Goal: Task Accomplishment & Management: Manage account settings

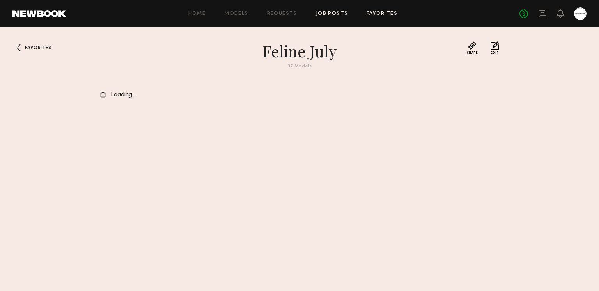
click at [320, 15] on link "Job Posts" at bounding box center [332, 13] width 32 height 5
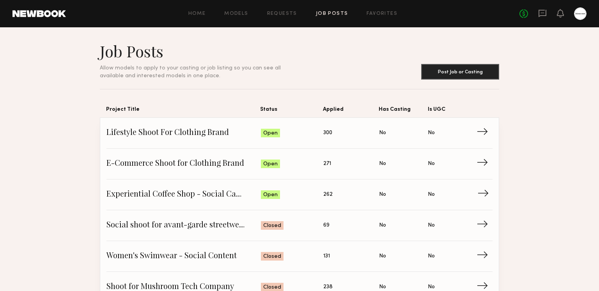
click at [194, 192] on span "Experiential Coffee Shop - Social Campaign" at bounding box center [183, 195] width 154 height 12
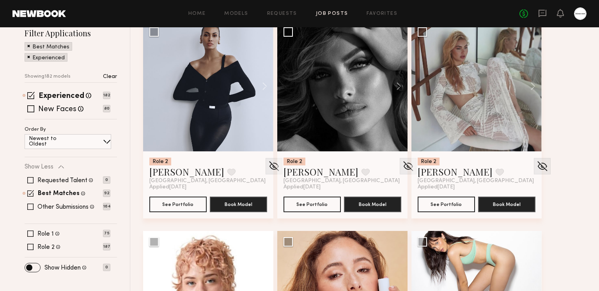
scroll to position [125, 0]
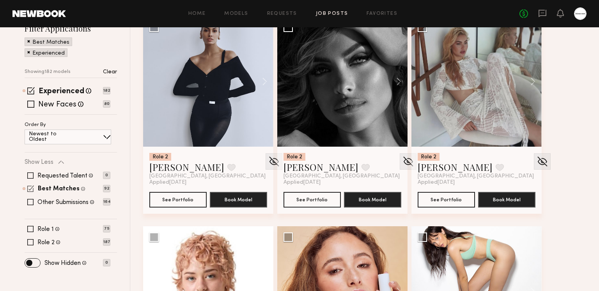
click at [32, 187] on span at bounding box center [30, 188] width 7 height 7
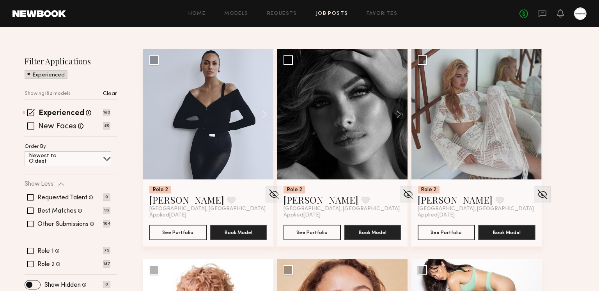
scroll to position [91, 0]
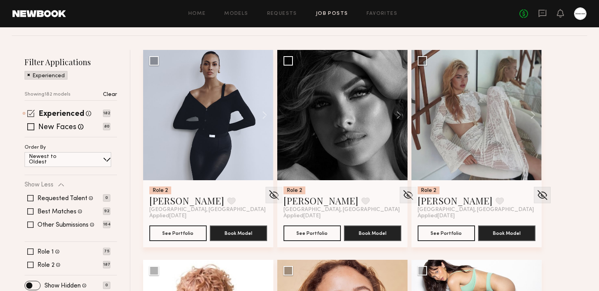
click at [32, 113] on span at bounding box center [30, 113] width 7 height 7
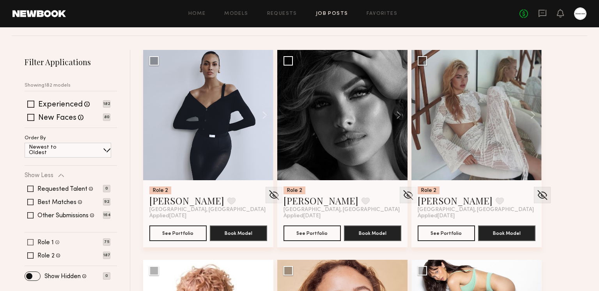
click at [29, 242] on span at bounding box center [30, 242] width 6 height 6
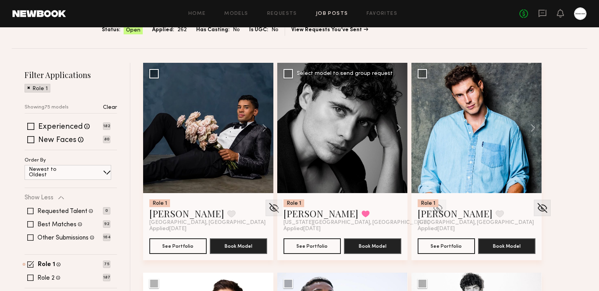
scroll to position [79, 0]
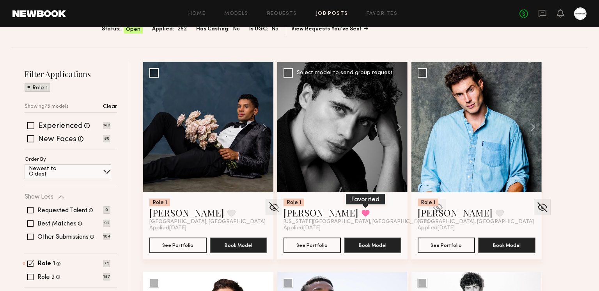
click at [361, 213] on button at bounding box center [365, 212] width 8 height 7
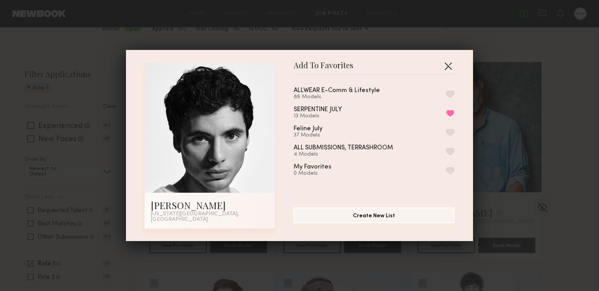
click at [447, 65] on button "button" at bounding box center [448, 66] width 12 height 12
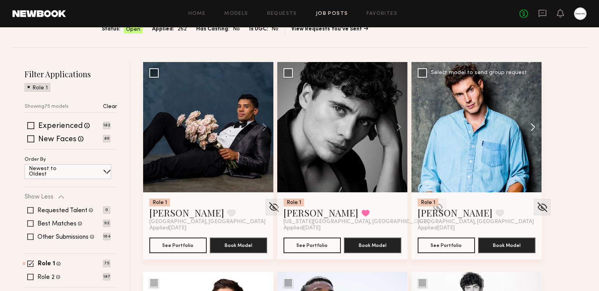
click at [526, 125] on button at bounding box center [528, 127] width 25 height 130
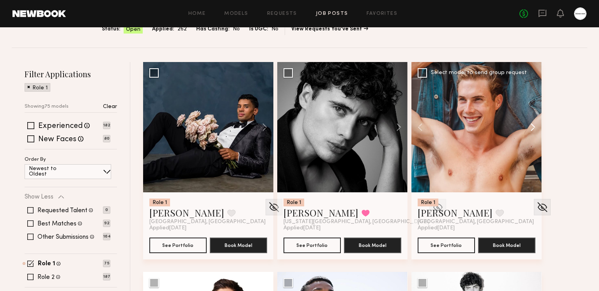
click at [529, 125] on button at bounding box center [528, 127] width 25 height 130
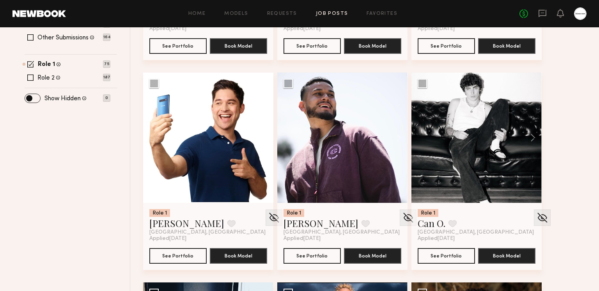
scroll to position [279, 0]
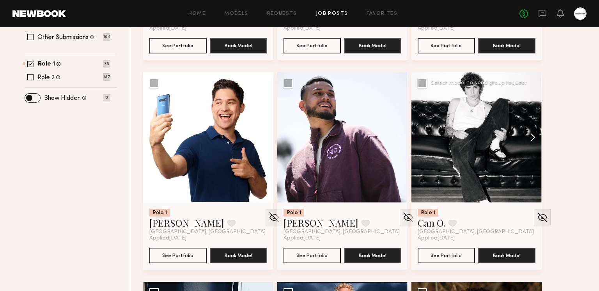
click at [531, 137] on button at bounding box center [528, 137] width 25 height 130
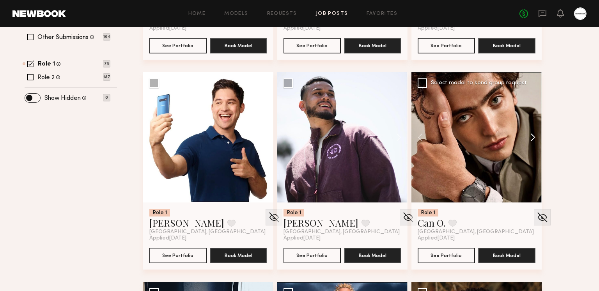
click at [531, 137] on button at bounding box center [528, 137] width 25 height 130
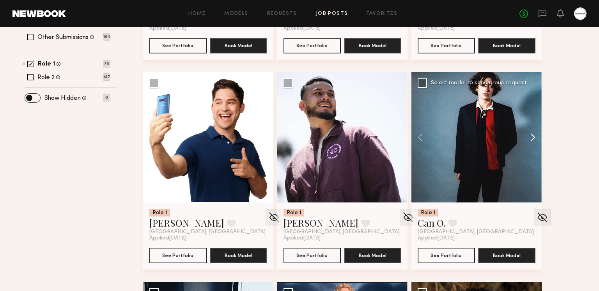
click at [531, 137] on button at bounding box center [528, 137] width 25 height 130
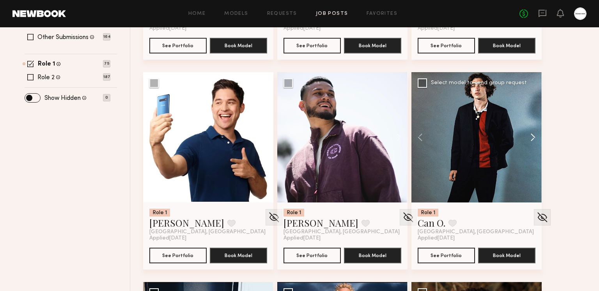
click at [531, 137] on button at bounding box center [528, 137] width 25 height 130
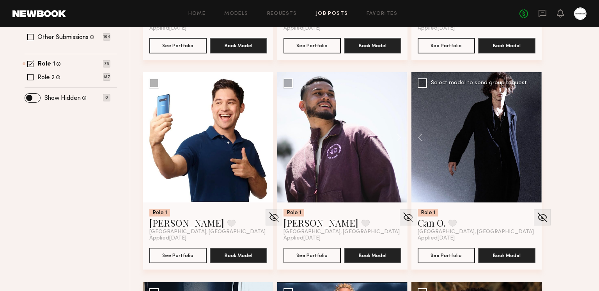
click at [531, 137] on div at bounding box center [476, 137] width 130 height 130
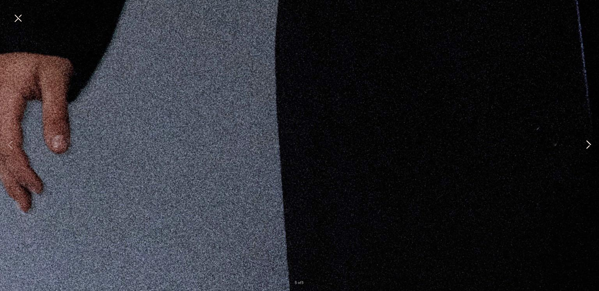
click at [589, 143] on button at bounding box center [587, 145] width 9 height 233
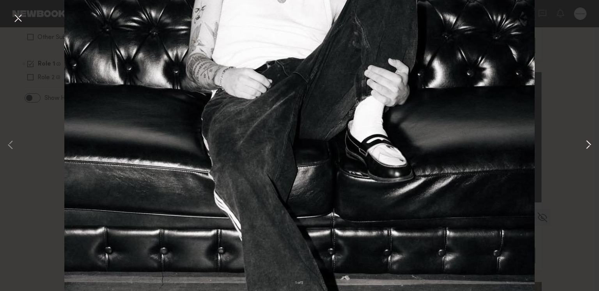
click at [589, 143] on button at bounding box center [587, 145] width 9 height 233
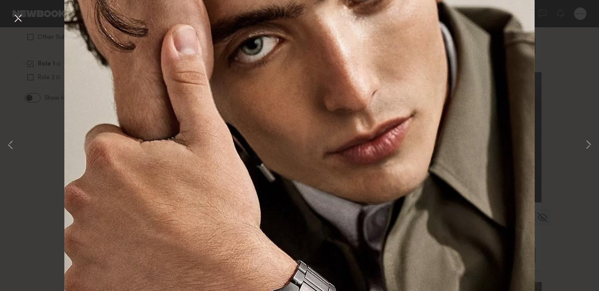
click at [20, 18] on button at bounding box center [18, 19] width 12 height 14
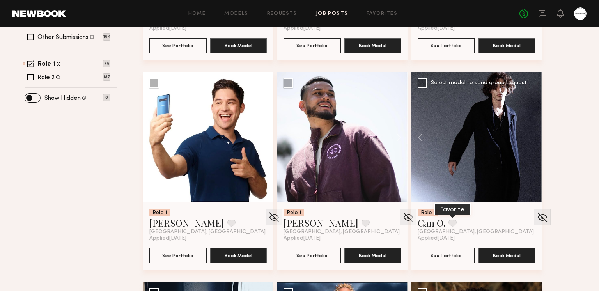
click at [456, 220] on button at bounding box center [452, 222] width 8 height 7
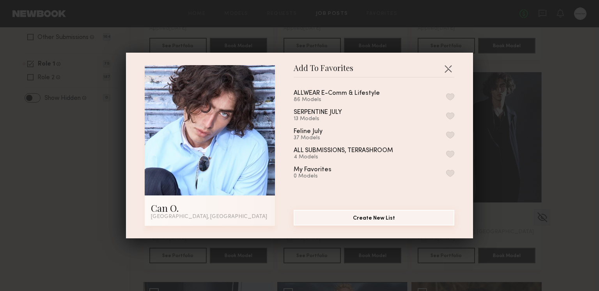
click at [372, 219] on button "Create New List" at bounding box center [373, 218] width 161 height 16
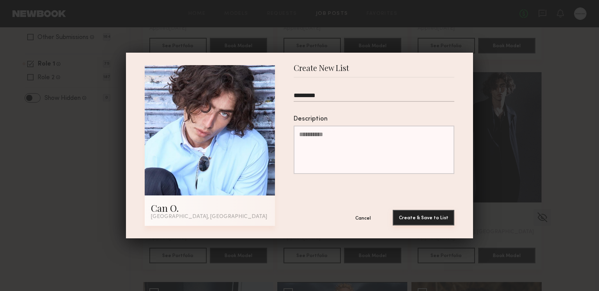
type input "*********"
click at [419, 220] on button "Create & Save to List" at bounding box center [423, 218] width 62 height 16
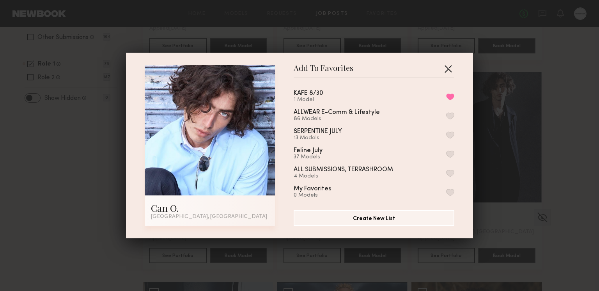
click at [448, 72] on button "button" at bounding box center [448, 68] width 12 height 12
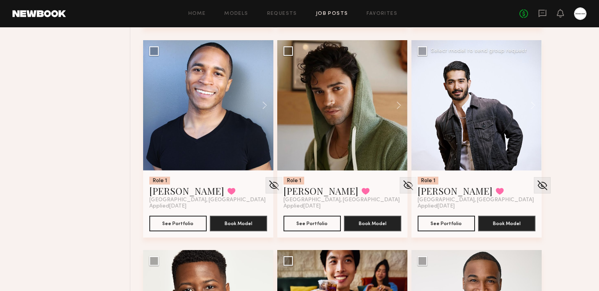
scroll to position [895, 0]
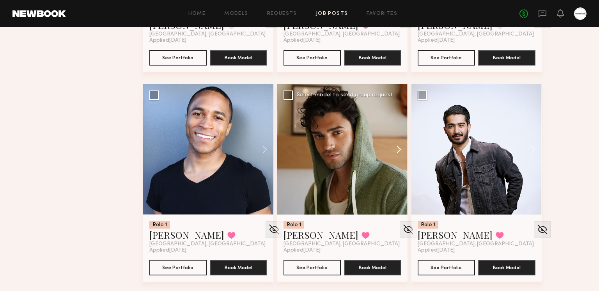
click at [397, 148] on button at bounding box center [394, 149] width 25 height 130
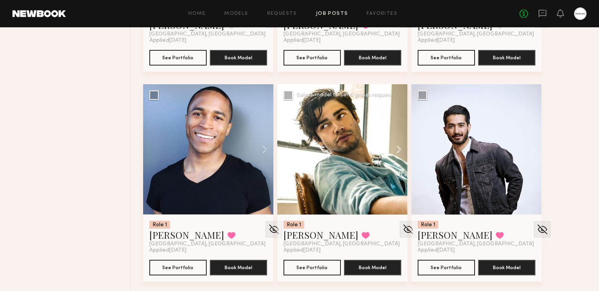
click at [397, 148] on button at bounding box center [394, 149] width 25 height 130
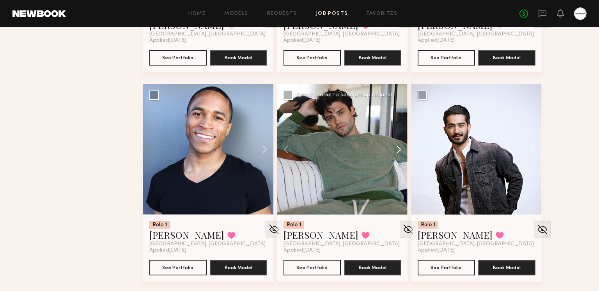
click at [397, 148] on button at bounding box center [394, 149] width 25 height 130
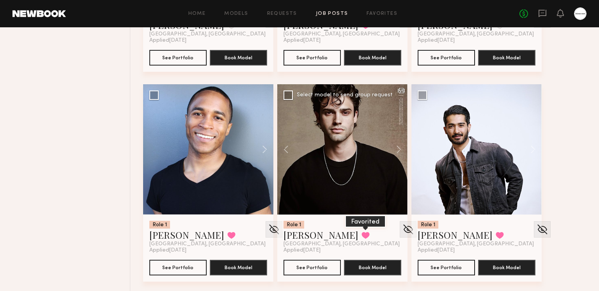
click at [361, 233] on button at bounding box center [365, 234] width 8 height 7
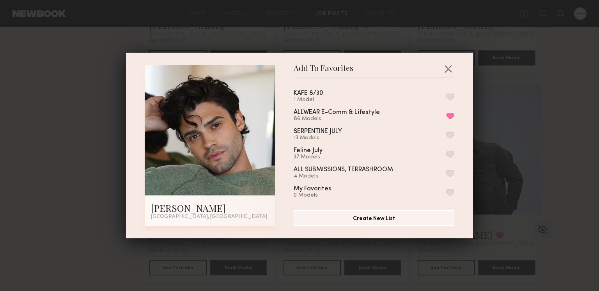
click at [452, 100] on button "button" at bounding box center [450, 96] width 8 height 7
click at [449, 65] on button "button" at bounding box center [448, 68] width 12 height 12
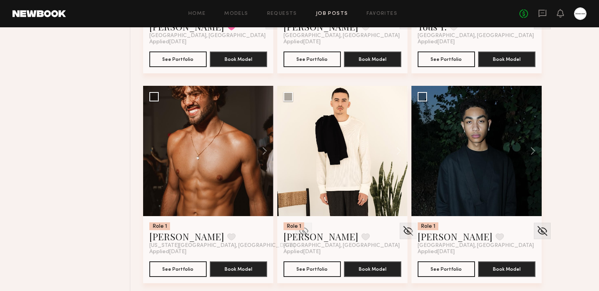
scroll to position [1524, 0]
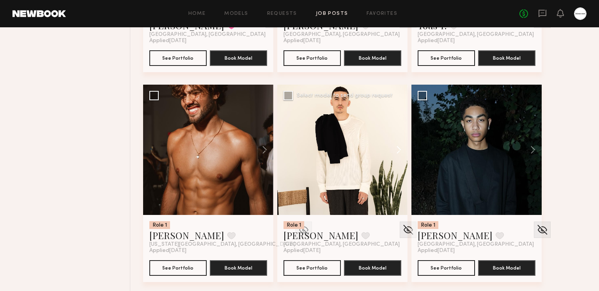
click at [396, 145] on button at bounding box center [394, 150] width 25 height 130
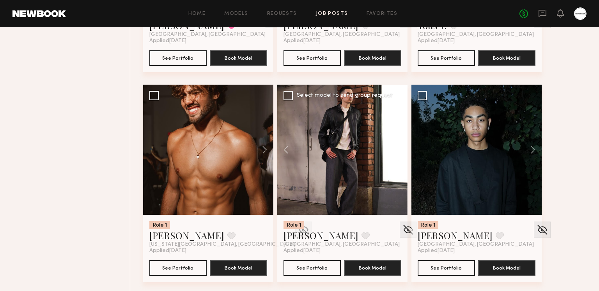
click at [397, 146] on button at bounding box center [394, 150] width 25 height 130
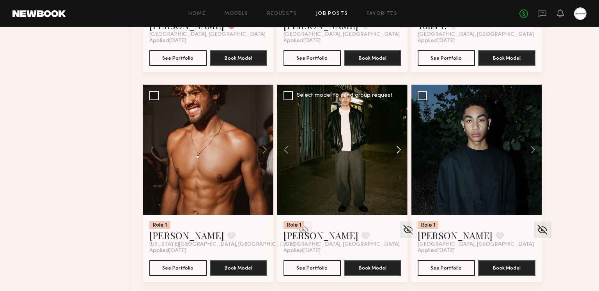
click at [397, 146] on button at bounding box center [394, 150] width 25 height 130
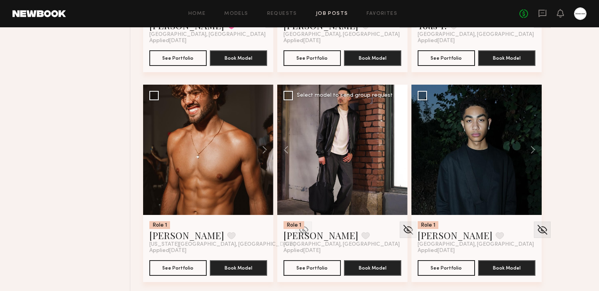
click at [397, 146] on button at bounding box center [394, 150] width 25 height 130
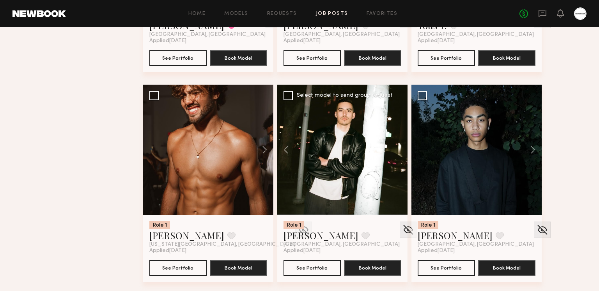
click at [397, 146] on div at bounding box center [342, 150] width 130 height 130
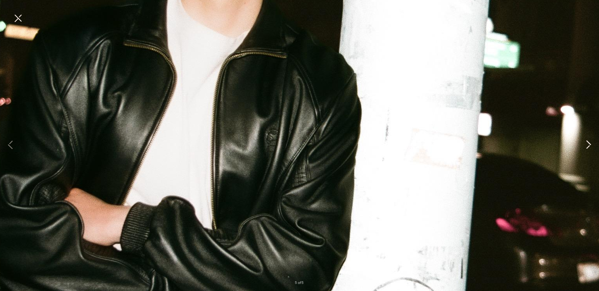
click at [586, 150] on button at bounding box center [587, 145] width 9 height 233
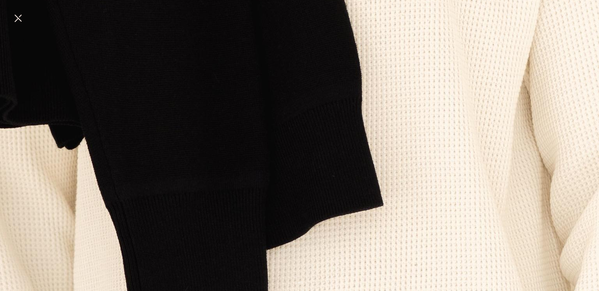
click at [585, 144] on button at bounding box center [587, 145] width 9 height 233
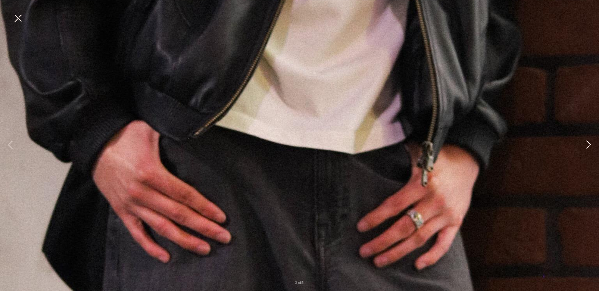
click at [585, 144] on button at bounding box center [587, 145] width 9 height 233
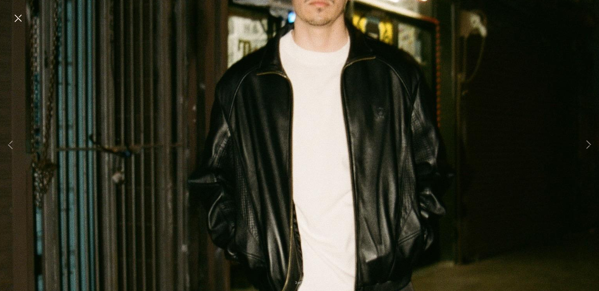
click at [15, 16] on button at bounding box center [18, 19] width 12 height 14
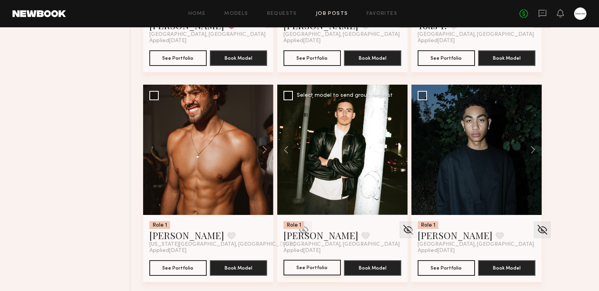
click at [328, 263] on button "See Portfolio" at bounding box center [311, 268] width 57 height 16
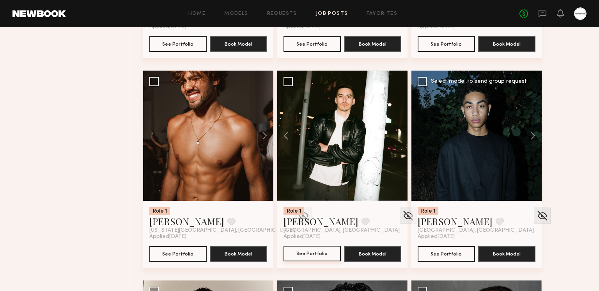
scroll to position [1547, 0]
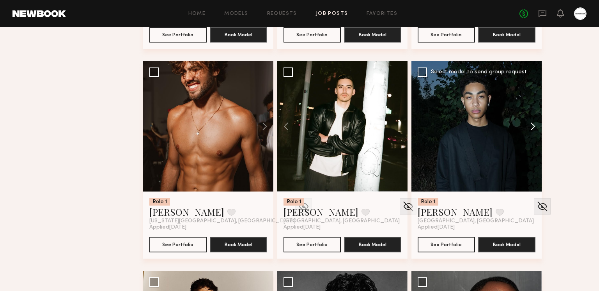
click at [528, 125] on button at bounding box center [528, 126] width 25 height 130
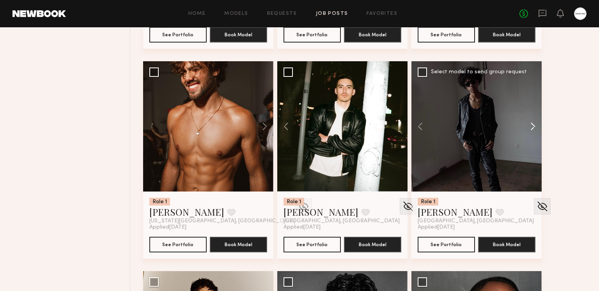
click at [531, 125] on button at bounding box center [528, 126] width 25 height 130
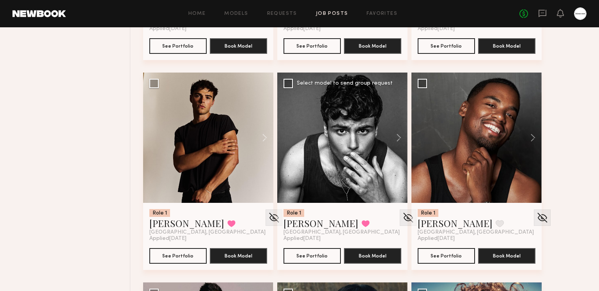
scroll to position [1747, 0]
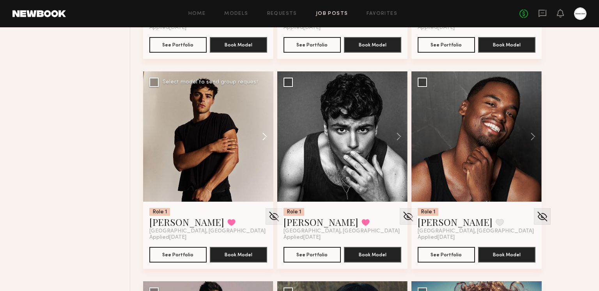
click at [261, 137] on button at bounding box center [260, 136] width 25 height 130
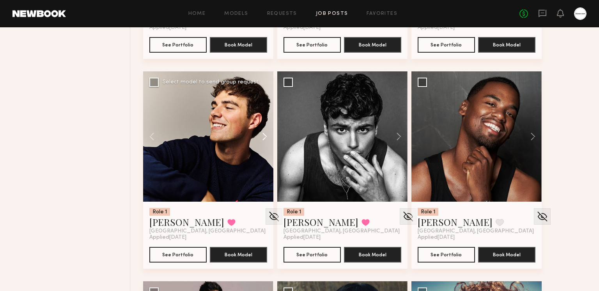
click at [261, 137] on button at bounding box center [260, 136] width 25 height 130
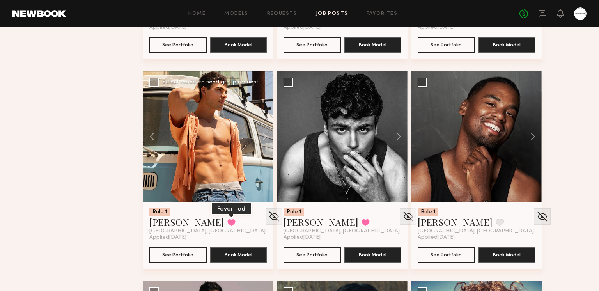
click at [227, 219] on button at bounding box center [231, 222] width 8 height 7
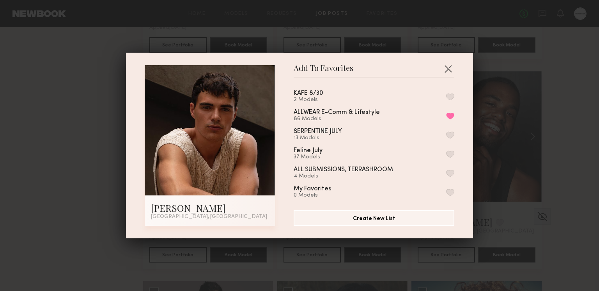
click at [450, 97] on button "button" at bounding box center [450, 96] width 8 height 7
click at [448, 70] on button "button" at bounding box center [448, 68] width 12 height 12
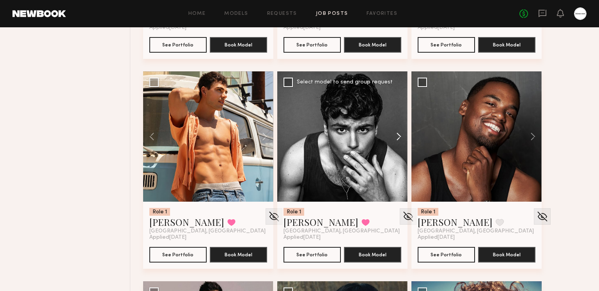
click at [390, 137] on button at bounding box center [394, 136] width 25 height 130
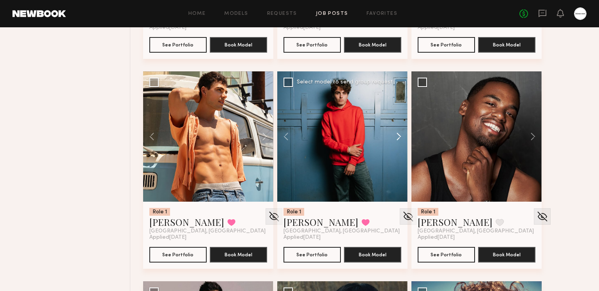
click at [391, 136] on button at bounding box center [394, 136] width 25 height 130
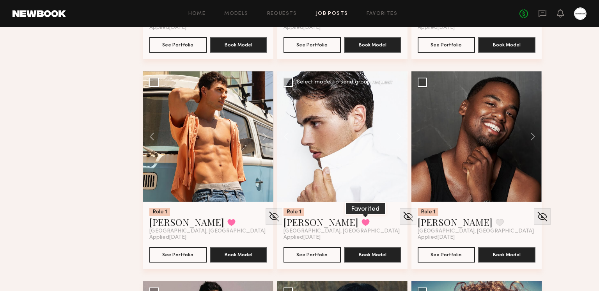
click at [361, 222] on button at bounding box center [365, 222] width 8 height 7
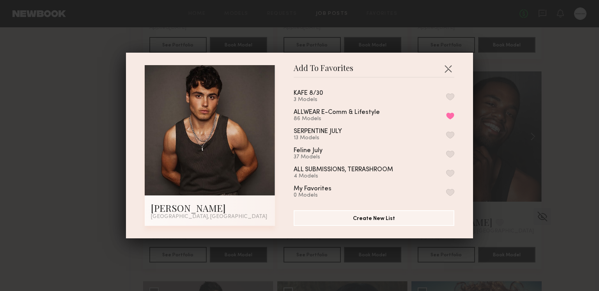
click at [454, 100] on div "KAFE 8/30 3 Models ALLWEAR E-Comm & Lifestyle 86 Models Remove from favorite li…" at bounding box center [377, 141] width 168 height 114
click at [450, 97] on button "button" at bounding box center [450, 96] width 8 height 7
click at [448, 68] on button "button" at bounding box center [448, 68] width 12 height 12
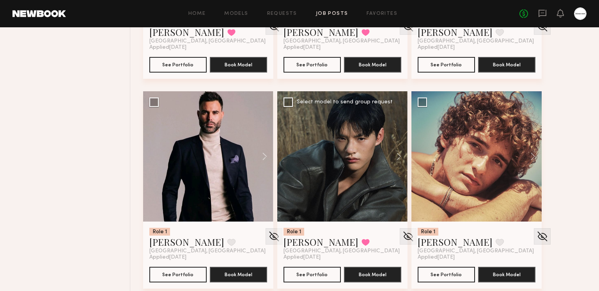
scroll to position [1937, 0]
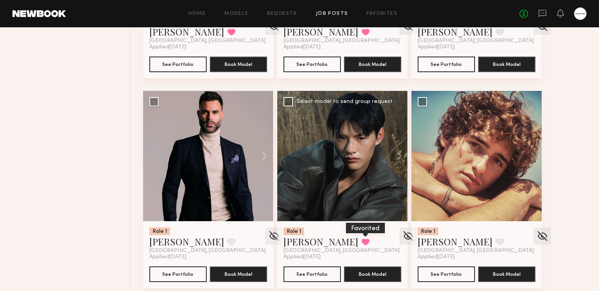
click at [361, 242] on button at bounding box center [365, 241] width 8 height 7
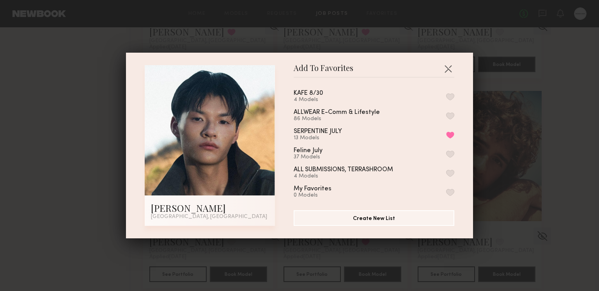
click at [450, 97] on button "button" at bounding box center [450, 96] width 8 height 7
click at [449, 66] on button "button" at bounding box center [448, 68] width 12 height 12
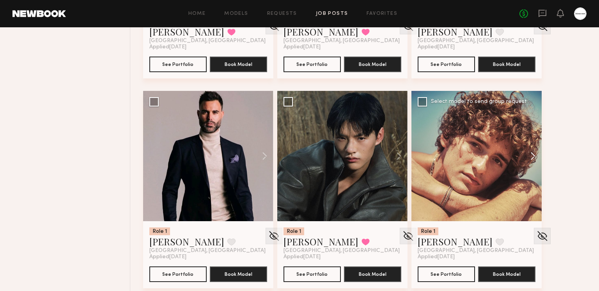
click at [528, 157] on button at bounding box center [528, 156] width 25 height 130
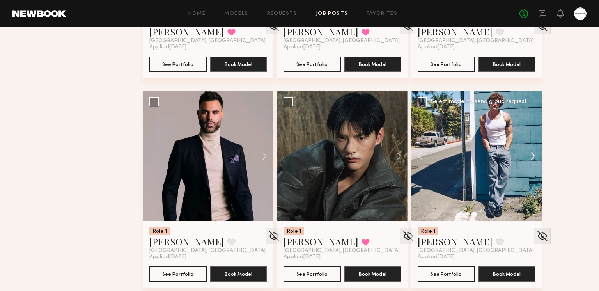
click at [528, 157] on button at bounding box center [528, 156] width 25 height 130
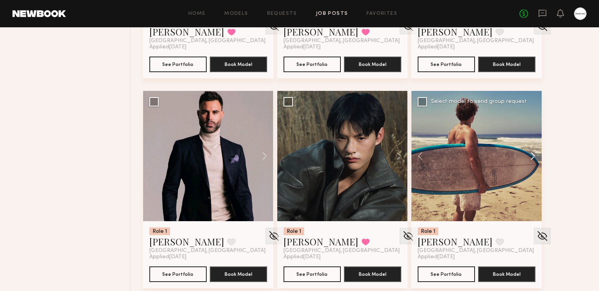
click at [528, 157] on button at bounding box center [528, 156] width 25 height 130
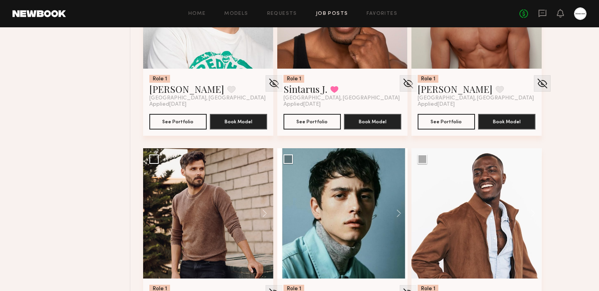
scroll to position [2606, 0]
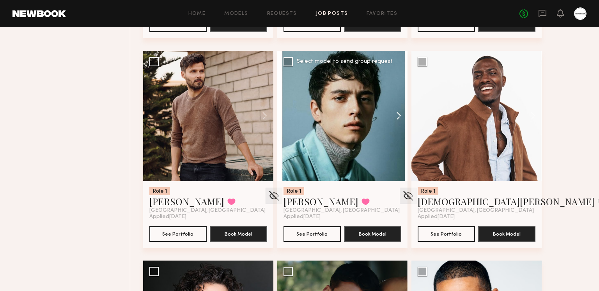
click at [399, 120] on button at bounding box center [394, 116] width 25 height 130
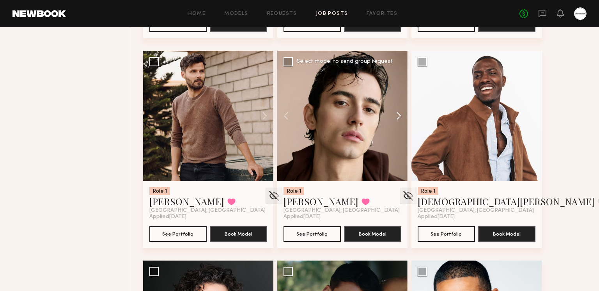
click at [396, 116] on button at bounding box center [394, 116] width 25 height 130
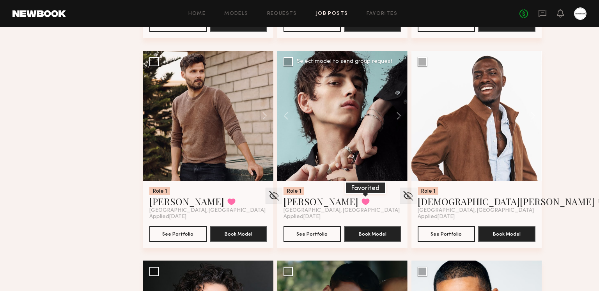
click at [361, 203] on button at bounding box center [365, 201] width 8 height 7
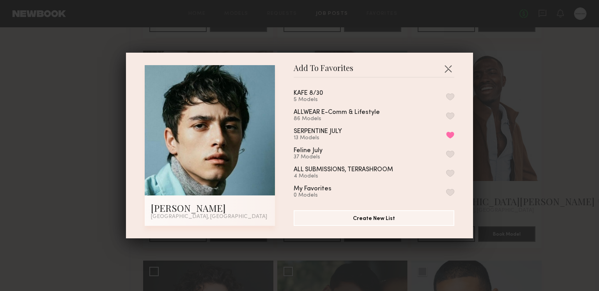
click at [450, 100] on button "button" at bounding box center [450, 96] width 8 height 7
click at [450, 67] on button "button" at bounding box center [448, 68] width 12 height 12
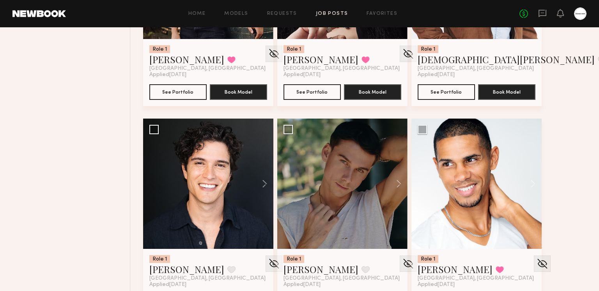
scroll to position [2798, 0]
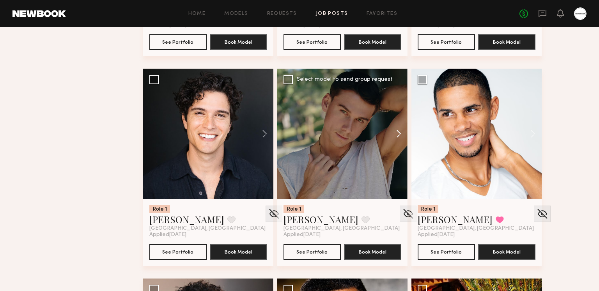
click at [393, 138] on button at bounding box center [394, 134] width 25 height 130
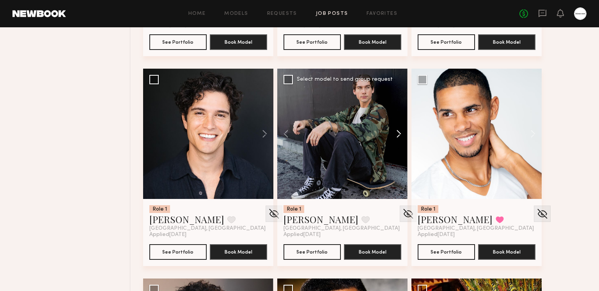
click at [393, 133] on button at bounding box center [394, 134] width 25 height 130
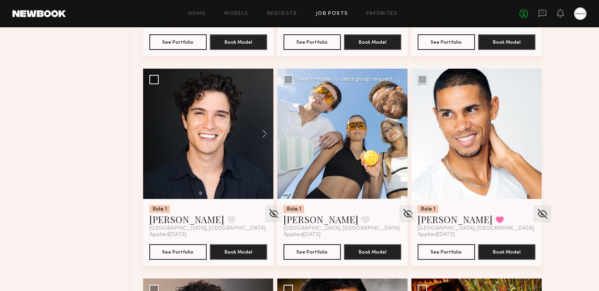
click at [393, 133] on button at bounding box center [394, 134] width 25 height 130
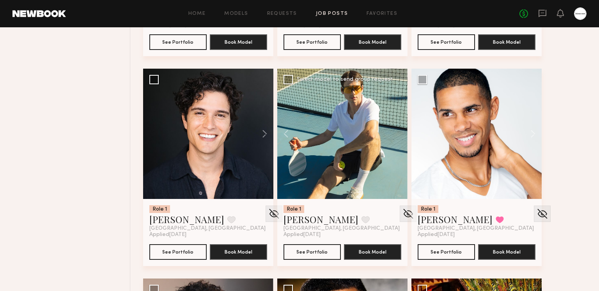
click at [393, 133] on div at bounding box center [342, 134] width 130 height 130
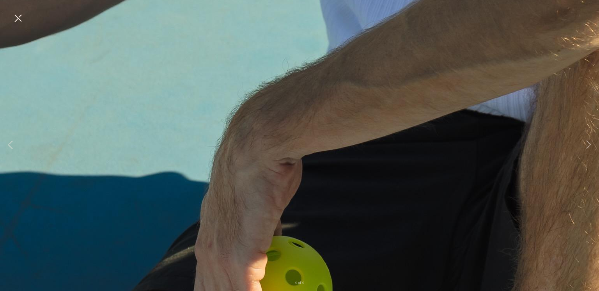
click at [15, 18] on button at bounding box center [18, 19] width 12 height 14
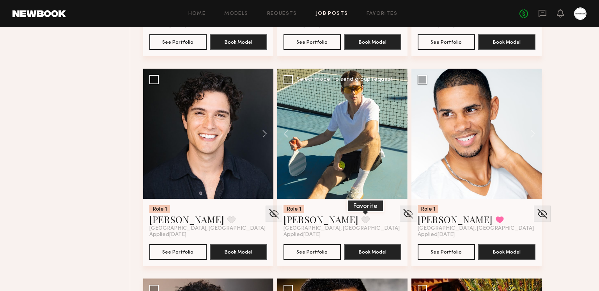
click at [361, 216] on button at bounding box center [365, 219] width 8 height 7
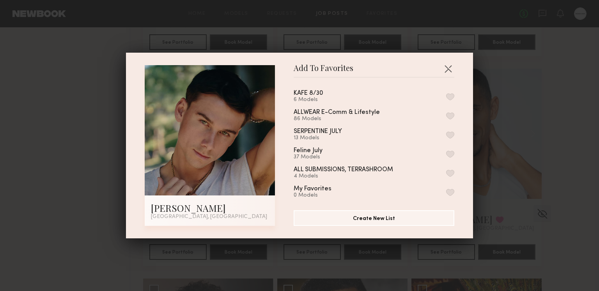
click at [453, 95] on button "button" at bounding box center [450, 96] width 8 height 7
click at [451, 72] on button "button" at bounding box center [448, 68] width 12 height 12
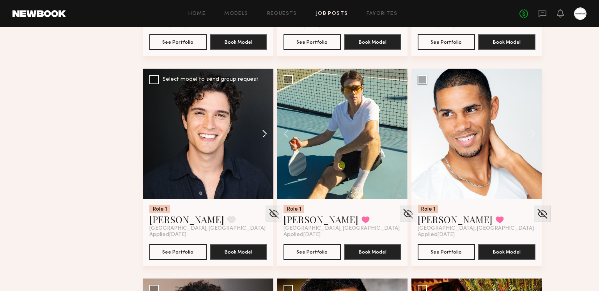
click at [262, 139] on button at bounding box center [260, 134] width 25 height 130
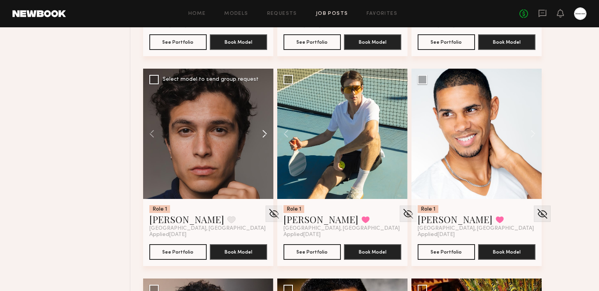
click at [262, 136] on button at bounding box center [260, 134] width 25 height 130
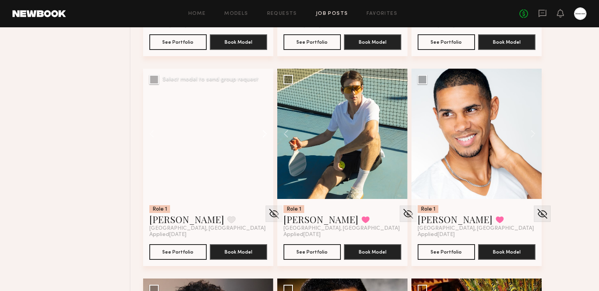
click at [261, 135] on button at bounding box center [260, 134] width 25 height 130
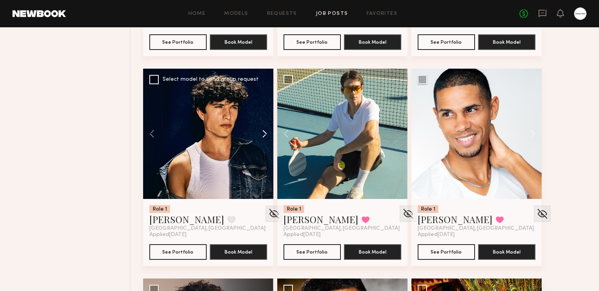
click at [261, 135] on button at bounding box center [260, 134] width 25 height 130
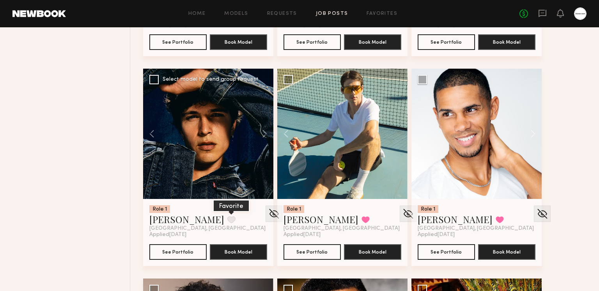
click at [227, 217] on button at bounding box center [231, 219] width 8 height 7
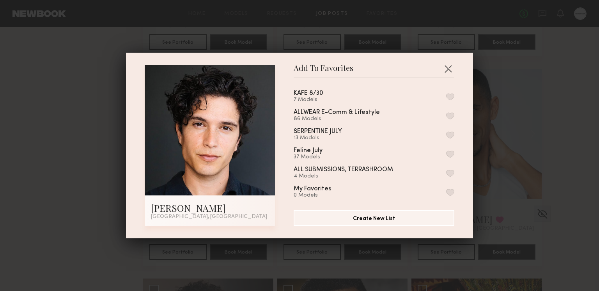
click at [449, 95] on button "button" at bounding box center [450, 96] width 8 height 7
click at [448, 68] on button "button" at bounding box center [448, 68] width 12 height 12
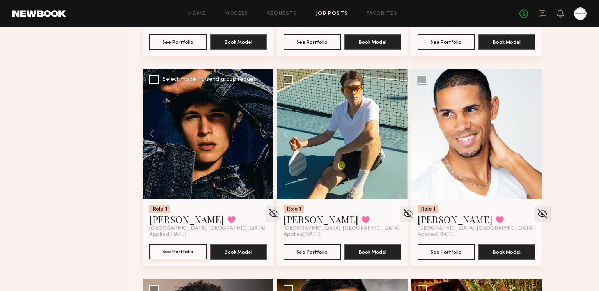
click at [188, 245] on button "See Portfolio" at bounding box center [177, 252] width 57 height 16
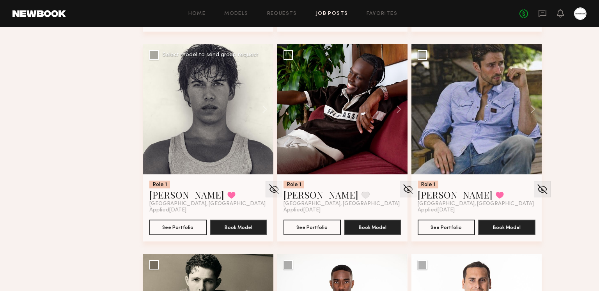
scroll to position [3246, 0]
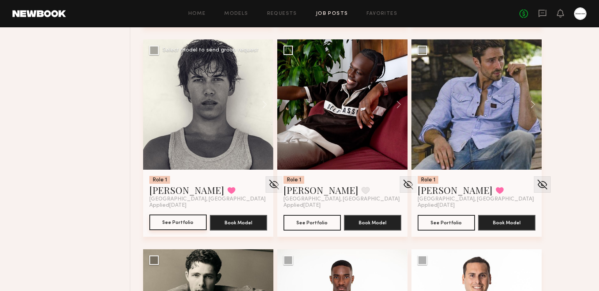
click at [185, 220] on button "See Portfolio" at bounding box center [177, 222] width 57 height 16
click at [227, 189] on button at bounding box center [231, 190] width 8 height 7
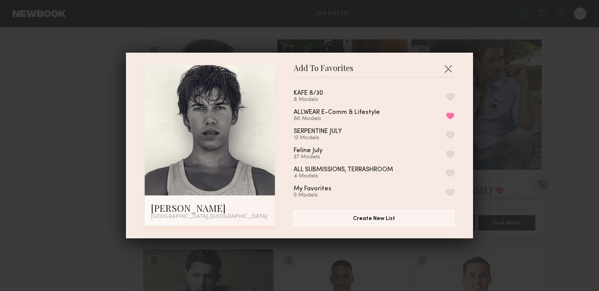
click at [451, 95] on button "button" at bounding box center [450, 96] width 8 height 7
click at [448, 67] on button "button" at bounding box center [448, 68] width 12 height 12
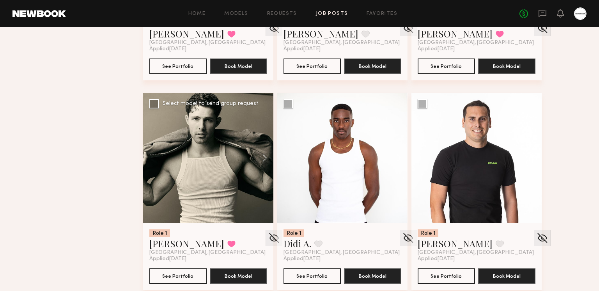
scroll to position [3406, 0]
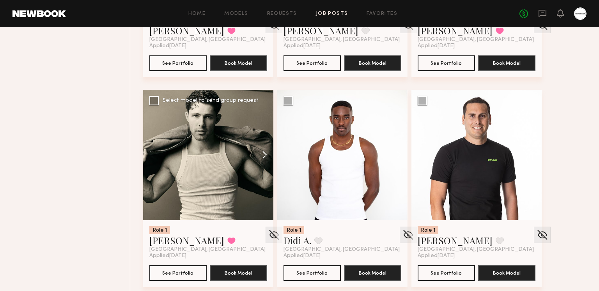
click at [261, 155] on button at bounding box center [260, 155] width 25 height 130
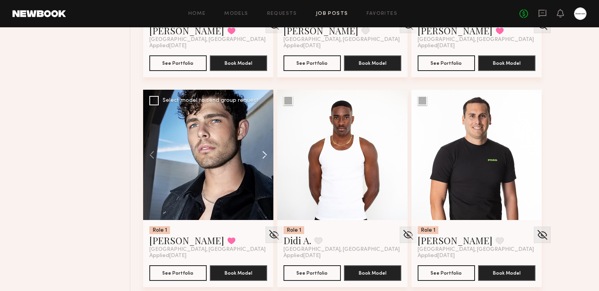
click at [261, 155] on button at bounding box center [260, 155] width 25 height 130
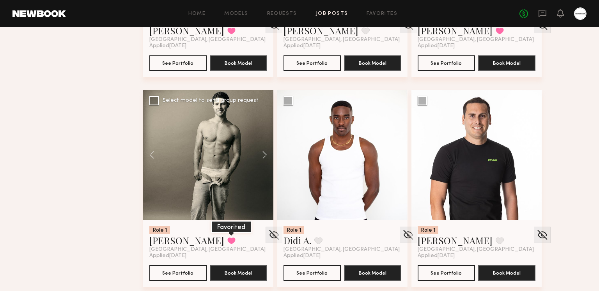
click at [227, 237] on button at bounding box center [231, 240] width 8 height 7
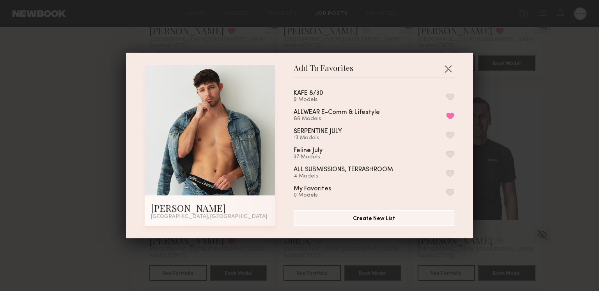
click at [450, 97] on button "button" at bounding box center [450, 96] width 8 height 7
click at [447, 66] on button "button" at bounding box center [448, 68] width 12 height 12
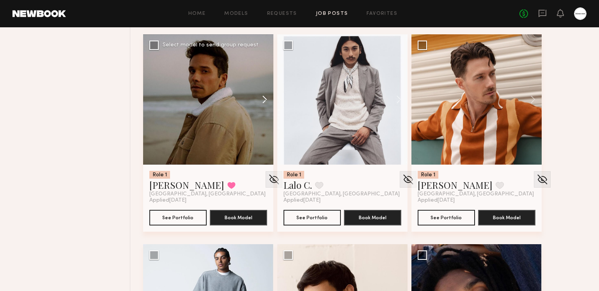
scroll to position [3626, 0]
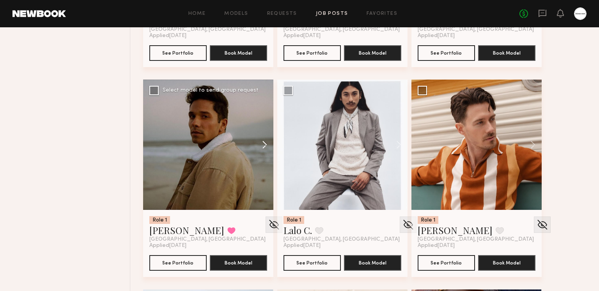
click at [262, 146] on button at bounding box center [260, 144] width 25 height 130
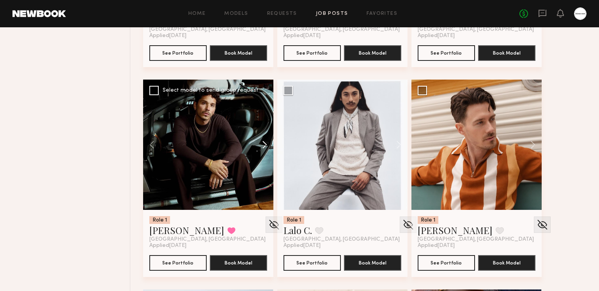
click at [262, 144] on button at bounding box center [260, 144] width 25 height 130
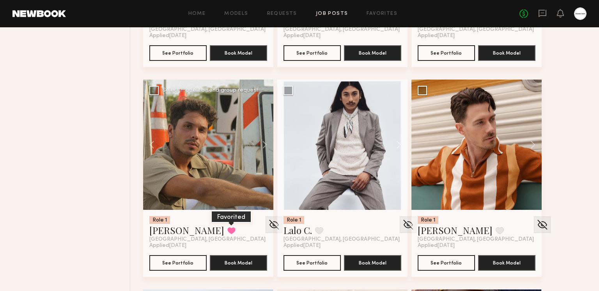
click at [227, 228] on button at bounding box center [231, 230] width 8 height 7
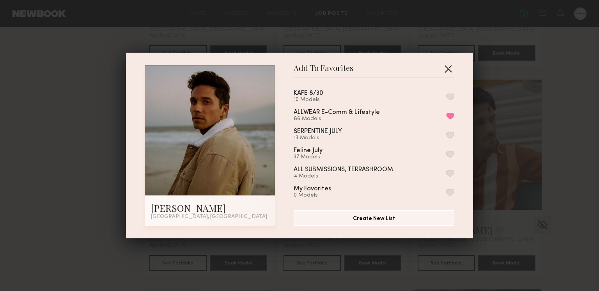
click at [446, 65] on button "button" at bounding box center [448, 68] width 12 height 12
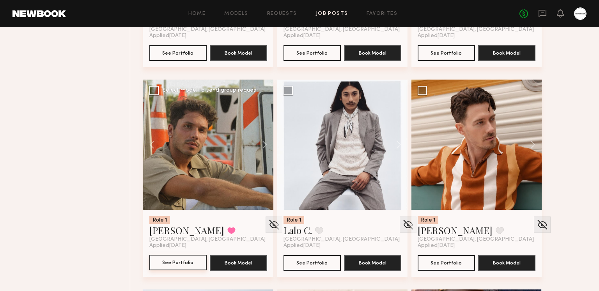
click at [156, 266] on button "See Portfolio" at bounding box center [177, 262] width 57 height 16
click at [227, 227] on button at bounding box center [231, 230] width 8 height 7
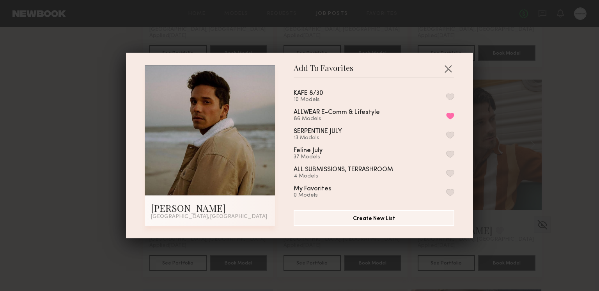
click at [450, 95] on button "button" at bounding box center [450, 96] width 8 height 7
click at [449, 67] on button "button" at bounding box center [448, 68] width 12 height 12
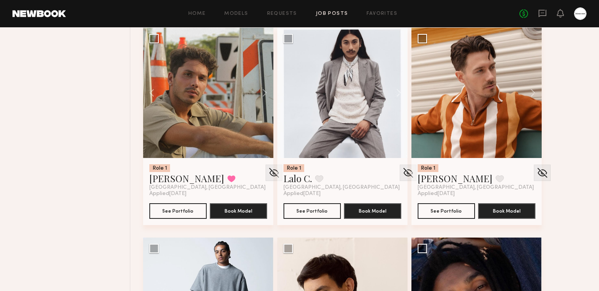
scroll to position [3855, 0]
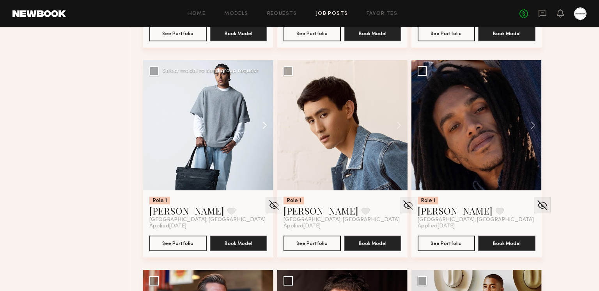
click at [265, 130] on button at bounding box center [260, 125] width 25 height 130
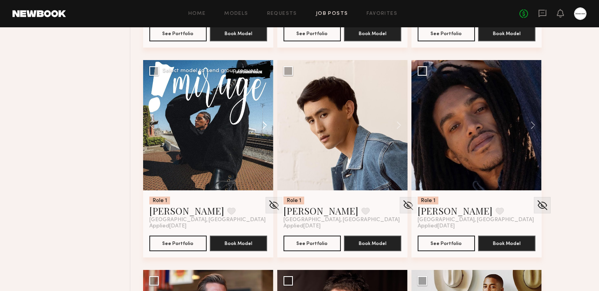
click at [261, 126] on button at bounding box center [260, 125] width 25 height 130
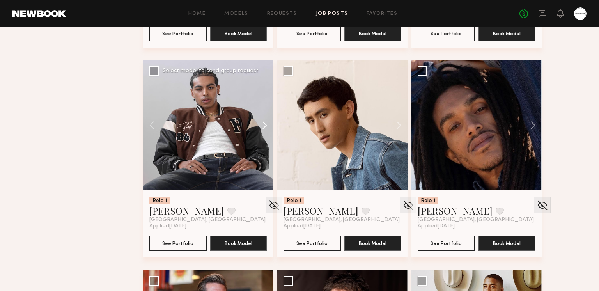
click at [259, 122] on button at bounding box center [260, 125] width 25 height 130
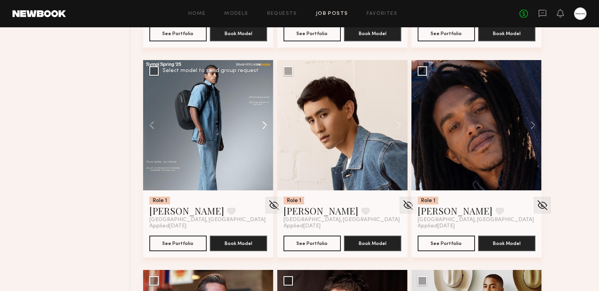
click at [259, 122] on button at bounding box center [260, 125] width 25 height 130
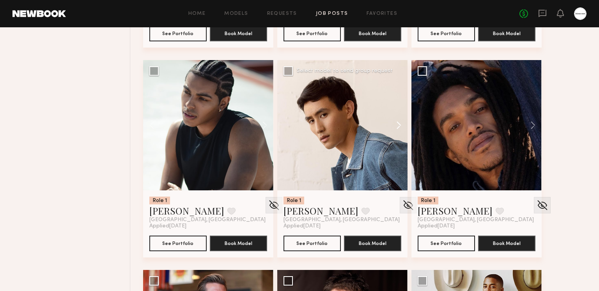
click at [397, 120] on button at bounding box center [394, 125] width 25 height 130
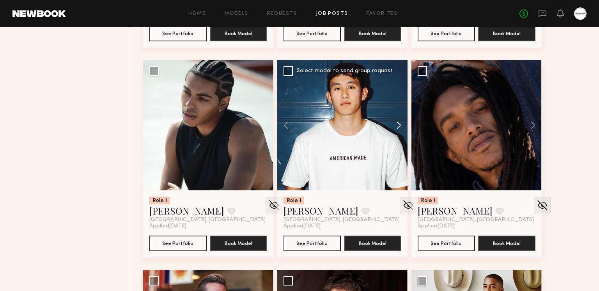
click at [397, 120] on button at bounding box center [394, 125] width 25 height 130
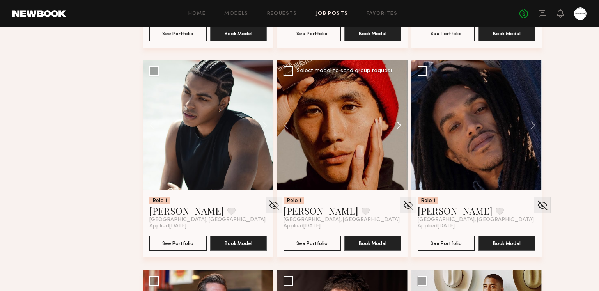
click at [397, 120] on button at bounding box center [394, 125] width 25 height 130
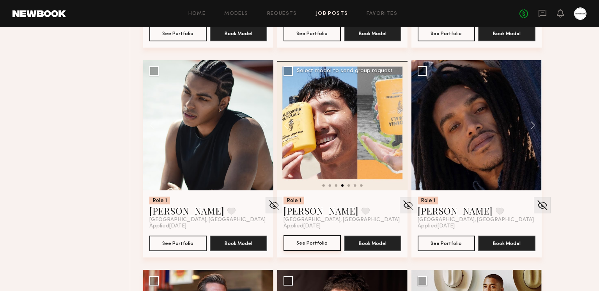
click at [316, 240] on button "See Portfolio" at bounding box center [311, 243] width 57 height 16
click at [361, 212] on button at bounding box center [365, 210] width 8 height 7
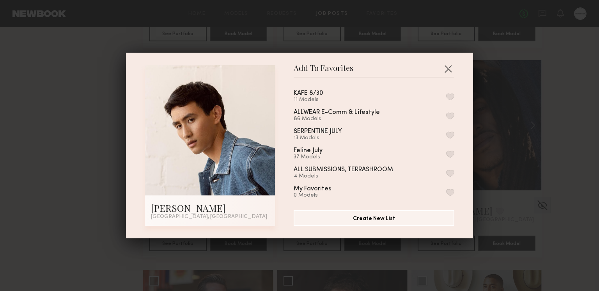
click at [450, 95] on button "button" at bounding box center [450, 96] width 8 height 7
click at [450, 70] on button "button" at bounding box center [448, 68] width 12 height 12
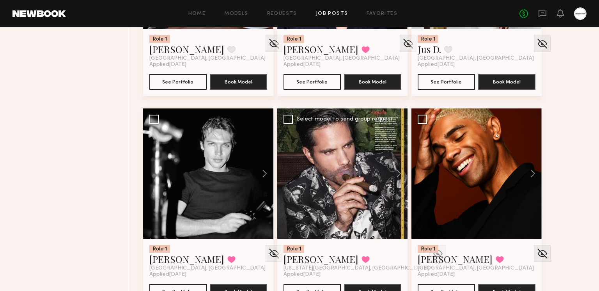
scroll to position [4271, 0]
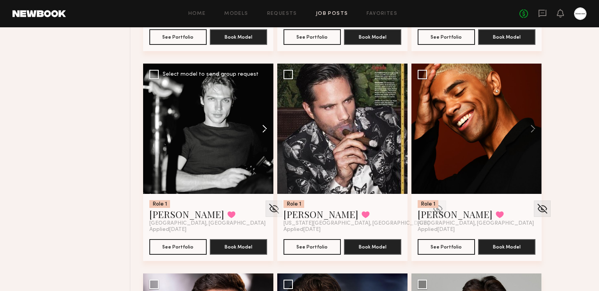
click at [266, 128] on button at bounding box center [260, 129] width 25 height 130
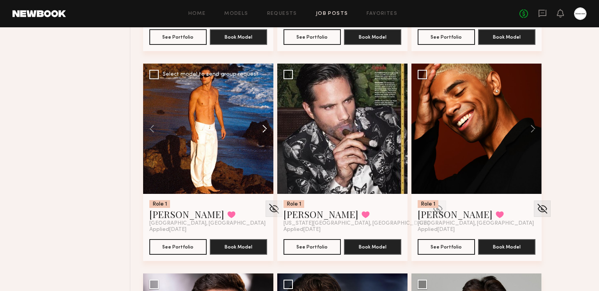
click at [264, 127] on button at bounding box center [260, 129] width 25 height 130
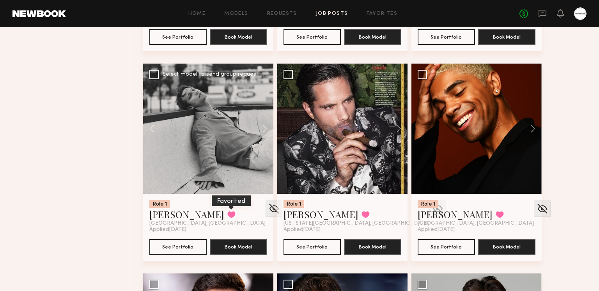
click at [227, 214] on button at bounding box center [231, 214] width 8 height 7
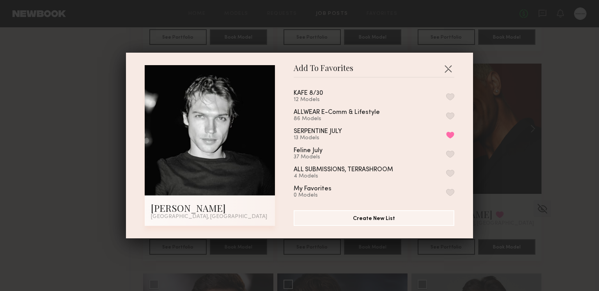
click at [448, 97] on button "button" at bounding box center [450, 96] width 8 height 7
click at [447, 69] on button "button" at bounding box center [448, 68] width 12 height 12
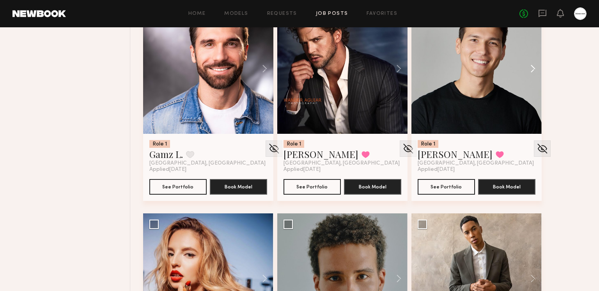
click at [531, 66] on button at bounding box center [528, 69] width 25 height 130
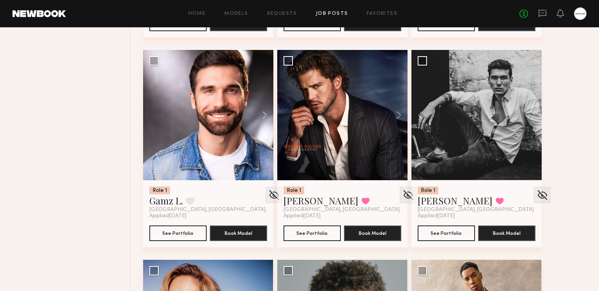
scroll to position [4487, 0]
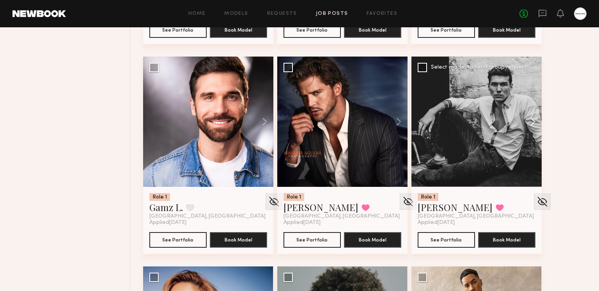
click at [534, 121] on button at bounding box center [528, 122] width 25 height 130
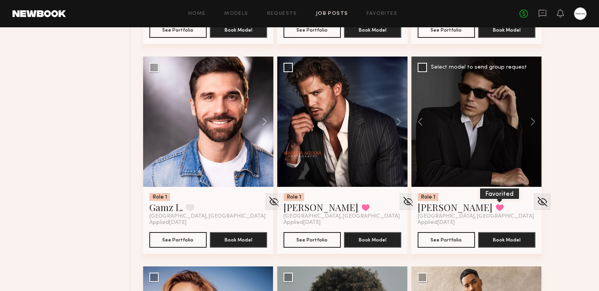
click at [495, 207] on button at bounding box center [499, 207] width 8 height 7
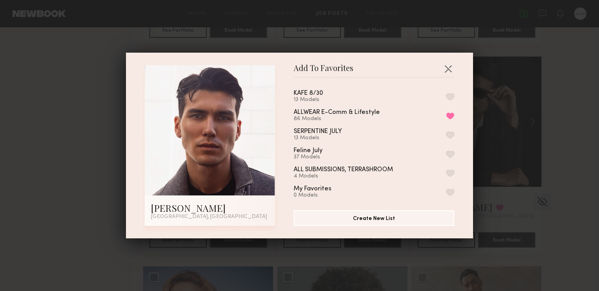
click at [452, 95] on button "button" at bounding box center [450, 96] width 8 height 7
click at [448, 70] on button "button" at bounding box center [448, 68] width 12 height 12
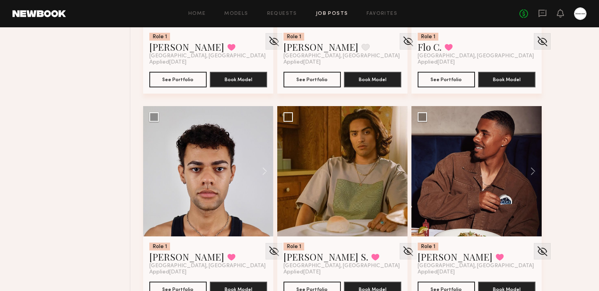
scroll to position [5092, 0]
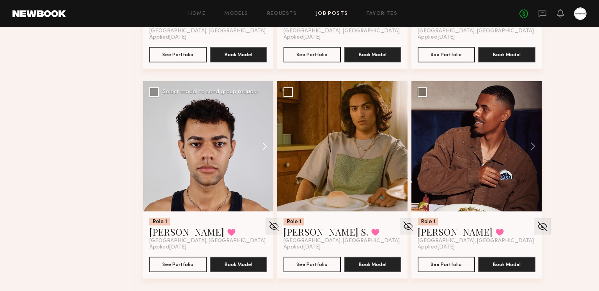
click at [265, 139] on button at bounding box center [260, 146] width 25 height 130
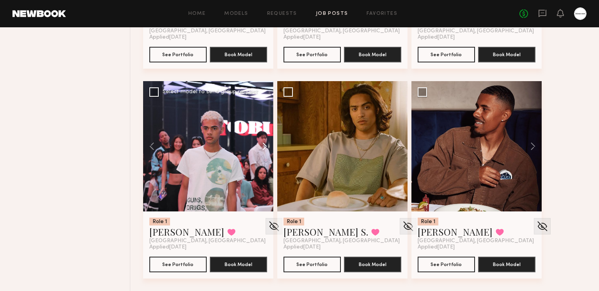
click at [264, 140] on button at bounding box center [260, 146] width 25 height 130
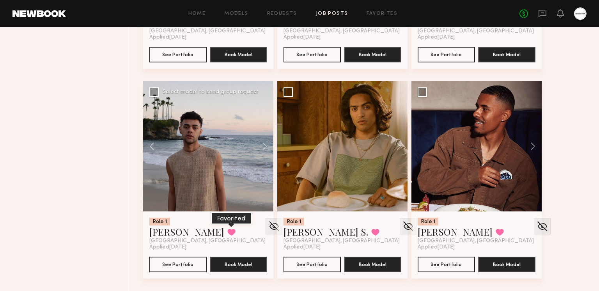
click at [227, 235] on button at bounding box center [231, 231] width 8 height 7
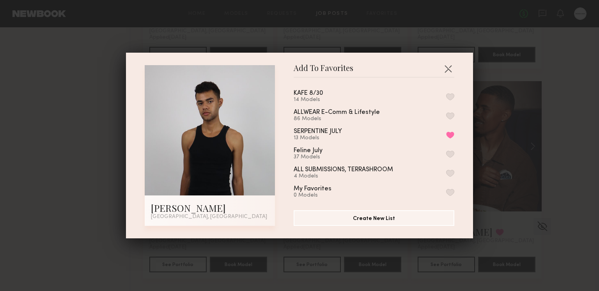
click at [450, 95] on button "button" at bounding box center [450, 96] width 8 height 7
click at [447, 68] on button "button" at bounding box center [448, 68] width 12 height 12
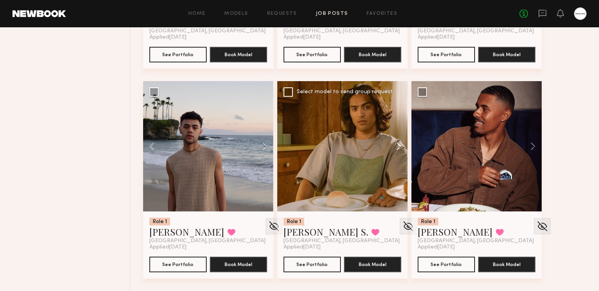
click at [397, 142] on button at bounding box center [394, 146] width 25 height 130
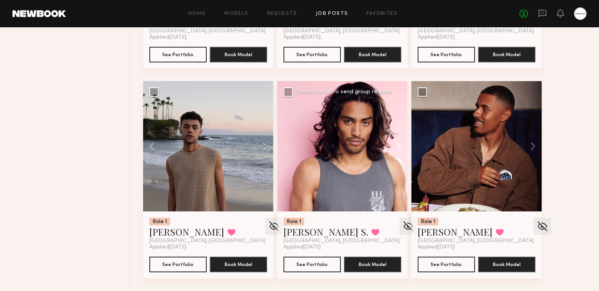
click at [397, 142] on button at bounding box center [394, 146] width 25 height 130
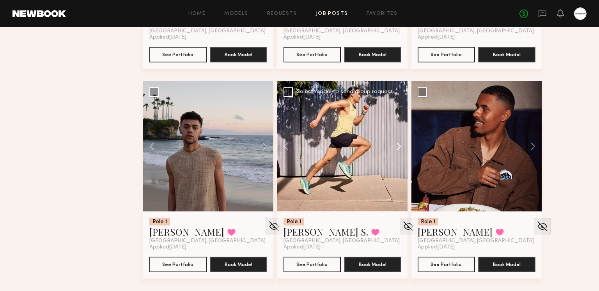
click at [397, 142] on button at bounding box center [394, 146] width 25 height 130
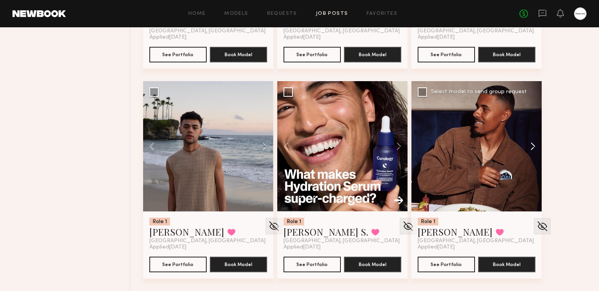
click at [533, 143] on button at bounding box center [528, 146] width 25 height 130
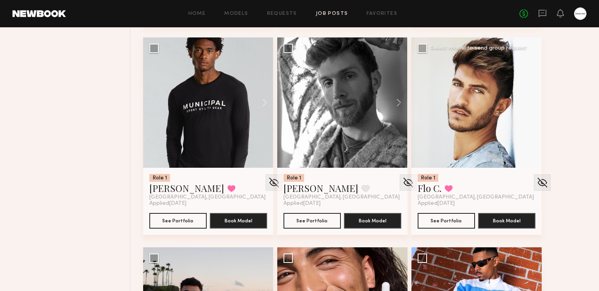
scroll to position [4927, 0]
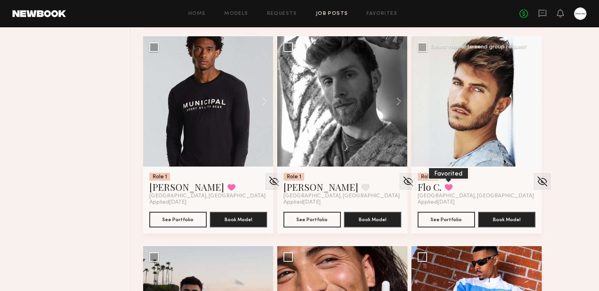
click at [444, 188] on button at bounding box center [448, 187] width 8 height 7
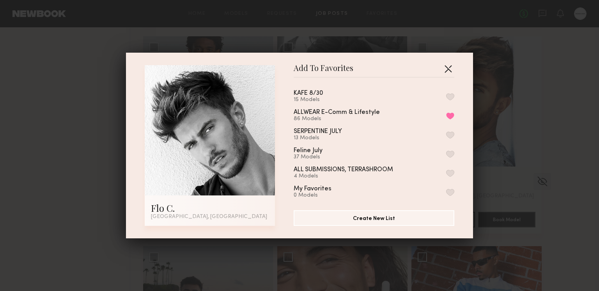
click at [447, 70] on button "button" at bounding box center [448, 68] width 12 height 12
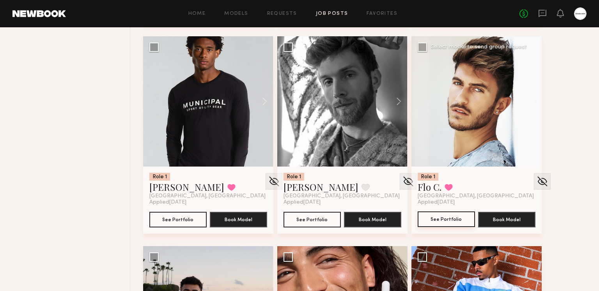
click at [443, 218] on button "See Portfolio" at bounding box center [445, 219] width 57 height 16
click at [450, 188] on button at bounding box center [448, 187] width 8 height 7
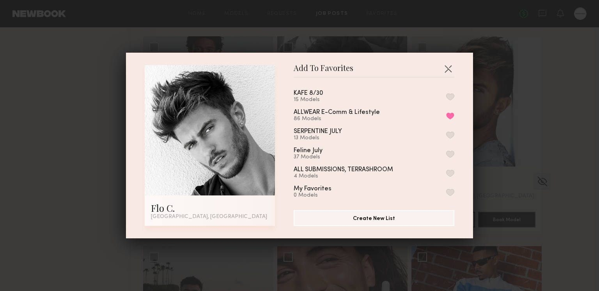
click at [447, 95] on button "button" at bounding box center [450, 96] width 8 height 7
click at [447, 67] on button "button" at bounding box center [448, 68] width 12 height 12
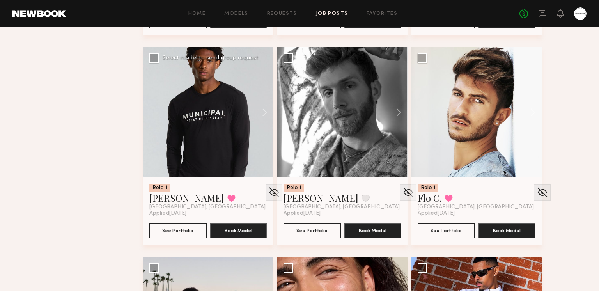
scroll to position [4908, 0]
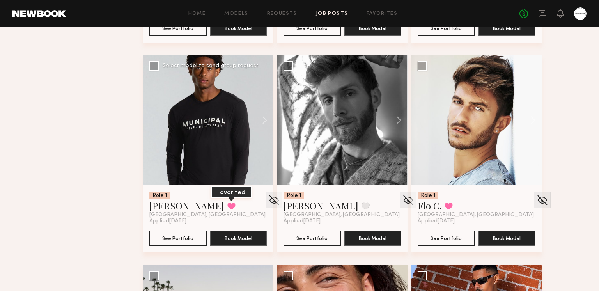
click at [227, 206] on button at bounding box center [231, 205] width 8 height 7
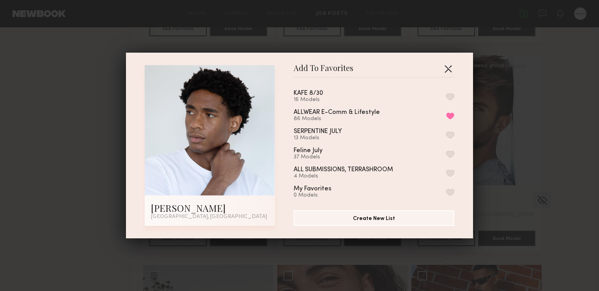
click at [449, 66] on button "button" at bounding box center [448, 68] width 12 height 12
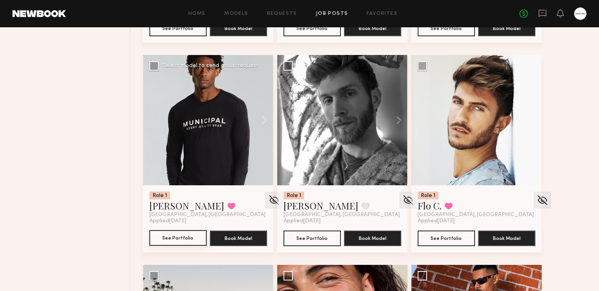
click at [169, 240] on button "See Portfolio" at bounding box center [177, 238] width 57 height 16
click at [227, 203] on button at bounding box center [231, 205] width 8 height 7
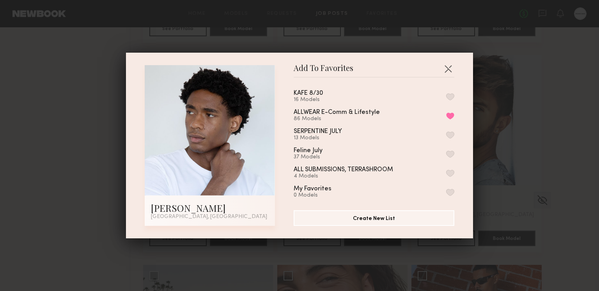
click at [450, 96] on button "button" at bounding box center [450, 96] width 8 height 7
click at [448, 64] on button "button" at bounding box center [448, 68] width 12 height 12
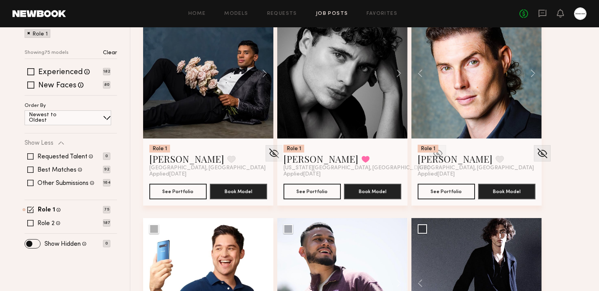
scroll to position [133, 0]
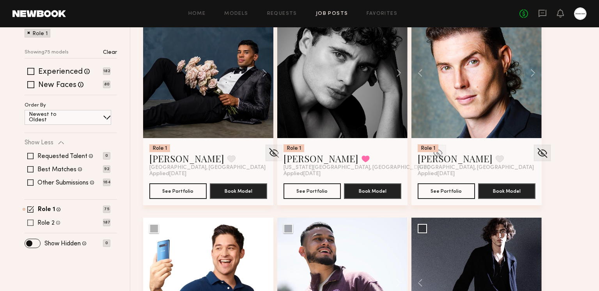
click at [30, 223] on span at bounding box center [30, 222] width 6 height 6
click at [29, 211] on span at bounding box center [30, 209] width 7 height 7
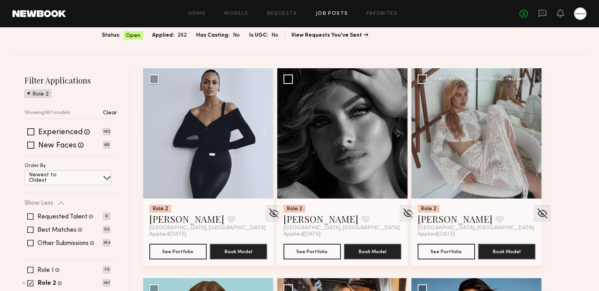
scroll to position [73, 0]
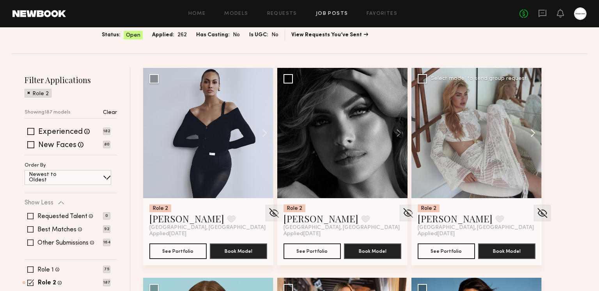
click at [531, 133] on button at bounding box center [528, 133] width 25 height 130
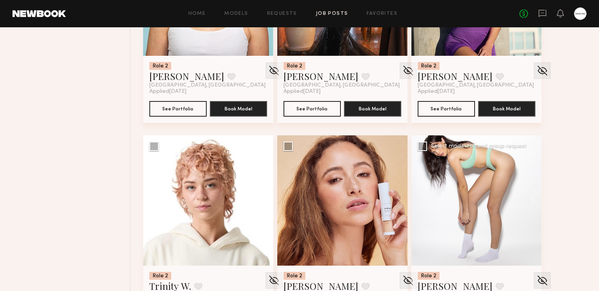
scroll to position [457, 0]
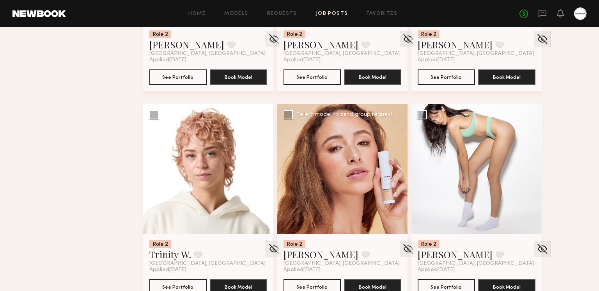
click at [396, 166] on button at bounding box center [394, 169] width 25 height 130
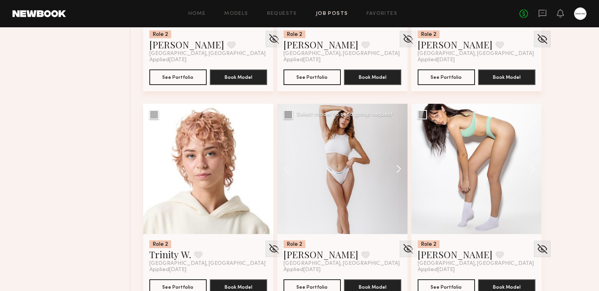
click at [396, 166] on button at bounding box center [394, 169] width 25 height 130
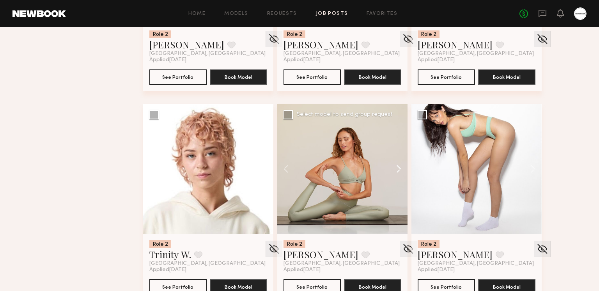
click at [396, 166] on button at bounding box center [394, 169] width 25 height 130
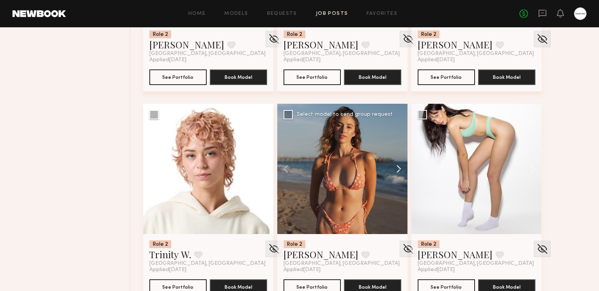
click at [396, 166] on button at bounding box center [394, 169] width 25 height 130
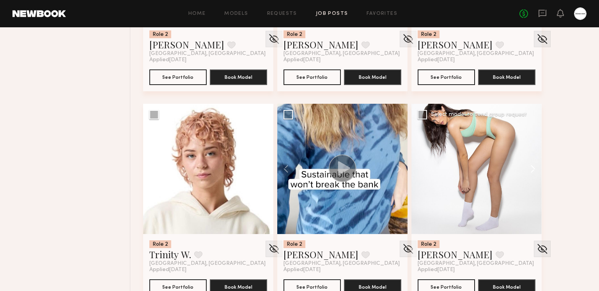
click at [528, 162] on button at bounding box center [528, 169] width 25 height 130
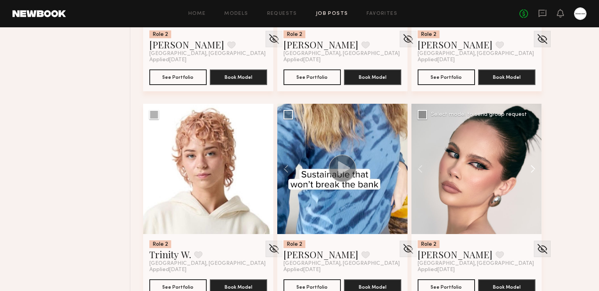
click at [530, 167] on button at bounding box center [528, 169] width 25 height 130
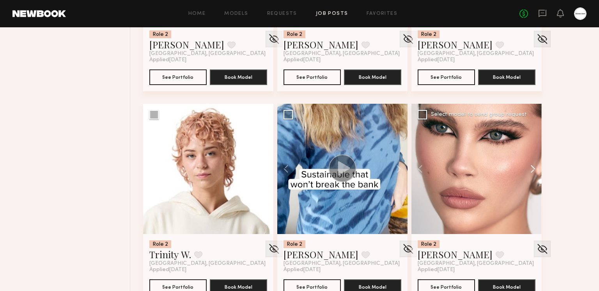
click at [530, 167] on button at bounding box center [528, 169] width 25 height 130
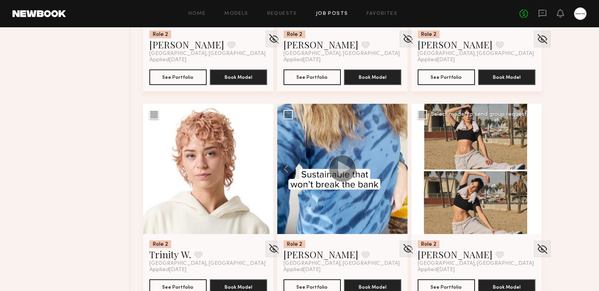
click at [530, 167] on button at bounding box center [528, 169] width 25 height 130
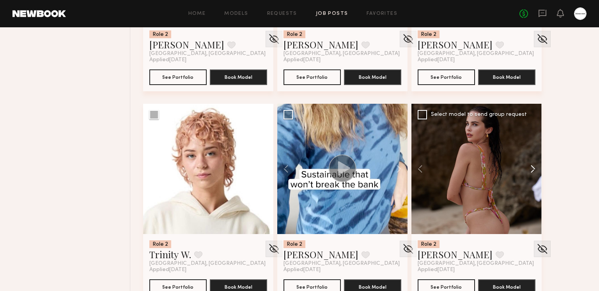
click at [530, 167] on button at bounding box center [528, 169] width 25 height 130
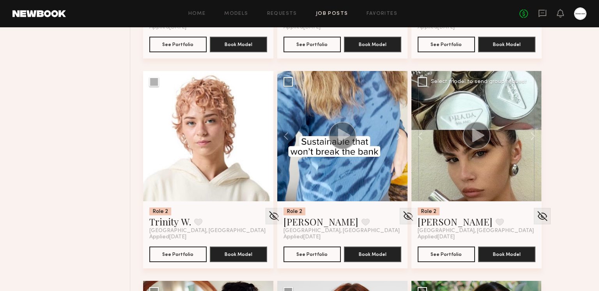
scroll to position [519, 0]
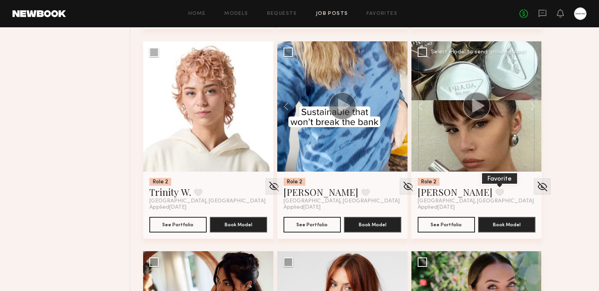
click at [495, 191] on button at bounding box center [499, 192] width 8 height 7
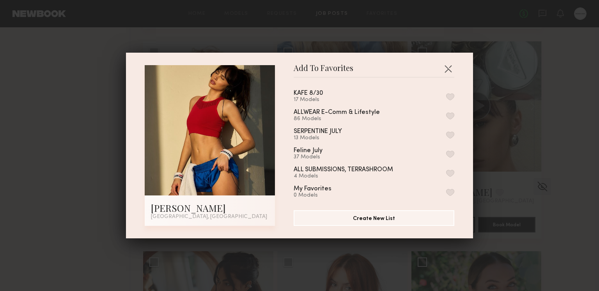
click at [452, 94] on button "button" at bounding box center [450, 96] width 8 height 7
click at [451, 70] on button "button" at bounding box center [448, 68] width 12 height 12
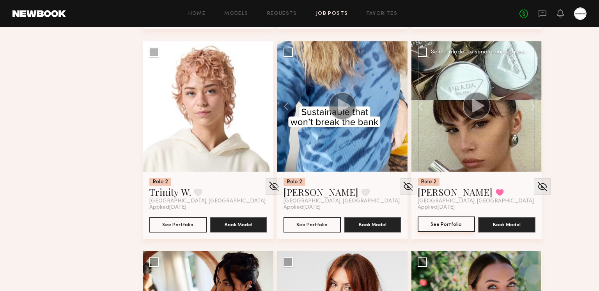
click at [457, 221] on button "See Portfolio" at bounding box center [445, 224] width 57 height 16
click at [495, 189] on button at bounding box center [499, 192] width 8 height 7
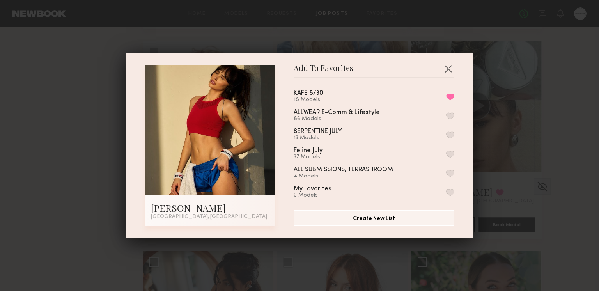
click at [448, 96] on button "Remove from favorite list" at bounding box center [450, 96] width 8 height 7
click at [449, 68] on button "button" at bounding box center [448, 68] width 12 height 12
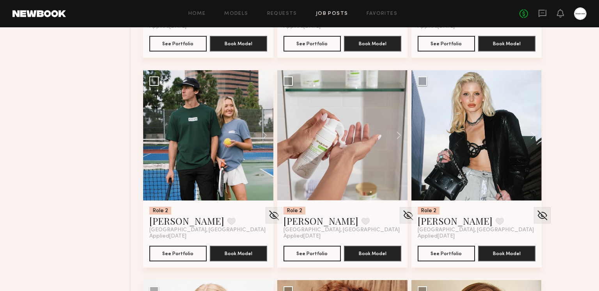
scroll to position [922, 0]
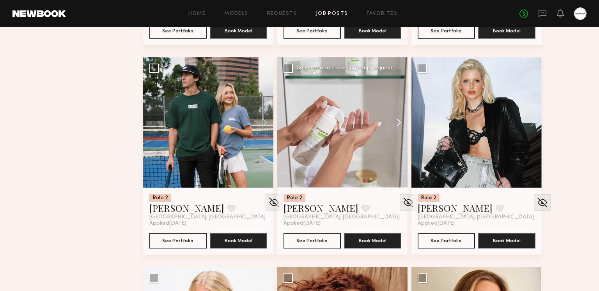
click at [394, 120] on button at bounding box center [394, 122] width 25 height 130
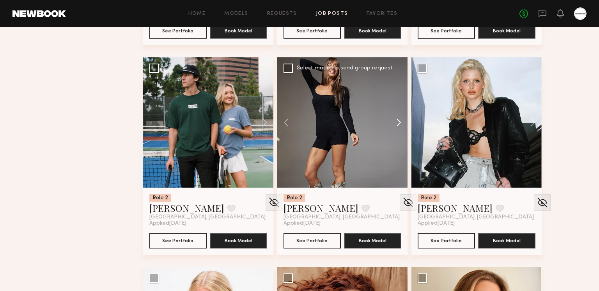
click at [394, 120] on button at bounding box center [394, 122] width 25 height 130
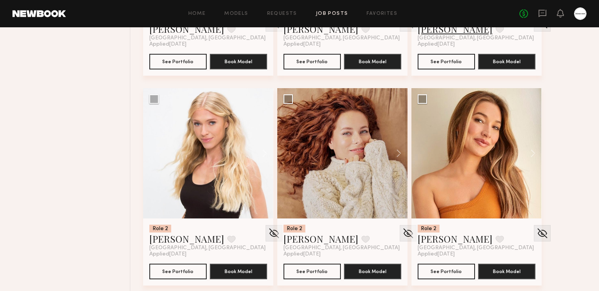
scroll to position [1105, 0]
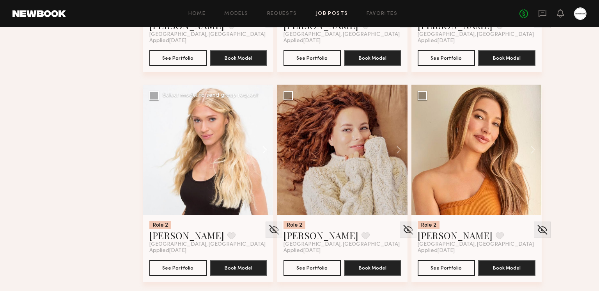
click at [258, 152] on button at bounding box center [260, 150] width 25 height 130
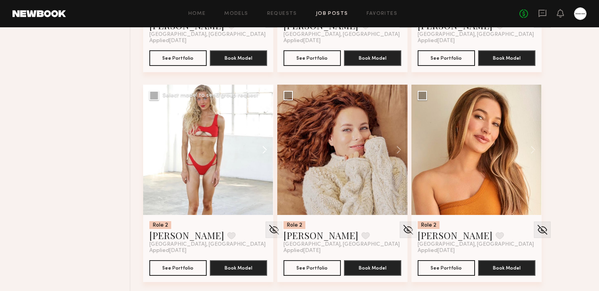
click at [260, 150] on button at bounding box center [260, 150] width 25 height 130
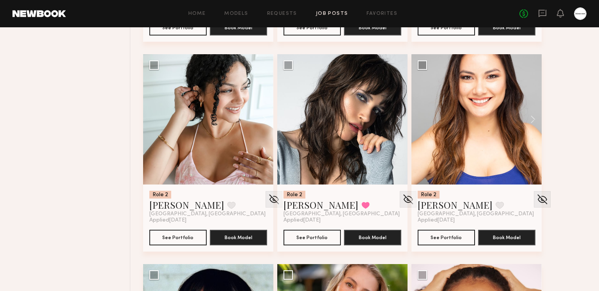
scroll to position [1345, 0]
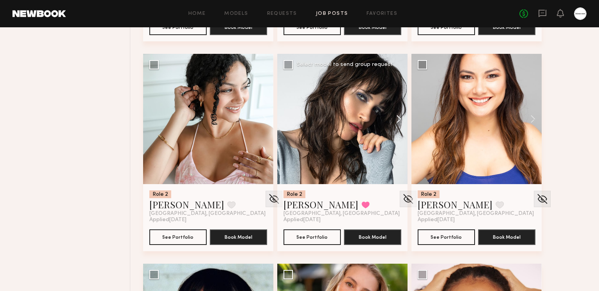
click at [397, 119] on button at bounding box center [394, 119] width 25 height 130
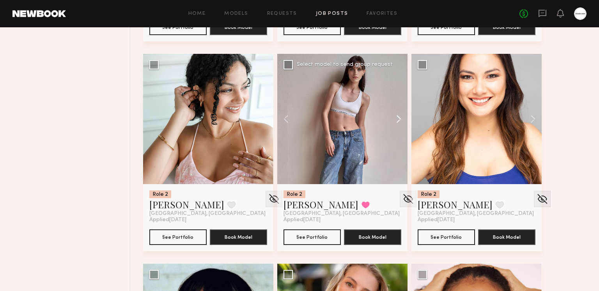
click at [397, 119] on button at bounding box center [394, 119] width 25 height 130
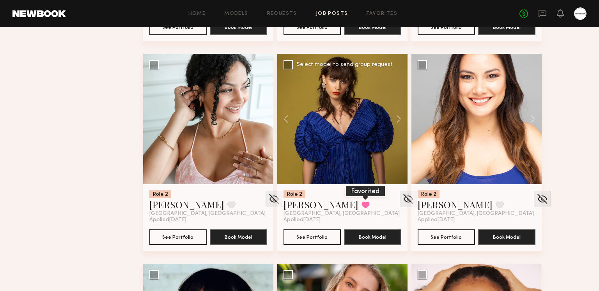
click at [361, 201] on button at bounding box center [365, 204] width 8 height 7
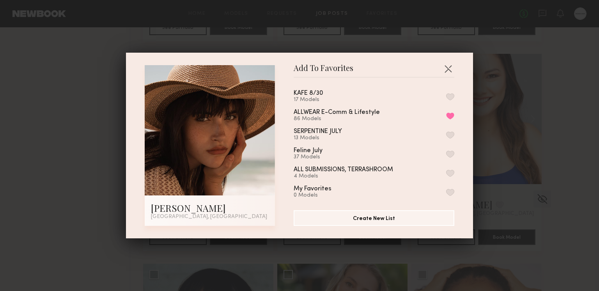
click at [447, 98] on button "button" at bounding box center [450, 96] width 8 height 7
click at [447, 69] on button "button" at bounding box center [448, 68] width 12 height 12
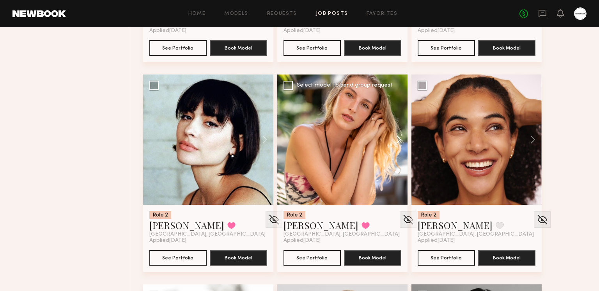
scroll to position [1535, 0]
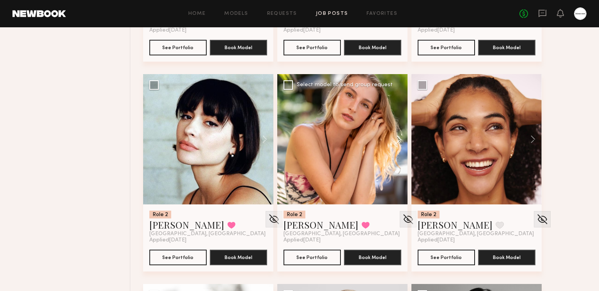
click at [396, 141] on button at bounding box center [394, 139] width 25 height 130
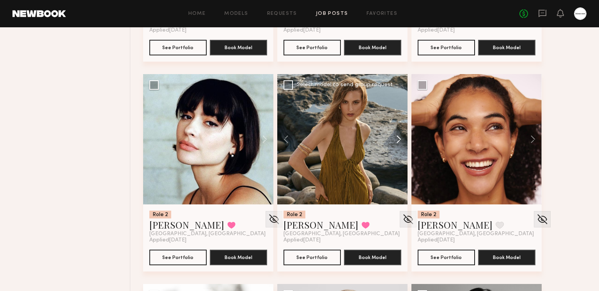
click at [396, 141] on button at bounding box center [394, 139] width 25 height 130
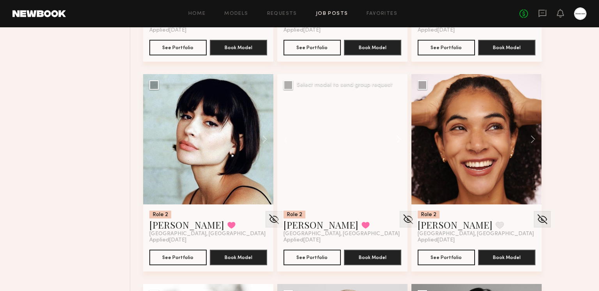
click at [396, 141] on button at bounding box center [394, 139] width 25 height 130
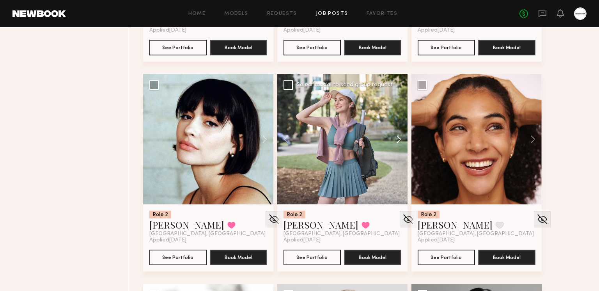
click at [396, 141] on button at bounding box center [394, 139] width 25 height 130
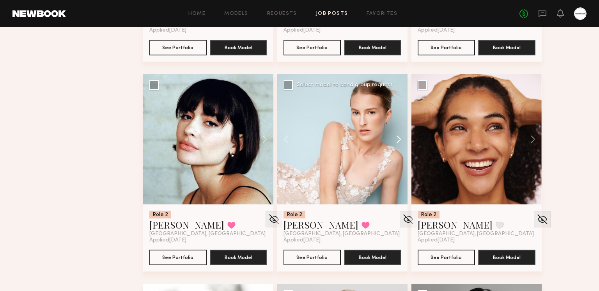
click at [395, 140] on button at bounding box center [394, 139] width 25 height 130
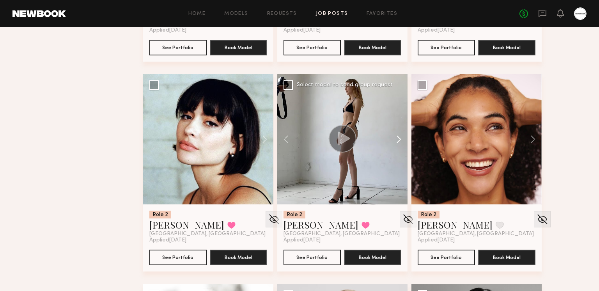
click at [395, 140] on button at bounding box center [394, 139] width 25 height 130
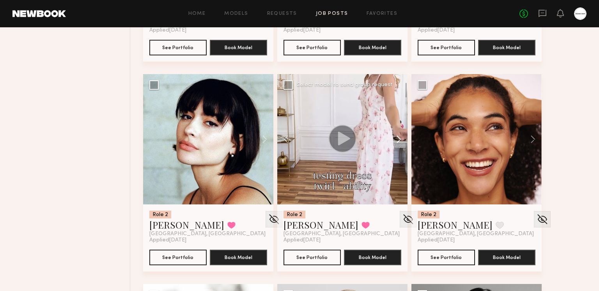
click at [395, 140] on button at bounding box center [394, 139] width 25 height 130
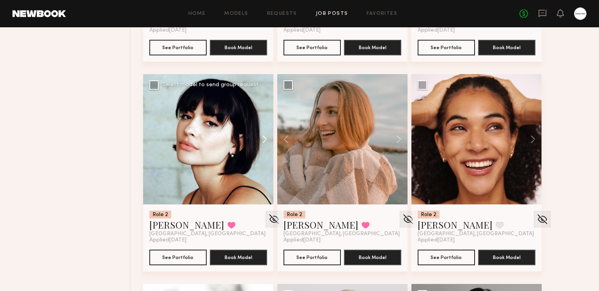
click at [256, 140] on button at bounding box center [260, 139] width 25 height 130
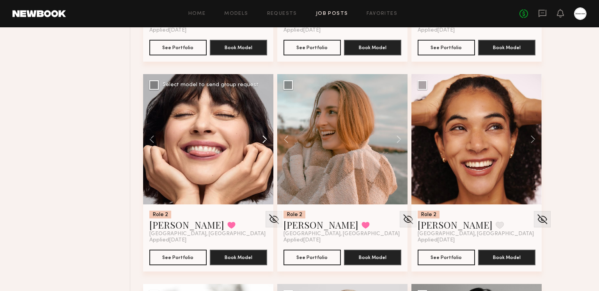
click at [258, 138] on button at bounding box center [260, 139] width 25 height 130
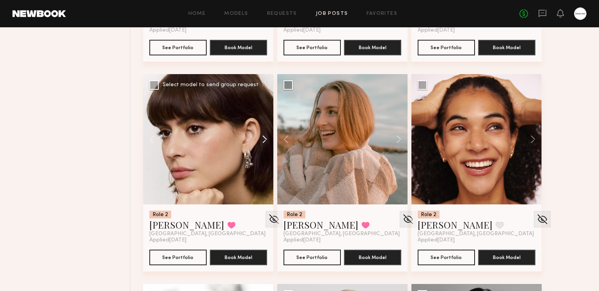
click at [258, 138] on button at bounding box center [260, 139] width 25 height 130
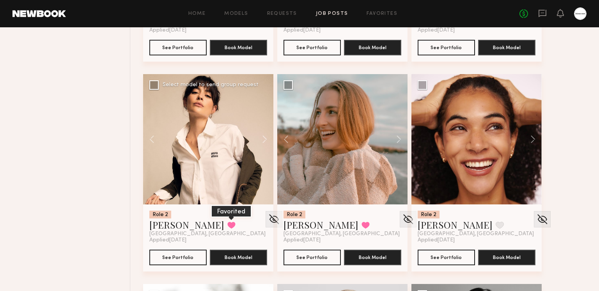
click at [227, 223] on button at bounding box center [231, 224] width 8 height 7
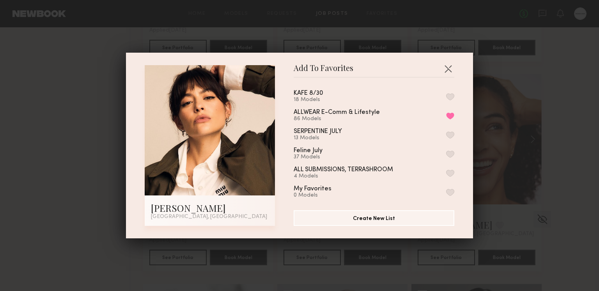
click at [448, 97] on button "button" at bounding box center [450, 96] width 8 height 7
click at [449, 67] on button "button" at bounding box center [448, 68] width 12 height 12
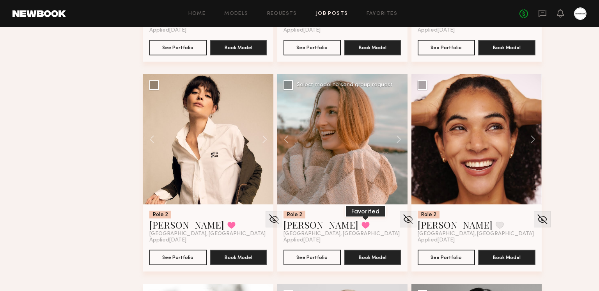
click at [361, 222] on button at bounding box center [365, 224] width 8 height 7
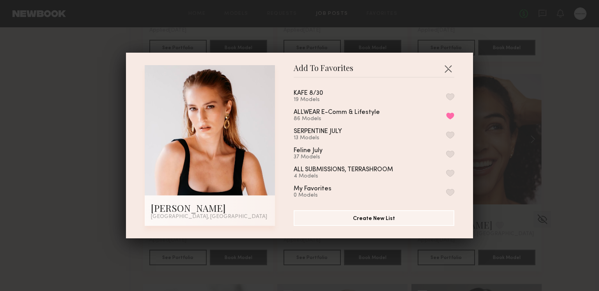
click at [452, 99] on button "button" at bounding box center [450, 96] width 8 height 7
click at [449, 72] on button "button" at bounding box center [448, 68] width 12 height 12
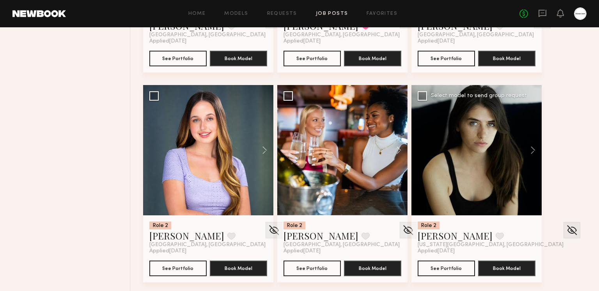
scroll to position [1943, 0]
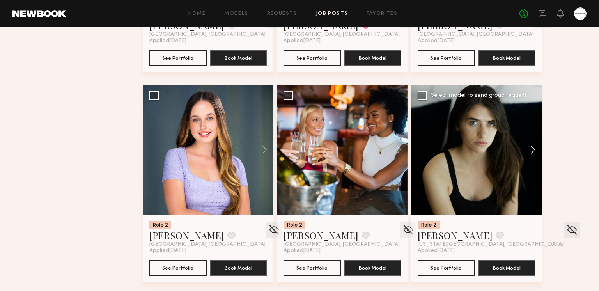
click at [528, 146] on button at bounding box center [528, 150] width 25 height 130
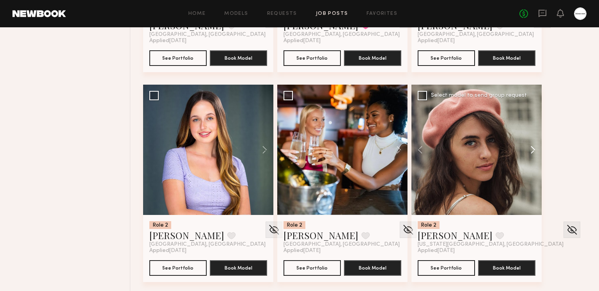
click at [528, 147] on button at bounding box center [528, 150] width 25 height 130
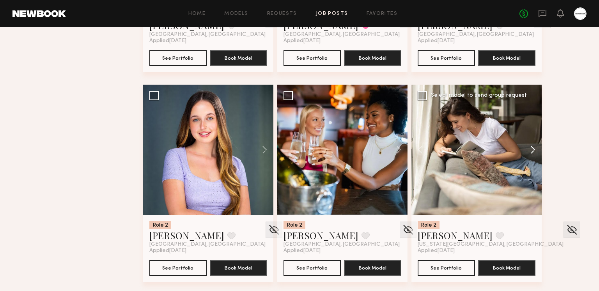
click at [528, 147] on button at bounding box center [528, 150] width 25 height 130
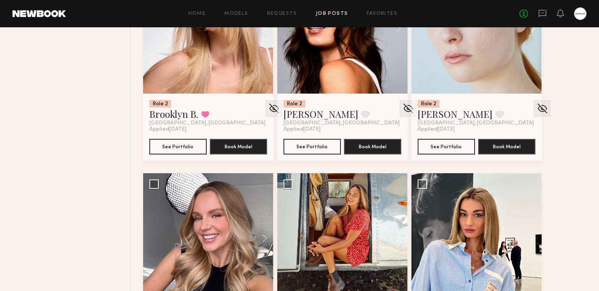
scroll to position [2179, 0]
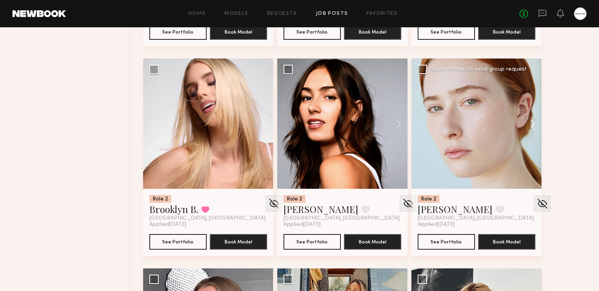
click at [530, 122] on button at bounding box center [528, 123] width 25 height 130
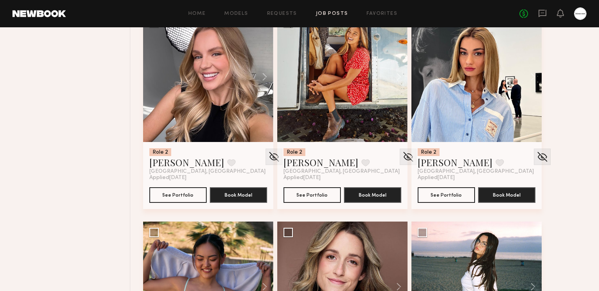
scroll to position [2573, 0]
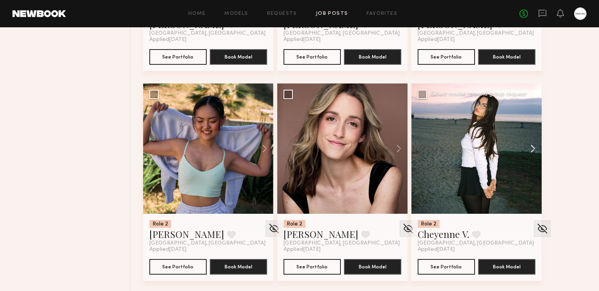
click at [528, 144] on button at bounding box center [528, 148] width 25 height 130
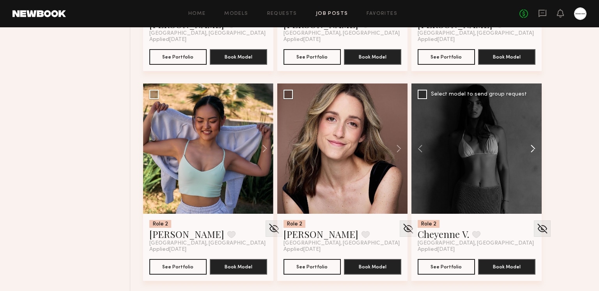
click at [528, 144] on button at bounding box center [528, 148] width 25 height 130
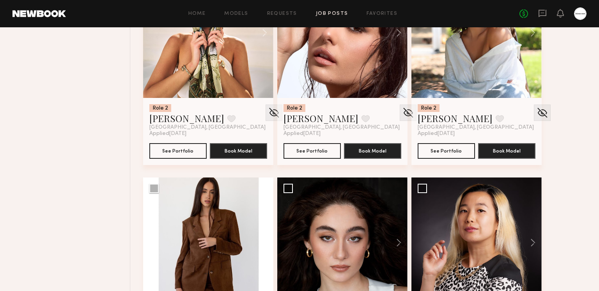
scroll to position [3002, 0]
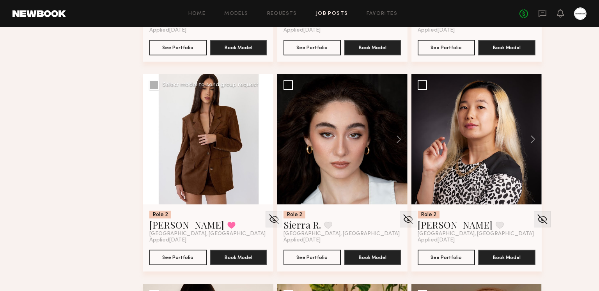
click at [260, 146] on button at bounding box center [260, 139] width 25 height 130
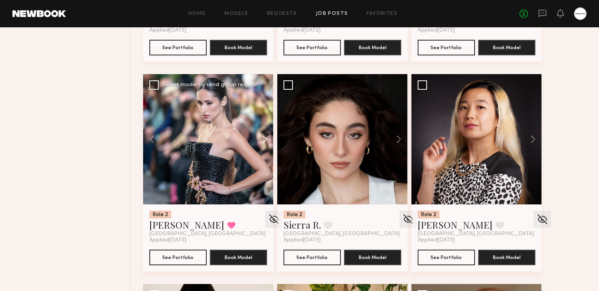
click at [260, 140] on button at bounding box center [260, 139] width 25 height 130
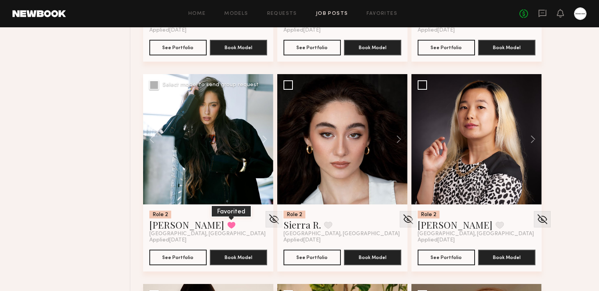
click at [227, 222] on button at bounding box center [231, 224] width 8 height 7
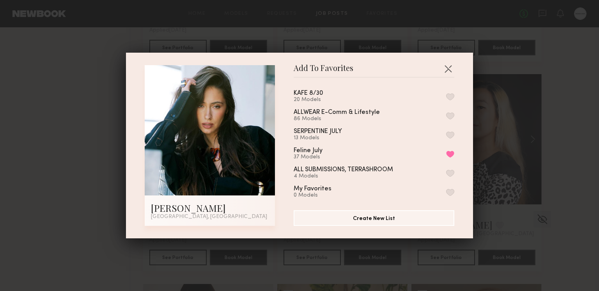
click at [448, 97] on button "button" at bounding box center [450, 96] width 8 height 7
click at [448, 66] on button "button" at bounding box center [448, 68] width 12 height 12
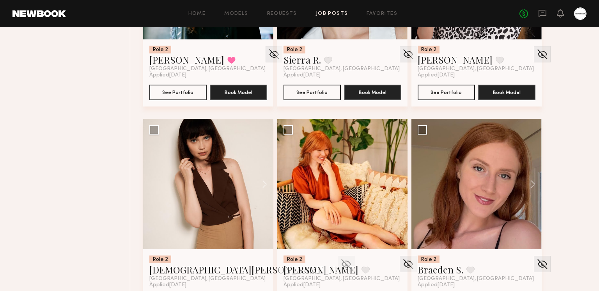
scroll to position [3202, 0]
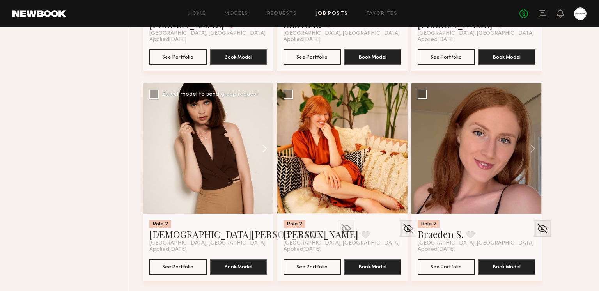
click at [264, 148] on button at bounding box center [260, 148] width 25 height 130
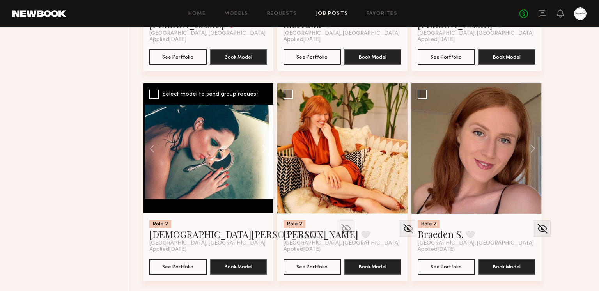
click at [264, 148] on button at bounding box center [260, 148] width 25 height 130
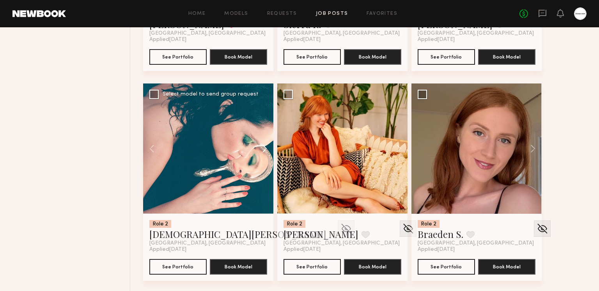
click at [264, 148] on button at bounding box center [260, 148] width 25 height 130
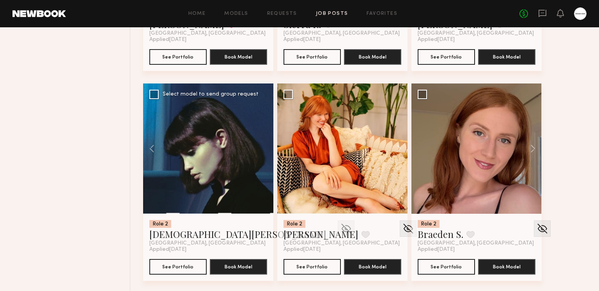
click at [264, 148] on div at bounding box center [208, 148] width 130 height 130
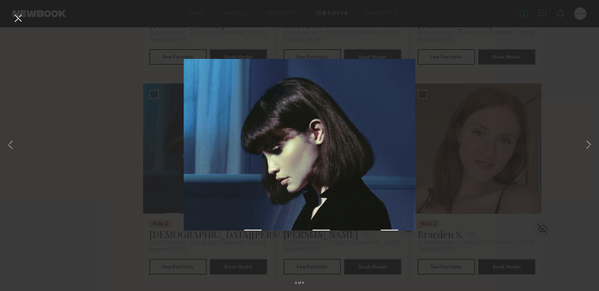
click at [21, 22] on button at bounding box center [18, 19] width 12 height 14
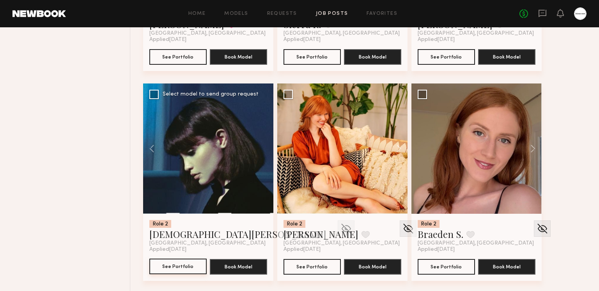
click at [180, 264] on button "See Portfolio" at bounding box center [177, 266] width 57 height 16
click at [329, 235] on button at bounding box center [333, 234] width 8 height 7
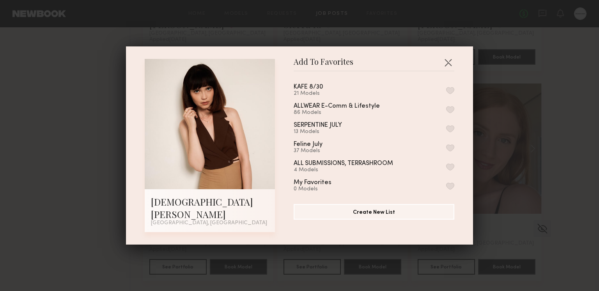
click at [449, 94] on button "button" at bounding box center [450, 90] width 8 height 7
click at [449, 69] on button "button" at bounding box center [448, 62] width 12 height 12
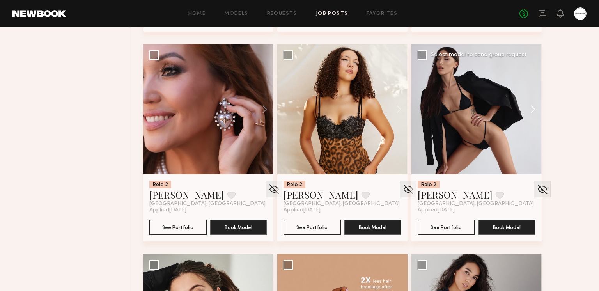
scroll to position [3441, 0]
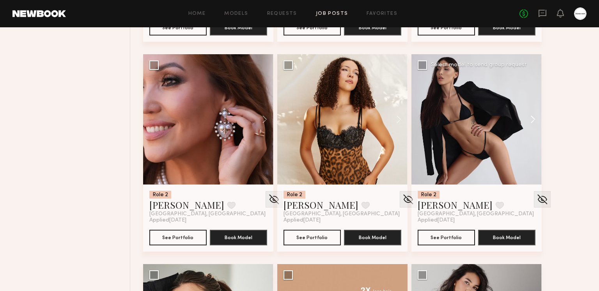
click at [528, 115] on button at bounding box center [528, 119] width 25 height 130
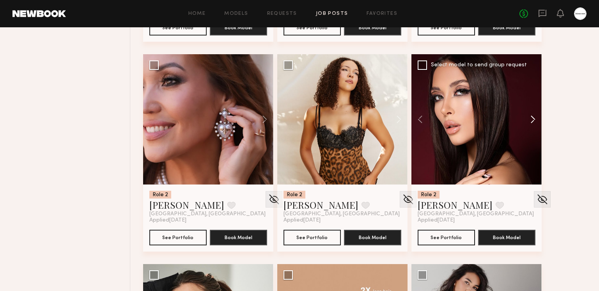
click at [529, 116] on button at bounding box center [528, 119] width 25 height 130
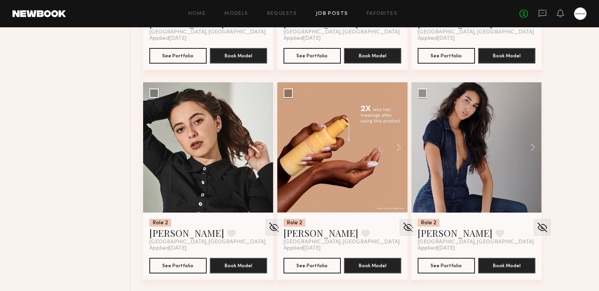
scroll to position [3661, 0]
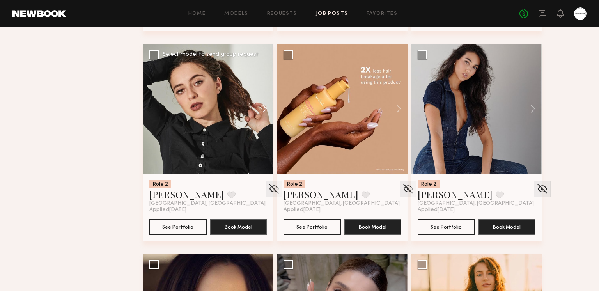
click at [255, 106] on button at bounding box center [260, 109] width 25 height 130
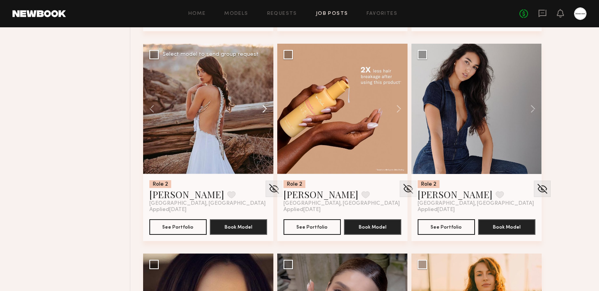
click at [256, 106] on button at bounding box center [260, 109] width 25 height 130
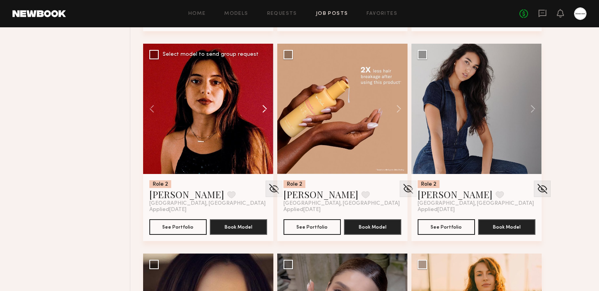
click at [262, 106] on button at bounding box center [260, 109] width 25 height 130
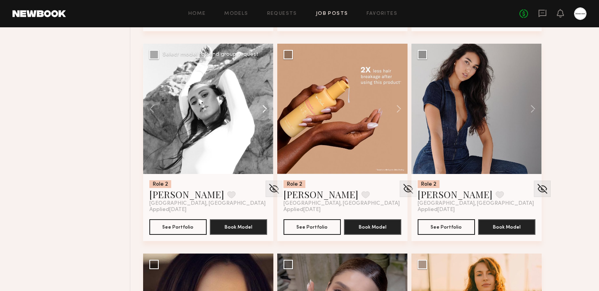
click at [262, 106] on button at bounding box center [260, 109] width 25 height 130
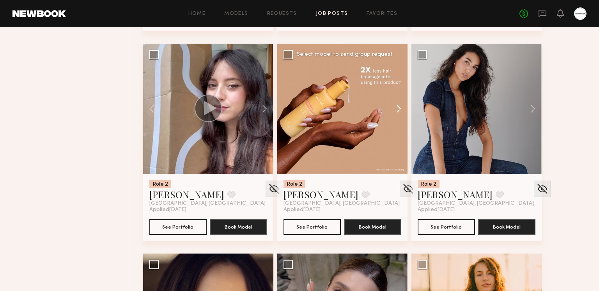
click at [399, 108] on button at bounding box center [394, 109] width 25 height 130
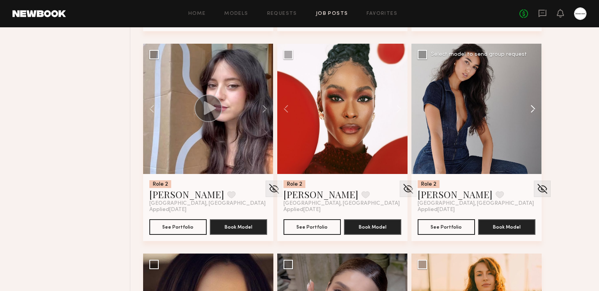
click at [528, 106] on button at bounding box center [528, 109] width 25 height 130
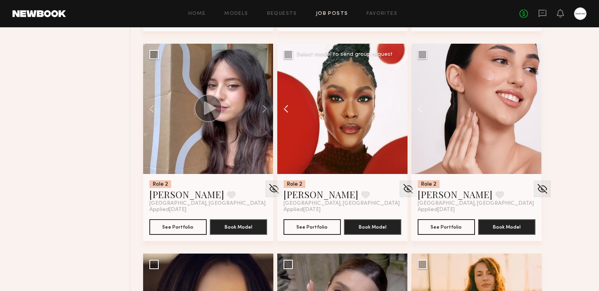
click at [286, 104] on button at bounding box center [289, 109] width 25 height 130
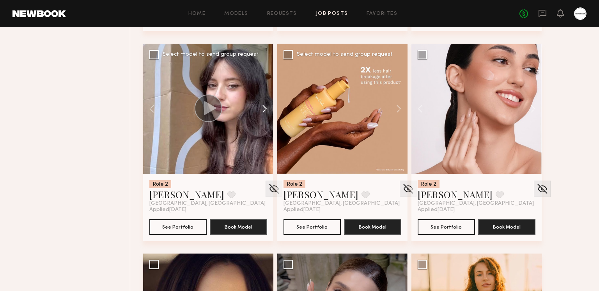
click at [260, 113] on button at bounding box center [260, 109] width 25 height 130
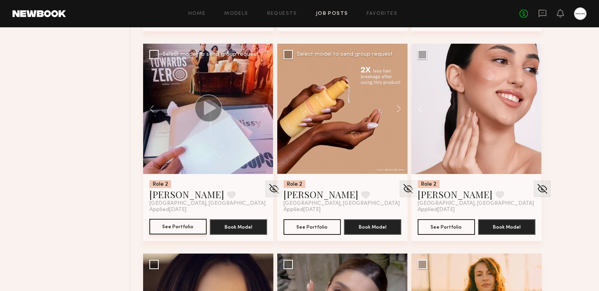
click at [190, 226] on button "See Portfolio" at bounding box center [177, 227] width 57 height 16
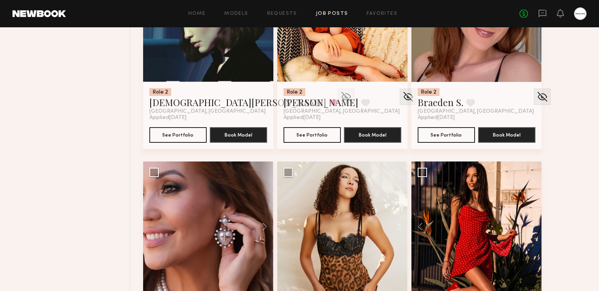
scroll to position [3239, 0]
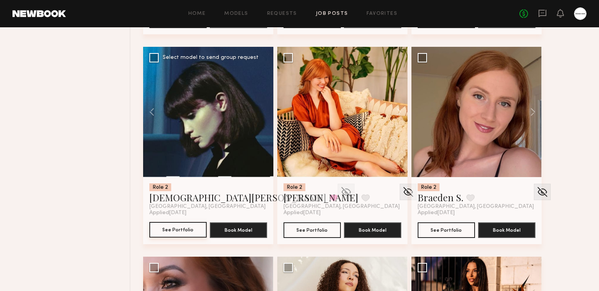
click at [196, 224] on button "See Portfolio" at bounding box center [177, 230] width 57 height 16
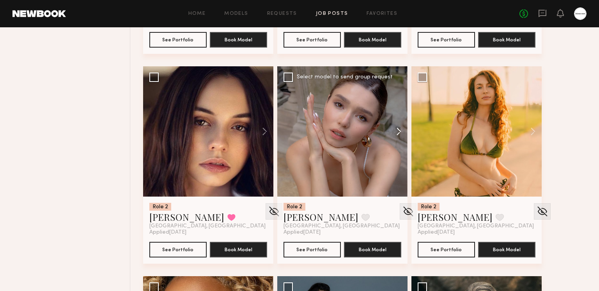
scroll to position [3870, 0]
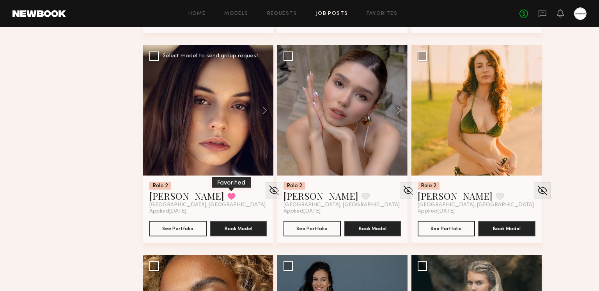
click at [227, 197] on button at bounding box center [231, 196] width 8 height 7
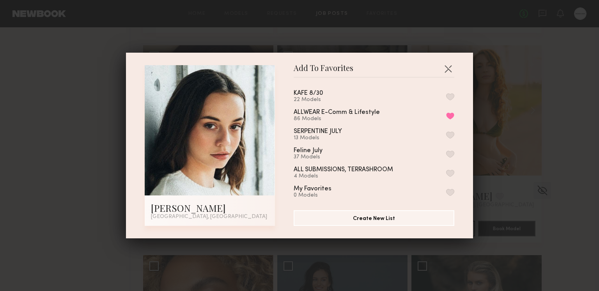
click at [450, 93] on button "button" at bounding box center [450, 96] width 8 height 7
click at [447, 67] on button "button" at bounding box center [448, 68] width 12 height 12
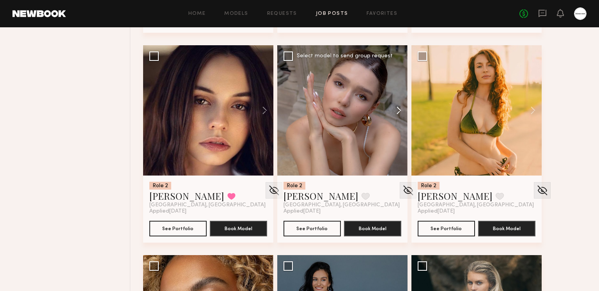
click at [400, 109] on button at bounding box center [394, 110] width 25 height 130
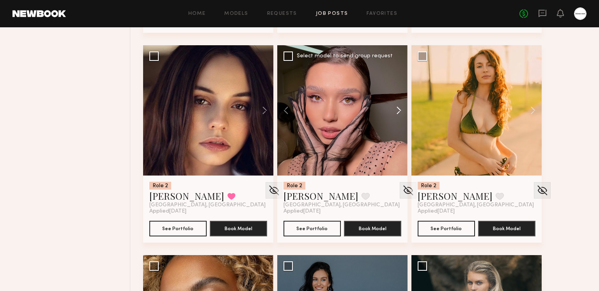
click at [398, 107] on button at bounding box center [394, 110] width 25 height 130
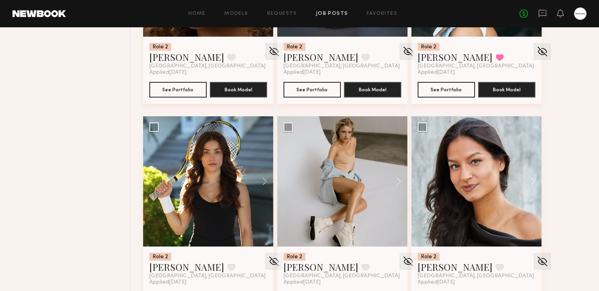
scroll to position [4257, 0]
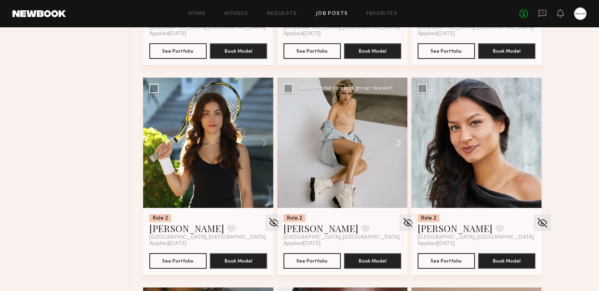
click at [397, 137] on button at bounding box center [394, 143] width 25 height 130
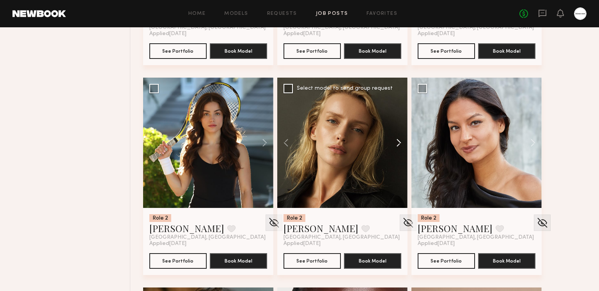
click at [396, 138] on button at bounding box center [394, 143] width 25 height 130
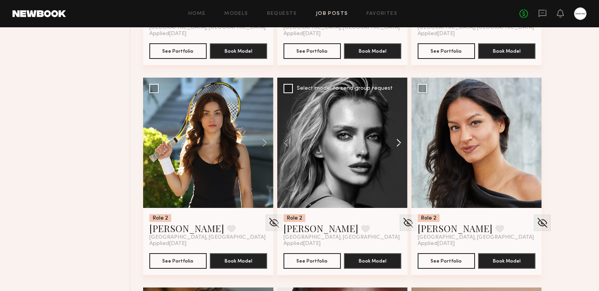
click at [396, 138] on button at bounding box center [394, 143] width 25 height 130
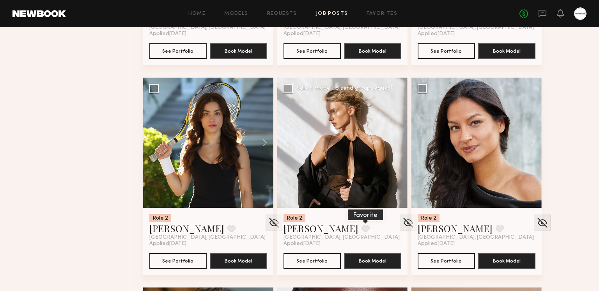
click at [361, 229] on button at bounding box center [365, 228] width 8 height 7
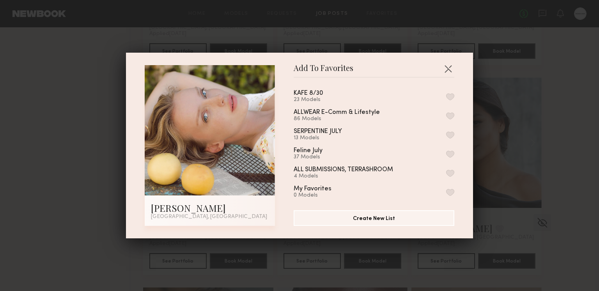
click at [449, 97] on button "button" at bounding box center [450, 96] width 8 height 7
click at [449, 67] on button "button" at bounding box center [448, 68] width 12 height 12
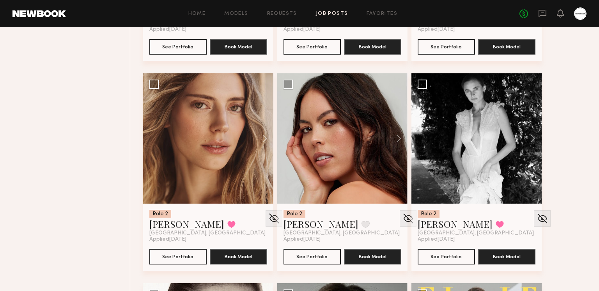
scroll to position [4673, 0]
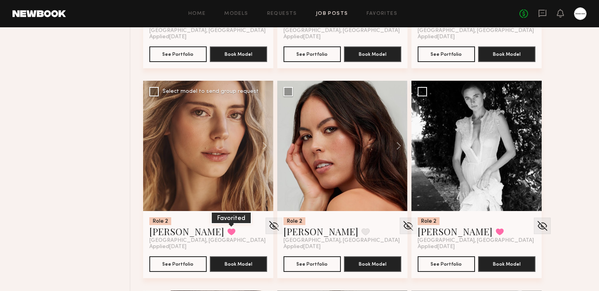
click at [227, 233] on button at bounding box center [231, 231] width 8 height 7
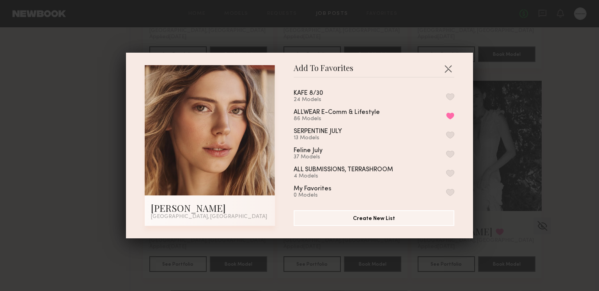
click at [448, 95] on button "button" at bounding box center [450, 96] width 8 height 7
click at [450, 68] on button "button" at bounding box center [448, 68] width 12 height 12
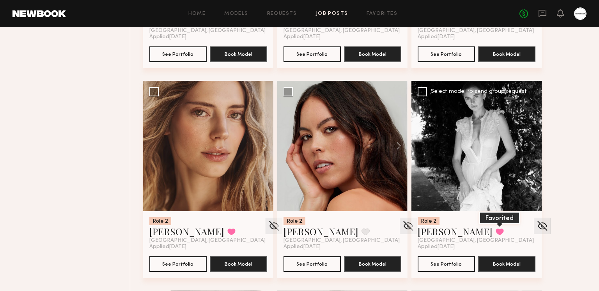
click at [495, 232] on button at bounding box center [499, 231] width 8 height 7
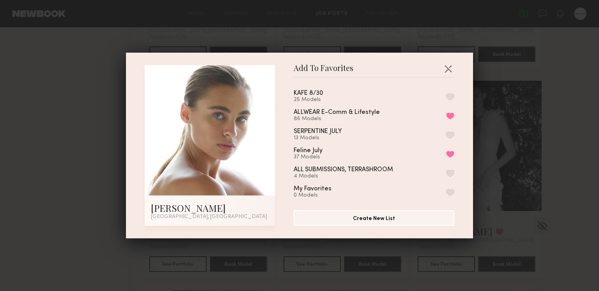
click at [451, 98] on button "button" at bounding box center [450, 96] width 8 height 7
click at [449, 69] on button "button" at bounding box center [448, 68] width 12 height 12
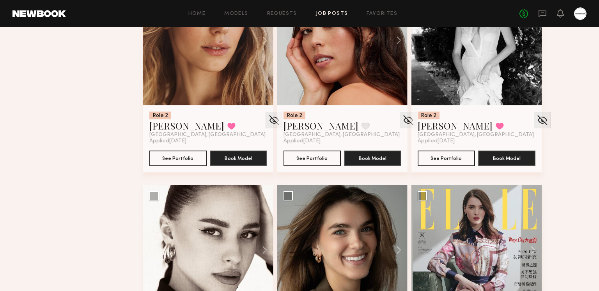
scroll to position [4764, 0]
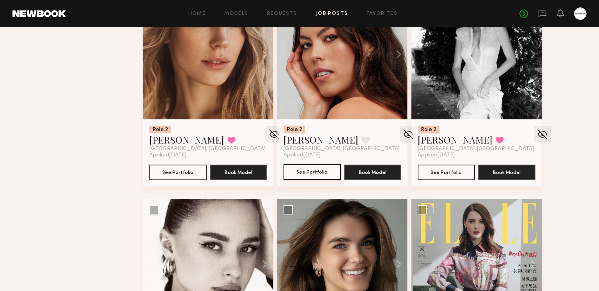
click at [322, 168] on button "See Portfolio" at bounding box center [311, 172] width 57 height 16
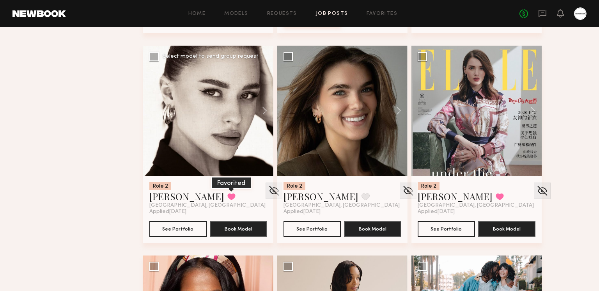
scroll to position [4919, 0]
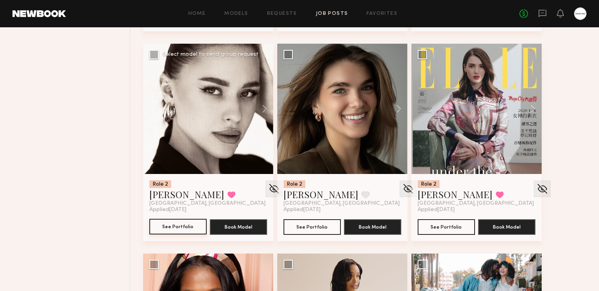
click at [188, 225] on button "See Portfolio" at bounding box center [177, 227] width 57 height 16
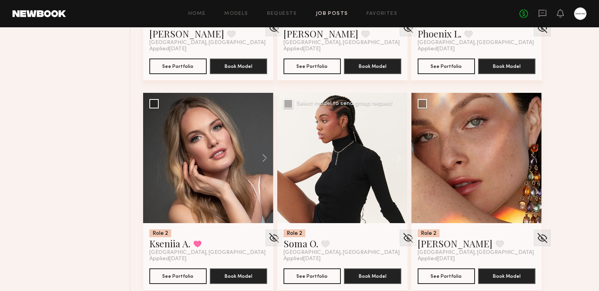
scroll to position [5333, 0]
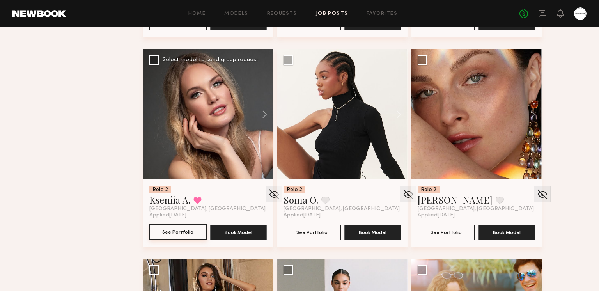
click at [186, 231] on button "See Portfolio" at bounding box center [177, 232] width 57 height 16
click at [203, 196] on div "Role 2 Kseniia A. Favorited San Diego, CA" at bounding box center [208, 198] width 118 height 26
click at [200, 197] on button at bounding box center [197, 199] width 8 height 7
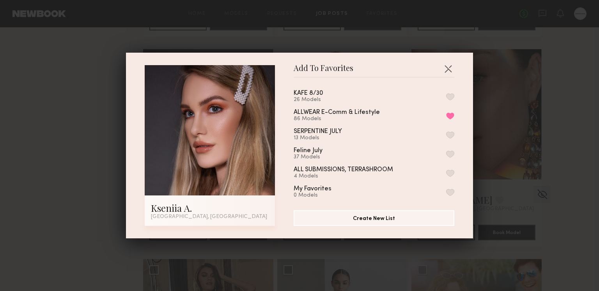
click at [449, 93] on button "button" at bounding box center [450, 96] width 8 height 7
click at [449, 68] on button "button" at bounding box center [448, 68] width 12 height 12
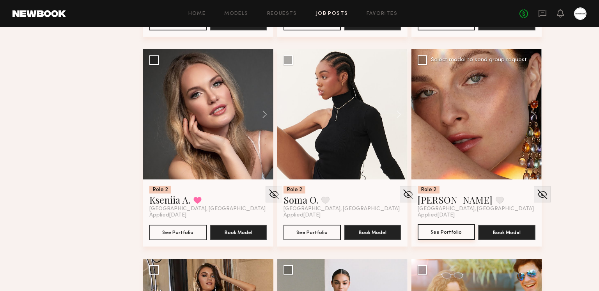
click at [457, 231] on button "See Portfolio" at bounding box center [445, 232] width 57 height 16
click at [495, 199] on button at bounding box center [499, 199] width 8 height 7
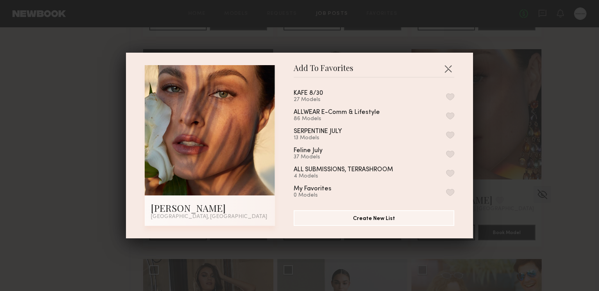
click at [449, 97] on button "button" at bounding box center [450, 96] width 8 height 7
click at [447, 69] on button "button" at bounding box center [448, 68] width 12 height 12
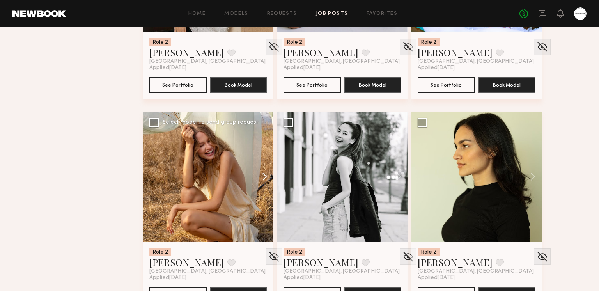
scroll to position [5700, 0]
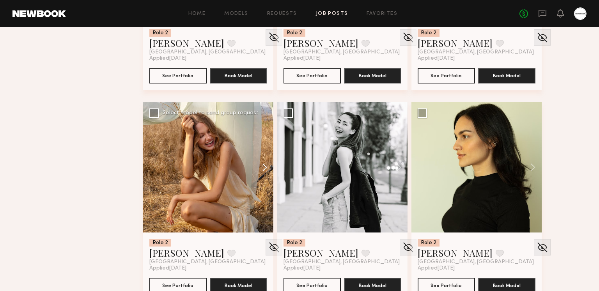
click at [268, 164] on button at bounding box center [260, 167] width 25 height 130
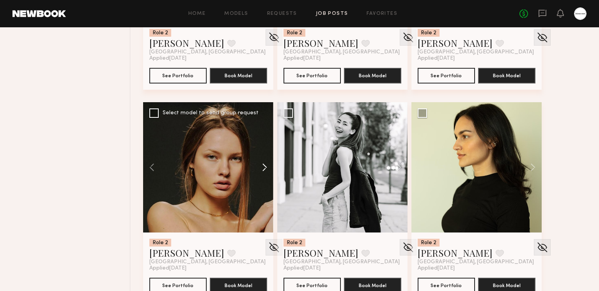
click at [267, 164] on button at bounding box center [260, 167] width 25 height 130
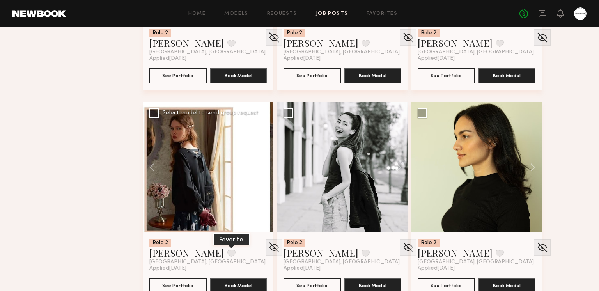
click at [227, 254] on button at bounding box center [231, 252] width 8 height 7
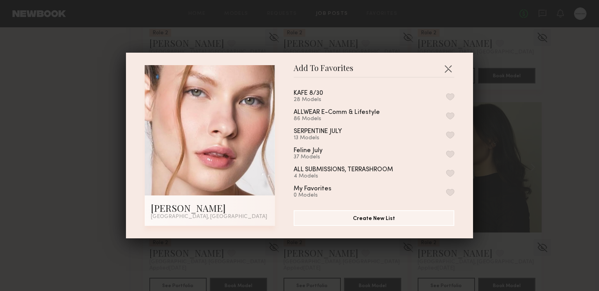
click at [450, 97] on button "button" at bounding box center [450, 96] width 8 height 7
click at [448, 67] on button "button" at bounding box center [448, 68] width 12 height 12
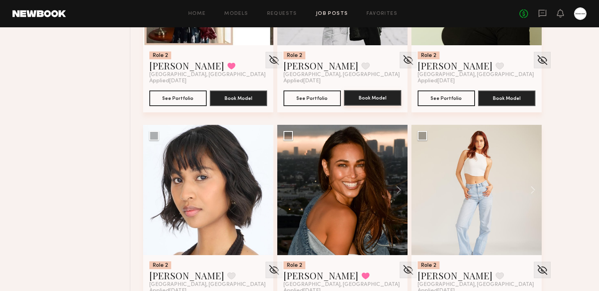
scroll to position [5922, 0]
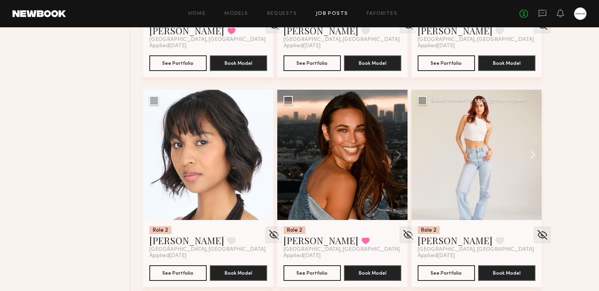
click at [529, 152] on button at bounding box center [528, 155] width 25 height 130
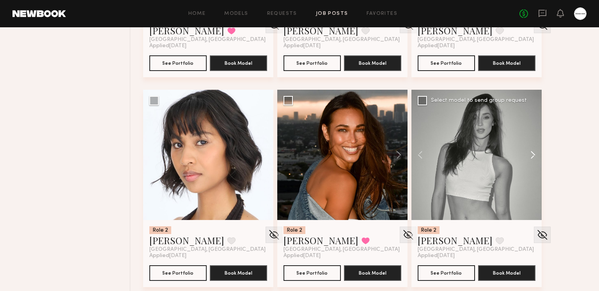
click at [534, 152] on button at bounding box center [528, 155] width 25 height 130
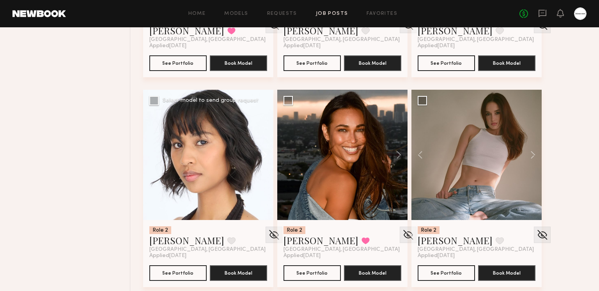
click at [258, 156] on button at bounding box center [260, 155] width 25 height 130
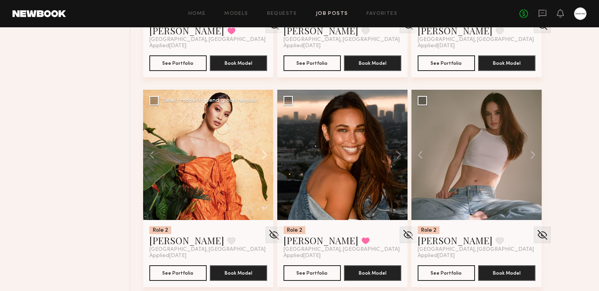
click at [260, 150] on button at bounding box center [260, 155] width 25 height 130
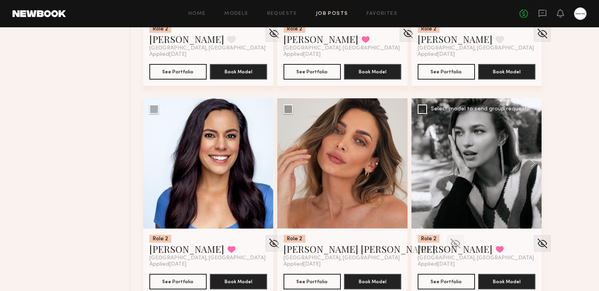
scroll to position [6133, 0]
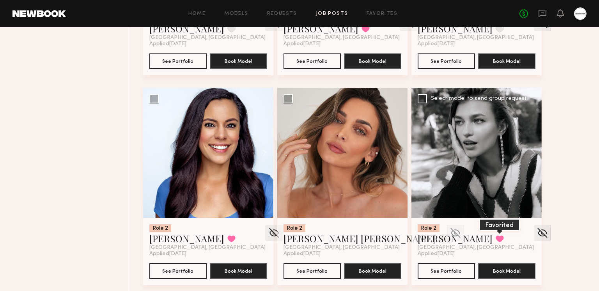
click at [495, 235] on button at bounding box center [499, 238] width 8 height 7
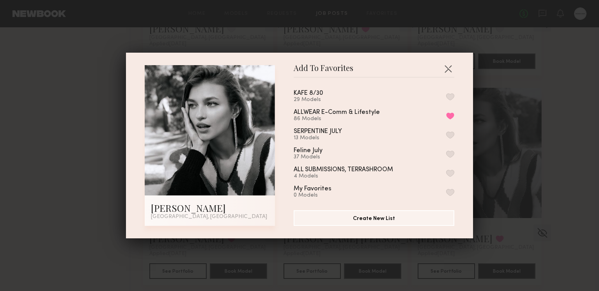
click at [447, 97] on button "button" at bounding box center [450, 96] width 8 height 7
click at [450, 70] on button "button" at bounding box center [448, 68] width 12 height 12
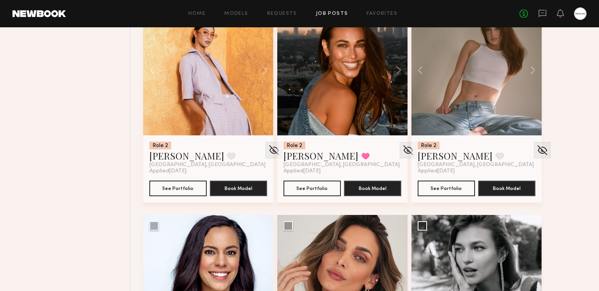
scroll to position [5969, 0]
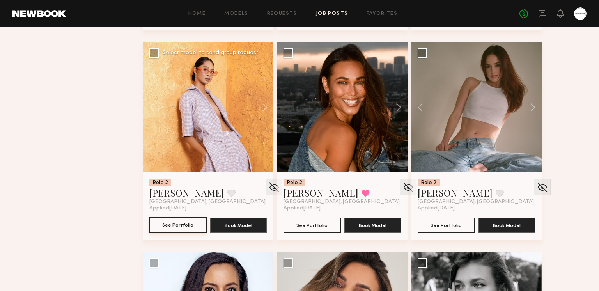
click at [189, 218] on button "See Portfolio" at bounding box center [177, 225] width 57 height 16
click at [227, 194] on button at bounding box center [231, 192] width 8 height 7
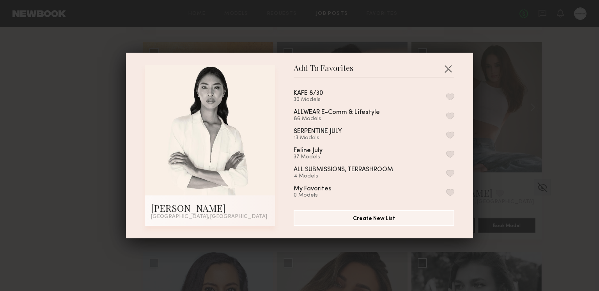
click at [449, 99] on button "button" at bounding box center [450, 96] width 8 height 7
click at [449, 64] on button "button" at bounding box center [448, 68] width 12 height 12
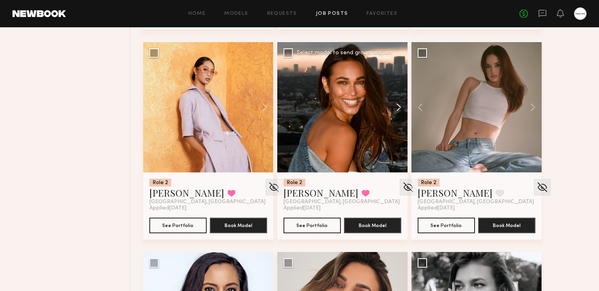
click at [391, 108] on button at bounding box center [394, 107] width 25 height 130
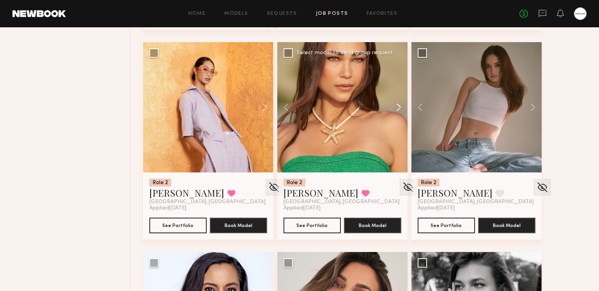
click at [393, 106] on button at bounding box center [394, 107] width 25 height 130
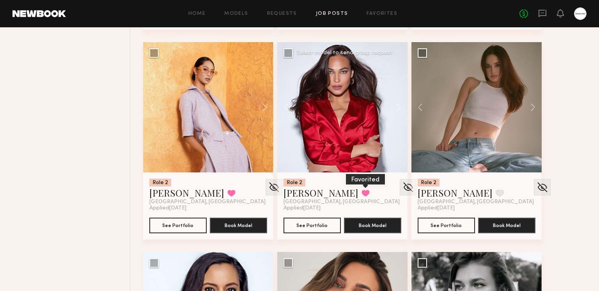
click at [361, 194] on button at bounding box center [365, 192] width 8 height 7
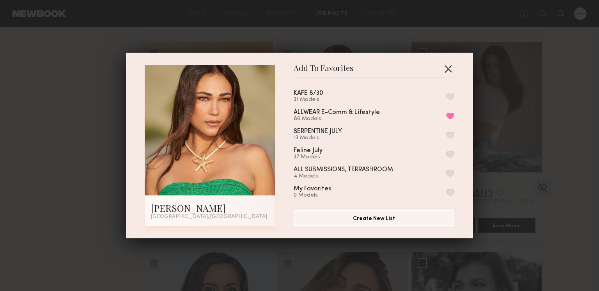
click at [449, 67] on button "button" at bounding box center [448, 68] width 12 height 12
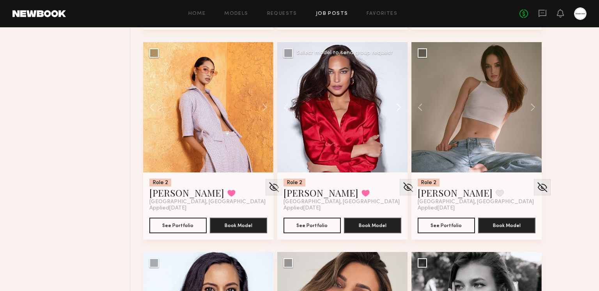
click at [401, 103] on button at bounding box center [394, 107] width 25 height 130
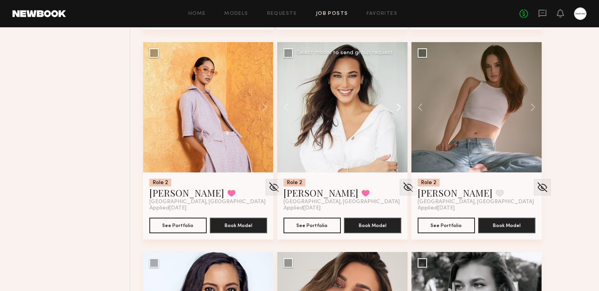
click at [398, 103] on button at bounding box center [394, 107] width 25 height 130
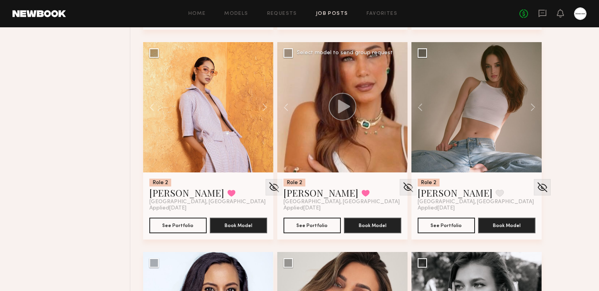
click at [395, 104] on div at bounding box center [342, 107] width 130 height 130
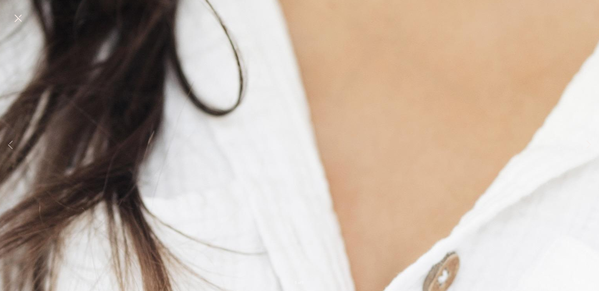
click at [20, 20] on button at bounding box center [18, 19] width 12 height 14
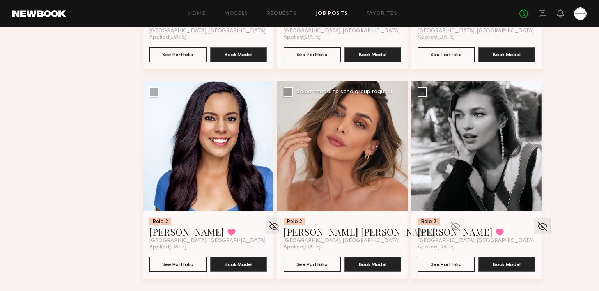
scroll to position [6145, 0]
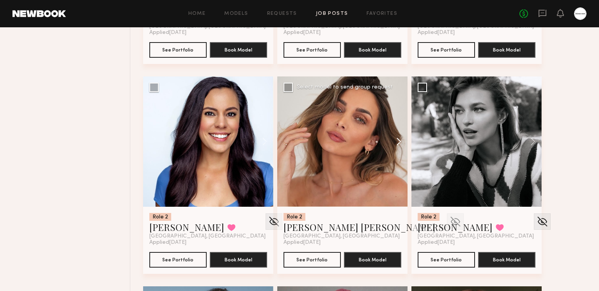
click at [396, 142] on button at bounding box center [394, 141] width 25 height 130
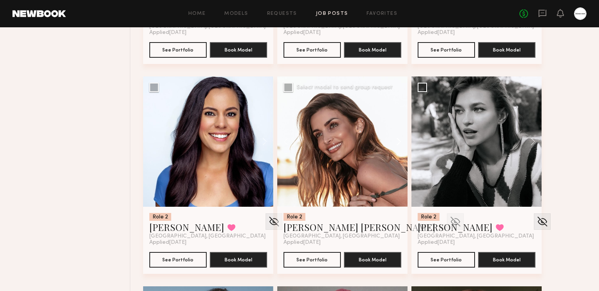
click at [396, 141] on button at bounding box center [394, 141] width 25 height 130
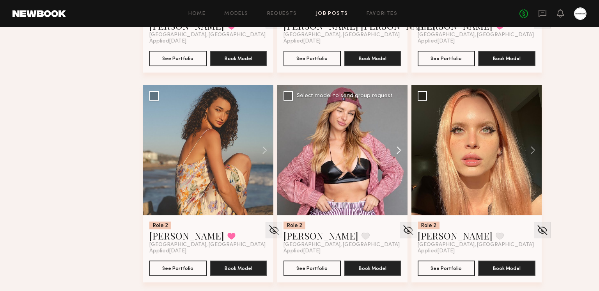
scroll to position [6346, 0]
click at [227, 237] on button at bounding box center [231, 235] width 8 height 7
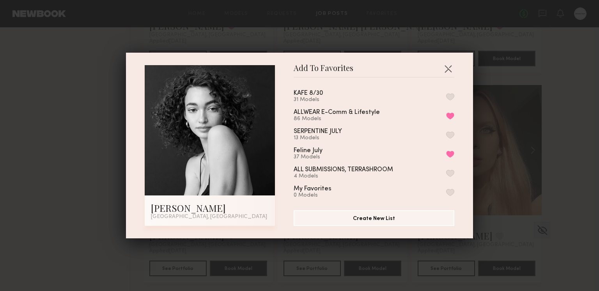
click at [454, 98] on div "KAFE 8/30 31 Models ALLWEAR E-Comm & Lifestyle 86 Models Remove from favorite l…" at bounding box center [377, 141] width 168 height 114
click at [452, 98] on button "button" at bounding box center [450, 96] width 8 height 7
click at [448, 71] on button "button" at bounding box center [448, 68] width 12 height 12
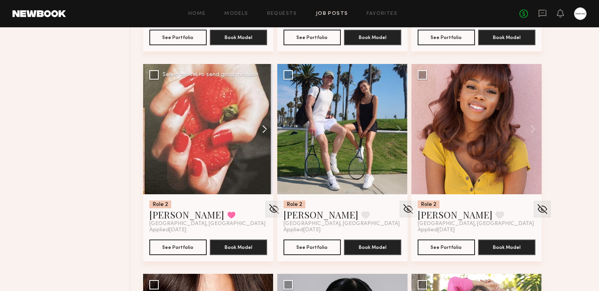
scroll to position [6576, 0]
click at [268, 129] on button at bounding box center [260, 129] width 25 height 130
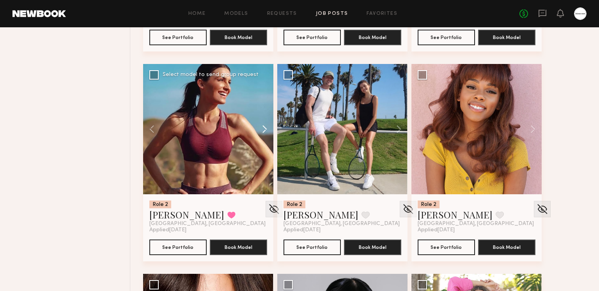
click at [263, 129] on button at bounding box center [260, 129] width 25 height 130
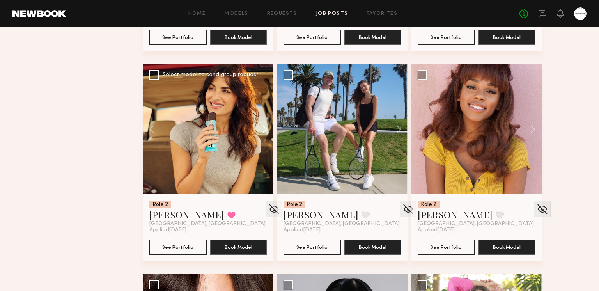
click at [263, 129] on button at bounding box center [260, 129] width 25 height 130
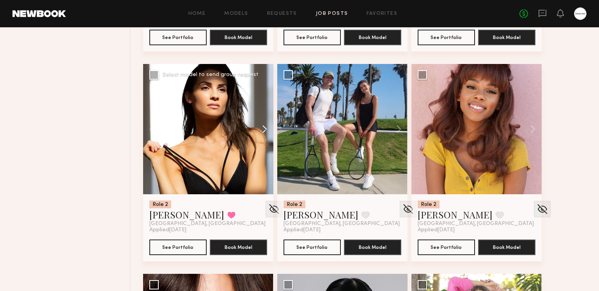
click at [263, 129] on button at bounding box center [260, 129] width 25 height 130
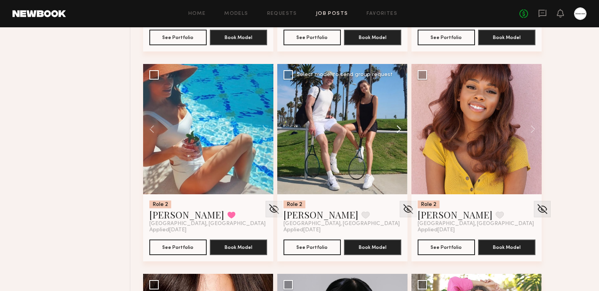
click at [396, 131] on button at bounding box center [394, 129] width 25 height 130
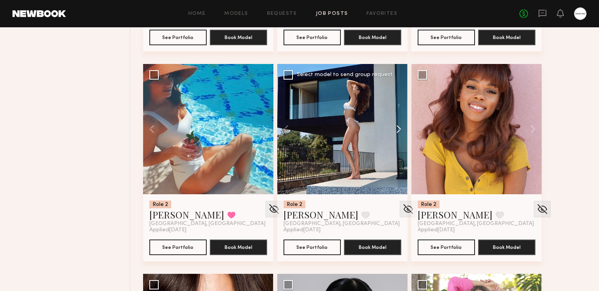
click at [396, 129] on button at bounding box center [394, 129] width 25 height 130
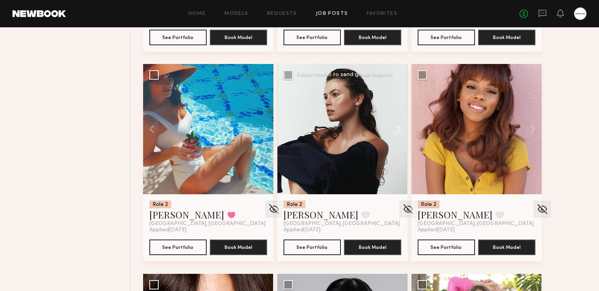
click at [396, 129] on button at bounding box center [394, 129] width 25 height 130
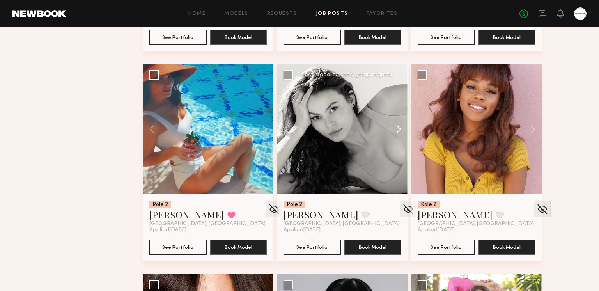
click at [396, 129] on button at bounding box center [394, 129] width 25 height 130
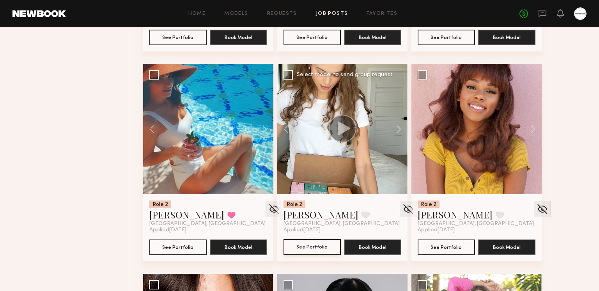
click at [325, 249] on button "See Portfolio" at bounding box center [311, 247] width 57 height 16
click at [361, 215] on button at bounding box center [365, 214] width 8 height 7
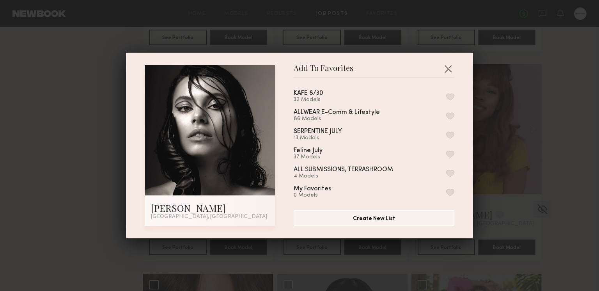
click at [451, 95] on button "button" at bounding box center [450, 96] width 8 height 7
click at [448, 67] on button "button" at bounding box center [448, 68] width 12 height 12
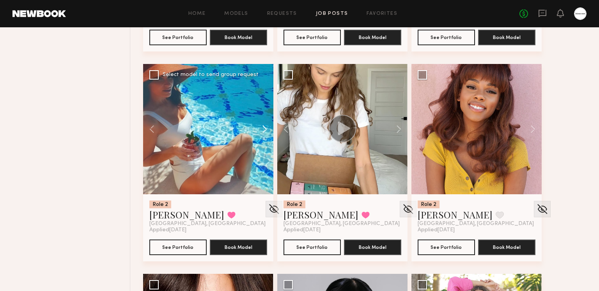
click at [267, 123] on button at bounding box center [260, 129] width 25 height 130
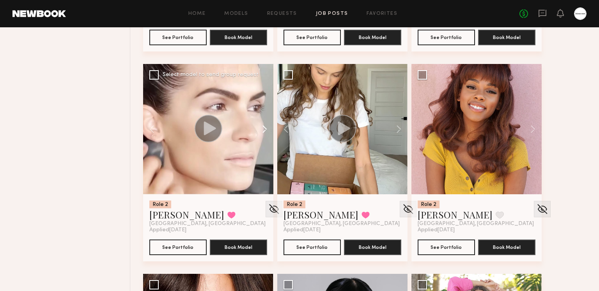
click at [264, 125] on button at bounding box center [260, 129] width 25 height 130
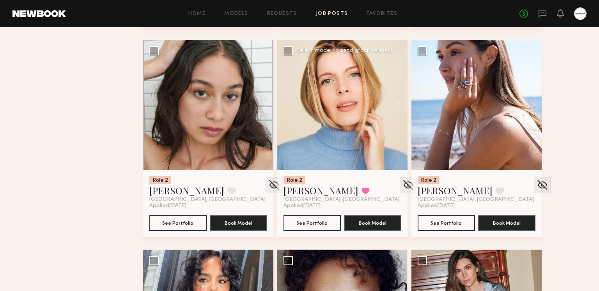
scroll to position [7005, 0]
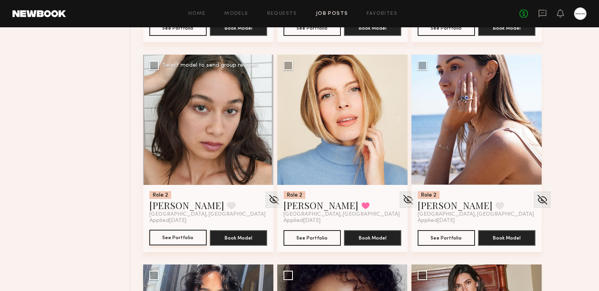
click at [151, 240] on button "See Portfolio" at bounding box center [177, 238] width 57 height 16
click at [315, 238] on button "See Portfolio" at bounding box center [311, 238] width 57 height 16
click at [361, 202] on button at bounding box center [365, 205] width 8 height 7
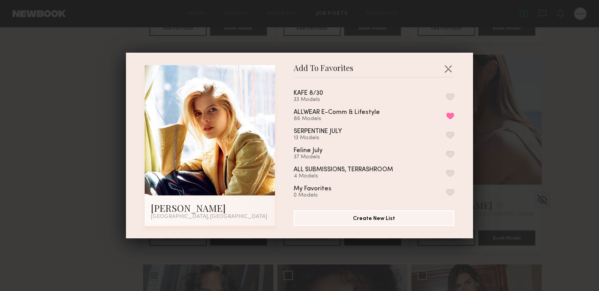
click at [449, 97] on button "button" at bounding box center [450, 96] width 8 height 7
click at [448, 64] on button "button" at bounding box center [448, 68] width 12 height 12
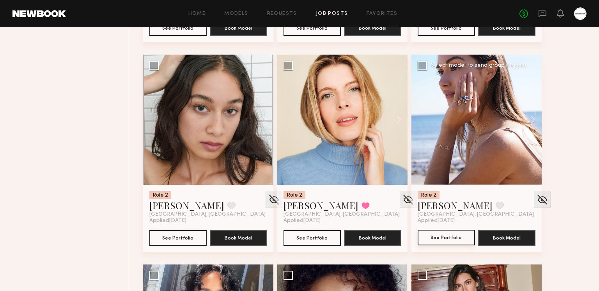
click at [454, 240] on button "See Portfolio" at bounding box center [445, 238] width 57 height 16
click at [495, 206] on button at bounding box center [499, 205] width 8 height 7
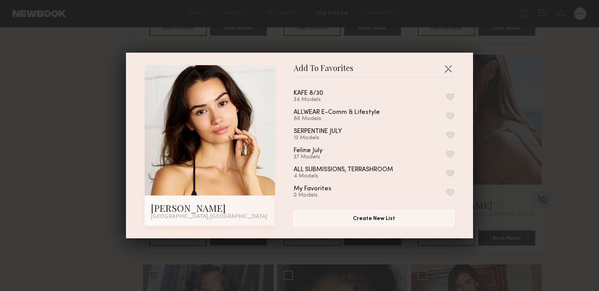
click at [455, 98] on div "KAFE 8/30 34 Models ALLWEAR E-Comm & Lifestyle 86 Models SERPENTINE JULY 13 Mod…" at bounding box center [377, 141] width 168 height 114
click at [447, 95] on button "button" at bounding box center [450, 96] width 8 height 7
click at [447, 69] on button "button" at bounding box center [448, 68] width 12 height 12
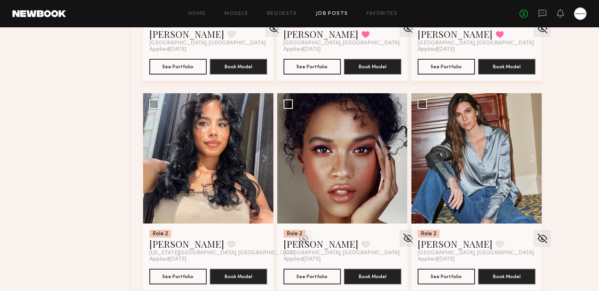
scroll to position [7177, 0]
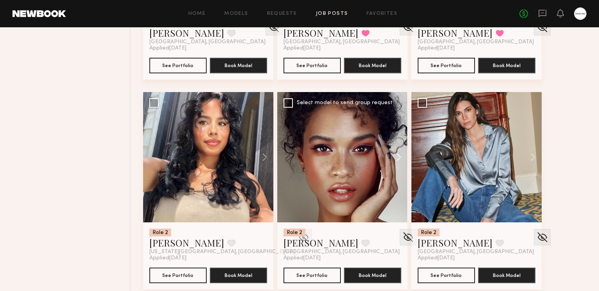
click at [396, 155] on button at bounding box center [394, 157] width 25 height 130
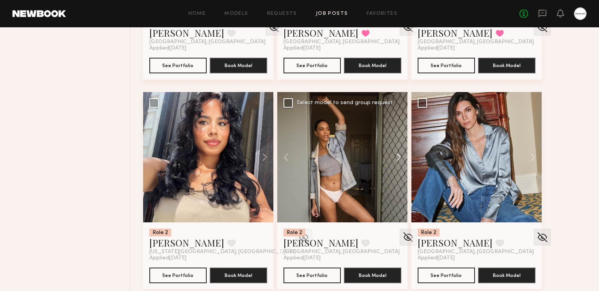
click at [396, 155] on button at bounding box center [394, 157] width 25 height 130
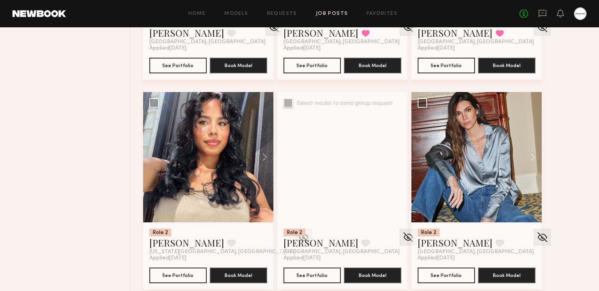
click at [396, 155] on button at bounding box center [394, 157] width 25 height 130
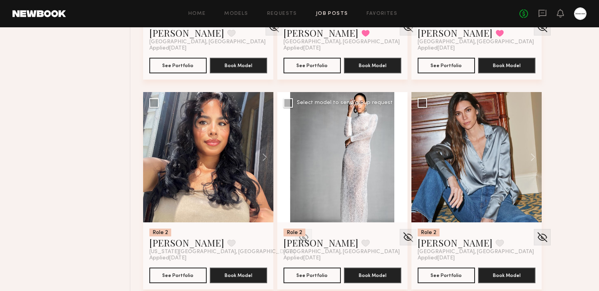
click at [396, 155] on button at bounding box center [394, 157] width 25 height 130
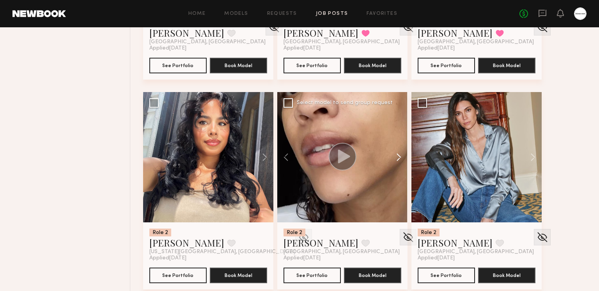
click at [396, 155] on button at bounding box center [394, 157] width 25 height 130
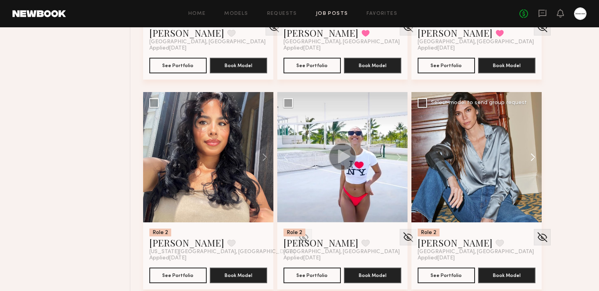
click at [535, 154] on button at bounding box center [528, 157] width 25 height 130
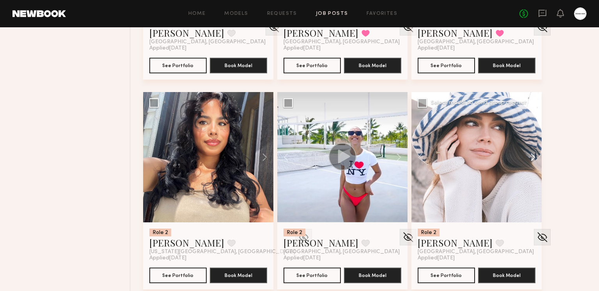
click at [535, 154] on button at bounding box center [528, 157] width 25 height 130
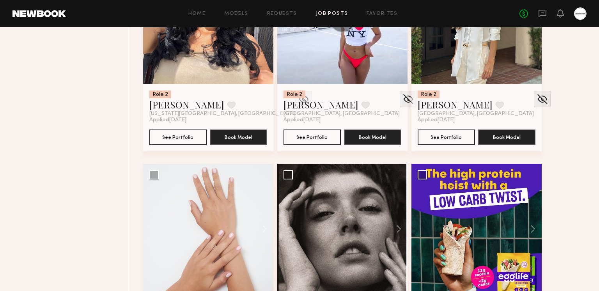
scroll to position [7379, 0]
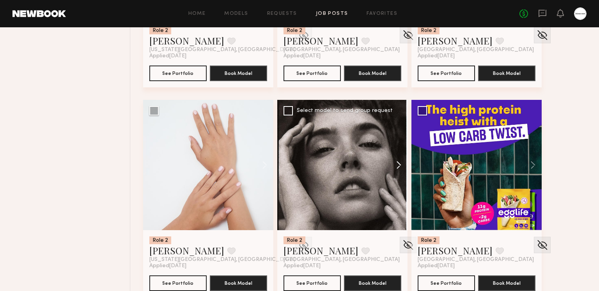
click at [402, 170] on button at bounding box center [394, 165] width 25 height 130
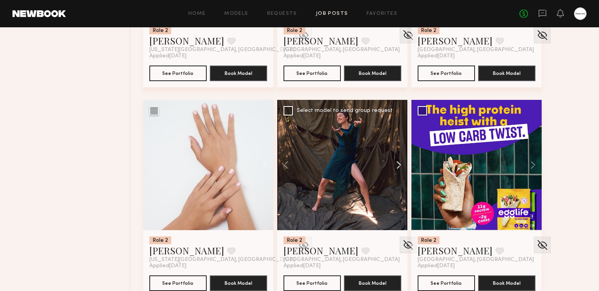
click at [399, 163] on button at bounding box center [394, 165] width 25 height 130
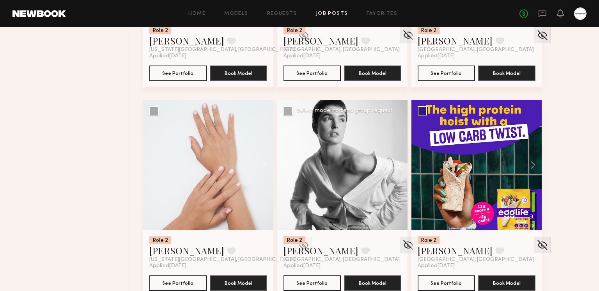
click at [399, 163] on button at bounding box center [394, 165] width 25 height 130
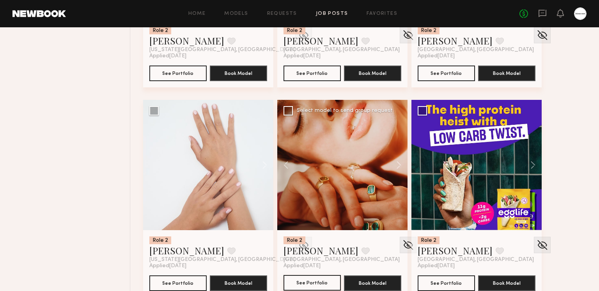
click at [315, 279] on button "See Portfolio" at bounding box center [311, 283] width 57 height 16
click at [256, 170] on button at bounding box center [260, 165] width 25 height 130
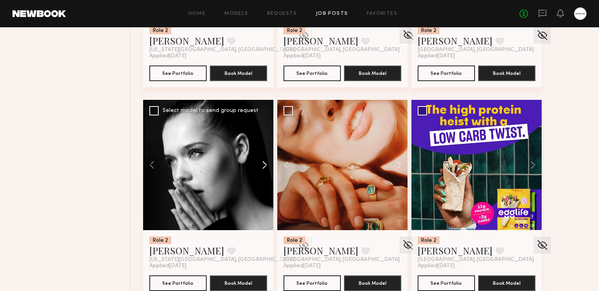
click at [258, 162] on button at bounding box center [260, 165] width 25 height 130
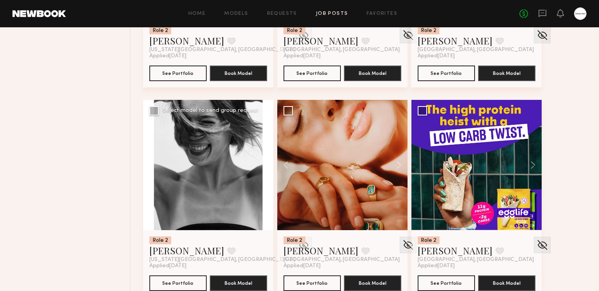
click at [258, 162] on button at bounding box center [260, 165] width 25 height 130
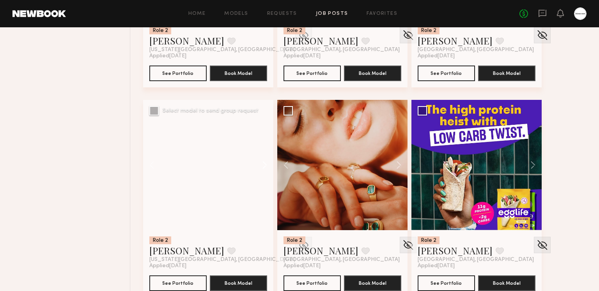
click at [258, 162] on button at bounding box center [260, 165] width 25 height 130
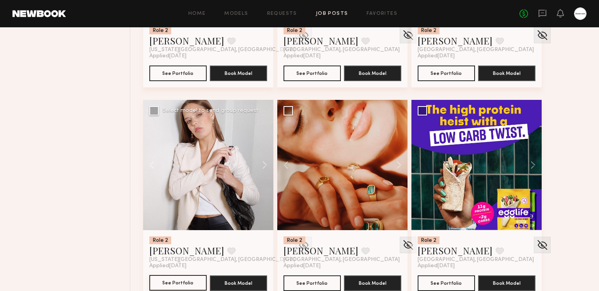
click at [195, 281] on button "See Portfolio" at bounding box center [177, 283] width 57 height 16
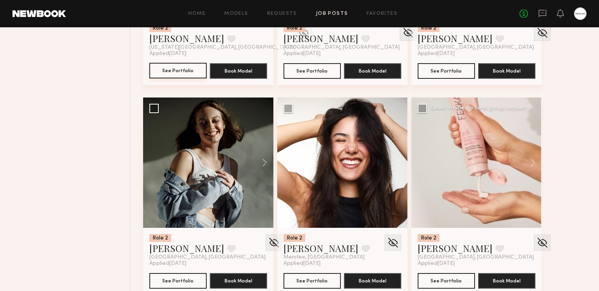
scroll to position [7592, 0]
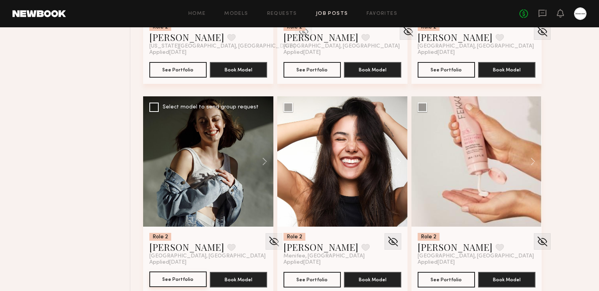
click at [190, 283] on button "See Portfolio" at bounding box center [177, 279] width 57 height 16
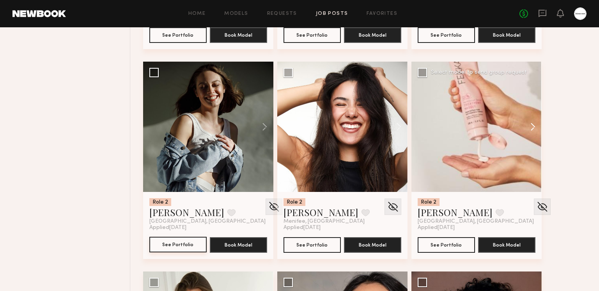
scroll to position [7613, 0]
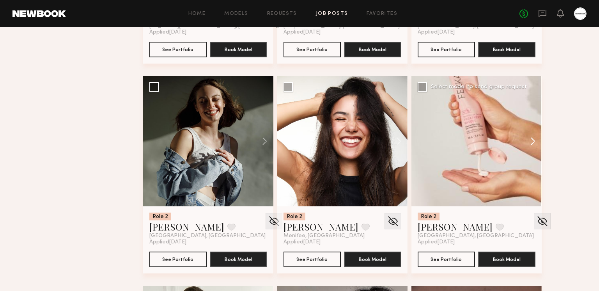
click at [531, 139] on button at bounding box center [528, 141] width 25 height 130
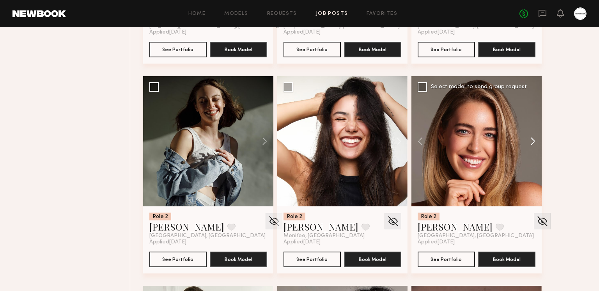
click at [531, 139] on button at bounding box center [528, 141] width 25 height 130
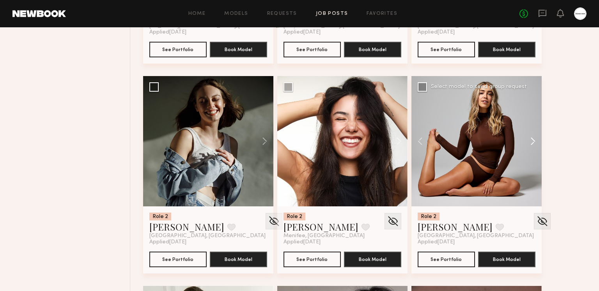
click at [528, 142] on button at bounding box center [528, 141] width 25 height 130
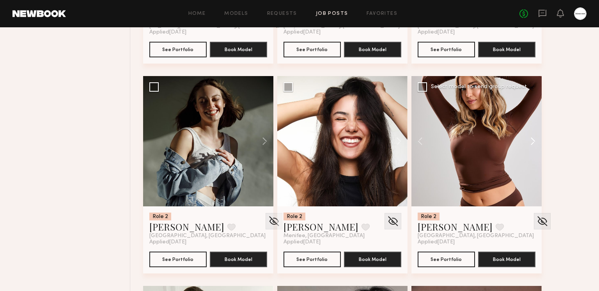
click at [528, 142] on button at bounding box center [528, 141] width 25 height 130
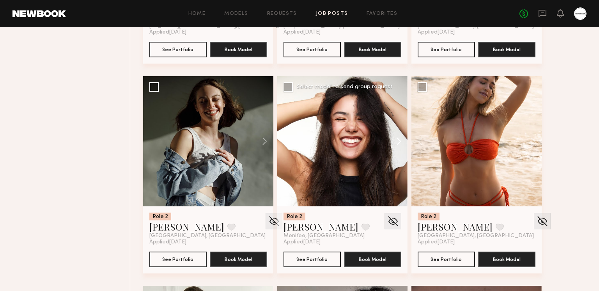
click at [394, 142] on button at bounding box center [394, 141] width 25 height 130
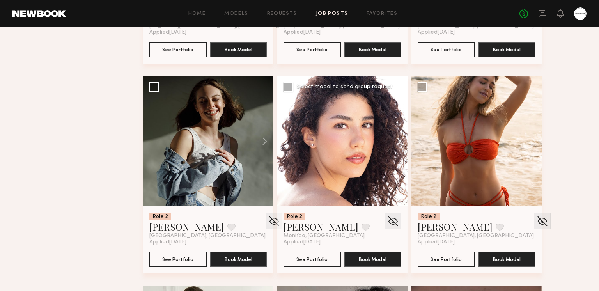
click at [397, 141] on button at bounding box center [394, 141] width 25 height 130
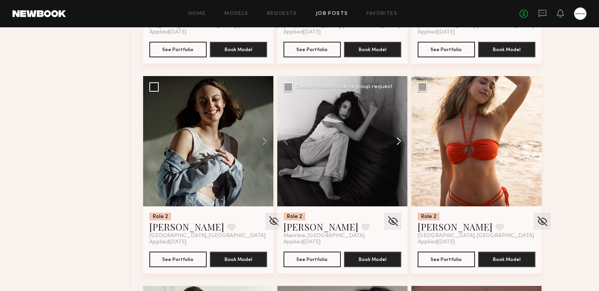
click at [396, 140] on button at bounding box center [394, 141] width 25 height 130
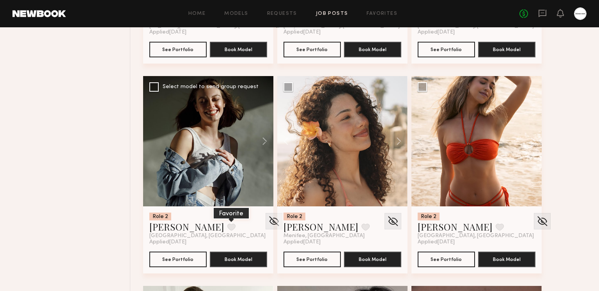
click at [227, 228] on button at bounding box center [231, 226] width 8 height 7
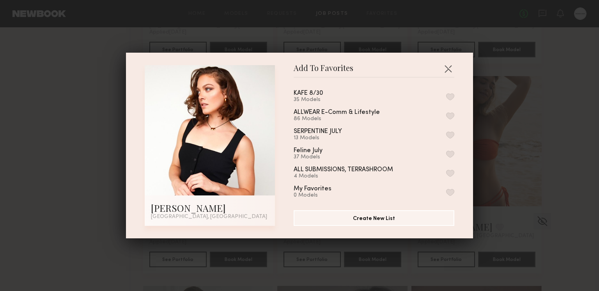
click at [448, 97] on button "button" at bounding box center [450, 96] width 8 height 7
click at [449, 67] on button "button" at bounding box center [448, 68] width 12 height 12
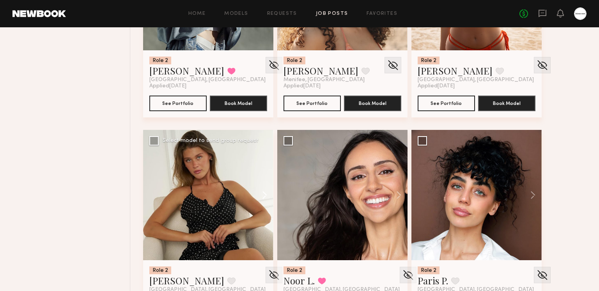
scroll to position [7806, 0]
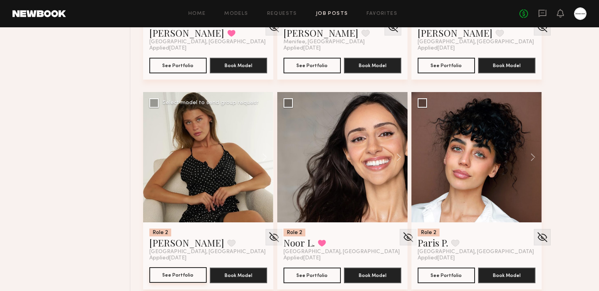
click at [186, 277] on button "See Portfolio" at bounding box center [177, 275] width 57 height 16
click at [227, 244] on button at bounding box center [231, 242] width 8 height 7
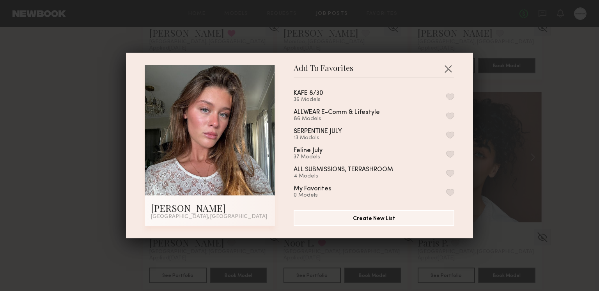
click at [450, 97] on button "button" at bounding box center [450, 96] width 8 height 7
click at [449, 67] on button "button" at bounding box center [448, 68] width 12 height 12
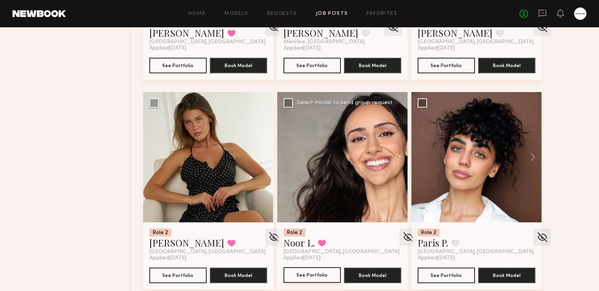
click at [318, 279] on button "See Portfolio" at bounding box center [311, 275] width 57 height 16
click at [324, 245] on button at bounding box center [322, 242] width 8 height 7
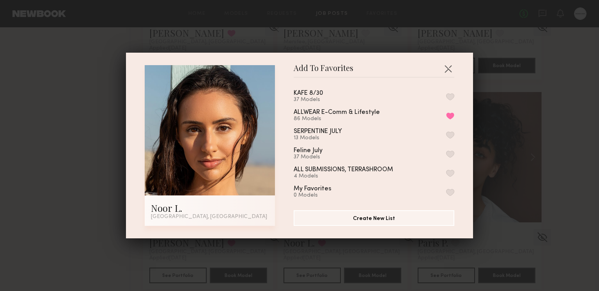
click at [452, 94] on button "button" at bounding box center [450, 96] width 8 height 7
click at [449, 67] on button "button" at bounding box center [448, 68] width 12 height 12
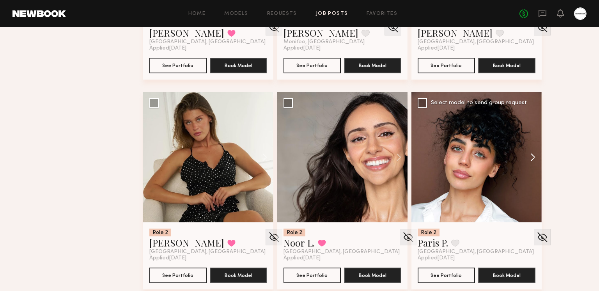
click at [526, 157] on button at bounding box center [528, 157] width 25 height 130
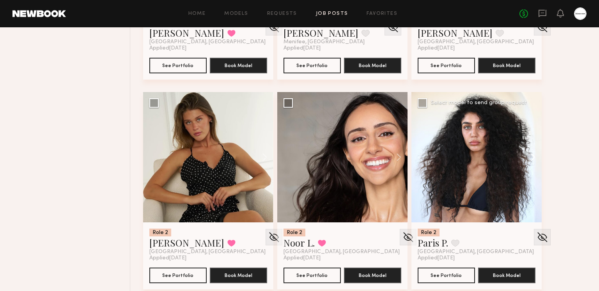
click at [527, 156] on button at bounding box center [528, 157] width 25 height 130
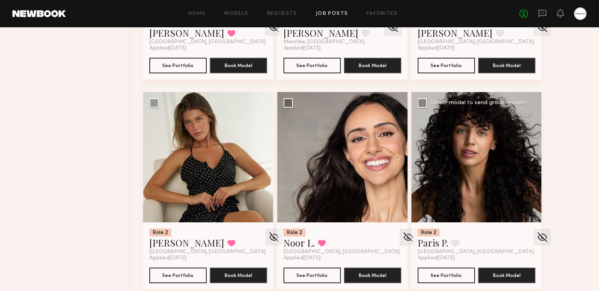
click at [527, 156] on button at bounding box center [528, 157] width 25 height 130
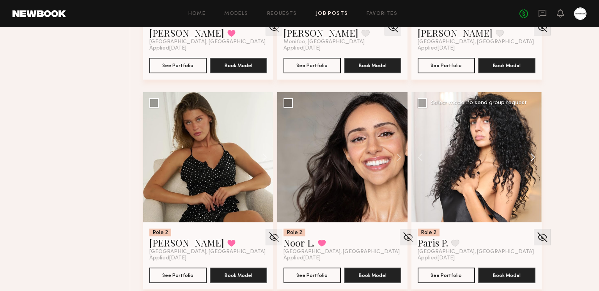
click at [527, 156] on button at bounding box center [528, 157] width 25 height 130
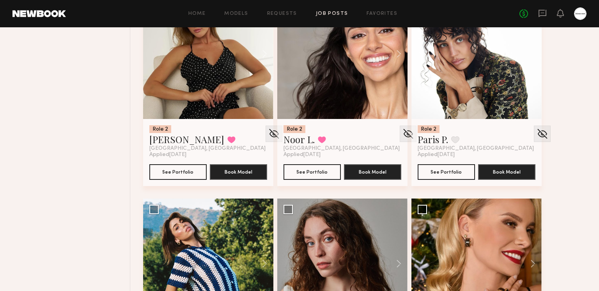
scroll to position [7911, 0]
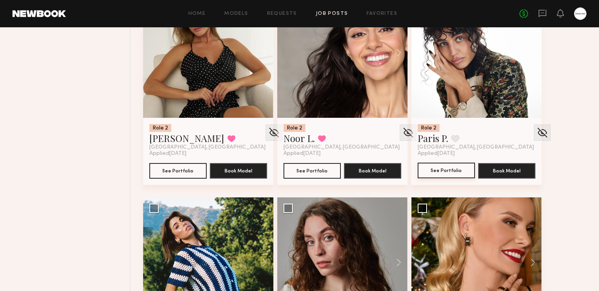
click at [457, 171] on button "See Portfolio" at bounding box center [445, 170] width 57 height 16
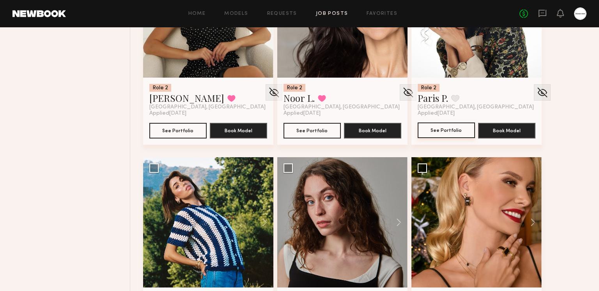
scroll to position [8049, 0]
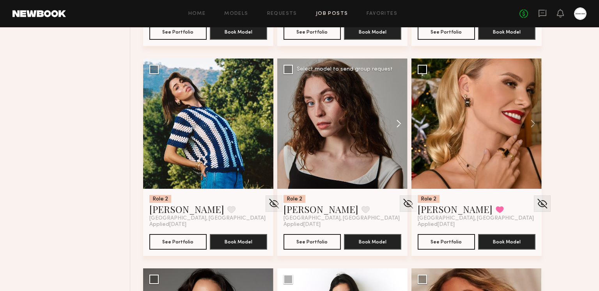
click at [398, 121] on button at bounding box center [394, 123] width 25 height 130
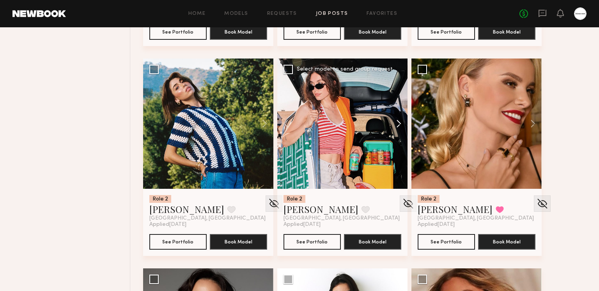
click at [398, 121] on button at bounding box center [394, 123] width 25 height 130
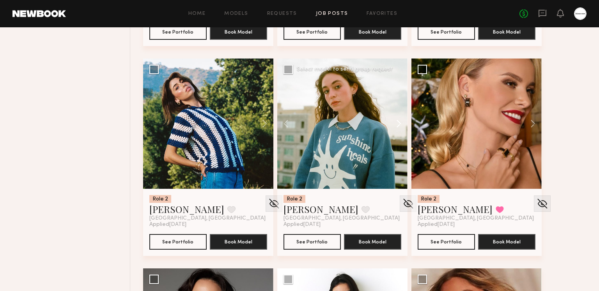
click at [398, 121] on button at bounding box center [394, 123] width 25 height 130
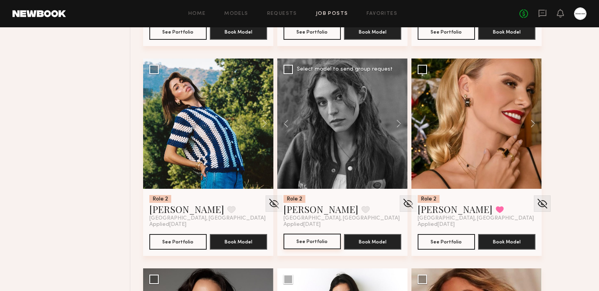
click at [307, 242] on button "See Portfolio" at bounding box center [311, 241] width 57 height 16
click at [361, 210] on button at bounding box center [365, 209] width 8 height 7
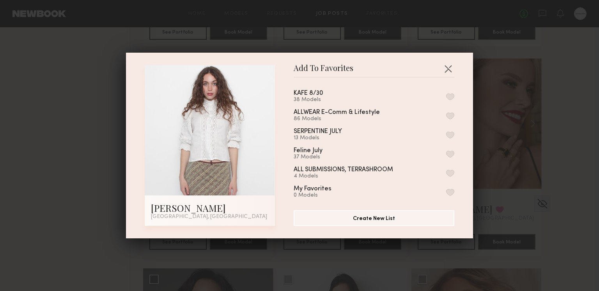
click at [448, 93] on button "button" at bounding box center [450, 96] width 8 height 7
click at [448, 71] on button "button" at bounding box center [448, 68] width 12 height 12
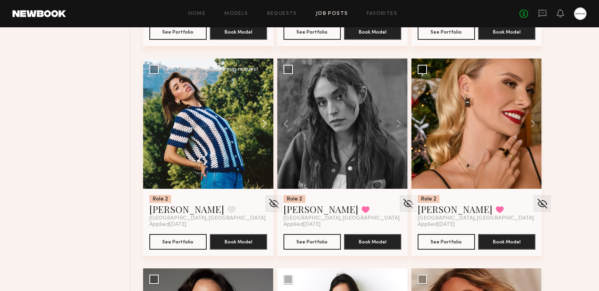
click at [258, 125] on button at bounding box center [260, 123] width 25 height 130
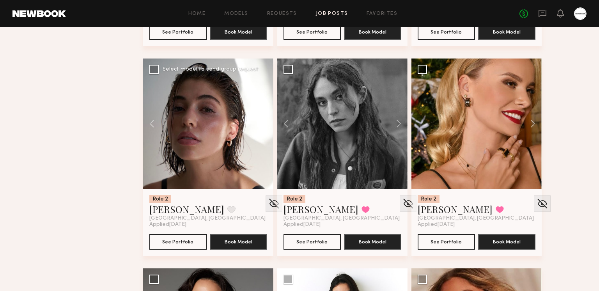
click at [258, 125] on button at bounding box center [260, 123] width 25 height 130
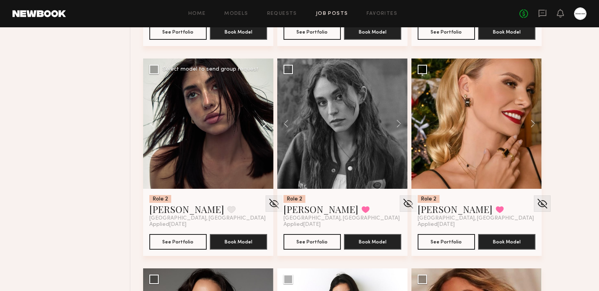
click at [258, 125] on button at bounding box center [260, 123] width 25 height 130
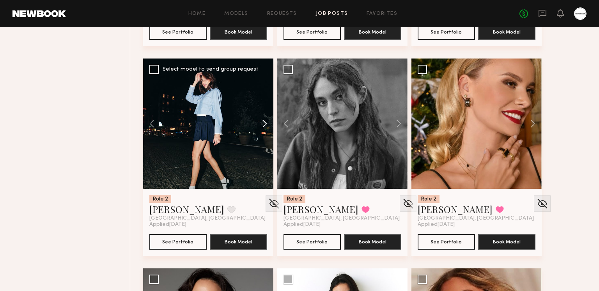
click at [258, 125] on button at bounding box center [260, 123] width 25 height 130
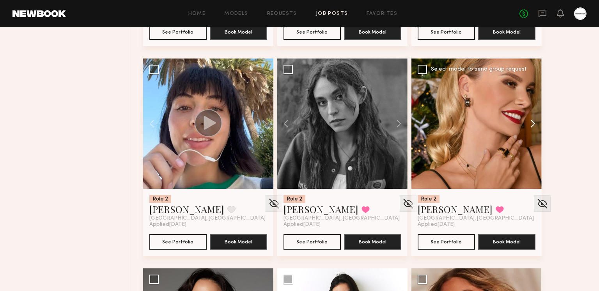
click at [527, 125] on button at bounding box center [528, 123] width 25 height 130
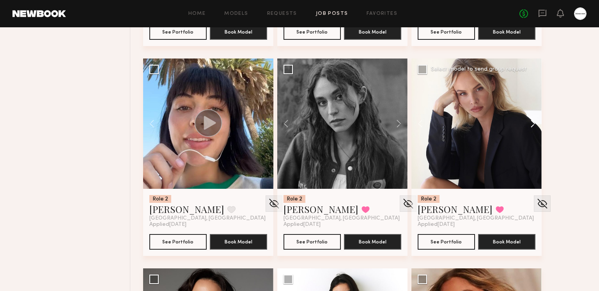
click at [527, 125] on button at bounding box center [528, 123] width 25 height 130
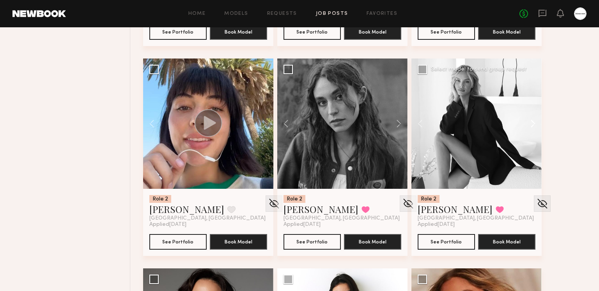
click at [527, 125] on button at bounding box center [528, 123] width 25 height 130
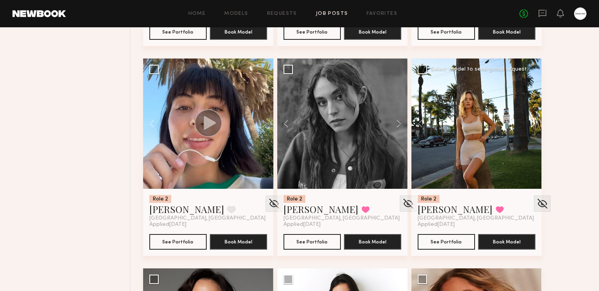
click at [527, 125] on button at bounding box center [528, 123] width 25 height 130
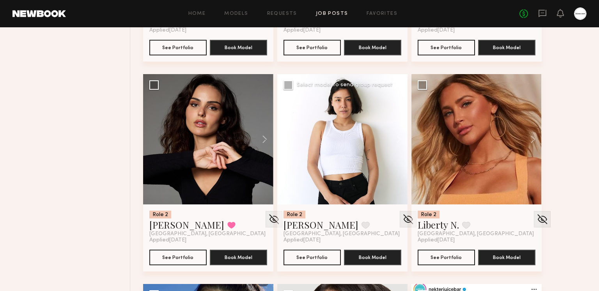
scroll to position [8249, 0]
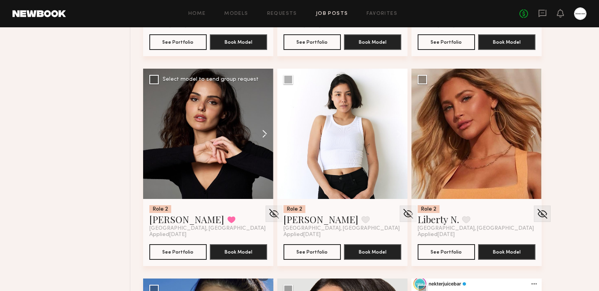
click at [259, 132] on button at bounding box center [260, 134] width 25 height 130
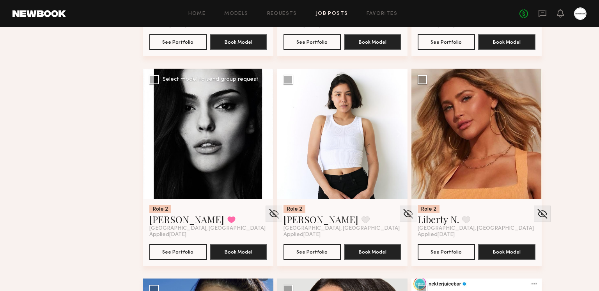
click at [259, 132] on button at bounding box center [260, 134] width 25 height 130
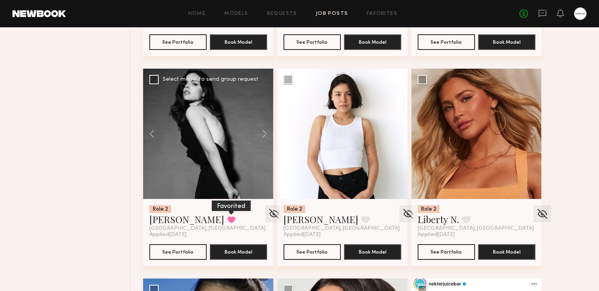
click at [227, 217] on button at bounding box center [231, 219] width 8 height 7
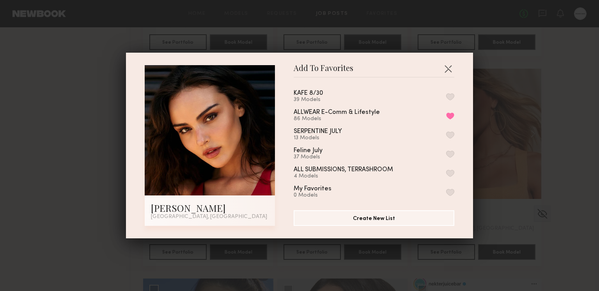
click at [454, 95] on button "button" at bounding box center [450, 96] width 8 height 7
click at [448, 67] on button "button" at bounding box center [448, 68] width 12 height 12
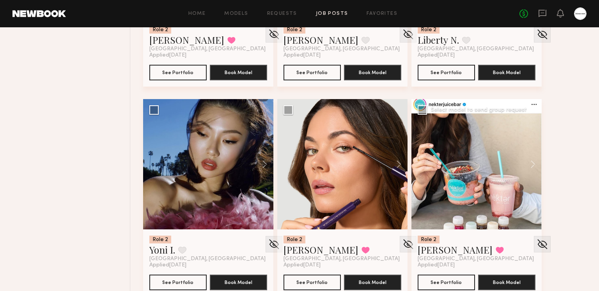
scroll to position [8437, 0]
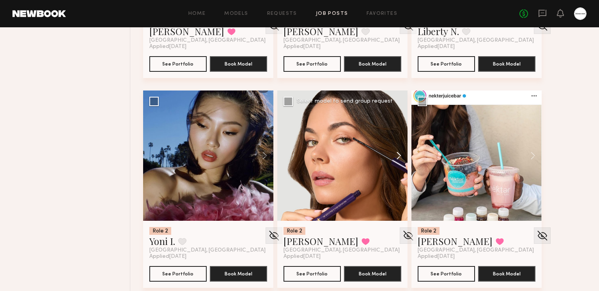
click at [392, 157] on button at bounding box center [394, 155] width 25 height 130
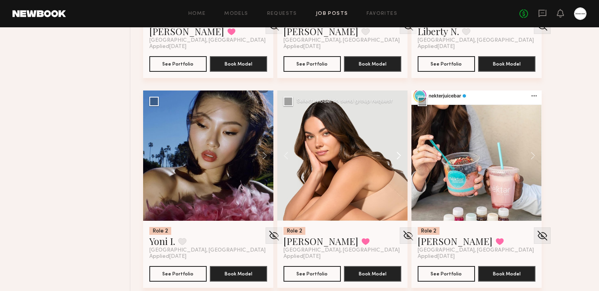
click at [392, 155] on button at bounding box center [394, 155] width 25 height 130
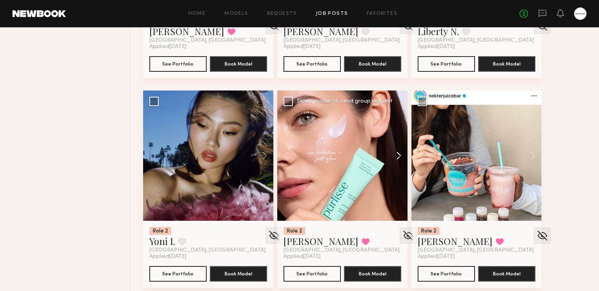
click at [392, 155] on button at bounding box center [394, 155] width 25 height 130
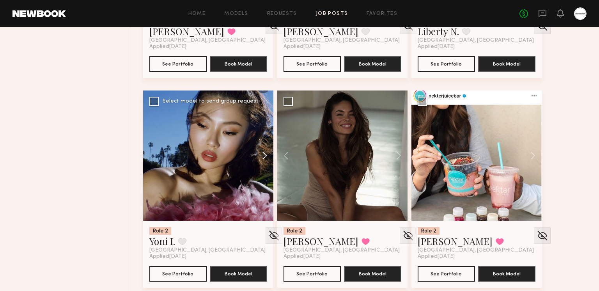
click at [258, 155] on button at bounding box center [260, 155] width 25 height 130
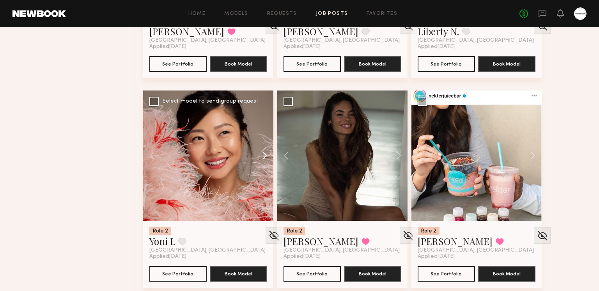
click at [258, 155] on button at bounding box center [260, 155] width 25 height 130
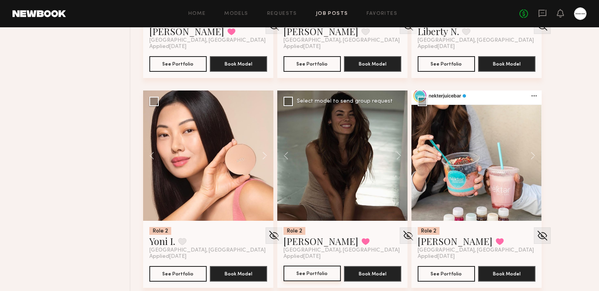
click at [323, 270] on button "See Portfolio" at bounding box center [311, 273] width 57 height 16
click at [530, 152] on button at bounding box center [528, 155] width 25 height 130
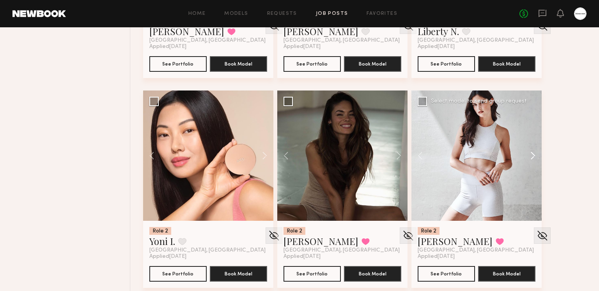
click at [530, 152] on button at bounding box center [528, 155] width 25 height 130
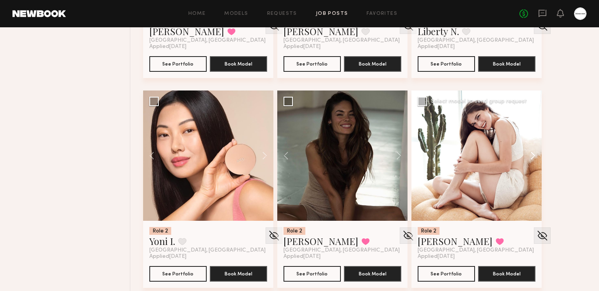
click at [530, 152] on button at bounding box center [528, 155] width 25 height 130
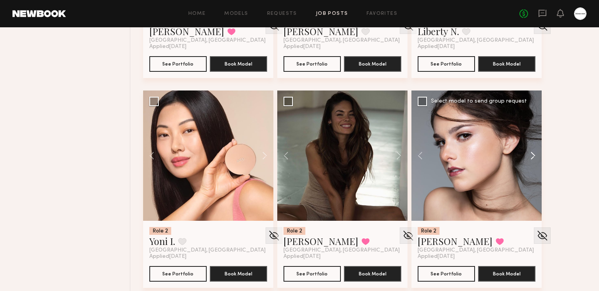
click at [530, 152] on button at bounding box center [528, 155] width 25 height 130
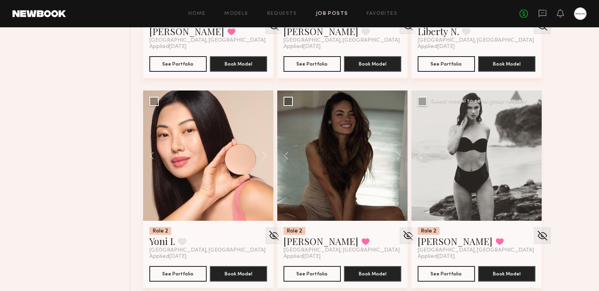
click at [530, 152] on div at bounding box center [476, 155] width 130 height 130
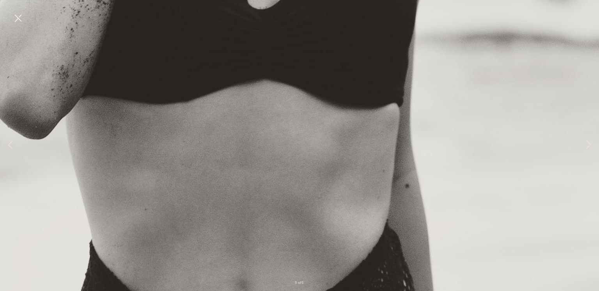
click at [21, 22] on button at bounding box center [18, 19] width 12 height 14
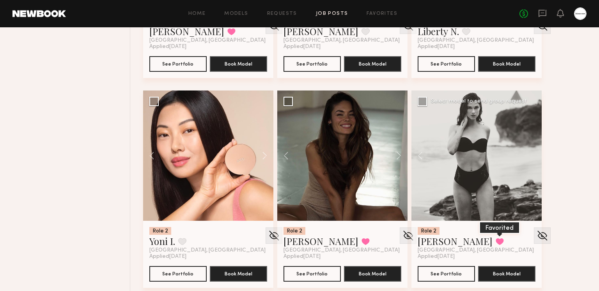
click at [495, 242] on button at bounding box center [499, 241] width 8 height 7
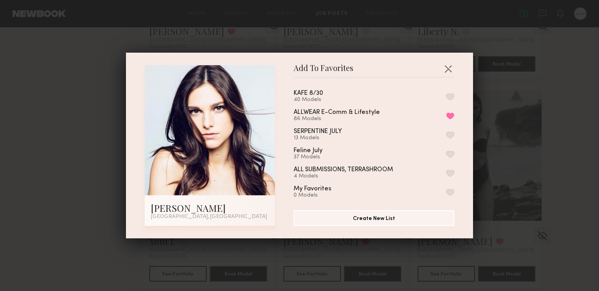
click at [449, 95] on button "button" at bounding box center [450, 96] width 8 height 7
click at [450, 66] on button "button" at bounding box center [448, 68] width 12 height 12
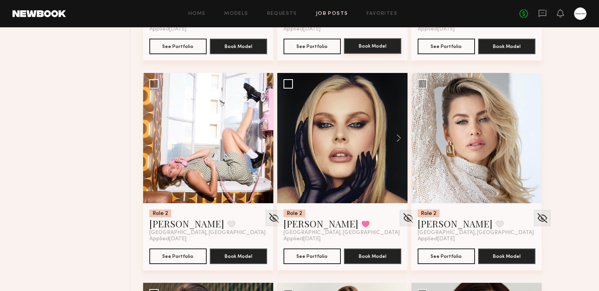
scroll to position [8692, 0]
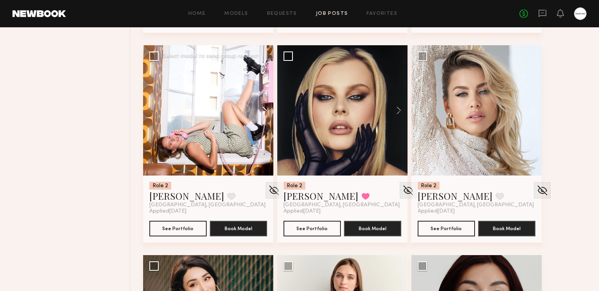
click at [258, 107] on button at bounding box center [260, 110] width 25 height 130
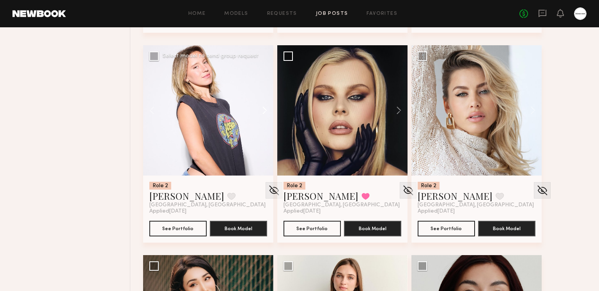
click at [263, 109] on button at bounding box center [260, 110] width 25 height 130
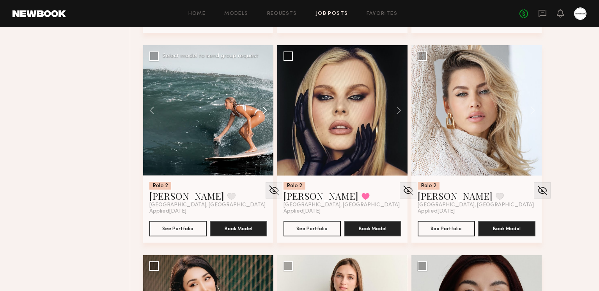
click at [261, 108] on button at bounding box center [260, 110] width 25 height 130
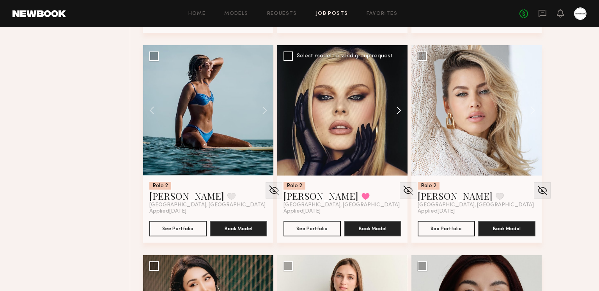
click at [392, 106] on button at bounding box center [394, 110] width 25 height 130
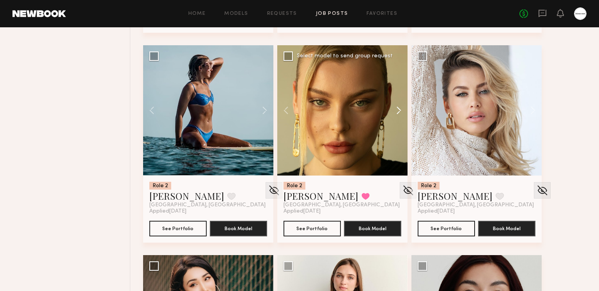
click at [392, 106] on button at bounding box center [394, 110] width 25 height 130
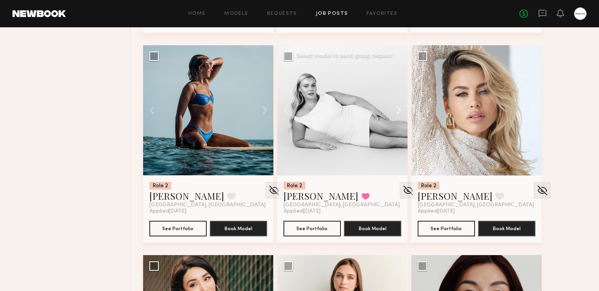
click at [392, 106] on button at bounding box center [394, 110] width 25 height 130
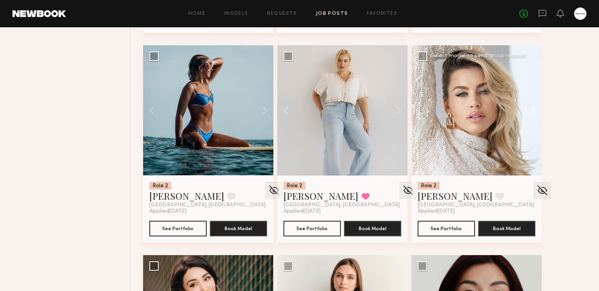
click at [519, 112] on button at bounding box center [528, 110] width 25 height 130
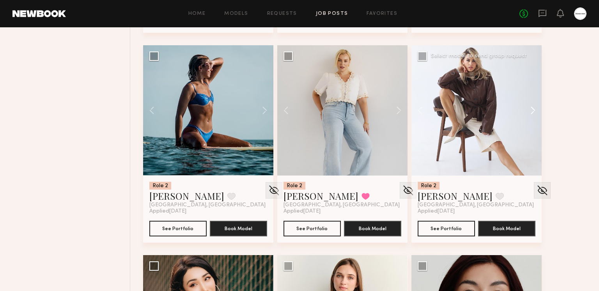
click at [519, 111] on button at bounding box center [528, 110] width 25 height 130
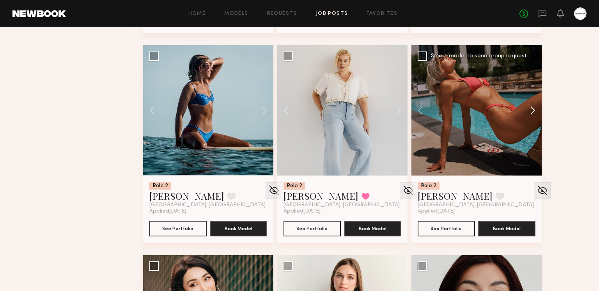
click at [519, 111] on button at bounding box center [528, 110] width 25 height 130
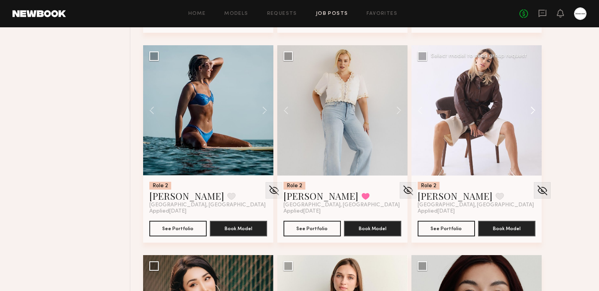
click at [519, 111] on button at bounding box center [528, 110] width 25 height 130
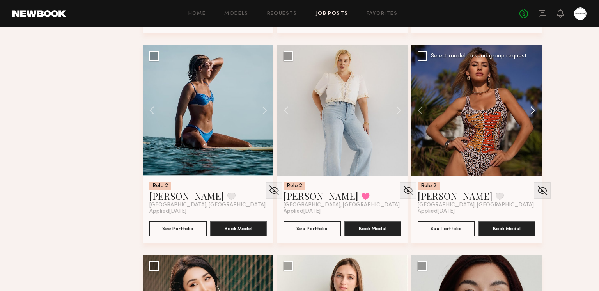
click at [519, 111] on button at bounding box center [528, 110] width 25 height 130
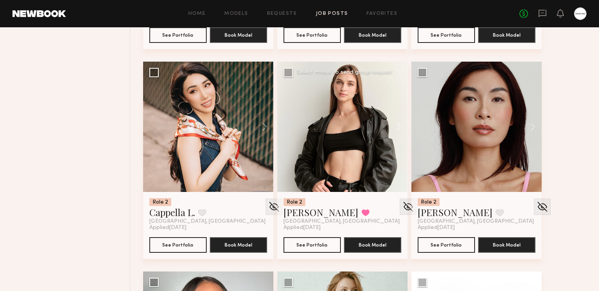
scroll to position [8889, 0]
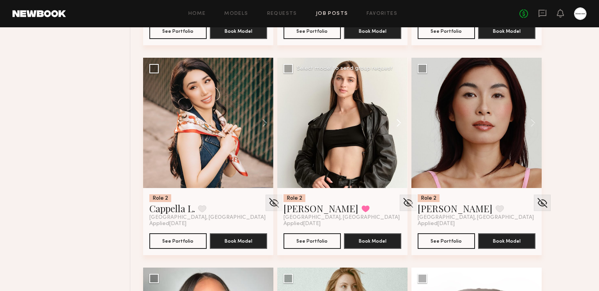
click at [394, 128] on button at bounding box center [394, 123] width 25 height 130
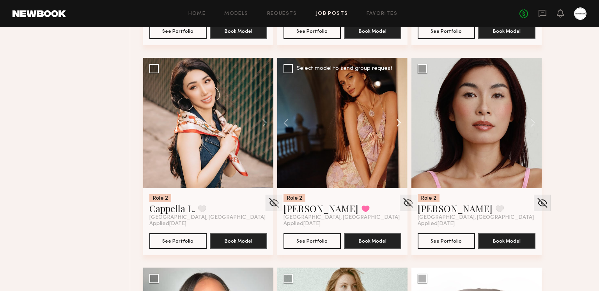
click at [397, 121] on button at bounding box center [394, 123] width 25 height 130
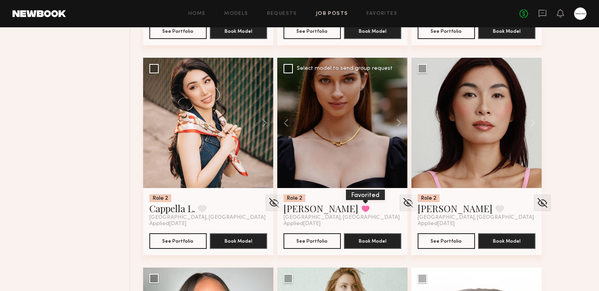
click at [361, 206] on button at bounding box center [365, 208] width 8 height 7
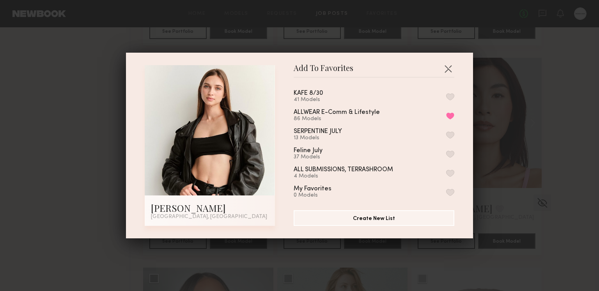
click at [446, 97] on button "button" at bounding box center [450, 96] width 8 height 7
click at [449, 65] on button "button" at bounding box center [448, 68] width 12 height 12
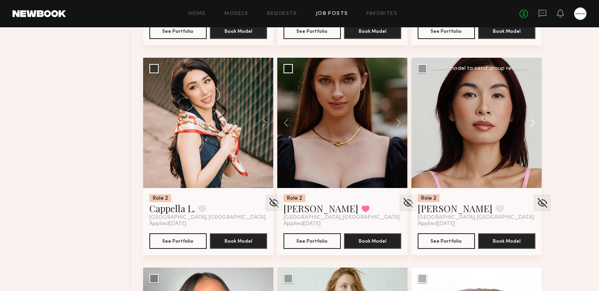
click at [524, 127] on button at bounding box center [528, 123] width 25 height 130
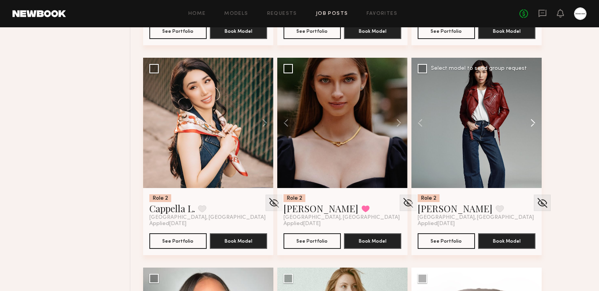
click at [526, 124] on button at bounding box center [528, 123] width 25 height 130
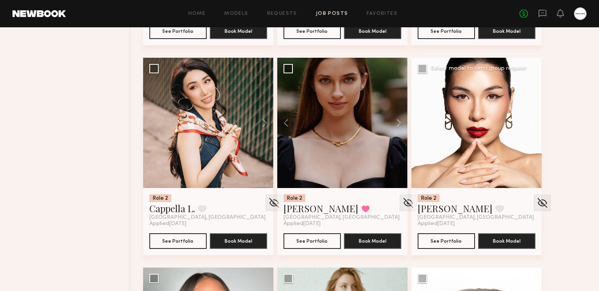
click at [526, 124] on button at bounding box center [528, 123] width 25 height 130
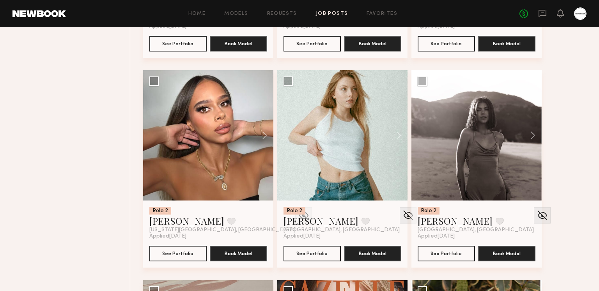
scroll to position [9089, 0]
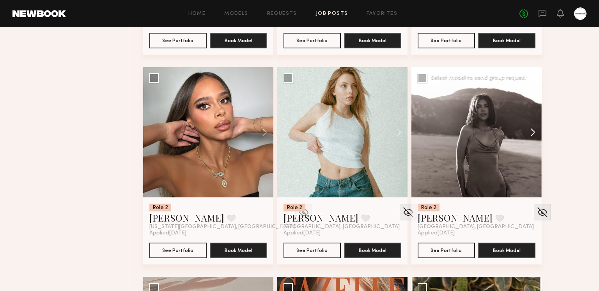
click at [521, 132] on button at bounding box center [528, 132] width 25 height 130
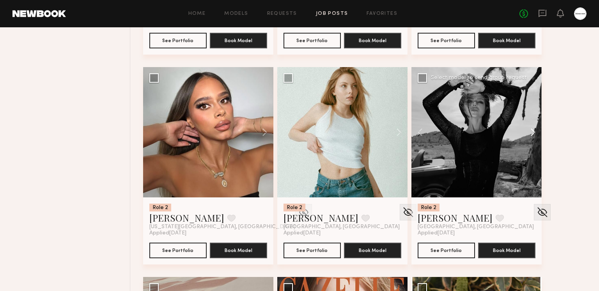
click at [524, 131] on button at bounding box center [528, 132] width 25 height 130
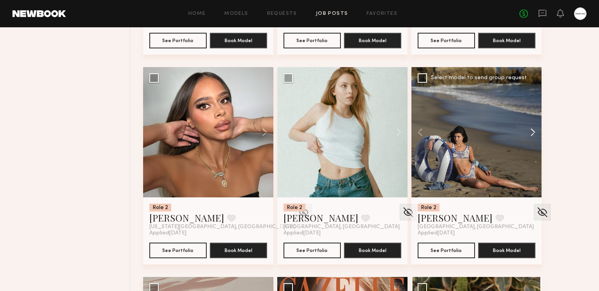
click at [524, 131] on button at bounding box center [528, 132] width 25 height 130
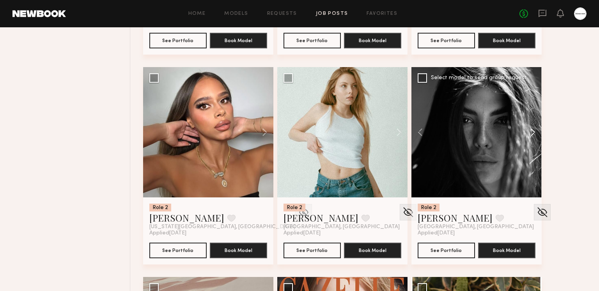
click at [524, 131] on button at bounding box center [528, 132] width 25 height 130
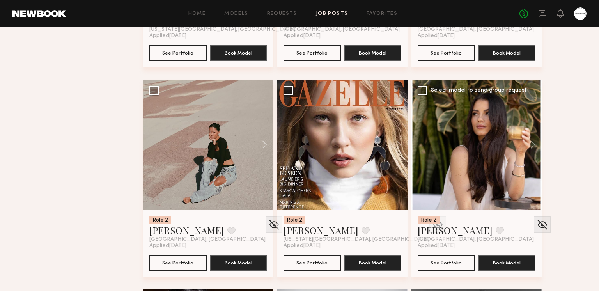
scroll to position [9294, 0]
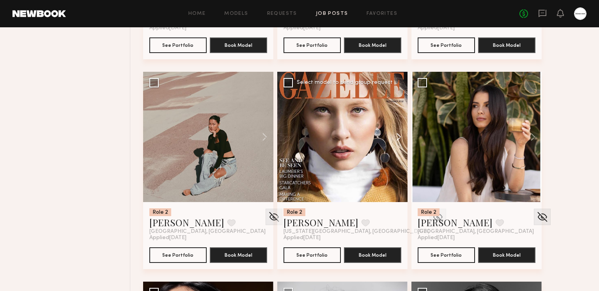
click at [396, 139] on button at bounding box center [394, 137] width 25 height 130
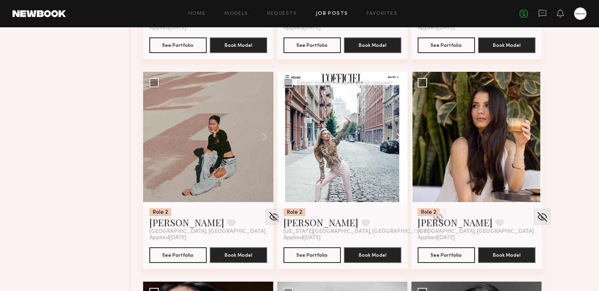
click at [397, 137] on button at bounding box center [394, 137] width 25 height 130
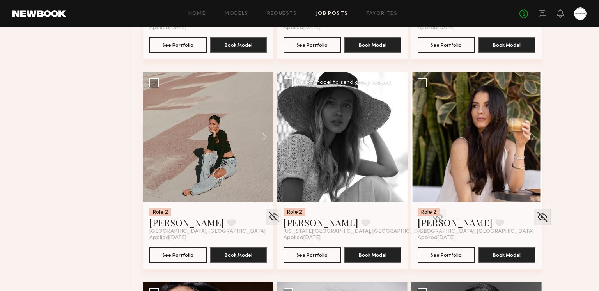
click at [397, 137] on button at bounding box center [394, 137] width 25 height 130
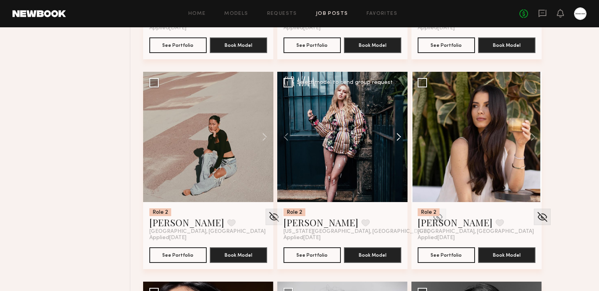
click at [397, 137] on button at bounding box center [394, 137] width 25 height 130
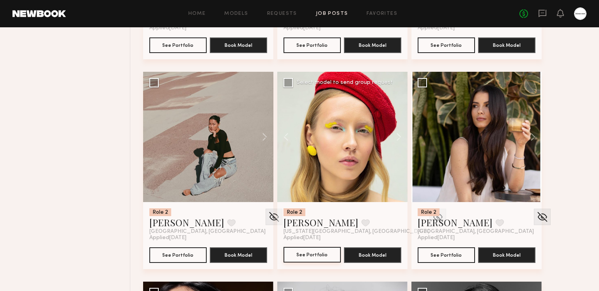
click at [326, 251] on button "See Portfolio" at bounding box center [311, 255] width 57 height 16
click at [361, 221] on button at bounding box center [365, 222] width 8 height 7
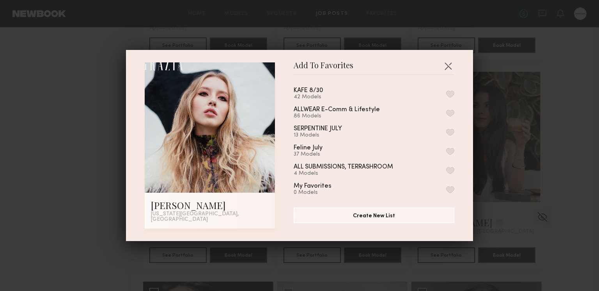
click at [449, 97] on button "button" at bounding box center [450, 93] width 8 height 7
click at [449, 67] on button "button" at bounding box center [448, 66] width 12 height 12
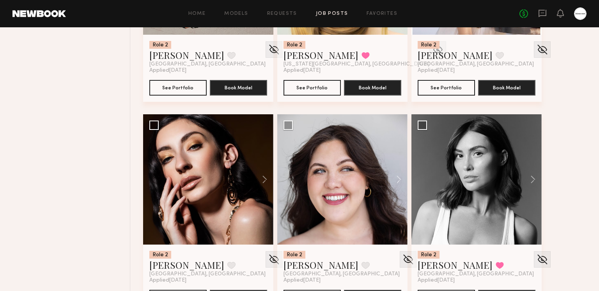
scroll to position [9497, 0]
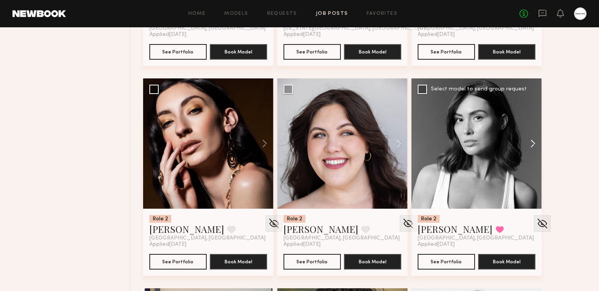
click at [529, 143] on button at bounding box center [528, 143] width 25 height 130
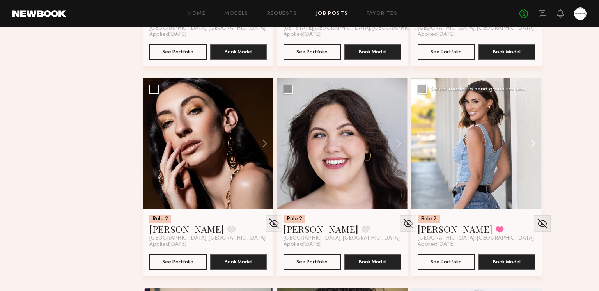
click at [529, 143] on button at bounding box center [528, 143] width 25 height 130
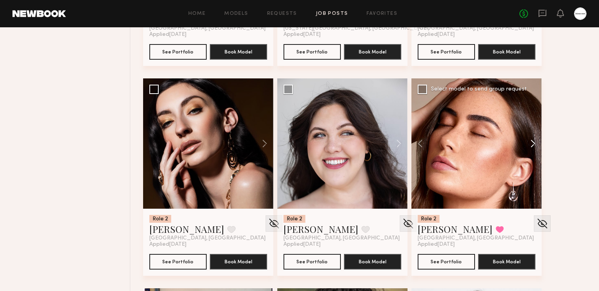
click at [529, 143] on button at bounding box center [528, 143] width 25 height 130
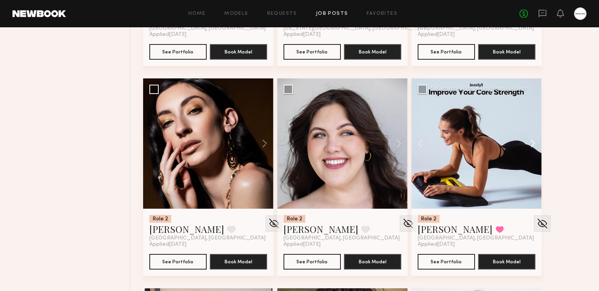
click at [529, 143] on button at bounding box center [528, 143] width 25 height 130
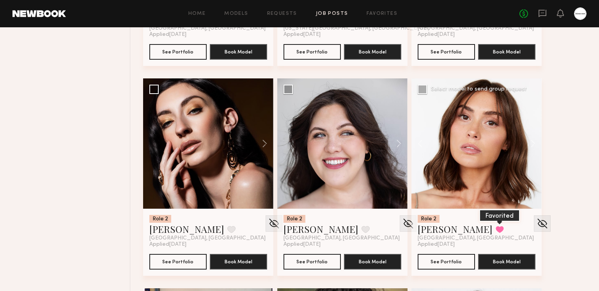
click at [495, 227] on button at bounding box center [499, 229] width 8 height 7
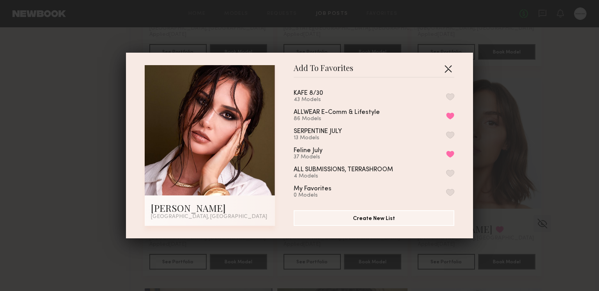
click at [452, 65] on button "button" at bounding box center [448, 68] width 12 height 12
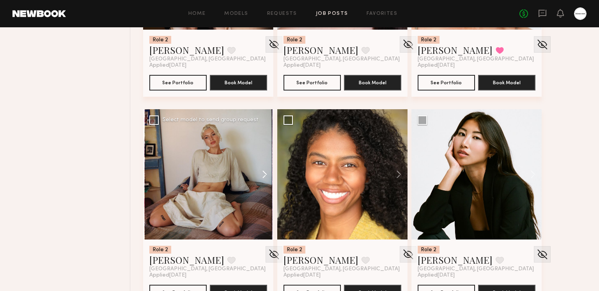
scroll to position [9706, 0]
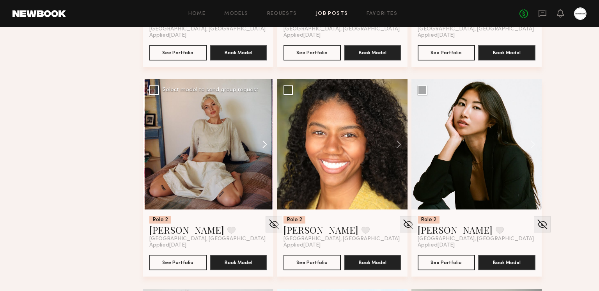
click at [265, 140] on button at bounding box center [260, 144] width 25 height 130
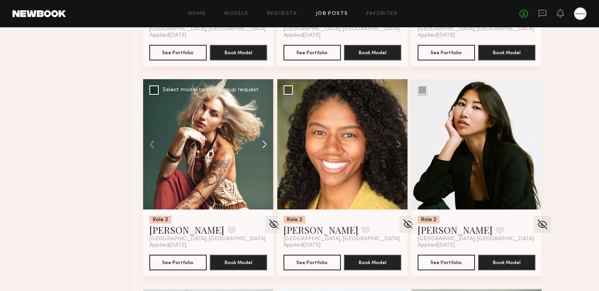
click at [263, 142] on button at bounding box center [260, 144] width 25 height 130
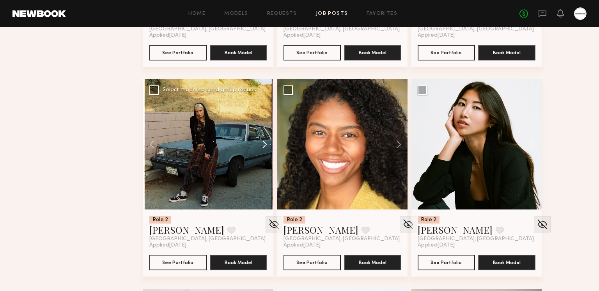
click at [263, 142] on button at bounding box center [260, 144] width 25 height 130
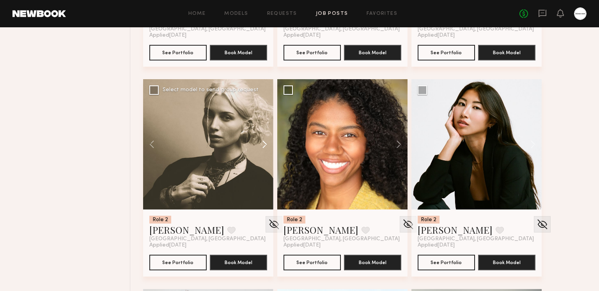
click at [263, 142] on button at bounding box center [260, 144] width 25 height 130
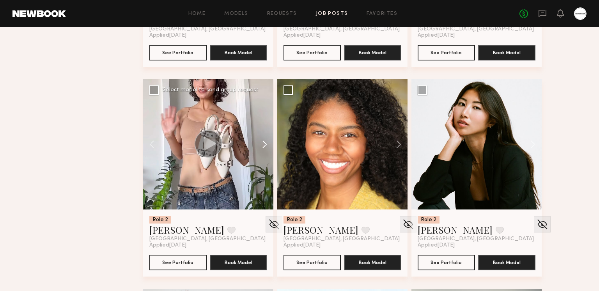
click at [263, 142] on button at bounding box center [260, 144] width 25 height 130
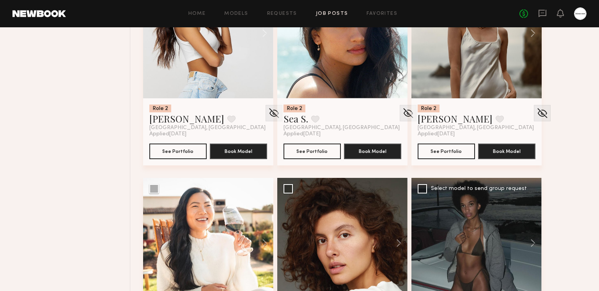
scroll to position [10144, 0]
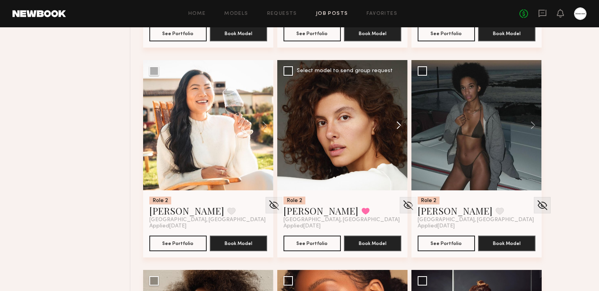
click at [400, 124] on button at bounding box center [394, 125] width 25 height 130
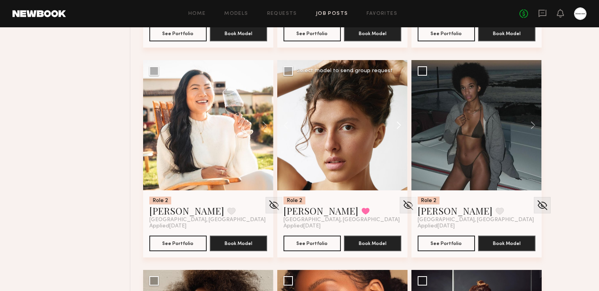
click at [400, 124] on button at bounding box center [394, 125] width 25 height 130
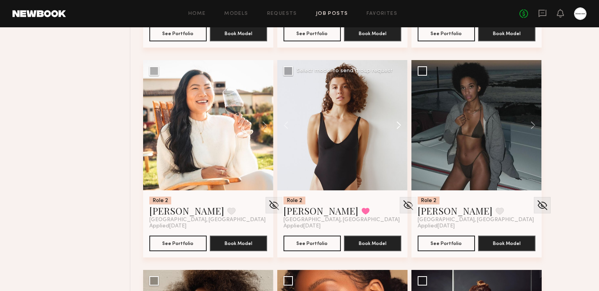
click at [400, 124] on button at bounding box center [394, 125] width 25 height 130
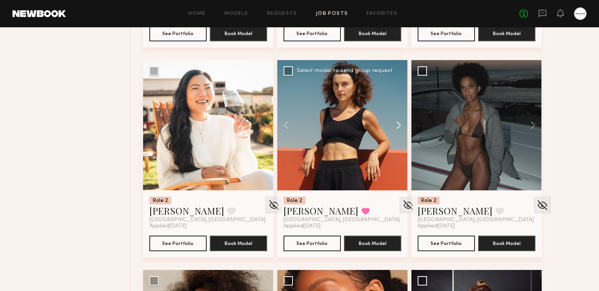
click at [400, 124] on button at bounding box center [394, 125] width 25 height 130
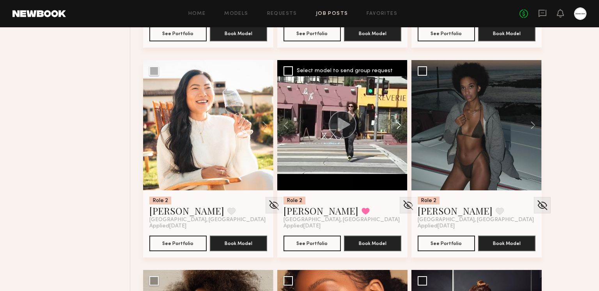
click at [400, 124] on button at bounding box center [394, 125] width 25 height 130
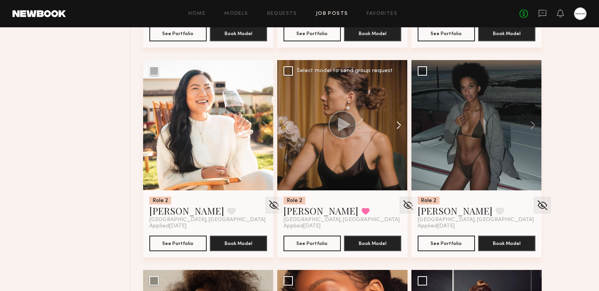
click at [400, 124] on button at bounding box center [394, 125] width 25 height 130
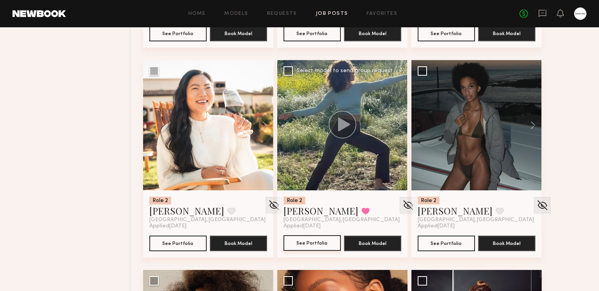
click at [316, 241] on button "See Portfolio" at bounding box center [311, 243] width 57 height 16
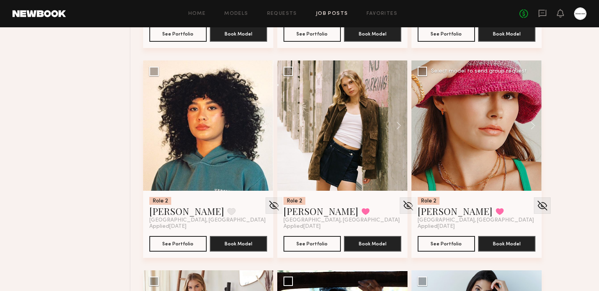
scroll to position [10760, 0]
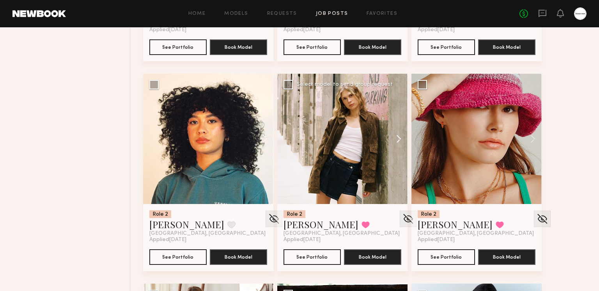
click at [400, 141] on button at bounding box center [394, 139] width 25 height 130
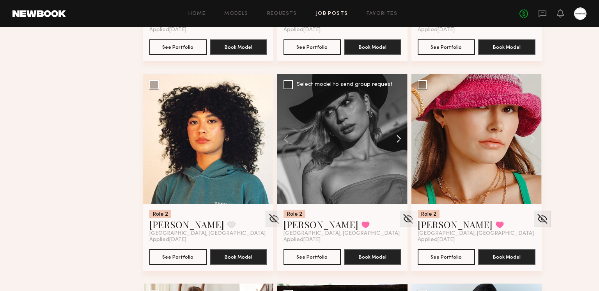
click at [399, 140] on button at bounding box center [394, 139] width 25 height 130
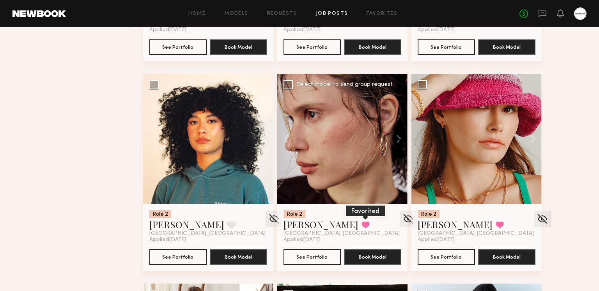
click at [361, 221] on button at bounding box center [365, 224] width 8 height 7
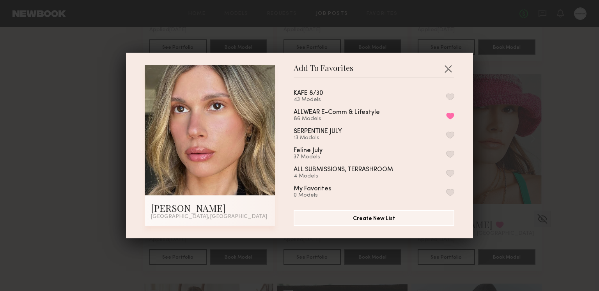
click at [450, 94] on button "button" at bounding box center [450, 96] width 8 height 7
click at [449, 64] on button "button" at bounding box center [448, 68] width 12 height 12
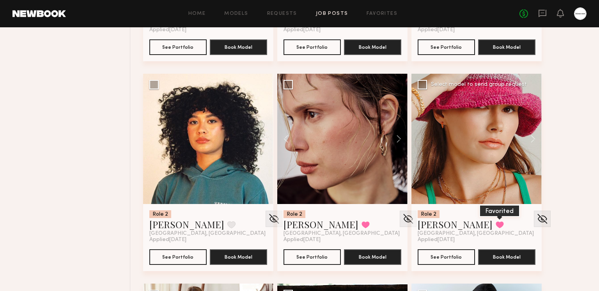
click at [495, 221] on button at bounding box center [499, 224] width 8 height 7
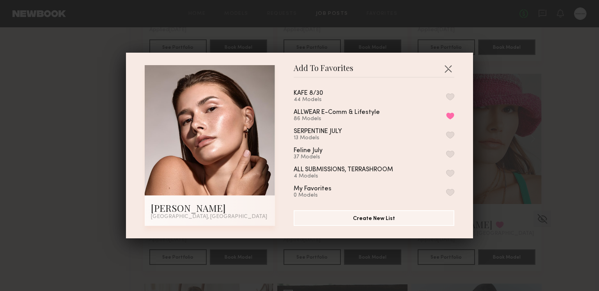
click at [447, 90] on div "KAFE 8/30 44 Models" at bounding box center [373, 96] width 161 height 13
click at [452, 95] on button "button" at bounding box center [450, 96] width 8 height 7
click at [446, 64] on button "button" at bounding box center [448, 68] width 12 height 12
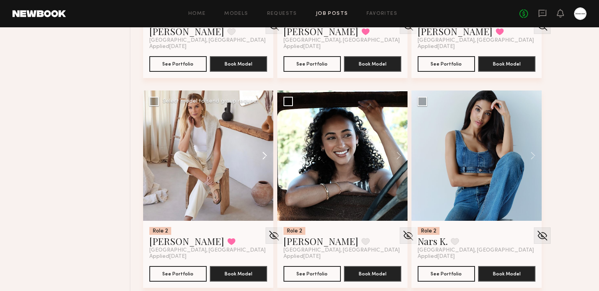
scroll to position [10975, 0]
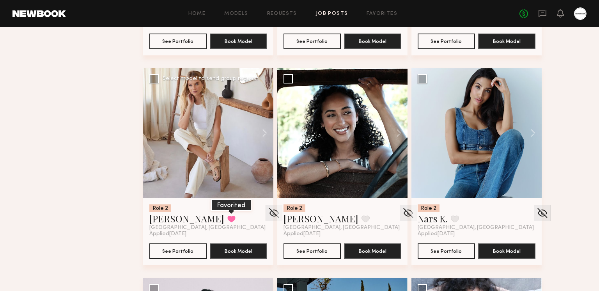
click at [227, 219] on button at bounding box center [231, 218] width 8 height 7
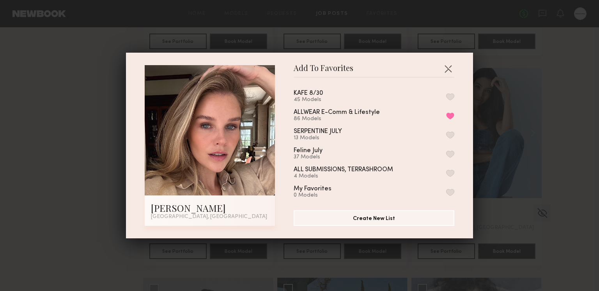
click at [450, 92] on div "KAFE 8/30 45 Models" at bounding box center [373, 96] width 161 height 13
click at [449, 94] on button "button" at bounding box center [450, 96] width 8 height 7
click at [450, 64] on button "button" at bounding box center [448, 68] width 12 height 12
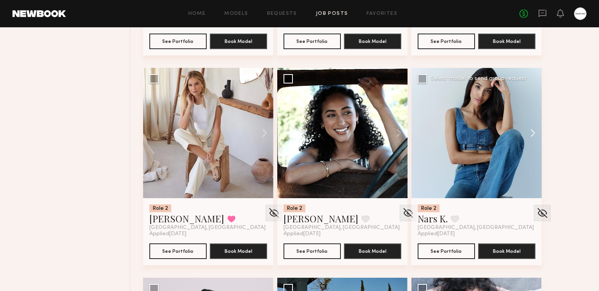
click at [530, 129] on button at bounding box center [528, 133] width 25 height 130
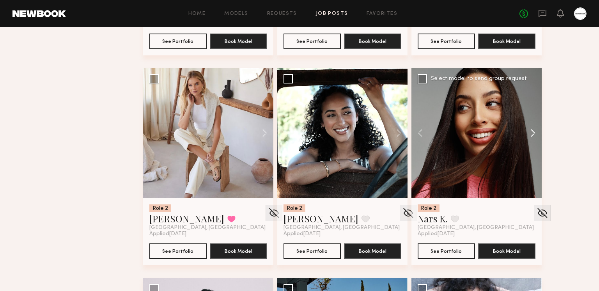
click at [529, 129] on button at bounding box center [528, 133] width 25 height 130
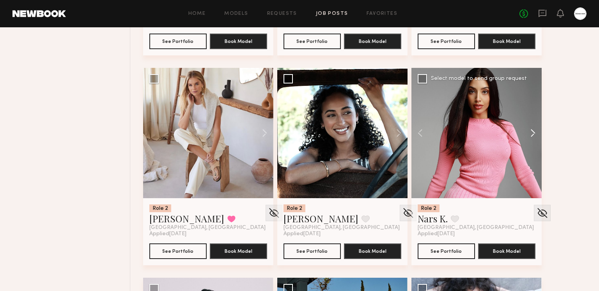
click at [529, 129] on button at bounding box center [528, 133] width 25 height 130
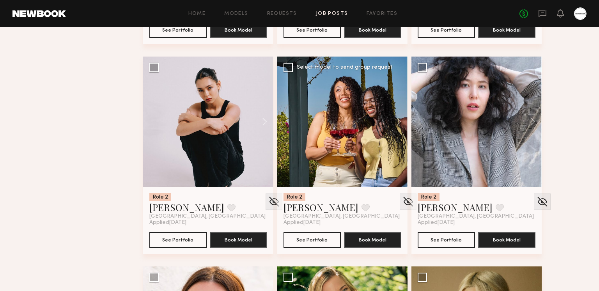
scroll to position [11201, 0]
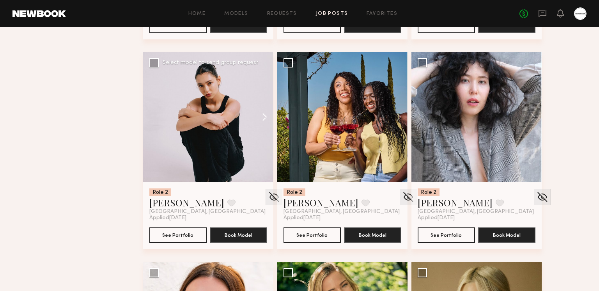
click at [264, 118] on button at bounding box center [260, 117] width 25 height 130
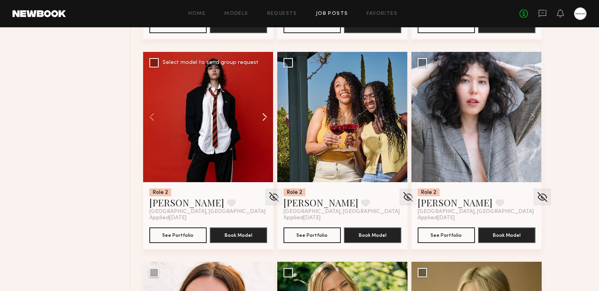
click at [263, 117] on button at bounding box center [260, 117] width 25 height 130
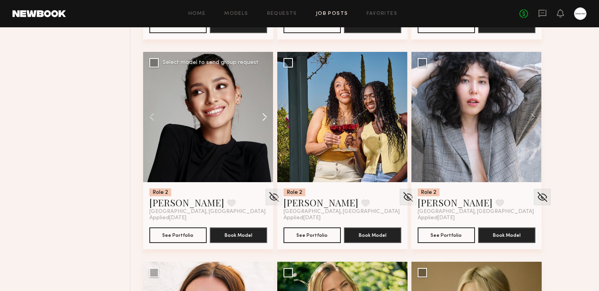
click at [263, 117] on button at bounding box center [260, 117] width 25 height 130
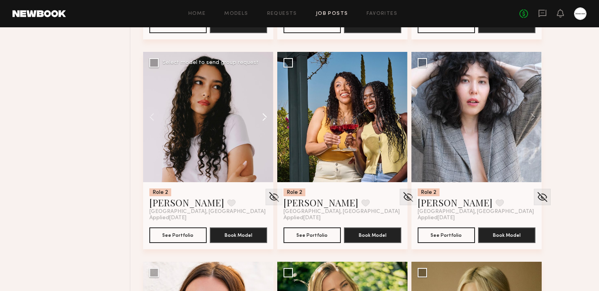
click at [263, 117] on button at bounding box center [260, 117] width 25 height 130
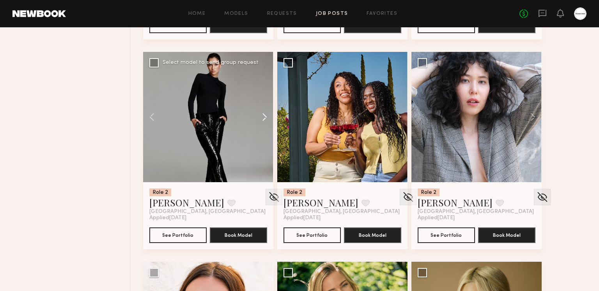
click at [263, 117] on button at bounding box center [260, 117] width 25 height 130
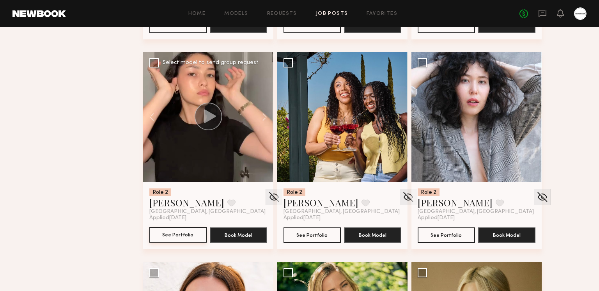
click at [194, 239] on button "See Portfolio" at bounding box center [177, 235] width 57 height 16
click at [227, 199] on button at bounding box center [231, 202] width 8 height 7
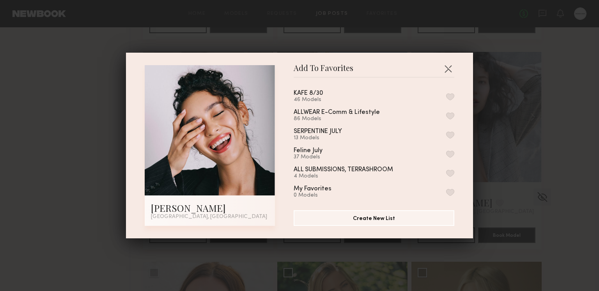
click at [447, 93] on button "button" at bounding box center [450, 96] width 8 height 7
click at [449, 64] on button "button" at bounding box center [448, 68] width 12 height 12
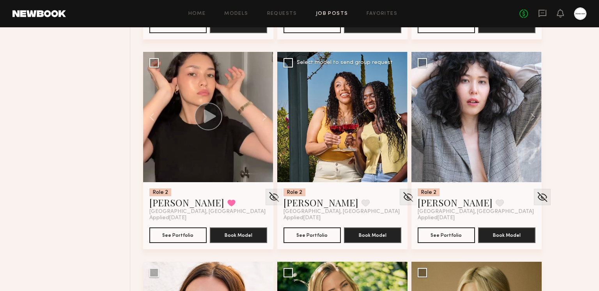
scroll to position [11401, 0]
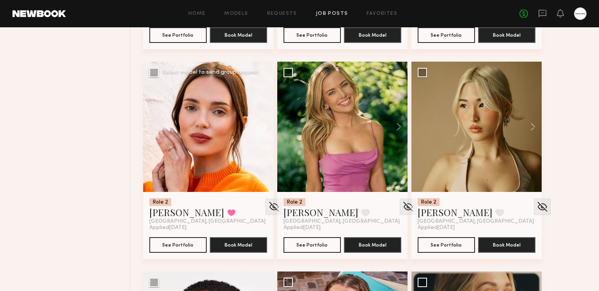
click at [267, 127] on button at bounding box center [260, 127] width 25 height 130
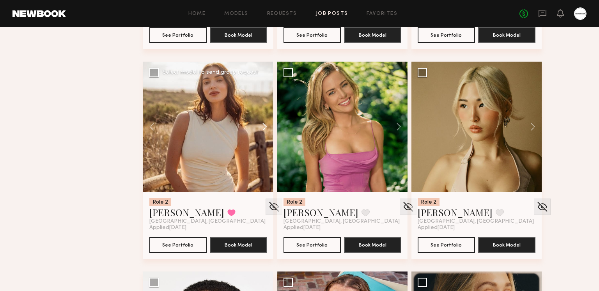
click at [267, 127] on button at bounding box center [260, 127] width 25 height 130
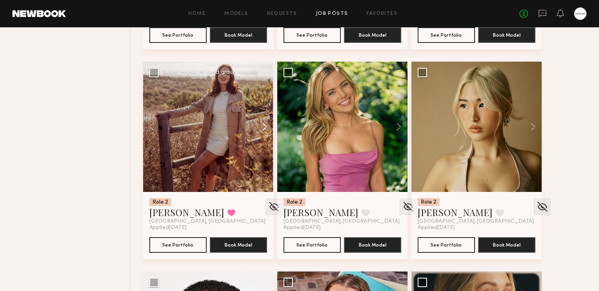
click at [264, 127] on button at bounding box center [260, 127] width 25 height 130
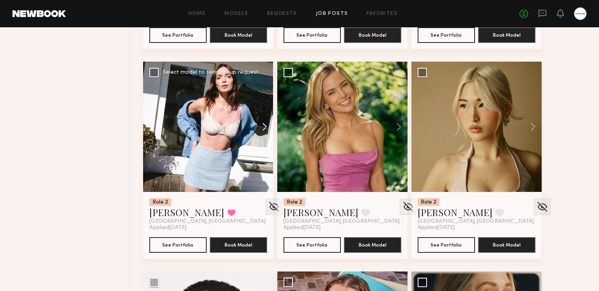
click at [264, 127] on button at bounding box center [260, 127] width 25 height 130
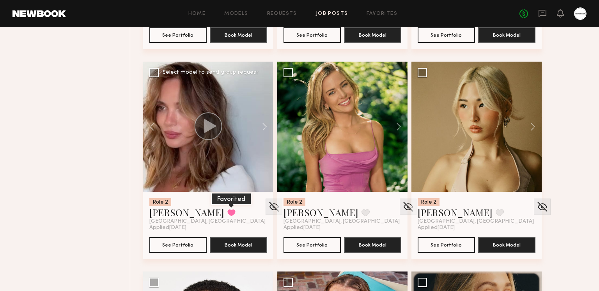
click at [227, 214] on button at bounding box center [231, 212] width 8 height 7
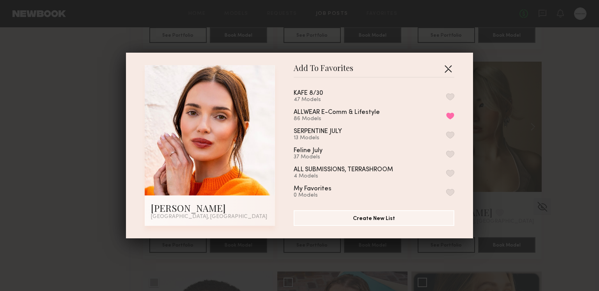
click at [451, 68] on button "button" at bounding box center [448, 68] width 12 height 12
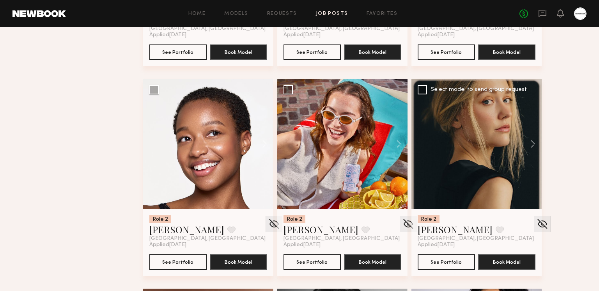
scroll to position [11594, 0]
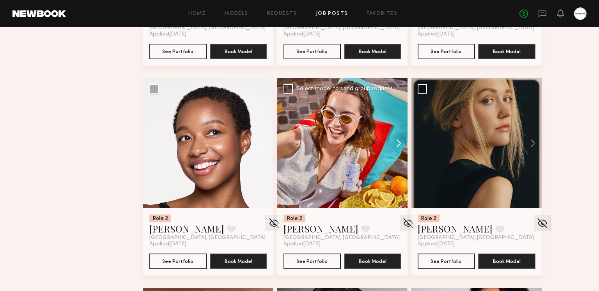
click at [399, 141] on button at bounding box center [394, 143] width 25 height 130
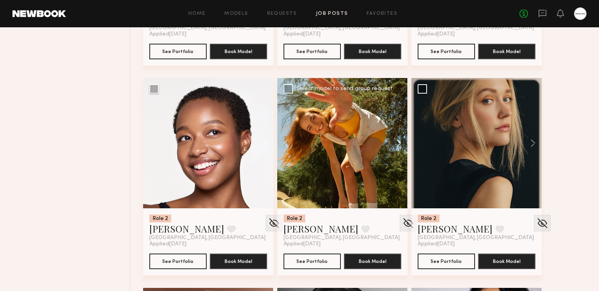
click at [399, 141] on button at bounding box center [394, 143] width 25 height 130
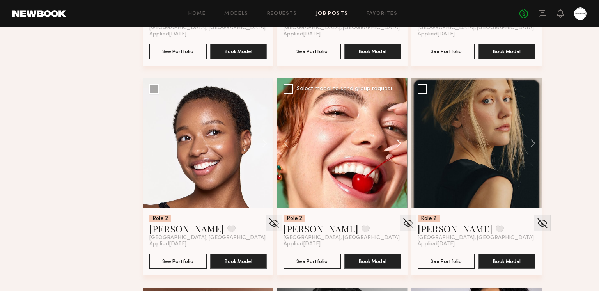
click at [399, 141] on button at bounding box center [394, 143] width 25 height 130
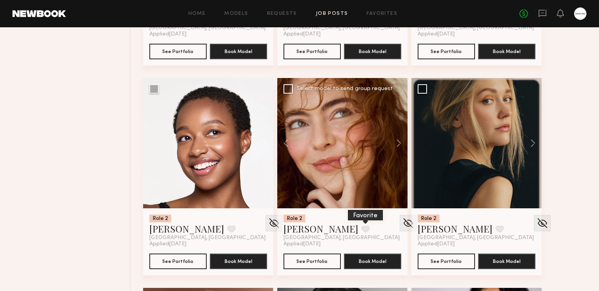
click at [361, 225] on button at bounding box center [365, 228] width 8 height 7
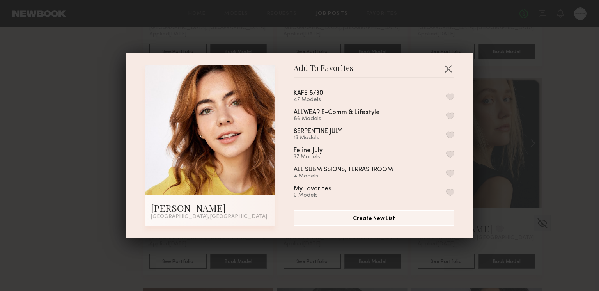
click at [450, 91] on div "KAFE 8/30 47 Models" at bounding box center [373, 96] width 161 height 13
click at [450, 96] on button "button" at bounding box center [450, 96] width 8 height 7
click at [448, 68] on button "button" at bounding box center [448, 68] width 12 height 12
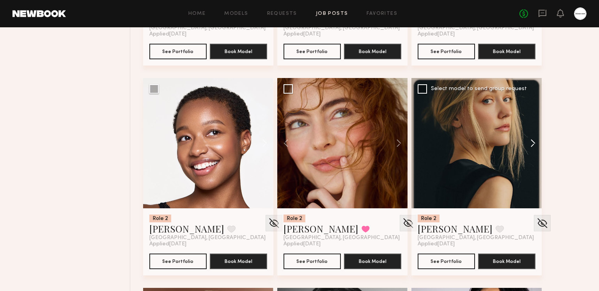
click at [531, 142] on button at bounding box center [528, 143] width 25 height 130
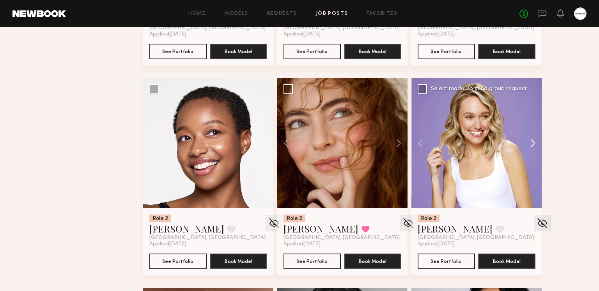
click at [531, 142] on button at bounding box center [528, 143] width 25 height 130
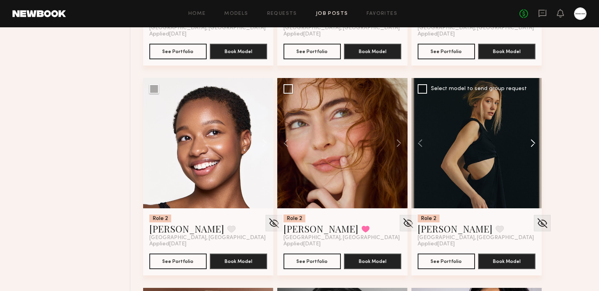
click at [531, 142] on button at bounding box center [528, 143] width 25 height 130
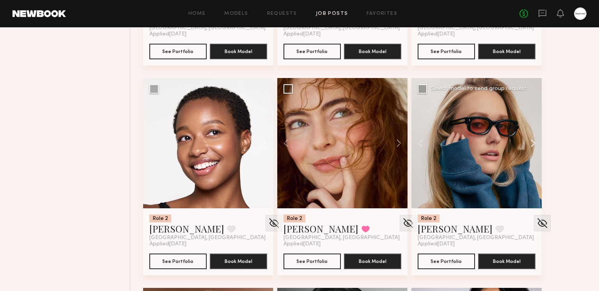
click at [531, 142] on button at bounding box center [528, 143] width 25 height 130
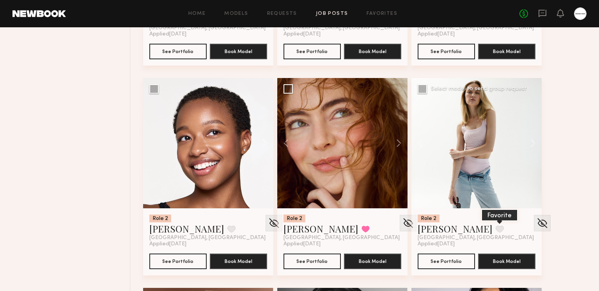
click at [495, 227] on button at bounding box center [499, 228] width 8 height 7
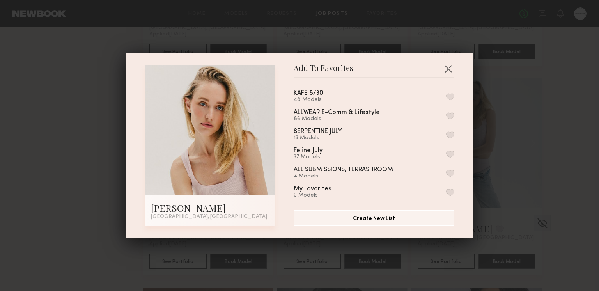
click at [450, 93] on button "button" at bounding box center [450, 96] width 8 height 7
click at [447, 67] on button "button" at bounding box center [448, 68] width 12 height 12
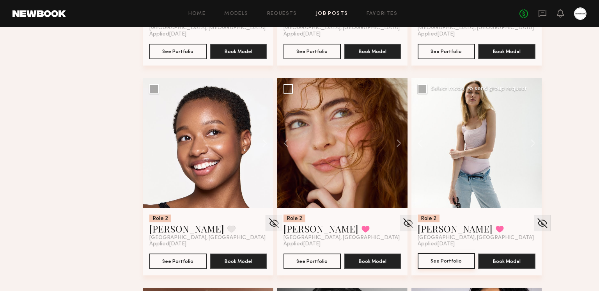
click at [434, 261] on button "See Portfolio" at bounding box center [445, 261] width 57 height 16
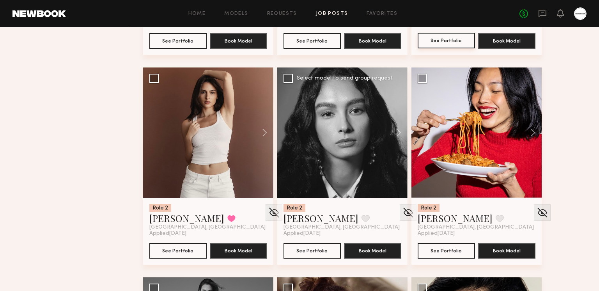
scroll to position [11817, 0]
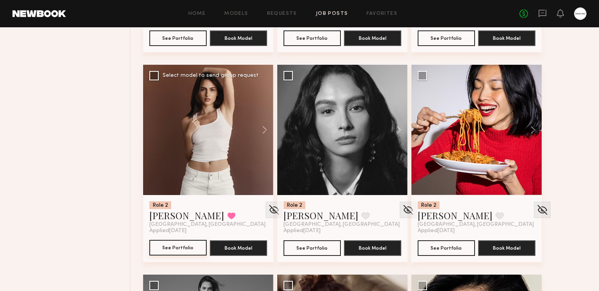
click at [190, 246] on button "See Portfolio" at bounding box center [177, 248] width 57 height 16
click at [227, 217] on button at bounding box center [231, 215] width 8 height 7
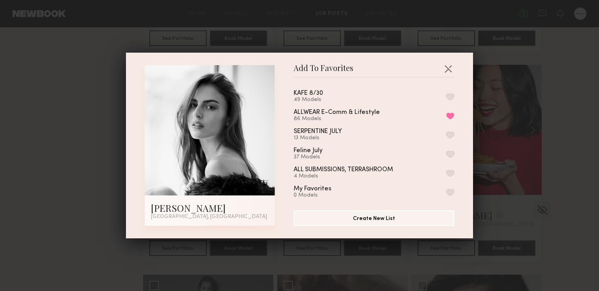
click at [452, 94] on button "button" at bounding box center [450, 96] width 8 height 7
click at [449, 67] on button "button" at bounding box center [448, 68] width 12 height 12
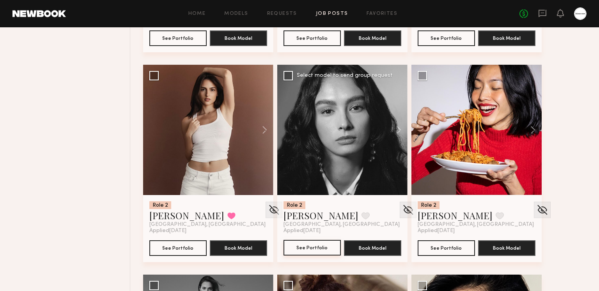
click at [318, 244] on button "See Portfolio" at bounding box center [311, 248] width 57 height 16
click at [361, 213] on button at bounding box center [365, 215] width 8 height 7
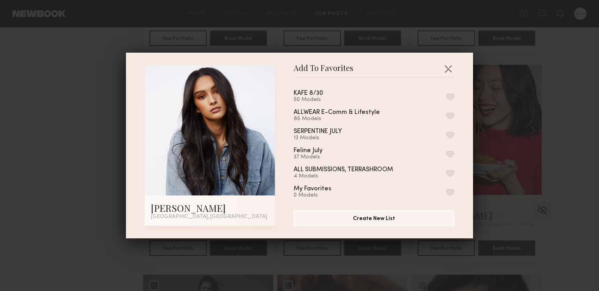
click at [450, 94] on button "button" at bounding box center [450, 96] width 8 height 7
click at [449, 68] on button "button" at bounding box center [448, 68] width 12 height 12
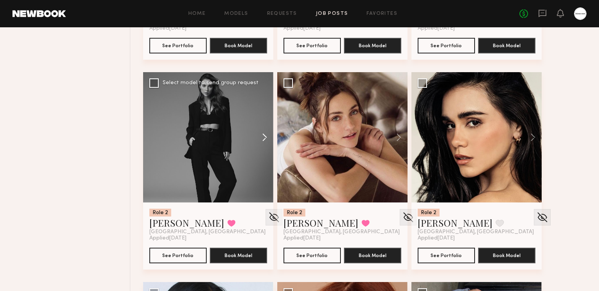
scroll to position [12019, 0]
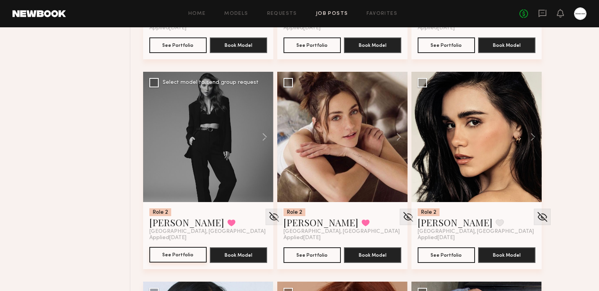
click at [190, 252] on button "See Portfolio" at bounding box center [177, 255] width 57 height 16
click at [326, 254] on button "See Portfolio" at bounding box center [311, 255] width 57 height 16
click at [361, 221] on button at bounding box center [365, 222] width 8 height 7
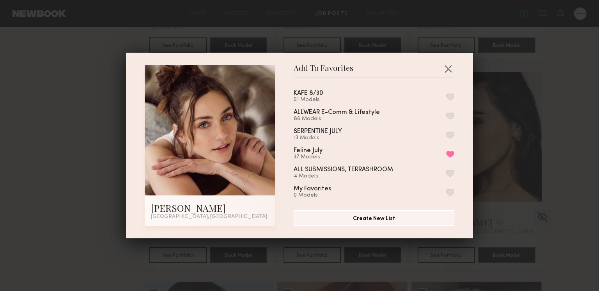
click at [450, 94] on button "button" at bounding box center [450, 96] width 8 height 7
click at [448, 69] on button "button" at bounding box center [448, 68] width 12 height 12
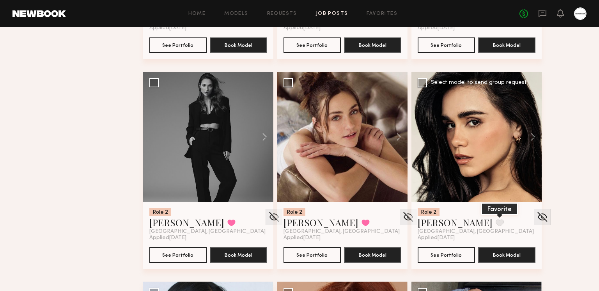
click at [495, 219] on button at bounding box center [499, 222] width 8 height 7
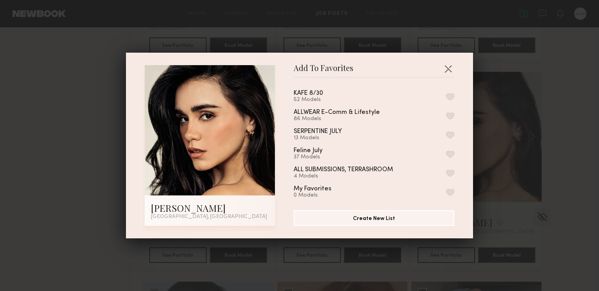
click at [450, 94] on button "button" at bounding box center [450, 96] width 8 height 7
click at [448, 68] on button "button" at bounding box center [448, 68] width 12 height 12
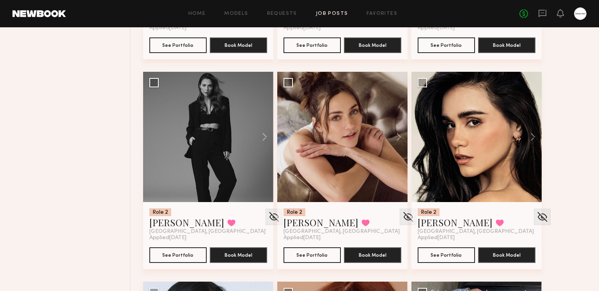
scroll to position [12246, 0]
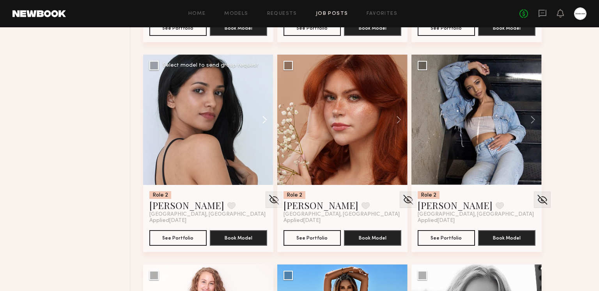
click at [262, 122] on button at bounding box center [260, 120] width 25 height 130
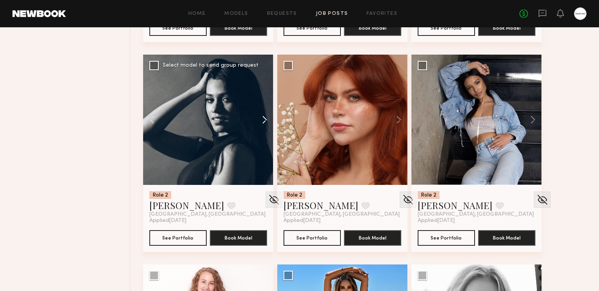
click at [261, 120] on button at bounding box center [260, 120] width 25 height 130
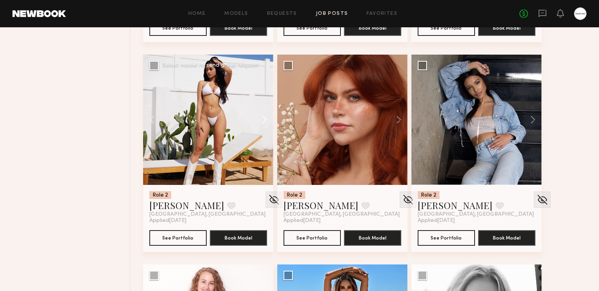
click at [261, 120] on button at bounding box center [260, 120] width 25 height 130
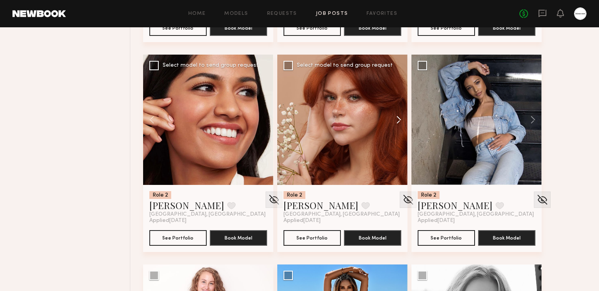
click at [397, 118] on button at bounding box center [394, 120] width 25 height 130
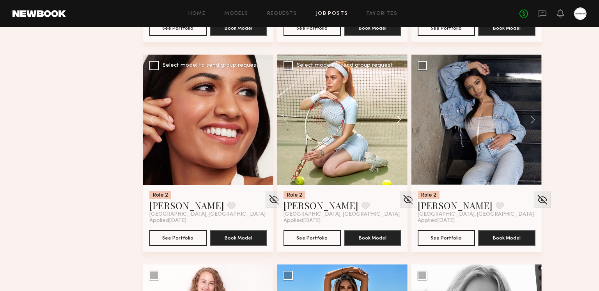
click at [397, 118] on button at bounding box center [394, 120] width 25 height 130
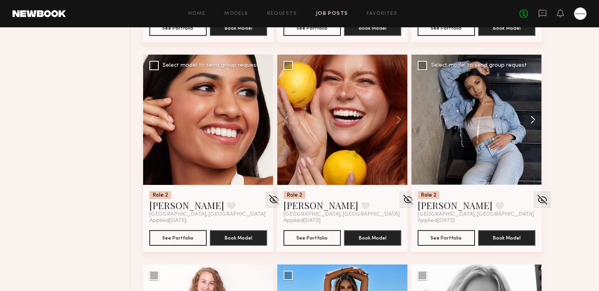
click at [533, 114] on button at bounding box center [528, 120] width 25 height 130
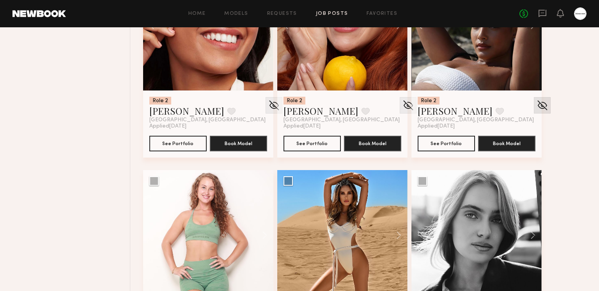
scroll to position [12433, 0]
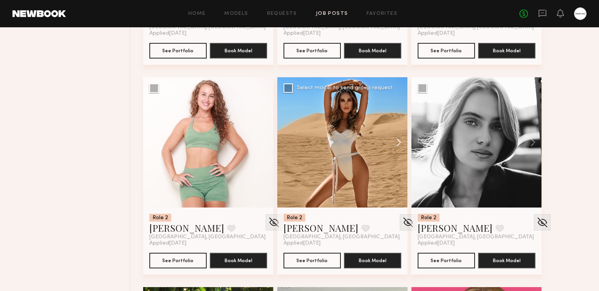
click at [394, 139] on button at bounding box center [394, 142] width 25 height 130
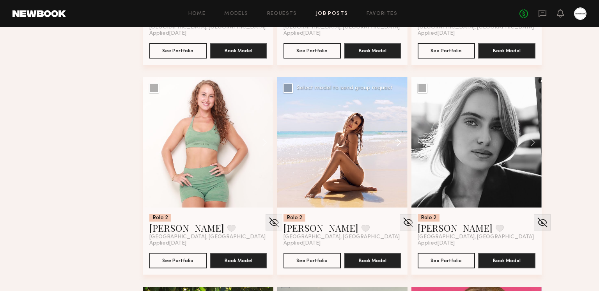
click at [396, 140] on button at bounding box center [394, 142] width 25 height 130
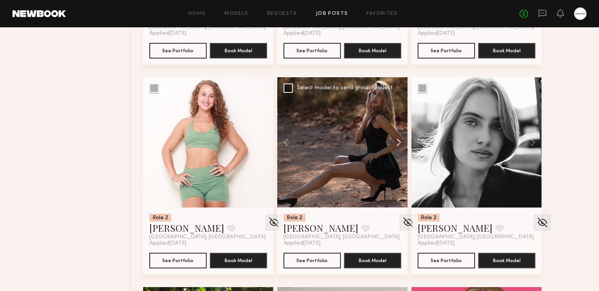
click at [396, 140] on button at bounding box center [394, 142] width 25 height 130
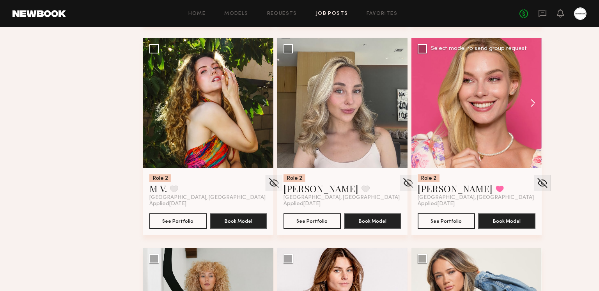
scroll to position [12683, 0]
click at [531, 104] on button at bounding box center [528, 102] width 25 height 130
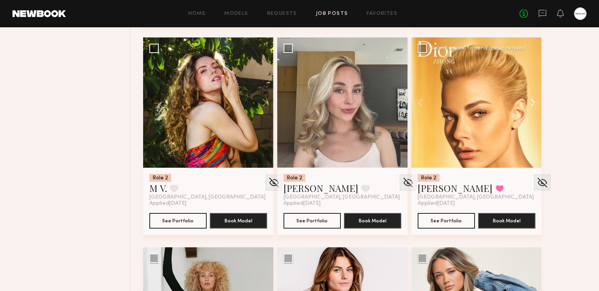
click at [530, 104] on button at bounding box center [528, 102] width 25 height 130
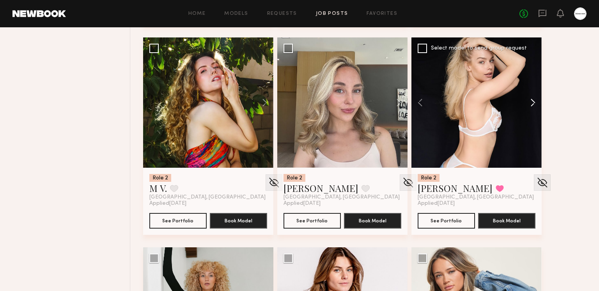
click at [530, 104] on button at bounding box center [528, 102] width 25 height 130
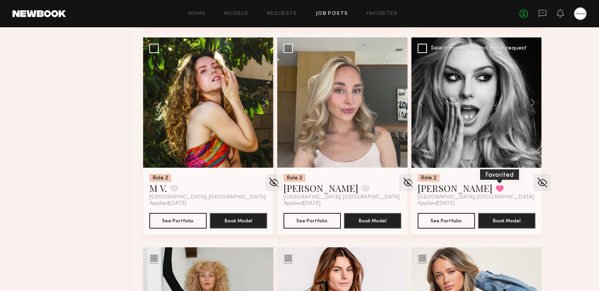
click at [495, 188] on button at bounding box center [499, 188] width 8 height 7
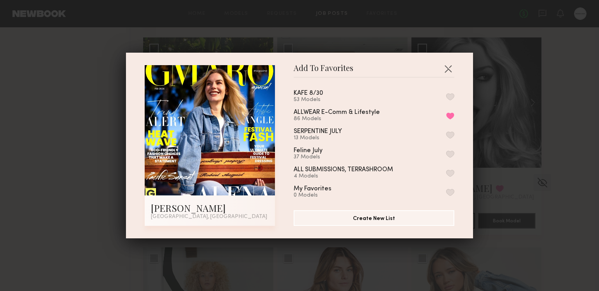
click at [449, 96] on button "button" at bounding box center [450, 96] width 8 height 7
click at [449, 69] on button "button" at bounding box center [448, 68] width 12 height 12
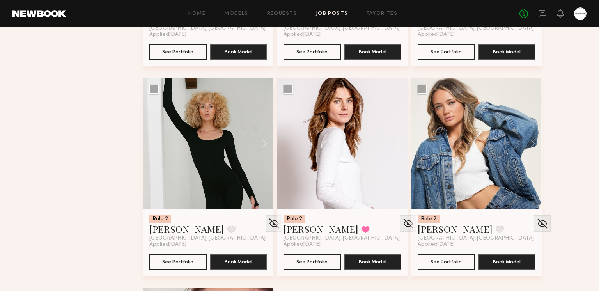
scroll to position [12828, 0]
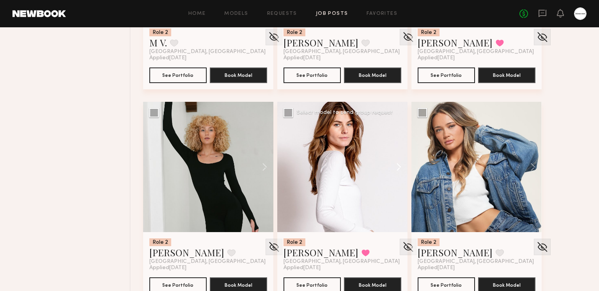
click at [396, 164] on button at bounding box center [394, 167] width 25 height 130
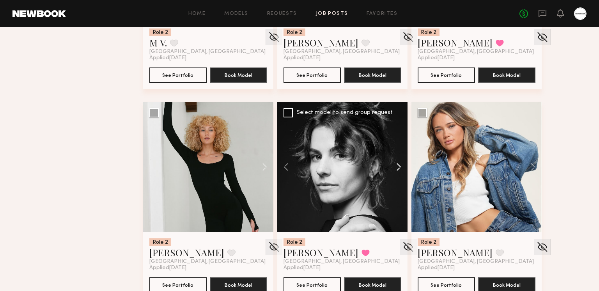
click at [396, 164] on button at bounding box center [394, 167] width 25 height 130
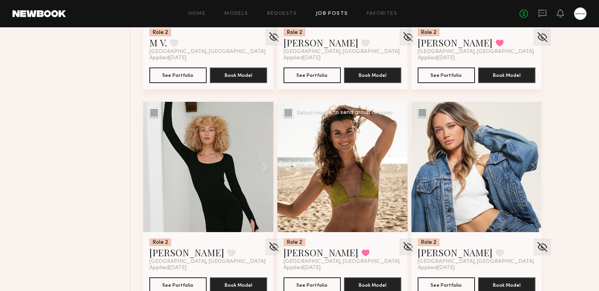
click at [396, 164] on button at bounding box center [394, 167] width 25 height 130
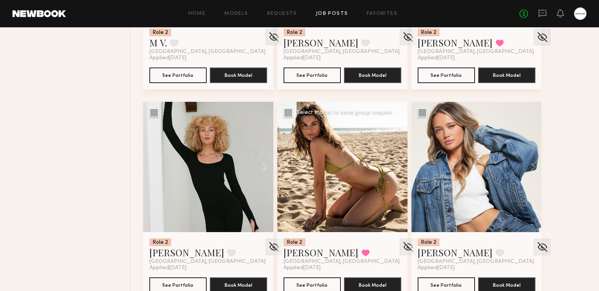
click at [396, 164] on button at bounding box center [394, 167] width 25 height 130
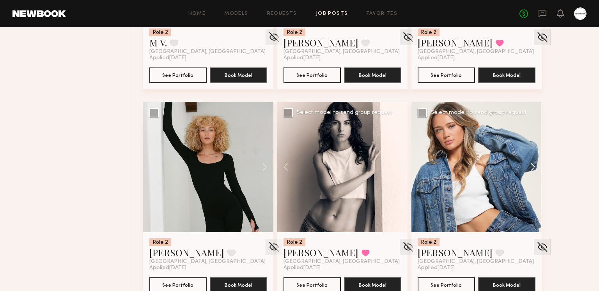
click at [533, 163] on button at bounding box center [528, 167] width 25 height 130
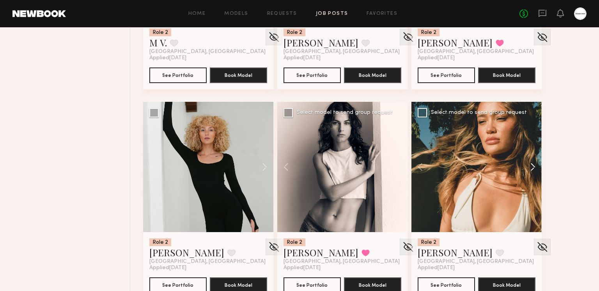
click at [533, 163] on button at bounding box center [528, 167] width 25 height 130
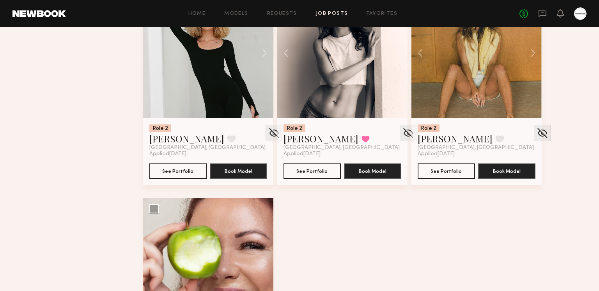
scroll to position [12929, 0]
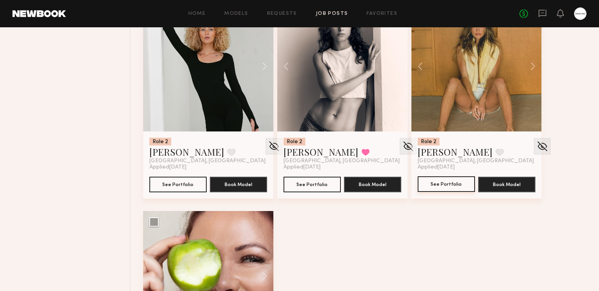
click at [430, 189] on button "See Portfolio" at bounding box center [445, 184] width 57 height 16
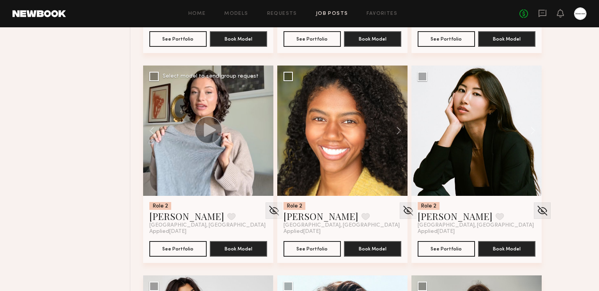
scroll to position [0, 0]
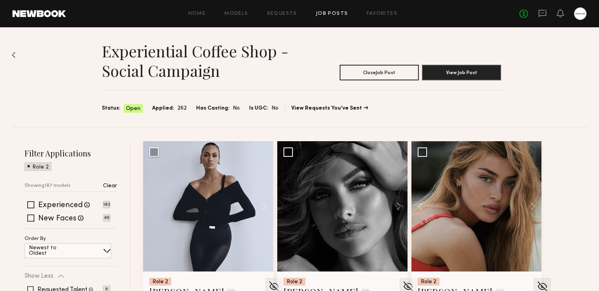
click at [388, 7] on div "Home Models Requests Job Posts Favorites Sign Out No fees up to $5,000" at bounding box center [326, 13] width 520 height 12
click at [387, 9] on div "Home Models Requests Job Posts Favorites Sign Out No fees up to $5,000" at bounding box center [326, 13] width 520 height 12
click at [384, 13] on link "Favorites" at bounding box center [381, 13] width 31 height 5
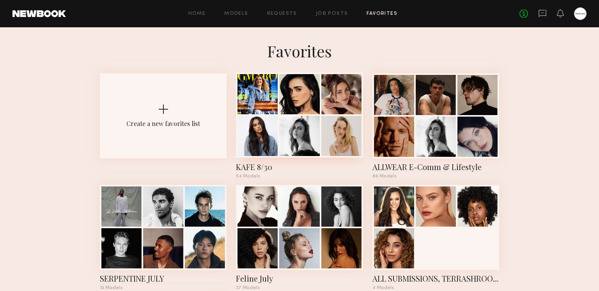
click at [303, 129] on div at bounding box center [299, 136] width 40 height 40
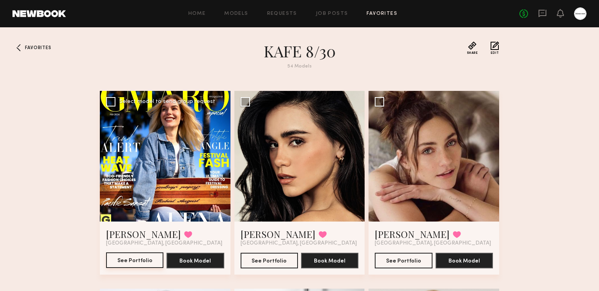
click at [136, 262] on button "See Portfolio" at bounding box center [134, 260] width 57 height 16
click at [261, 265] on button "See Portfolio" at bounding box center [268, 260] width 57 height 16
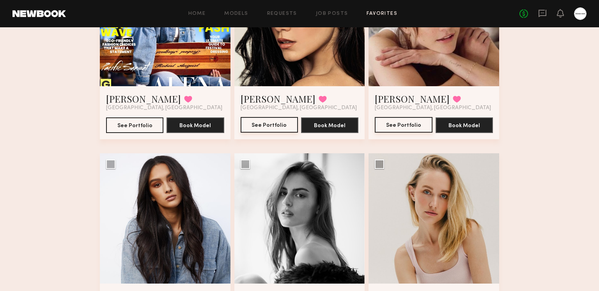
scroll to position [240, 0]
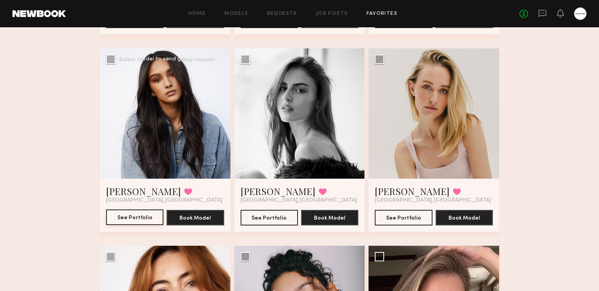
click at [142, 220] on button "See Portfolio" at bounding box center [134, 217] width 57 height 16
click at [266, 217] on button "See Portfolio" at bounding box center [268, 217] width 57 height 16
click at [401, 221] on button "See Portfolio" at bounding box center [402, 217] width 57 height 16
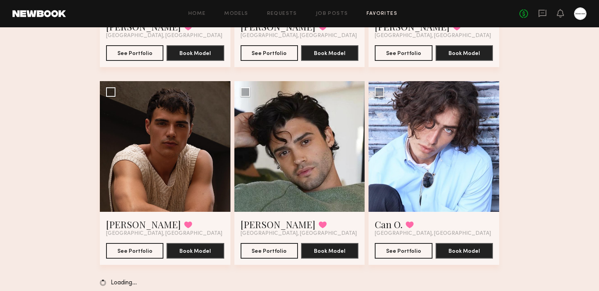
scroll to position [3366, 0]
click at [343, 13] on link "Job Posts" at bounding box center [332, 13] width 32 height 5
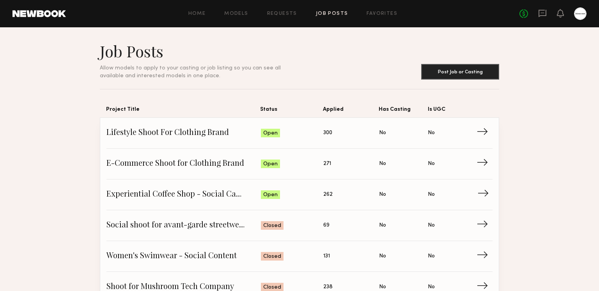
click at [177, 195] on span "Experiential Coffee Shop - Social Campaign" at bounding box center [183, 195] width 154 height 12
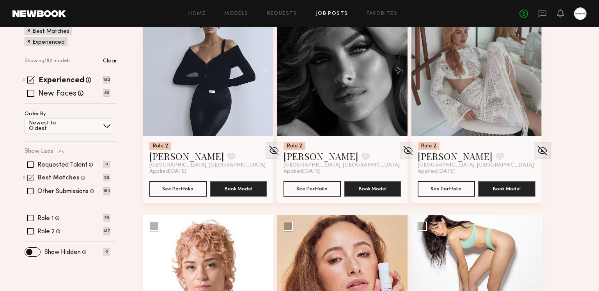
scroll to position [87, 0]
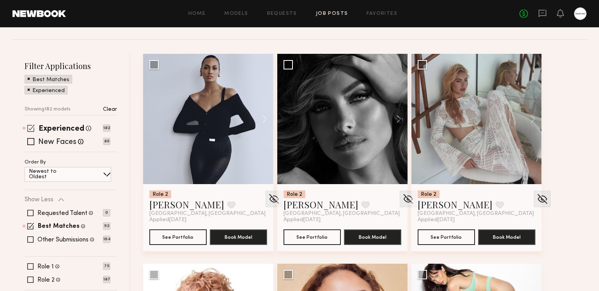
click at [28, 127] on span at bounding box center [30, 127] width 7 height 7
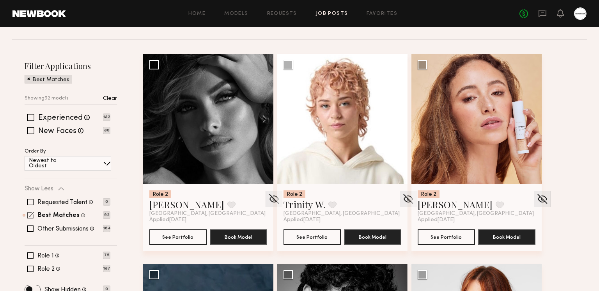
click at [30, 213] on span at bounding box center [30, 215] width 7 height 7
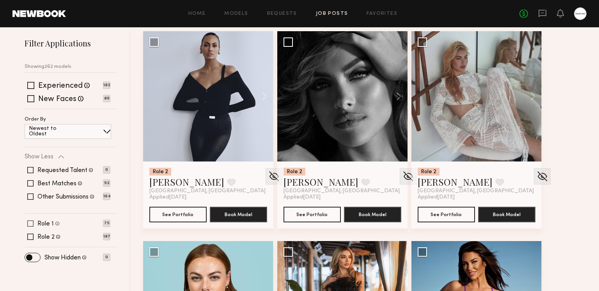
scroll to position [126, 0]
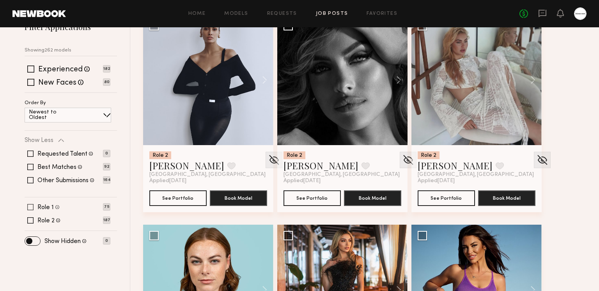
click at [30, 206] on span at bounding box center [30, 207] width 6 height 6
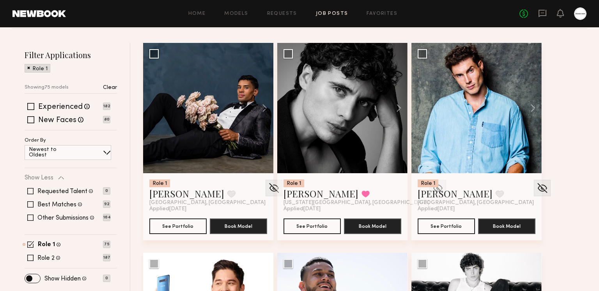
scroll to position [102, 0]
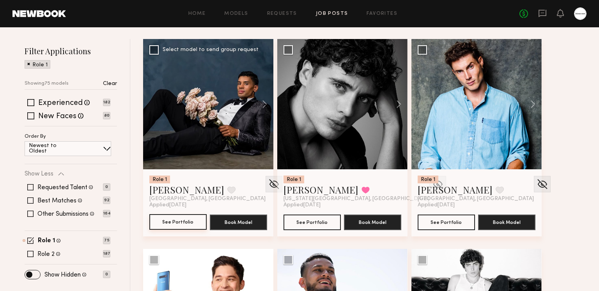
click at [181, 223] on button "See Portfolio" at bounding box center [177, 222] width 57 height 16
click at [227, 190] on button at bounding box center [231, 189] width 8 height 7
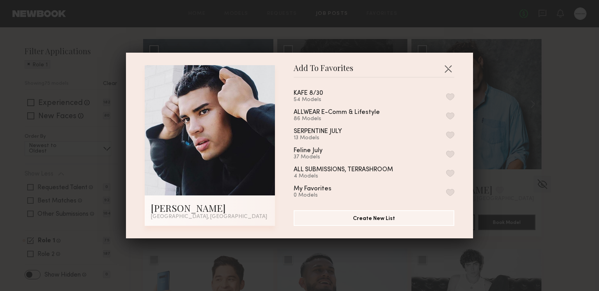
click at [450, 94] on button "button" at bounding box center [450, 96] width 8 height 7
click at [449, 67] on button "button" at bounding box center [448, 68] width 12 height 12
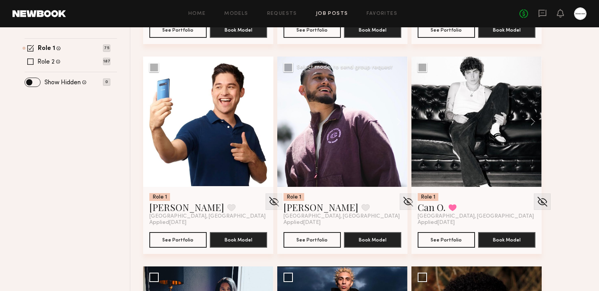
scroll to position [282, 0]
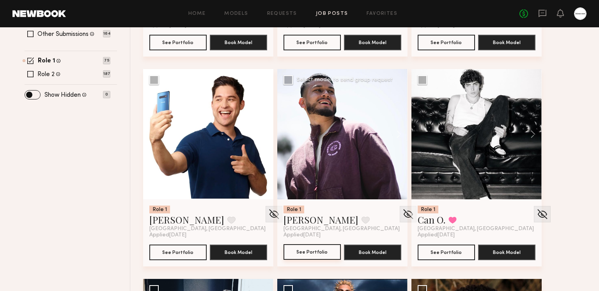
click at [323, 257] on button "See Portfolio" at bounding box center [311, 252] width 57 height 16
click at [177, 255] on button "See Portfolio" at bounding box center [177, 252] width 57 height 16
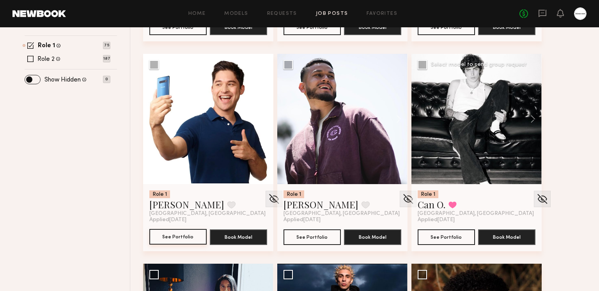
scroll to position [302, 0]
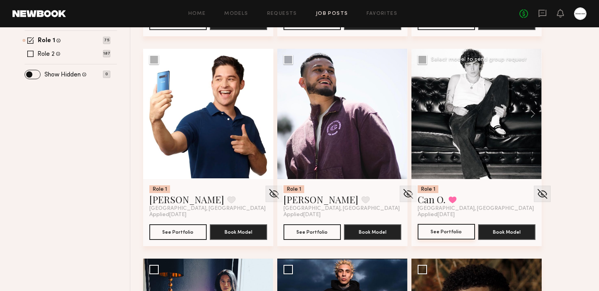
click at [459, 228] on button "See Portfolio" at bounding box center [445, 232] width 57 height 16
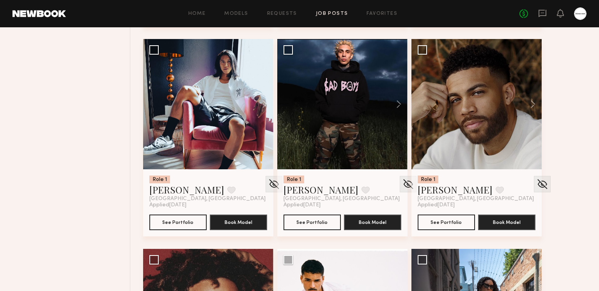
scroll to position [549, 0]
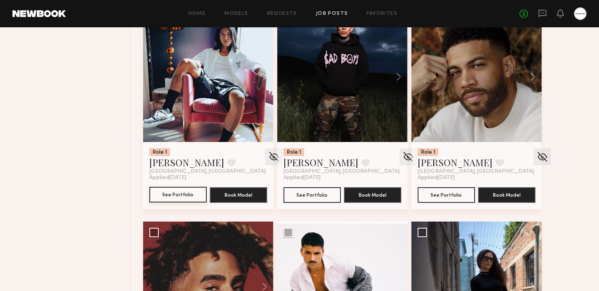
click at [180, 193] on button "See Portfolio" at bounding box center [177, 195] width 57 height 16
click at [227, 162] on button at bounding box center [231, 162] width 8 height 7
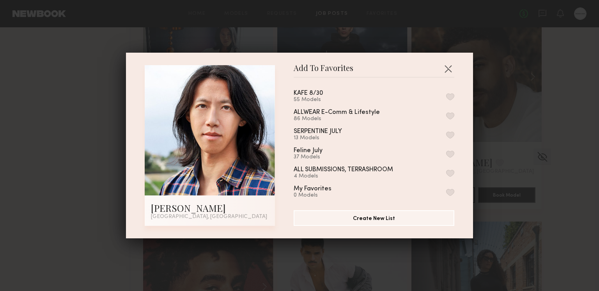
click at [450, 94] on button "button" at bounding box center [450, 96] width 8 height 7
click at [447, 66] on button "button" at bounding box center [448, 68] width 12 height 12
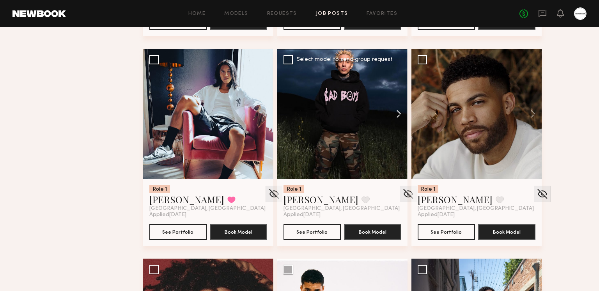
scroll to position [511, 0]
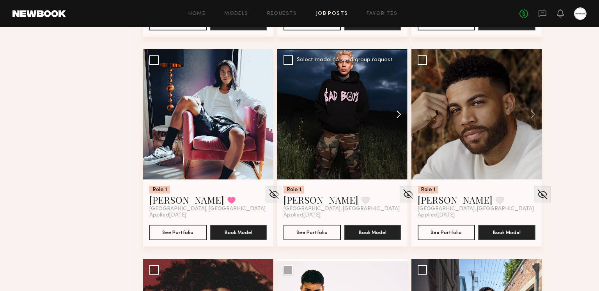
click at [400, 117] on button at bounding box center [394, 114] width 25 height 130
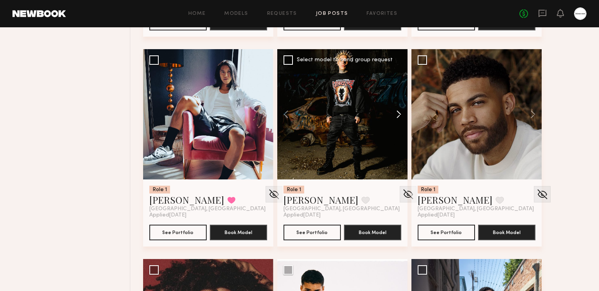
click at [399, 117] on button at bounding box center [394, 114] width 25 height 130
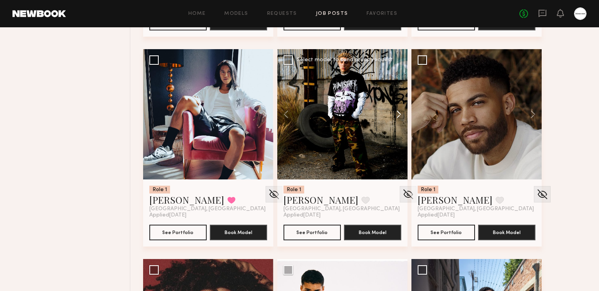
click at [399, 116] on button at bounding box center [394, 114] width 25 height 130
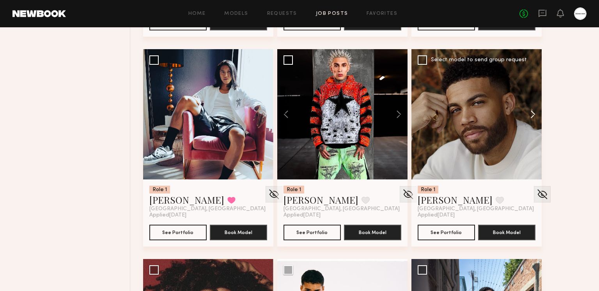
click at [527, 111] on button at bounding box center [528, 114] width 25 height 130
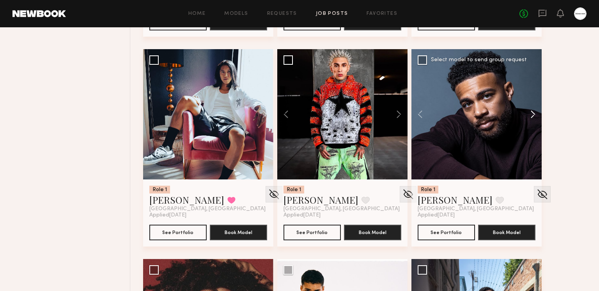
click at [527, 111] on button at bounding box center [528, 114] width 25 height 130
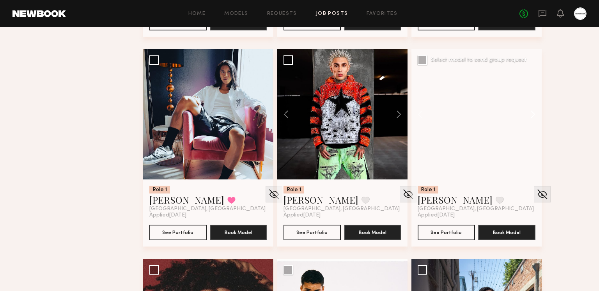
click at [527, 111] on button at bounding box center [528, 114] width 25 height 130
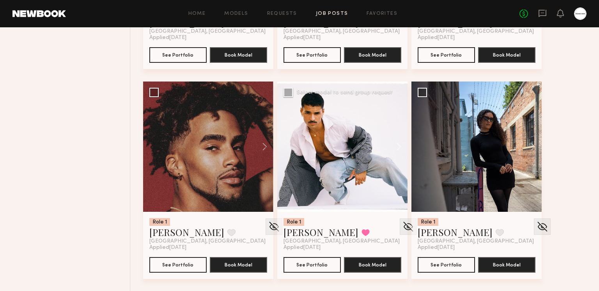
scroll to position [712, 0]
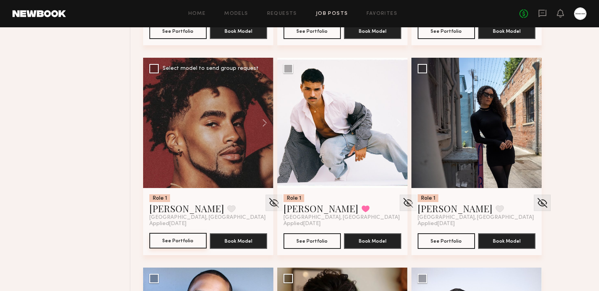
click at [187, 235] on button "See Portfolio" at bounding box center [177, 241] width 57 height 16
click at [296, 240] on button "See Portfolio" at bounding box center [311, 241] width 57 height 16
click at [361, 211] on button at bounding box center [365, 208] width 8 height 7
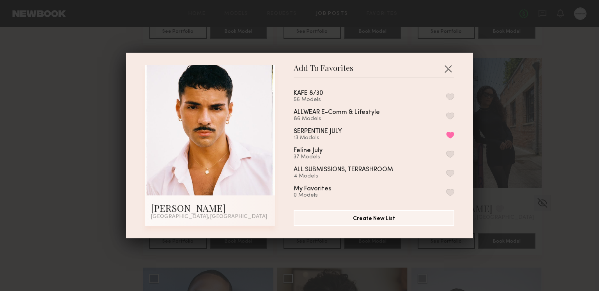
click at [450, 99] on button "button" at bounding box center [450, 96] width 8 height 7
click at [449, 67] on button "button" at bounding box center [448, 68] width 12 height 12
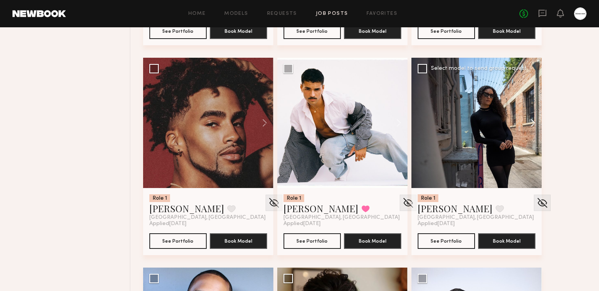
click at [532, 123] on button at bounding box center [528, 123] width 25 height 130
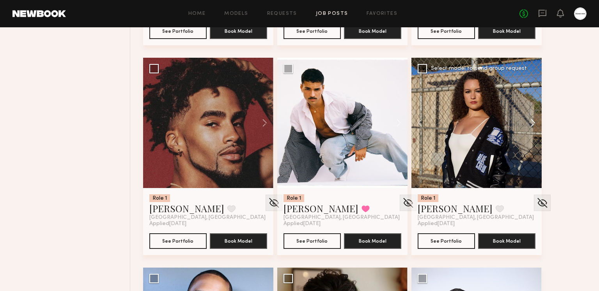
click at [532, 123] on button at bounding box center [528, 123] width 25 height 130
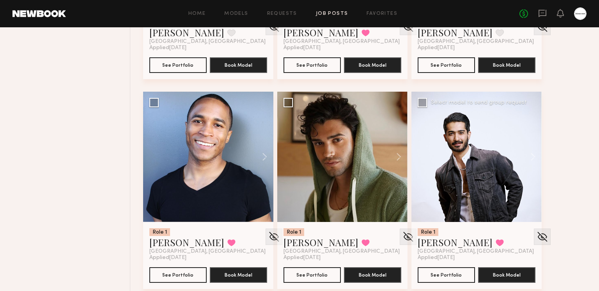
scroll to position [889, 0]
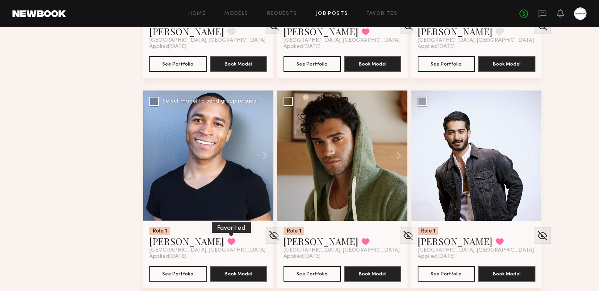
click at [227, 238] on button at bounding box center [231, 241] width 8 height 7
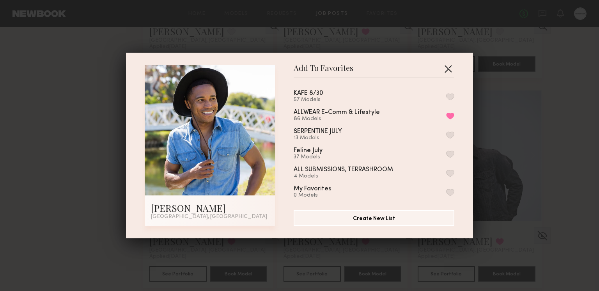
click at [450, 69] on button "button" at bounding box center [448, 68] width 12 height 12
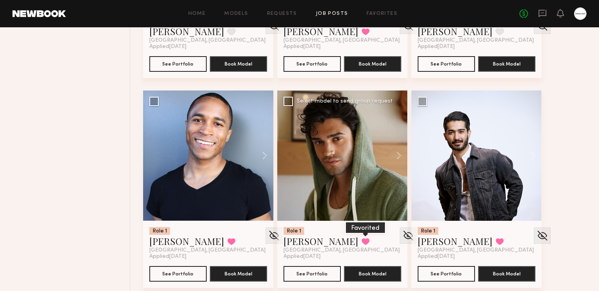
click at [361, 242] on button at bounding box center [365, 241] width 8 height 7
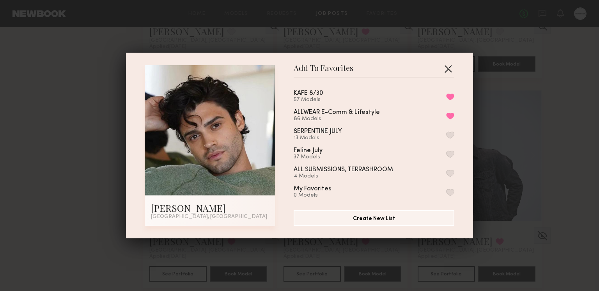
click at [447, 69] on button "button" at bounding box center [448, 68] width 12 height 12
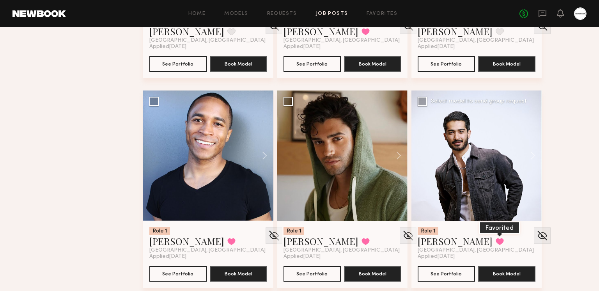
click at [495, 242] on button at bounding box center [499, 241] width 8 height 7
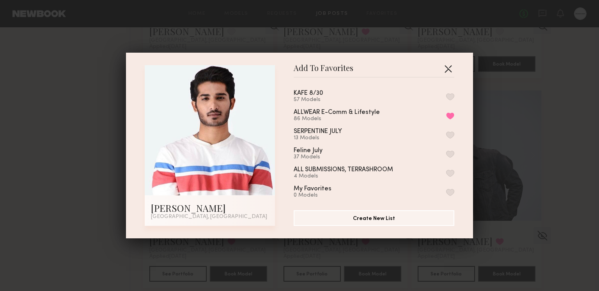
click at [450, 67] on button "button" at bounding box center [448, 68] width 12 height 12
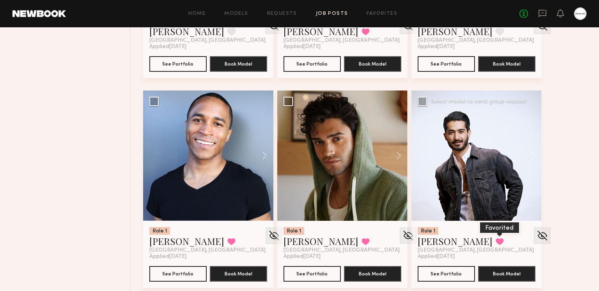
click at [495, 242] on button at bounding box center [499, 241] width 8 height 7
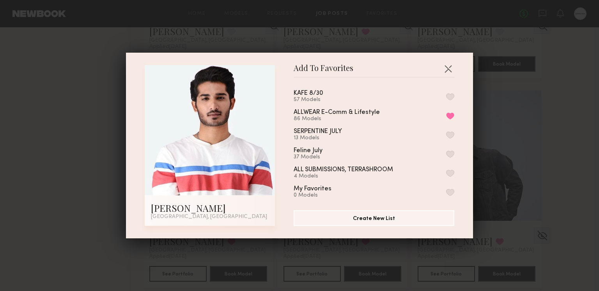
click at [451, 97] on button "button" at bounding box center [450, 96] width 8 height 7
click at [447, 71] on button "button" at bounding box center [448, 68] width 12 height 12
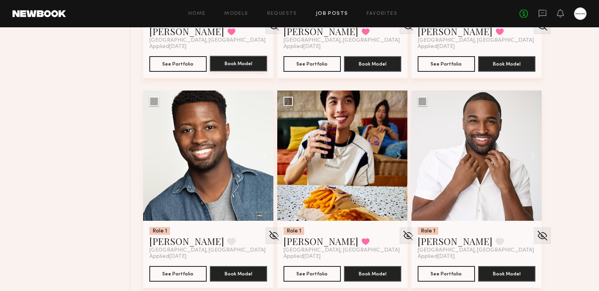
scroll to position [1142, 0]
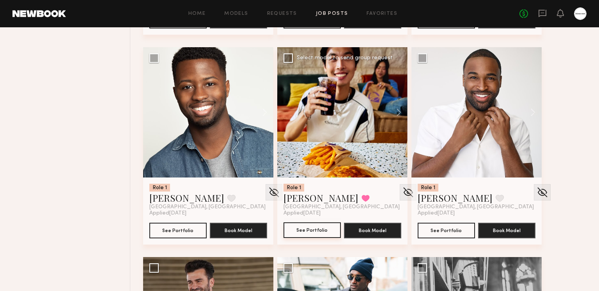
click at [316, 234] on button "See Portfolio" at bounding box center [311, 230] width 57 height 16
click at [361, 196] on button at bounding box center [365, 197] width 8 height 7
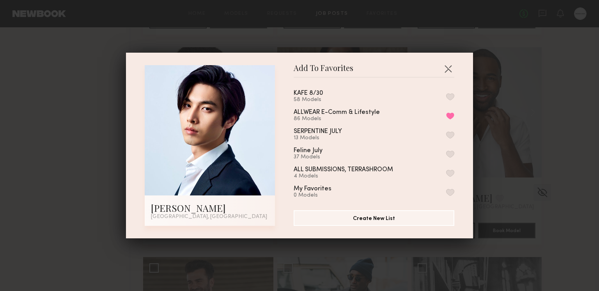
click at [453, 97] on button "button" at bounding box center [450, 96] width 8 height 7
click at [449, 70] on button "button" at bounding box center [448, 68] width 12 height 12
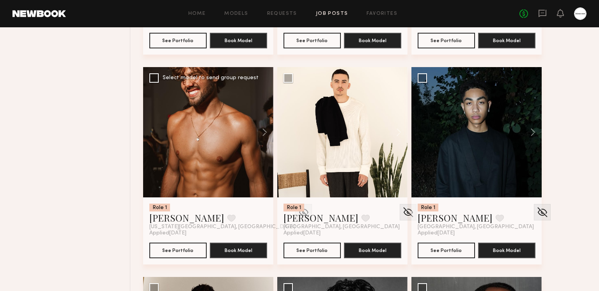
scroll to position [1593, 0]
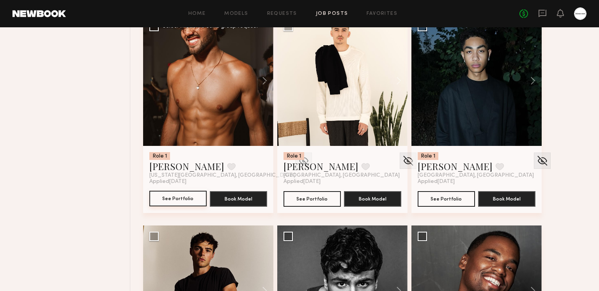
click at [194, 194] on button "See Portfolio" at bounding box center [177, 199] width 57 height 16
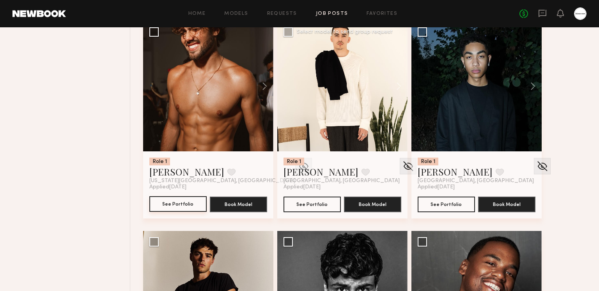
scroll to position [1596, 0]
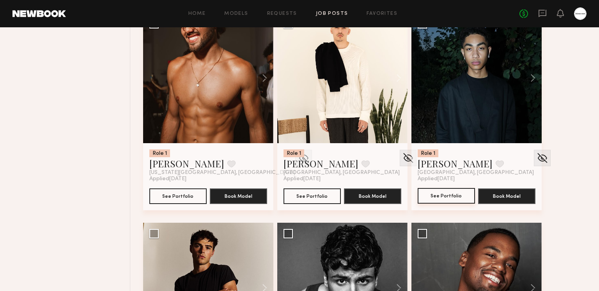
click at [427, 196] on button "See Portfolio" at bounding box center [445, 196] width 57 height 16
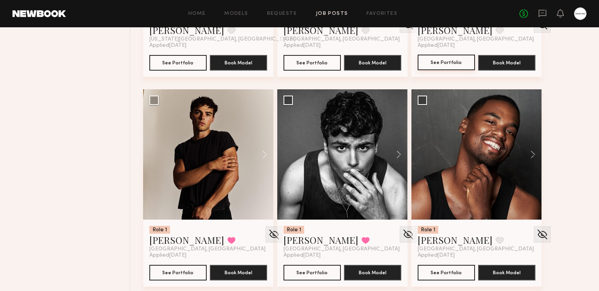
scroll to position [1729, 0]
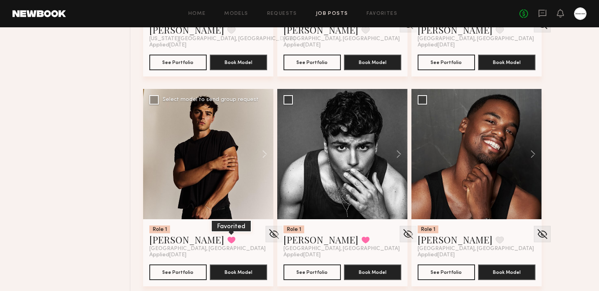
click at [227, 237] on button at bounding box center [231, 239] width 8 height 7
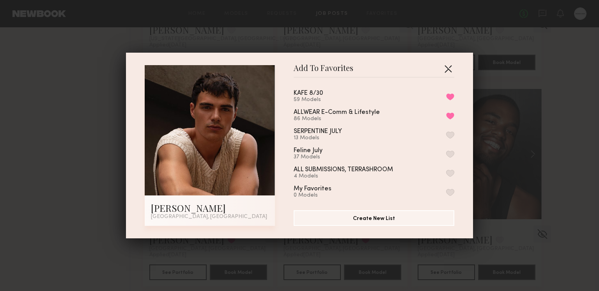
click at [449, 68] on button "button" at bounding box center [448, 68] width 12 height 12
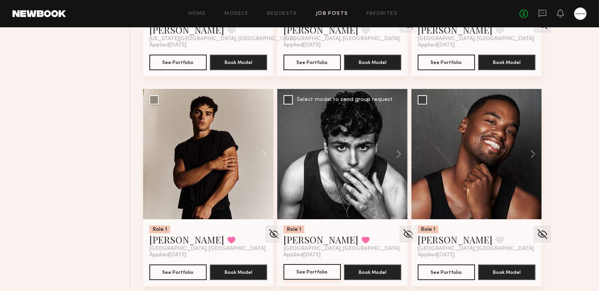
click at [317, 270] on button "See Portfolio" at bounding box center [311, 272] width 57 height 16
click at [361, 238] on button at bounding box center [365, 239] width 8 height 7
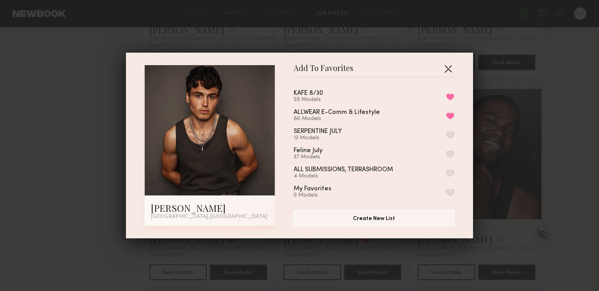
click at [445, 64] on button "button" at bounding box center [448, 68] width 12 height 12
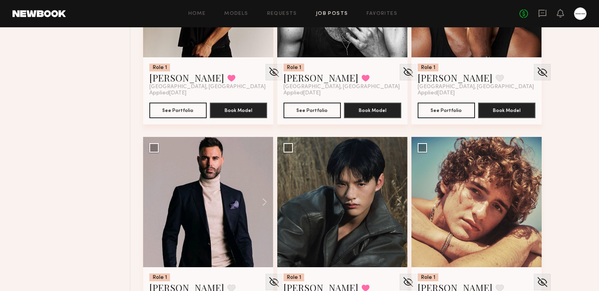
scroll to position [1944, 0]
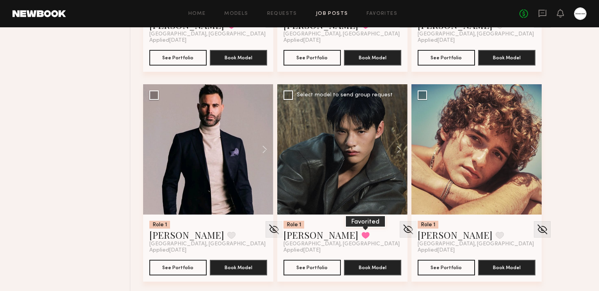
click at [361, 236] on button at bounding box center [365, 234] width 8 height 7
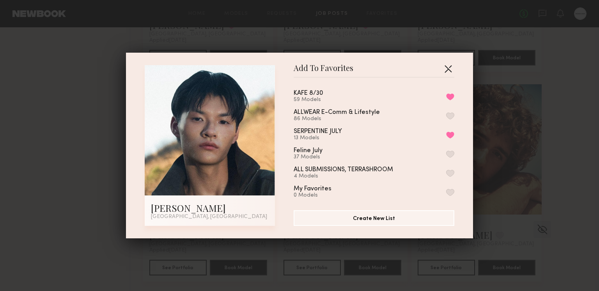
click at [451, 67] on button "button" at bounding box center [448, 68] width 12 height 12
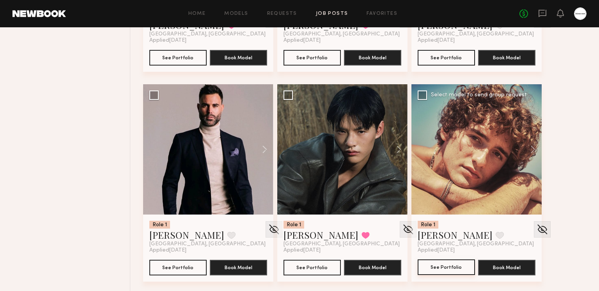
click at [453, 267] on button "See Portfolio" at bounding box center [445, 267] width 57 height 16
click at [495, 231] on button at bounding box center [499, 234] width 8 height 7
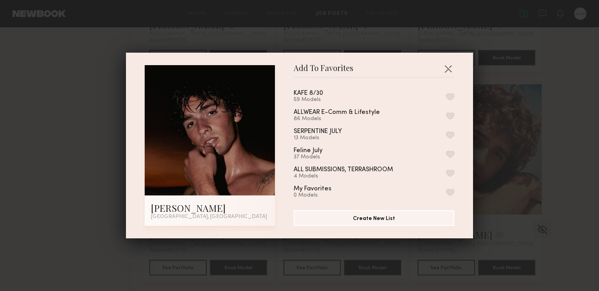
click at [453, 100] on button "button" at bounding box center [450, 96] width 8 height 7
click at [447, 68] on button "button" at bounding box center [448, 68] width 12 height 12
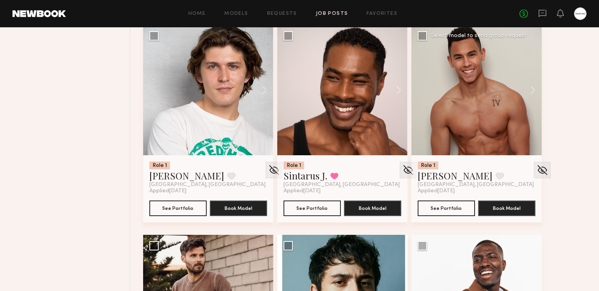
scroll to position [2423, 0]
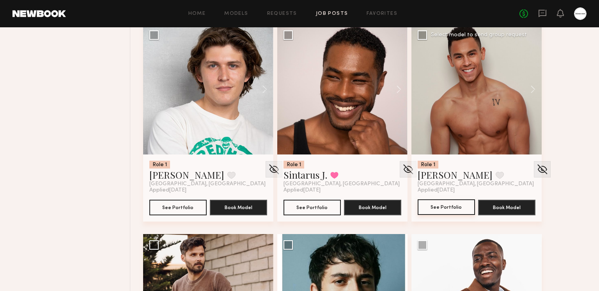
click at [457, 207] on button "See Portfolio" at bounding box center [445, 207] width 57 height 16
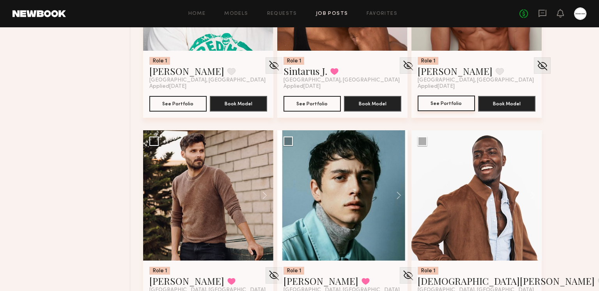
scroll to position [2631, 0]
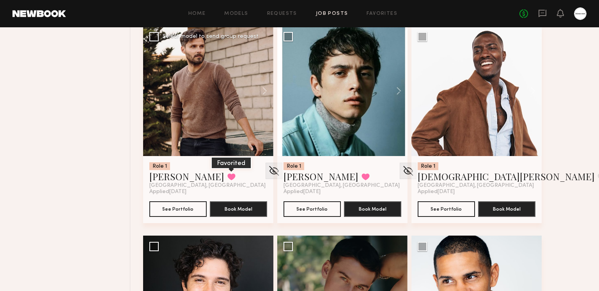
click at [227, 175] on button at bounding box center [231, 176] width 8 height 7
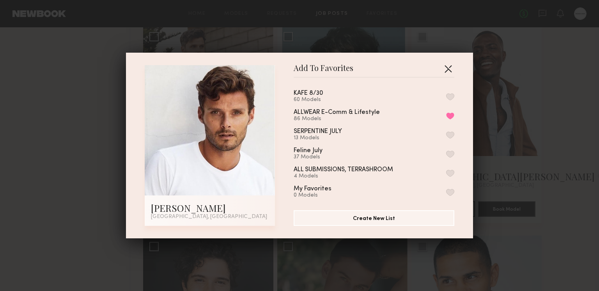
click at [450, 65] on button "button" at bounding box center [448, 68] width 12 height 12
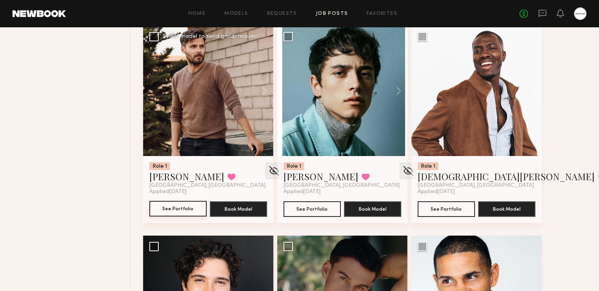
click at [179, 207] on button "See Portfolio" at bounding box center [177, 209] width 57 height 16
click at [313, 210] on button "See Portfolio" at bounding box center [311, 209] width 57 height 16
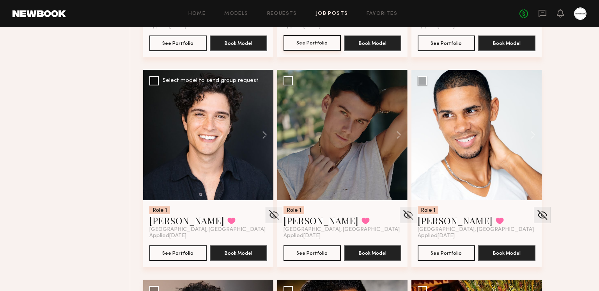
scroll to position [2797, 0]
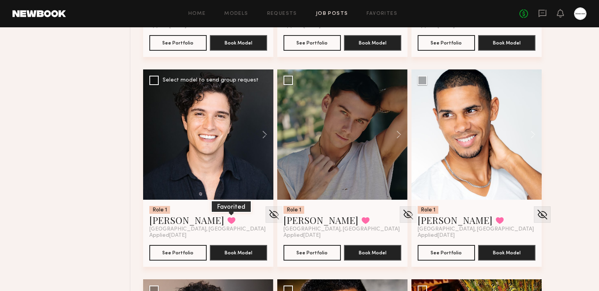
click at [227, 221] on button at bounding box center [231, 220] width 8 height 7
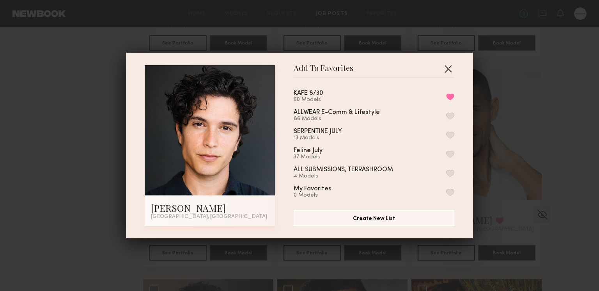
click at [449, 66] on button "button" at bounding box center [448, 68] width 12 height 12
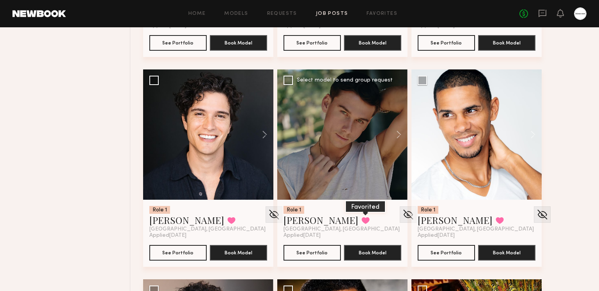
click at [361, 219] on button at bounding box center [365, 220] width 8 height 7
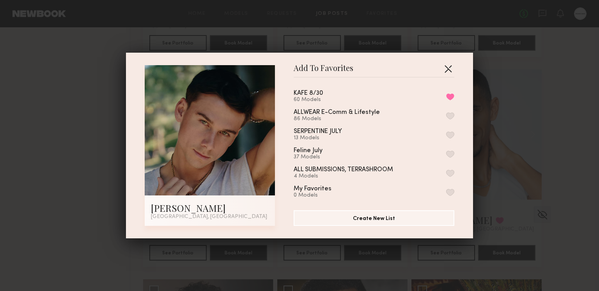
click at [452, 66] on button "button" at bounding box center [448, 68] width 12 height 12
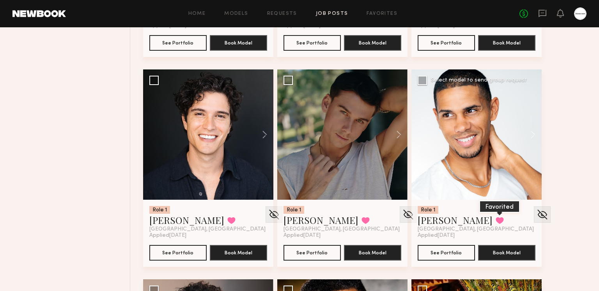
click at [495, 217] on button at bounding box center [499, 220] width 8 height 7
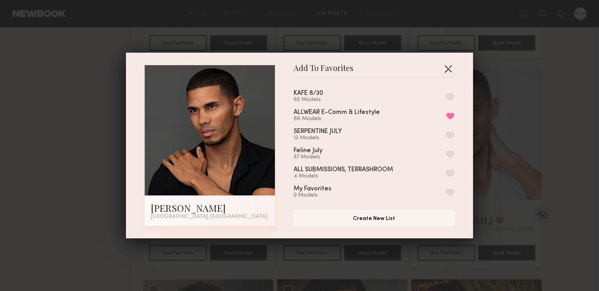
click at [454, 68] on button "button" at bounding box center [448, 68] width 12 height 12
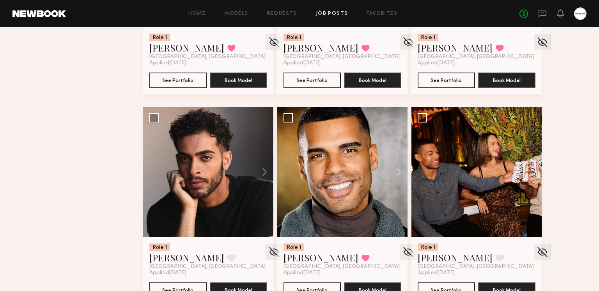
scroll to position [2981, 0]
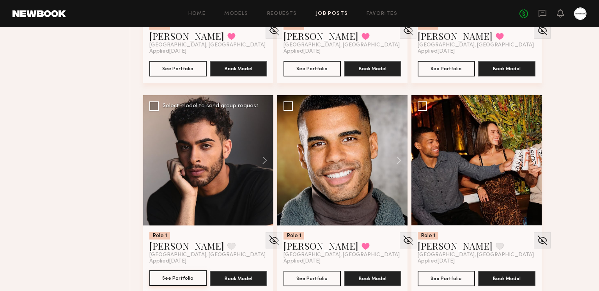
click at [184, 274] on button "See Portfolio" at bounding box center [177, 278] width 57 height 16
click at [227, 245] on button at bounding box center [231, 245] width 8 height 7
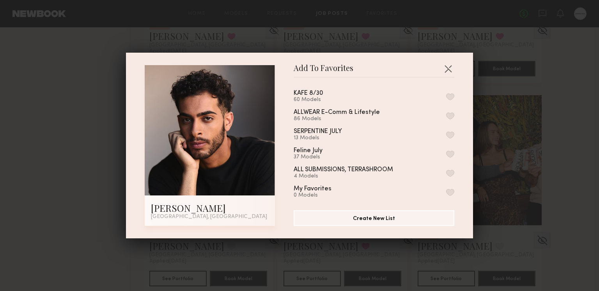
click at [463, 100] on div "Add To Favorites James M. Los Angeles, CA Add To Favorites KAFE 8/30 60 Models …" at bounding box center [299, 145] width 347 height 185
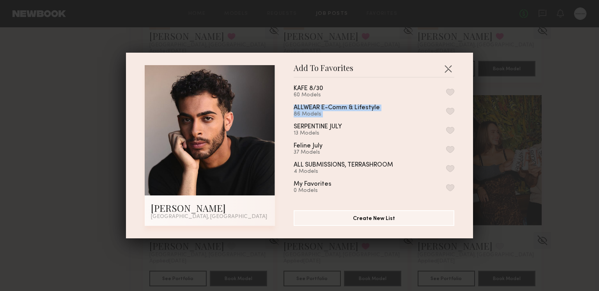
click at [448, 94] on button "button" at bounding box center [450, 91] width 8 height 7
click at [448, 66] on button "button" at bounding box center [448, 68] width 12 height 12
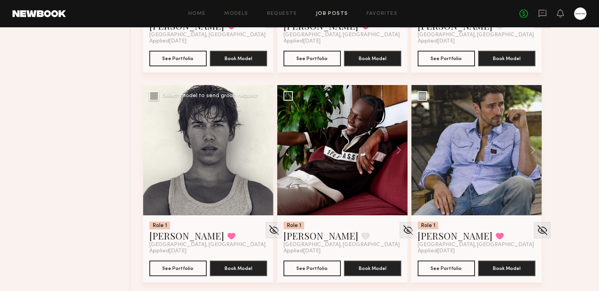
scroll to position [3207, 0]
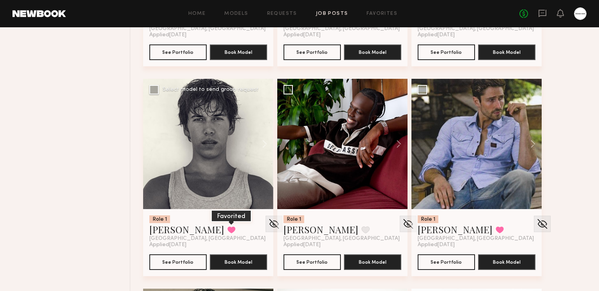
click at [227, 229] on button at bounding box center [231, 229] width 8 height 7
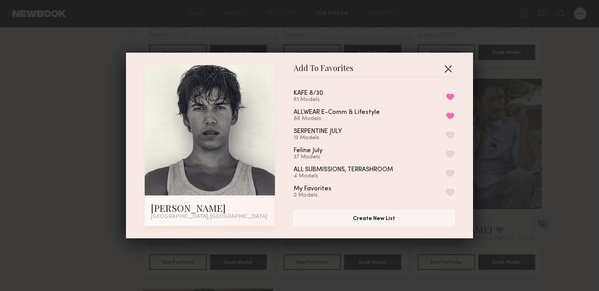
click at [452, 66] on button "button" at bounding box center [448, 68] width 12 height 12
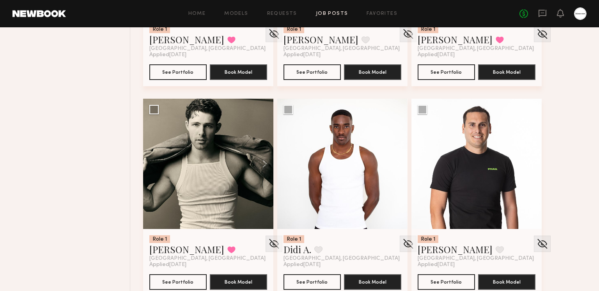
scroll to position [3455, 0]
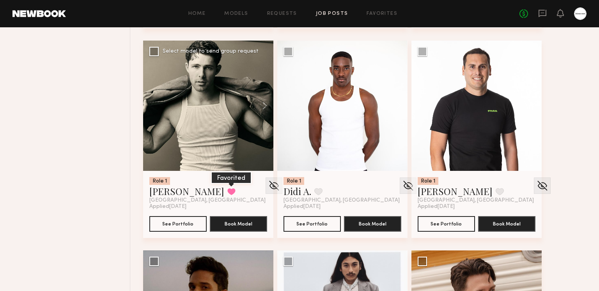
click at [227, 191] on button at bounding box center [231, 191] width 8 height 7
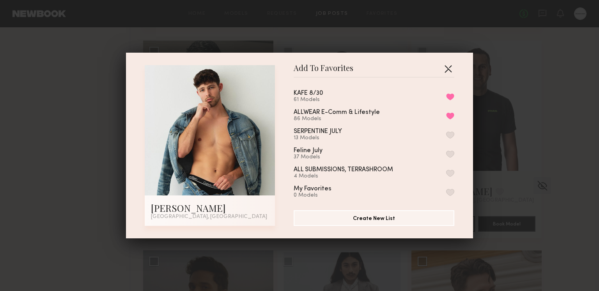
click at [452, 66] on button "button" at bounding box center [448, 68] width 12 height 12
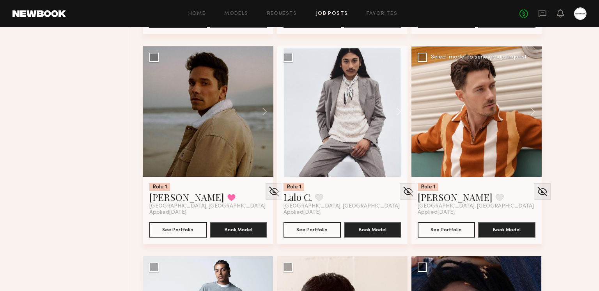
scroll to position [3660, 0]
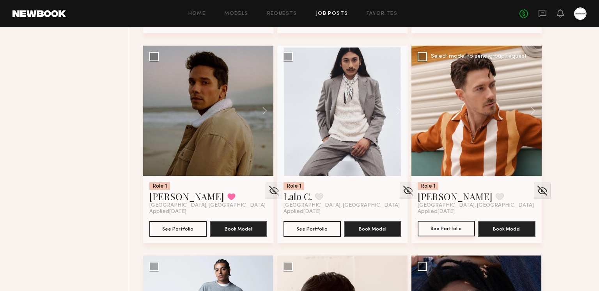
click at [449, 228] on button "See Portfolio" at bounding box center [445, 229] width 57 height 16
click at [495, 198] on button at bounding box center [499, 196] width 8 height 7
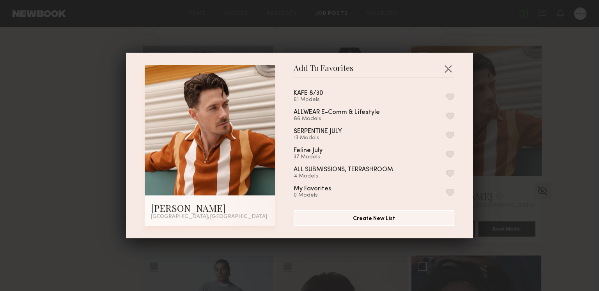
click at [452, 97] on button "button" at bounding box center [450, 96] width 8 height 7
click at [449, 70] on button "button" at bounding box center [448, 68] width 12 height 12
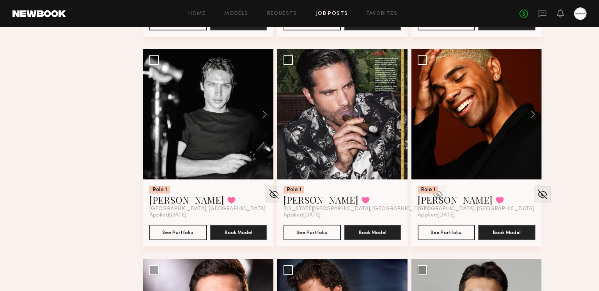
scroll to position [4279, 0]
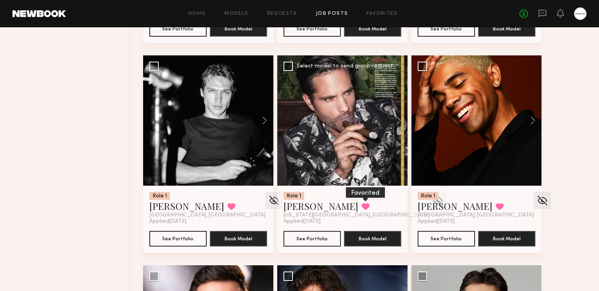
click at [361, 205] on button at bounding box center [365, 206] width 8 height 7
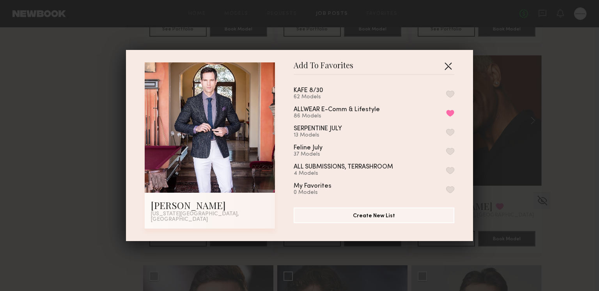
click at [450, 67] on button "button" at bounding box center [448, 66] width 12 height 12
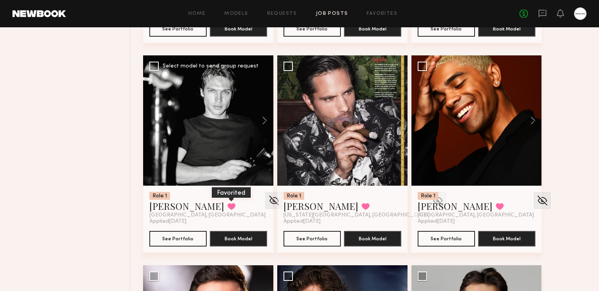
click at [227, 203] on button at bounding box center [231, 206] width 8 height 7
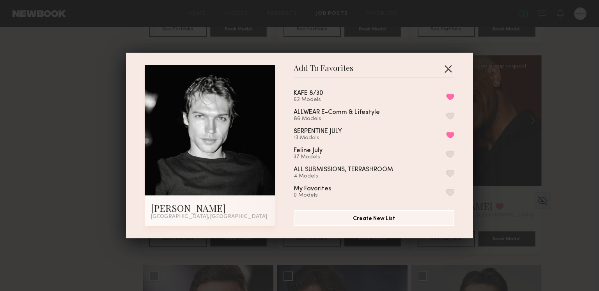
click at [450, 69] on button "button" at bounding box center [448, 68] width 12 height 12
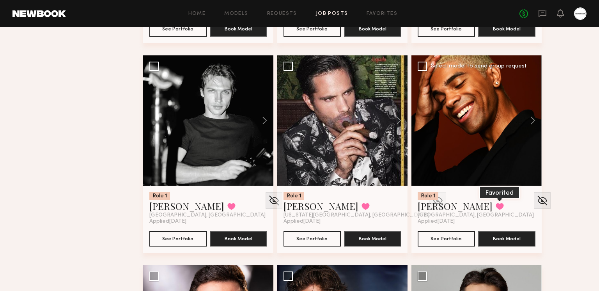
click at [495, 203] on button at bounding box center [499, 206] width 8 height 7
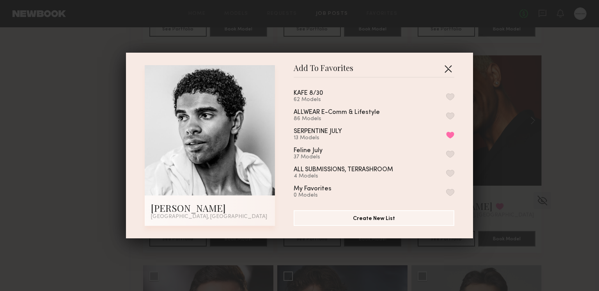
click at [445, 69] on button "button" at bounding box center [448, 68] width 12 height 12
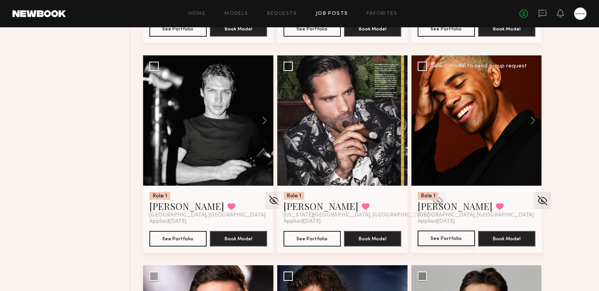
click at [453, 232] on button "See Portfolio" at bounding box center [445, 238] width 57 height 16
click at [495, 203] on button at bounding box center [499, 206] width 8 height 7
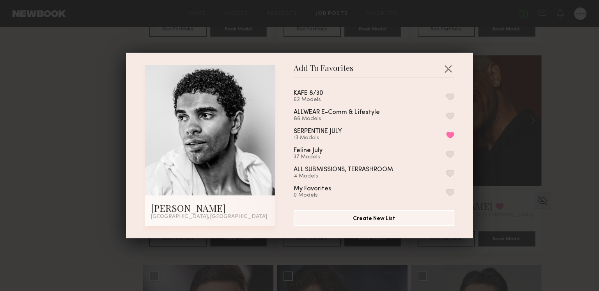
click at [452, 92] on div "KAFE 8/30 62 Models" at bounding box center [373, 96] width 161 height 13
click at [451, 94] on button "button" at bounding box center [450, 96] width 8 height 7
click at [447, 70] on button "button" at bounding box center [448, 68] width 12 height 12
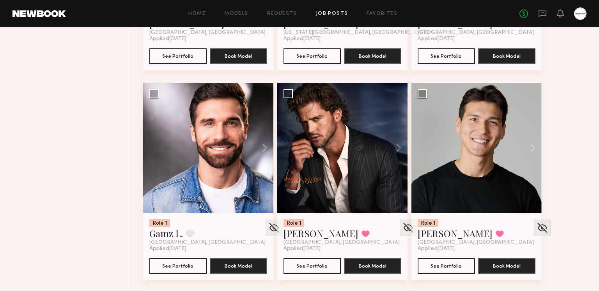
scroll to position [4472, 0]
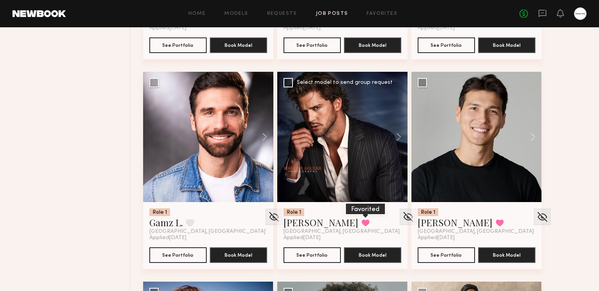
click at [361, 219] on button at bounding box center [365, 222] width 8 height 7
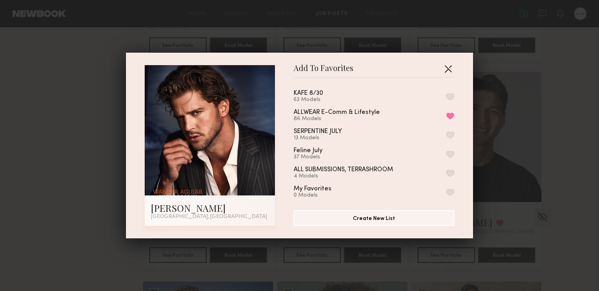
click at [449, 69] on button "button" at bounding box center [448, 68] width 12 height 12
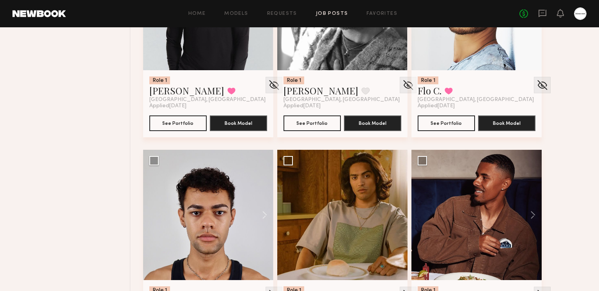
scroll to position [5092, 0]
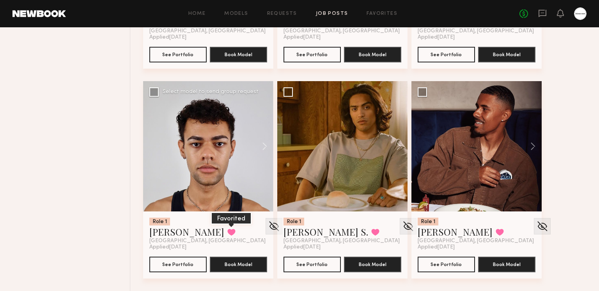
click at [227, 228] on button at bounding box center [231, 231] width 8 height 7
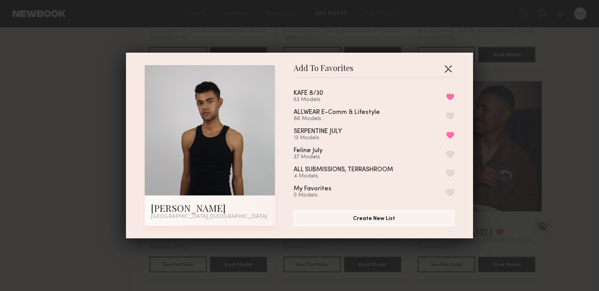
click at [453, 64] on button "button" at bounding box center [448, 68] width 12 height 12
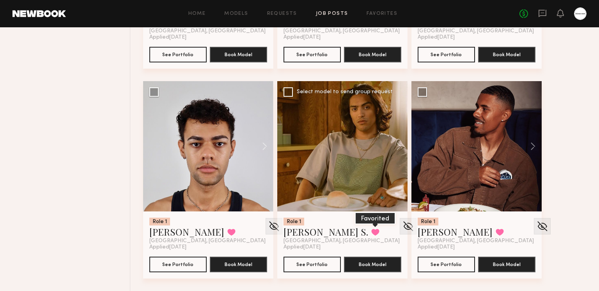
click at [371, 228] on button at bounding box center [375, 231] width 8 height 7
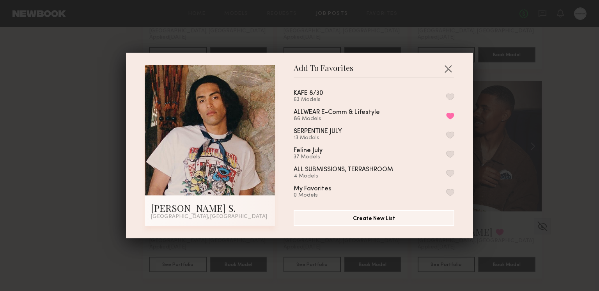
click at [452, 96] on button "button" at bounding box center [450, 96] width 8 height 7
click at [448, 69] on button "button" at bounding box center [448, 68] width 12 height 12
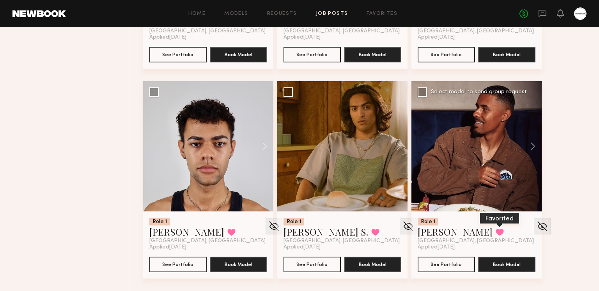
click at [495, 230] on button at bounding box center [499, 231] width 8 height 7
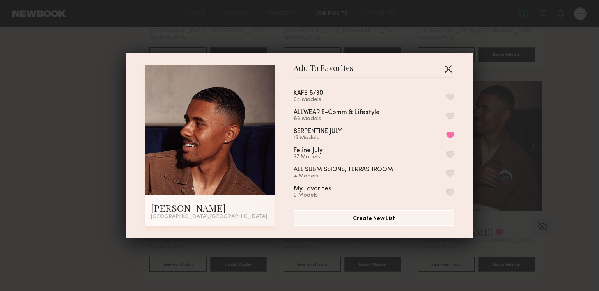
click at [448, 69] on button "button" at bounding box center [448, 68] width 12 height 12
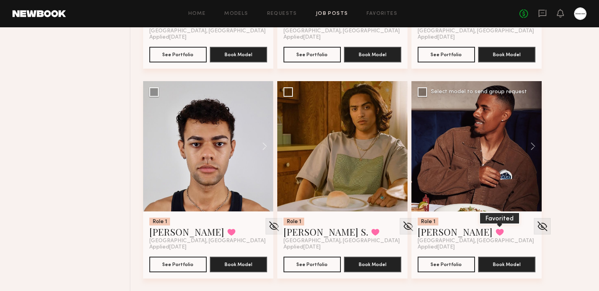
click at [495, 232] on button at bounding box center [499, 231] width 8 height 7
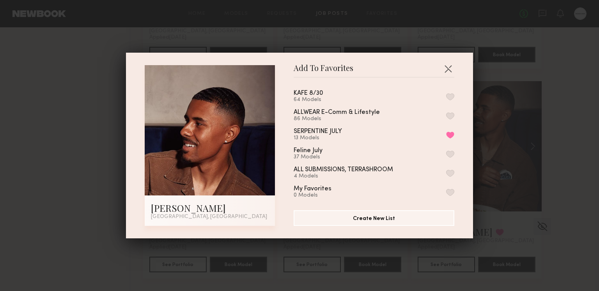
click at [451, 100] on button "button" at bounding box center [450, 96] width 8 height 7
click at [448, 67] on button "button" at bounding box center [448, 68] width 12 height 12
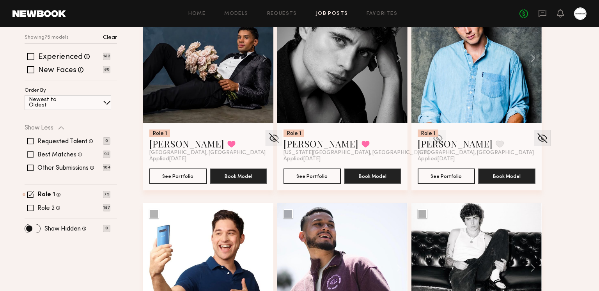
scroll to position [238, 0]
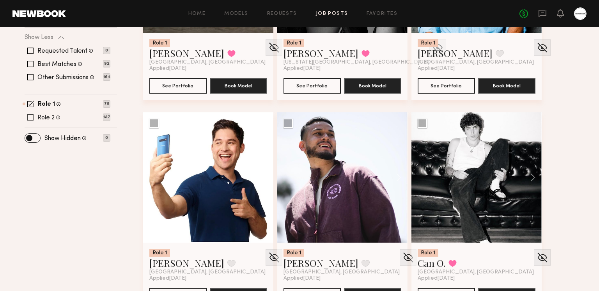
click at [31, 117] on span at bounding box center [30, 117] width 6 height 6
click at [32, 104] on span at bounding box center [30, 104] width 7 height 7
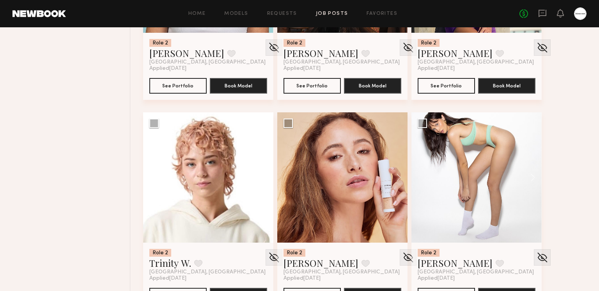
scroll to position [488, 0]
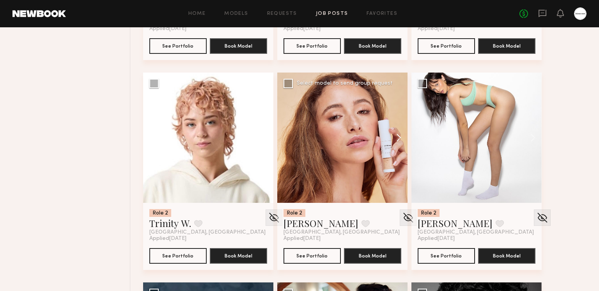
click at [396, 135] on button at bounding box center [394, 137] width 25 height 130
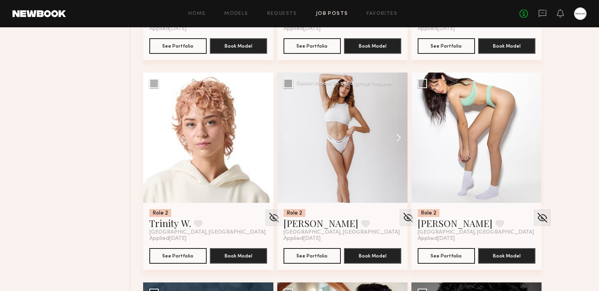
click at [395, 136] on button at bounding box center [394, 137] width 25 height 130
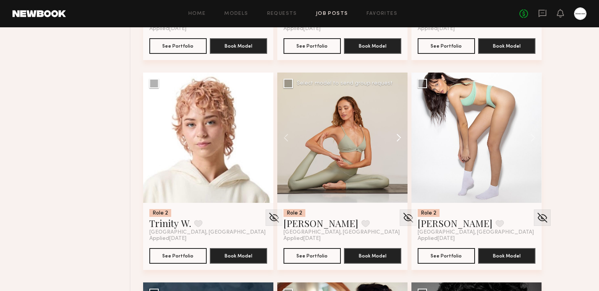
click at [395, 136] on button at bounding box center [394, 137] width 25 height 130
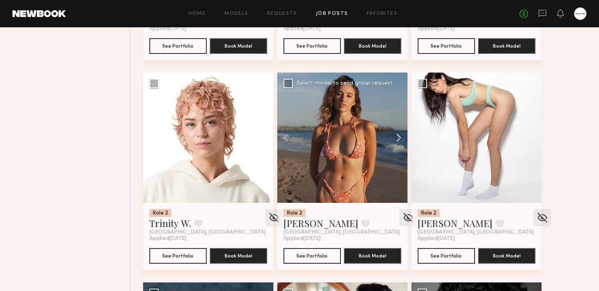
click at [395, 136] on button at bounding box center [394, 137] width 25 height 130
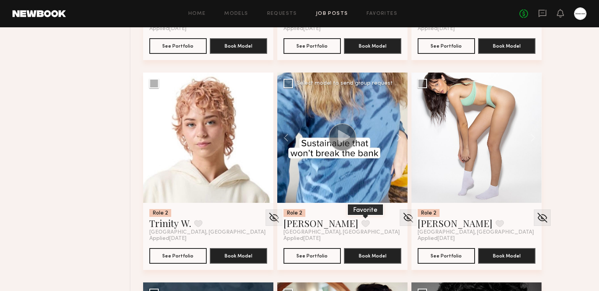
click at [361, 223] on button at bounding box center [365, 223] width 8 height 7
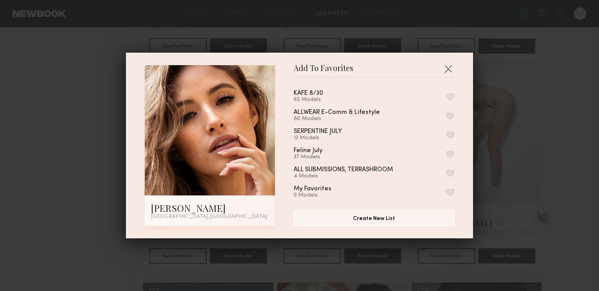
click at [450, 98] on button "button" at bounding box center [450, 96] width 8 height 7
click at [447, 69] on button "button" at bounding box center [448, 68] width 12 height 12
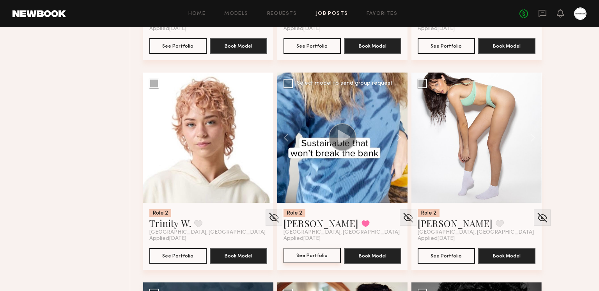
click at [296, 256] on button "See Portfolio" at bounding box center [311, 255] width 57 height 16
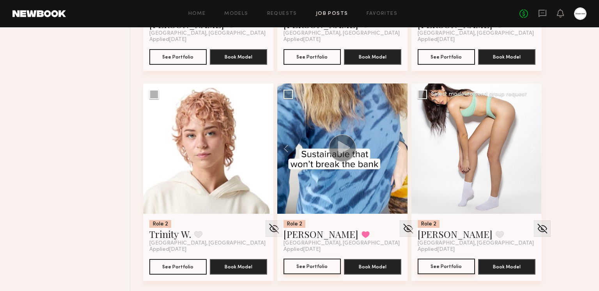
scroll to position [494, 0]
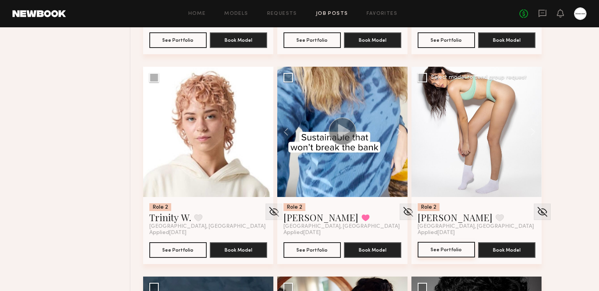
click at [445, 248] on button "See Portfolio" at bounding box center [445, 250] width 57 height 16
click at [495, 218] on button at bounding box center [499, 217] width 8 height 7
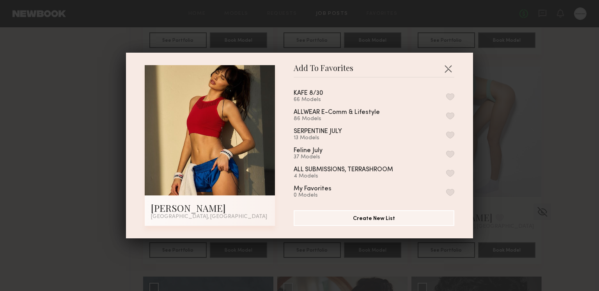
click at [450, 95] on button "button" at bounding box center [450, 96] width 8 height 7
click at [449, 68] on button "button" at bounding box center [448, 68] width 12 height 12
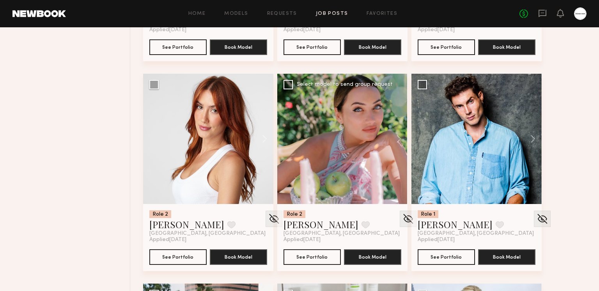
scroll to position [906, 0]
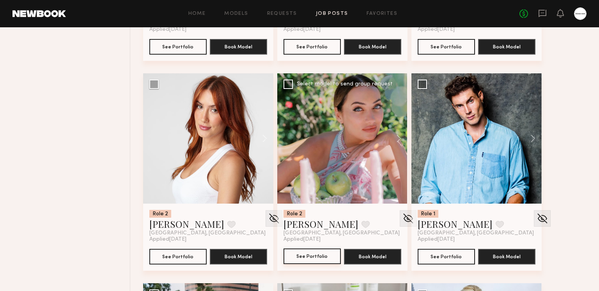
click at [311, 251] on button "See Portfolio" at bounding box center [311, 256] width 57 height 16
click at [361, 227] on button at bounding box center [365, 224] width 8 height 7
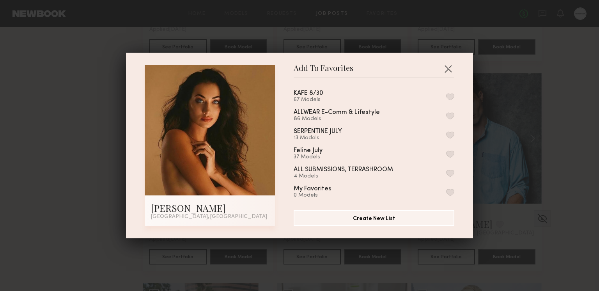
click at [449, 93] on button "button" at bounding box center [450, 96] width 8 height 7
click at [447, 68] on button "button" at bounding box center [448, 68] width 12 height 12
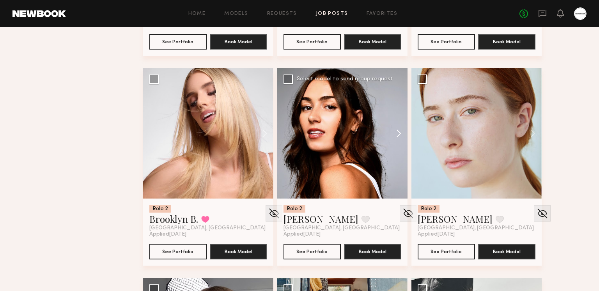
scroll to position [2178, 0]
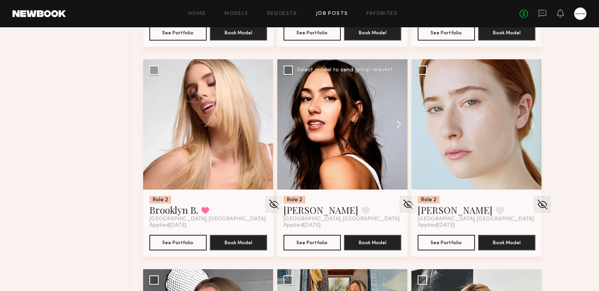
click at [398, 127] on button at bounding box center [394, 124] width 25 height 130
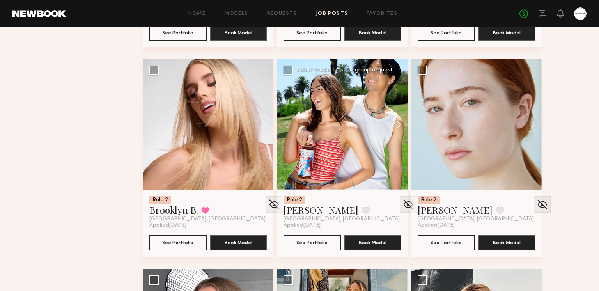
click at [397, 125] on button at bounding box center [394, 124] width 25 height 130
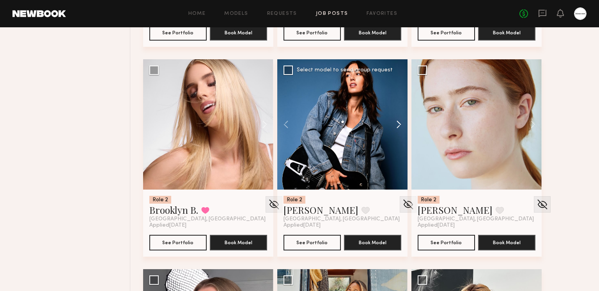
click at [397, 125] on button at bounding box center [394, 124] width 25 height 130
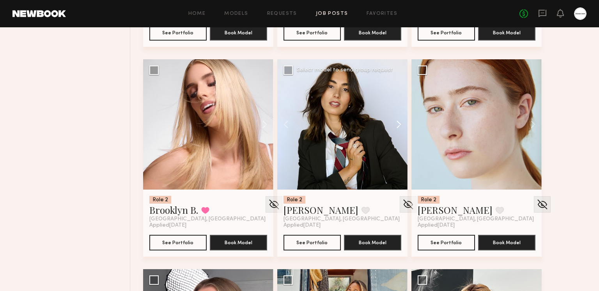
click at [397, 125] on button at bounding box center [394, 124] width 25 height 130
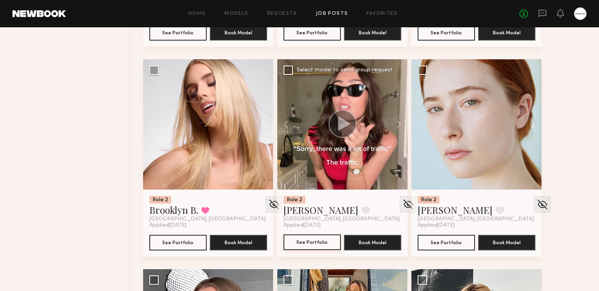
click at [319, 242] on button "See Portfolio" at bounding box center [311, 242] width 57 height 16
click at [259, 126] on button at bounding box center [260, 124] width 25 height 130
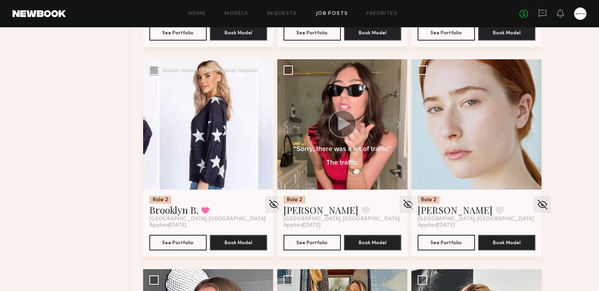
click at [260, 123] on button at bounding box center [260, 124] width 25 height 130
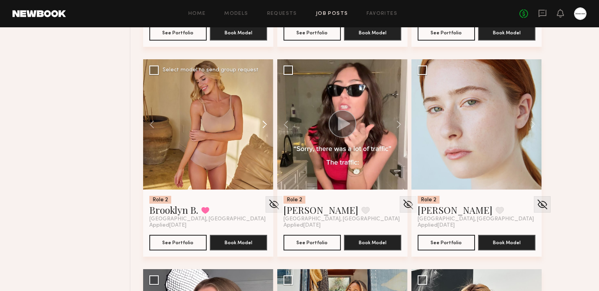
click at [260, 123] on button at bounding box center [260, 124] width 25 height 130
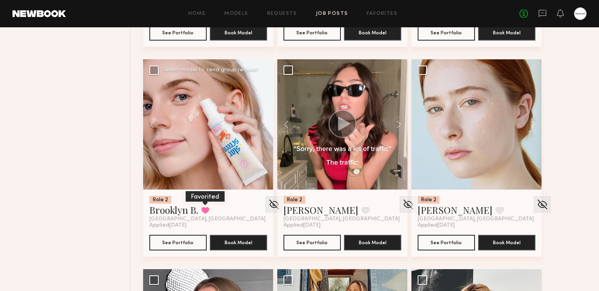
click at [209, 208] on button at bounding box center [205, 210] width 8 height 7
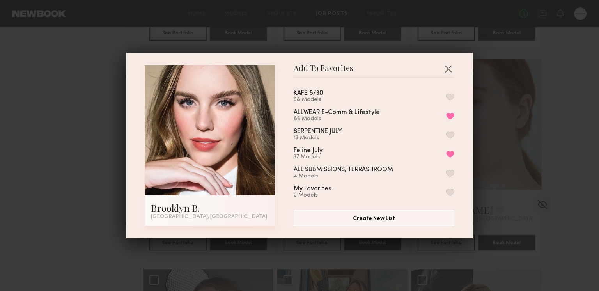
drag, startPoint x: 449, startPoint y: 95, endPoint x: 450, endPoint y: 90, distance: 4.7
click at [449, 95] on button "button" at bounding box center [450, 96] width 8 height 7
click at [450, 69] on button "button" at bounding box center [448, 68] width 12 height 12
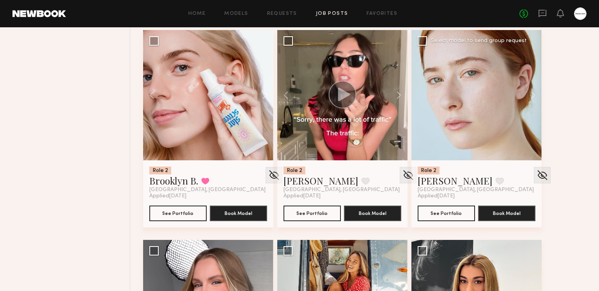
scroll to position [2160, 0]
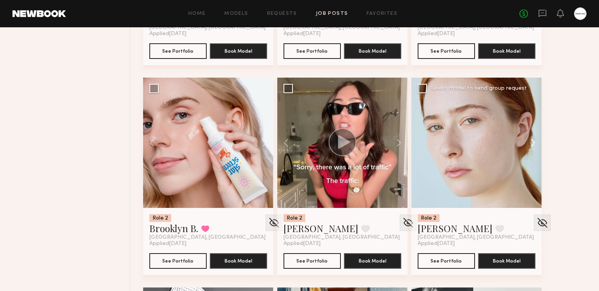
click at [525, 141] on button at bounding box center [528, 143] width 25 height 130
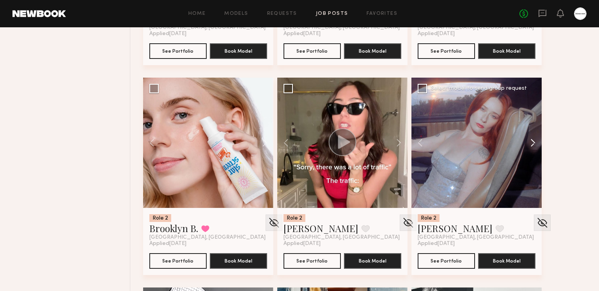
click at [525, 140] on button at bounding box center [528, 143] width 25 height 130
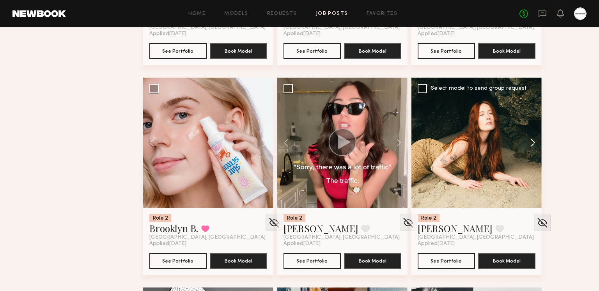
click at [525, 140] on button at bounding box center [528, 143] width 25 height 130
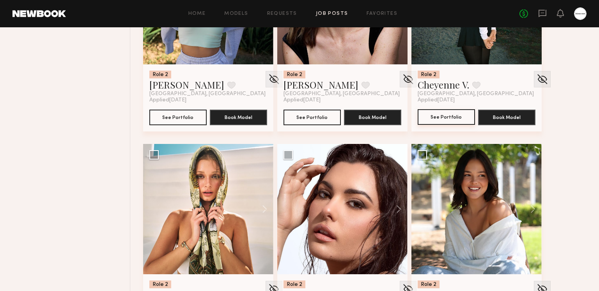
scroll to position [2812, 0]
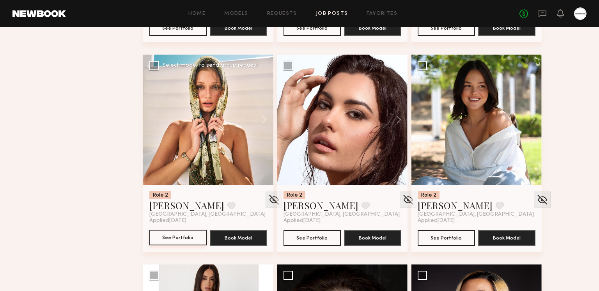
click at [158, 240] on button "See Portfolio" at bounding box center [177, 238] width 57 height 16
click at [168, 238] on button "See Portfolio" at bounding box center [177, 238] width 57 height 16
click at [227, 204] on button at bounding box center [231, 205] width 8 height 7
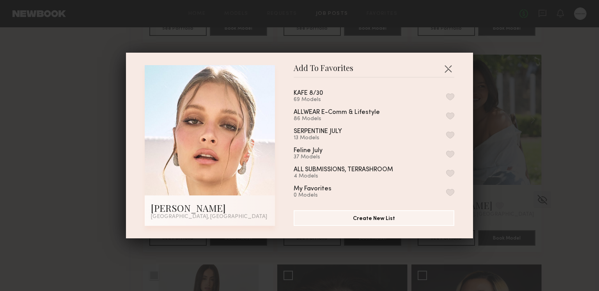
click at [449, 95] on button "button" at bounding box center [450, 96] width 8 height 7
click at [448, 64] on button "button" at bounding box center [448, 68] width 12 height 12
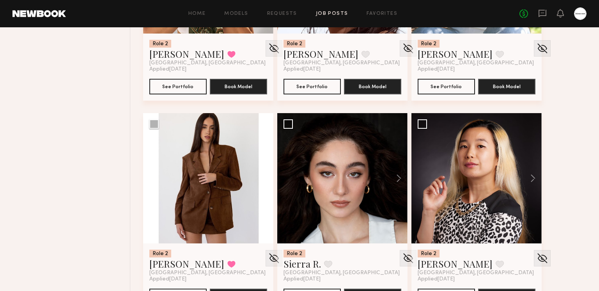
scroll to position [3012, 0]
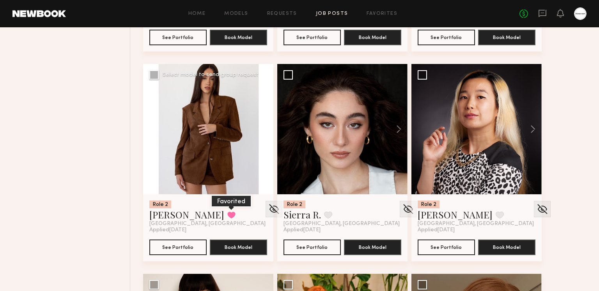
click at [227, 212] on button at bounding box center [231, 214] width 8 height 7
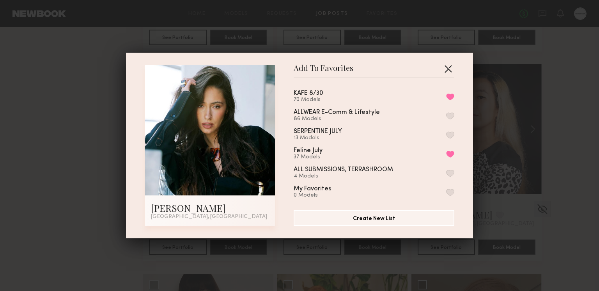
click at [452, 65] on button "button" at bounding box center [448, 68] width 12 height 12
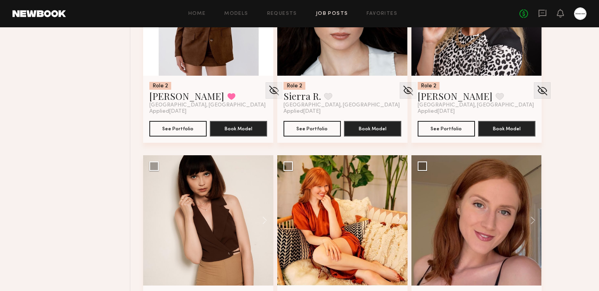
scroll to position [2996, 0]
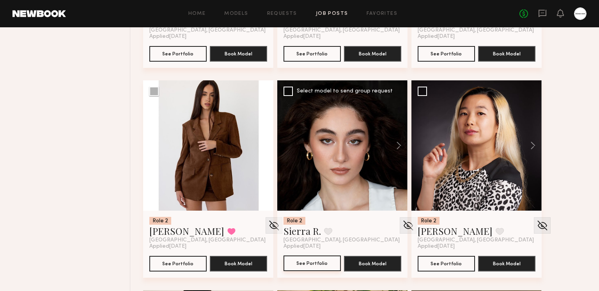
click at [305, 265] on button "See Portfolio" at bounding box center [311, 263] width 57 height 16
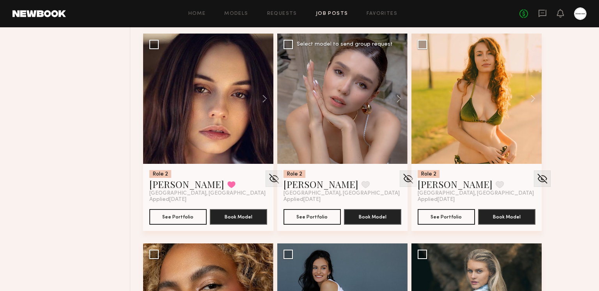
scroll to position [3884, 0]
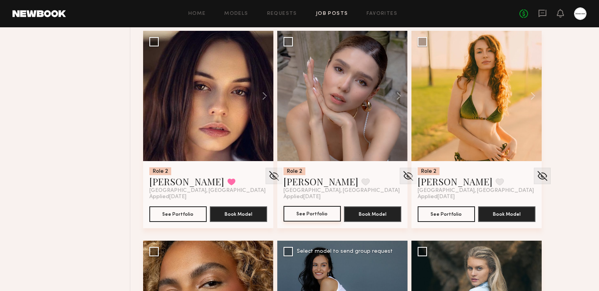
click at [323, 214] on button "See Portfolio" at bounding box center [311, 214] width 57 height 16
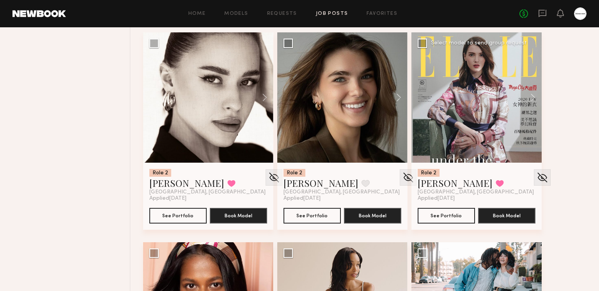
scroll to position [4892, 0]
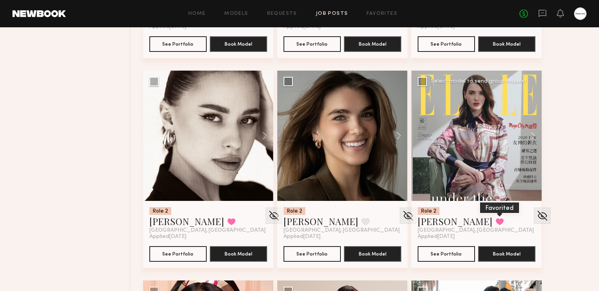
click at [495, 218] on button at bounding box center [499, 221] width 8 height 7
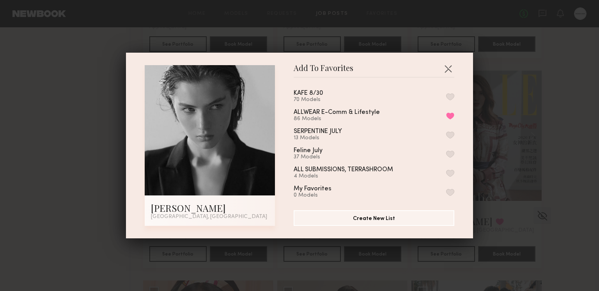
click at [451, 94] on button "button" at bounding box center [450, 96] width 8 height 7
click at [450, 68] on button "button" at bounding box center [448, 68] width 12 height 12
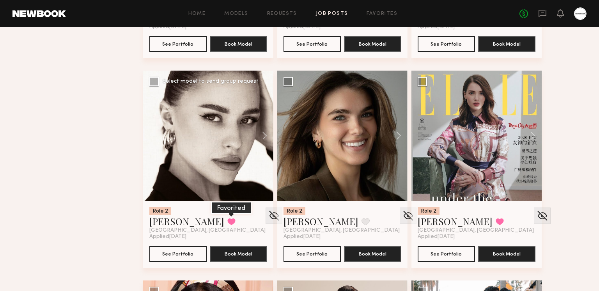
click at [227, 219] on button at bounding box center [231, 221] width 8 height 7
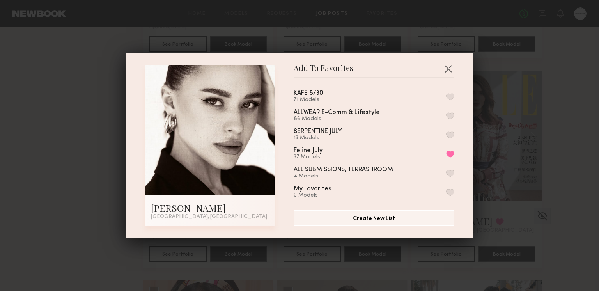
click at [449, 93] on button "button" at bounding box center [450, 96] width 8 height 7
click at [449, 71] on button "button" at bounding box center [448, 68] width 12 height 12
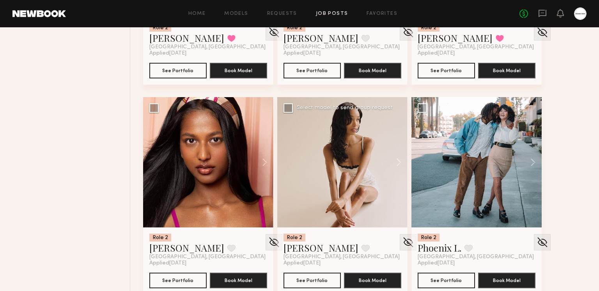
scroll to position [4931, 0]
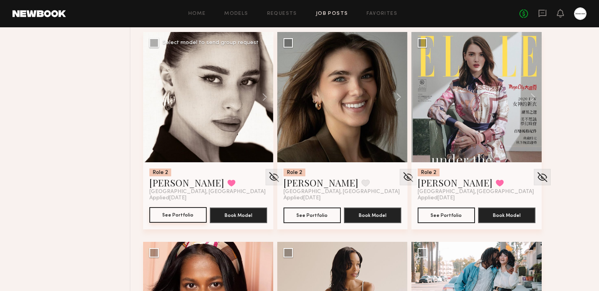
click at [156, 213] on button "See Portfolio" at bounding box center [177, 215] width 57 height 16
click at [227, 184] on button at bounding box center [231, 182] width 8 height 7
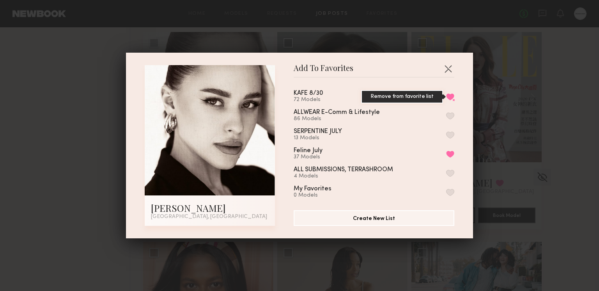
click at [451, 97] on button "Remove from favorite list" at bounding box center [450, 96] width 8 height 7
click at [448, 67] on button "button" at bounding box center [448, 68] width 12 height 12
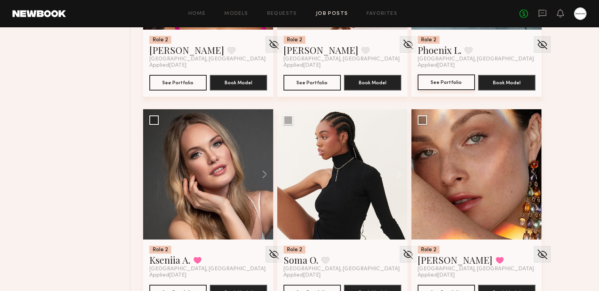
scroll to position [5308, 0]
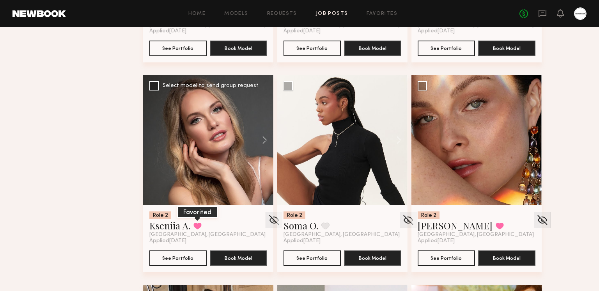
click at [200, 222] on button at bounding box center [197, 225] width 8 height 7
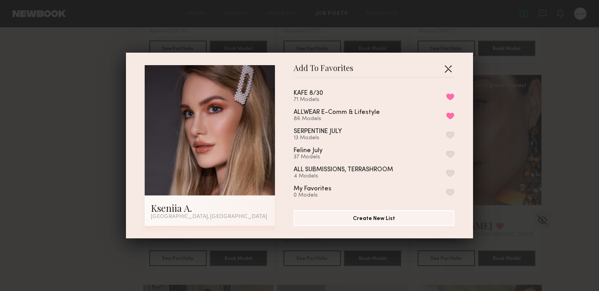
click at [452, 67] on button "button" at bounding box center [448, 68] width 12 height 12
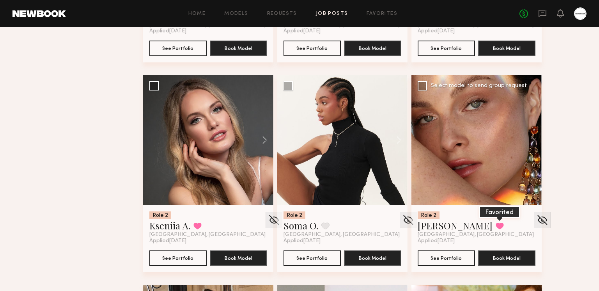
click at [495, 226] on button at bounding box center [499, 225] width 8 height 7
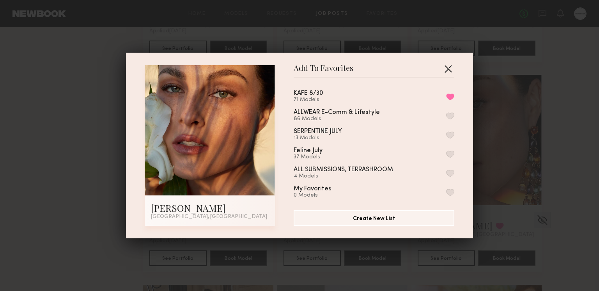
click at [448, 69] on button "button" at bounding box center [448, 68] width 12 height 12
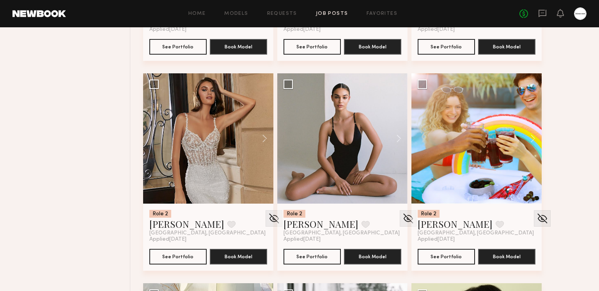
scroll to position [5536, 0]
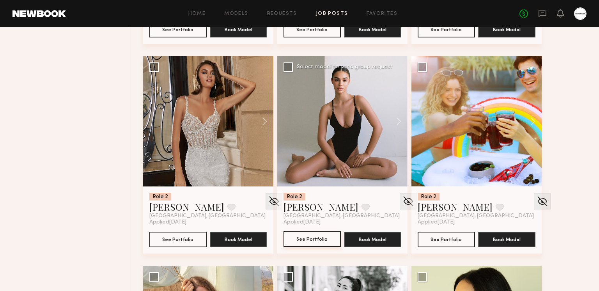
click at [325, 237] on button "See Portfolio" at bounding box center [311, 239] width 57 height 16
click at [361, 204] on button at bounding box center [365, 206] width 8 height 7
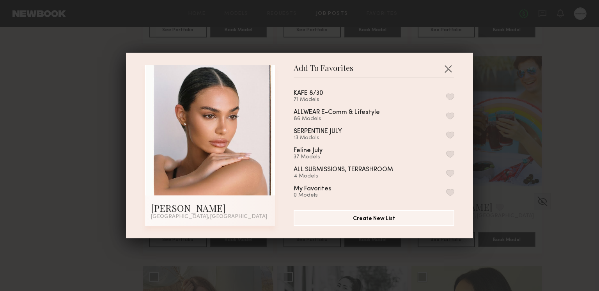
click at [448, 94] on button "button" at bounding box center [450, 96] width 8 height 7
click at [447, 65] on button "button" at bounding box center [448, 68] width 12 height 12
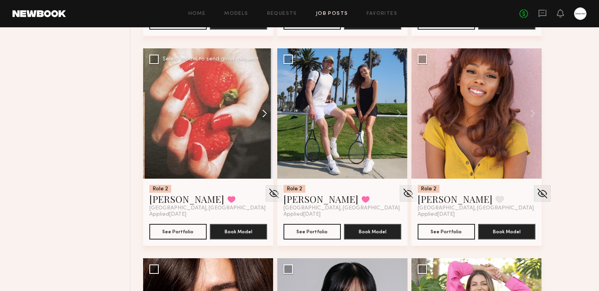
scroll to position [6588, 0]
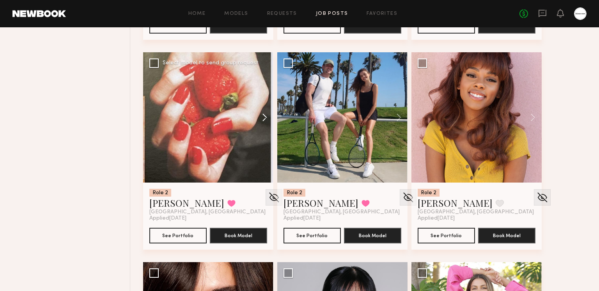
click at [261, 122] on button at bounding box center [260, 117] width 25 height 130
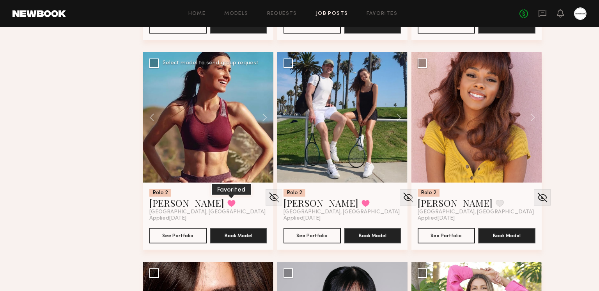
click at [227, 203] on button at bounding box center [231, 203] width 8 height 7
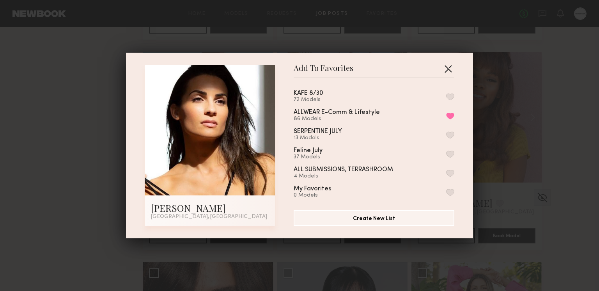
click at [450, 67] on button "button" at bounding box center [448, 68] width 12 height 12
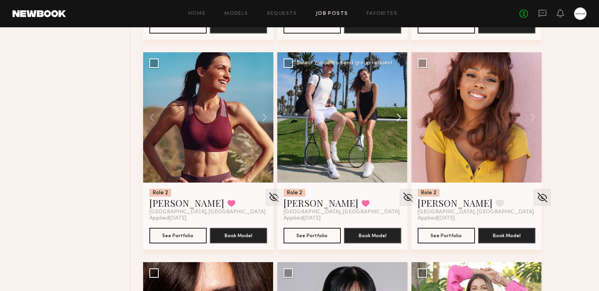
click at [392, 115] on button at bounding box center [394, 117] width 25 height 130
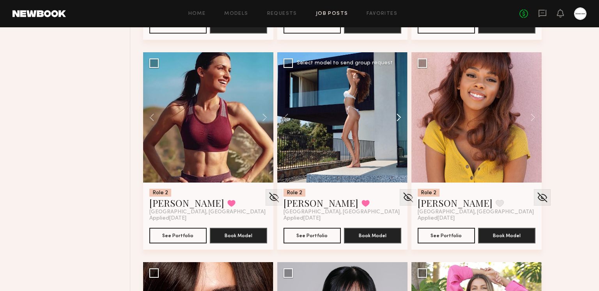
click at [399, 114] on button at bounding box center [394, 117] width 25 height 130
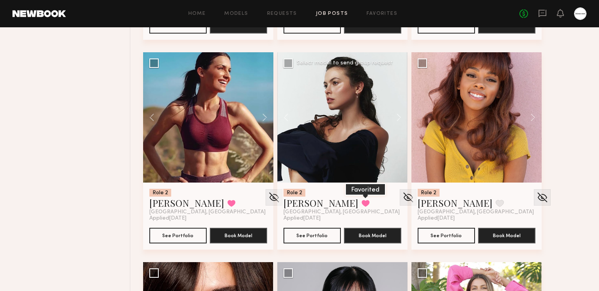
click at [361, 202] on button at bounding box center [365, 203] width 8 height 7
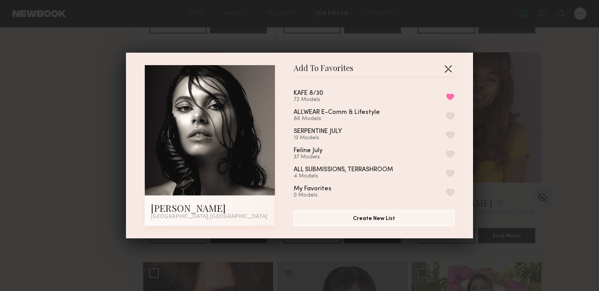
click at [452, 69] on button "button" at bounding box center [448, 68] width 12 height 12
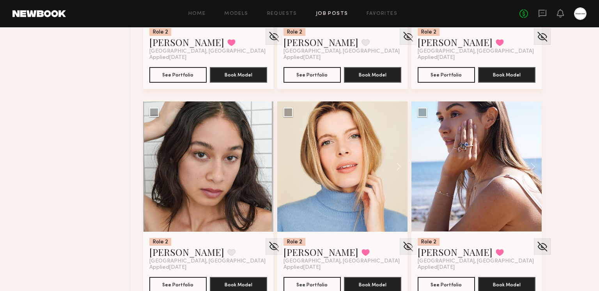
scroll to position [6964, 0]
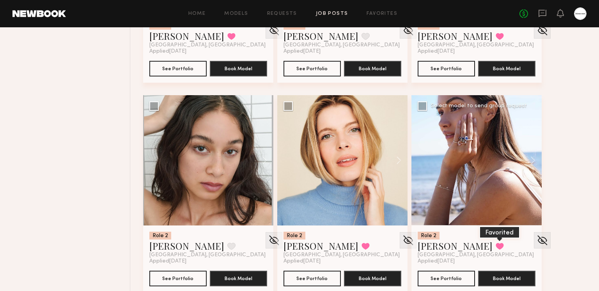
click at [495, 242] on button at bounding box center [499, 245] width 8 height 7
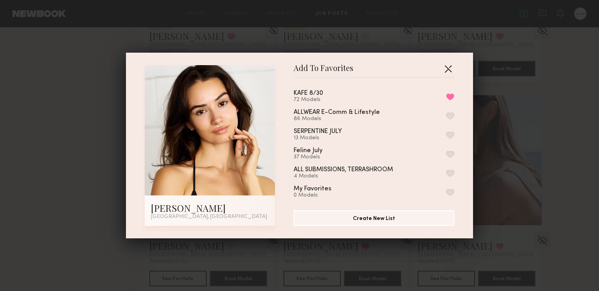
click at [450, 65] on button "button" at bounding box center [448, 68] width 12 height 12
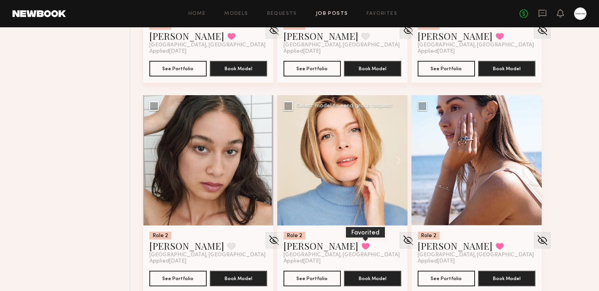
click at [361, 245] on button at bounding box center [365, 245] width 8 height 7
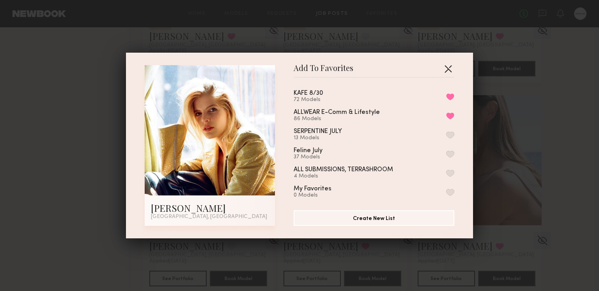
click at [451, 67] on button "button" at bounding box center [448, 68] width 12 height 12
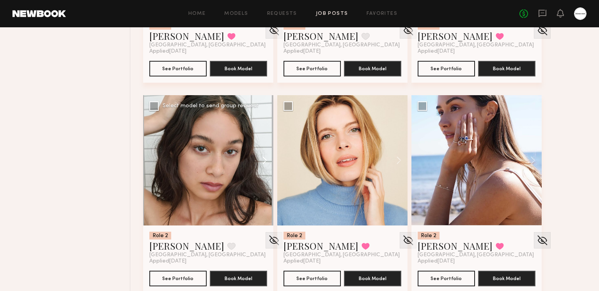
click at [261, 162] on button at bounding box center [260, 160] width 25 height 130
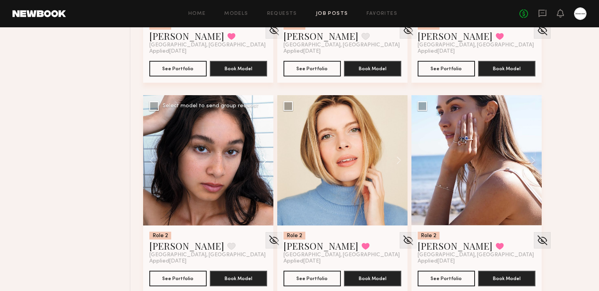
click at [261, 161] on button at bounding box center [260, 160] width 25 height 130
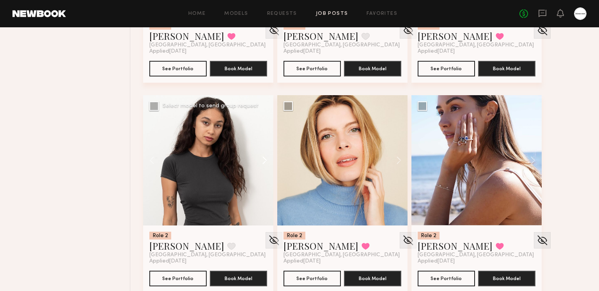
click at [261, 161] on button at bounding box center [260, 160] width 25 height 130
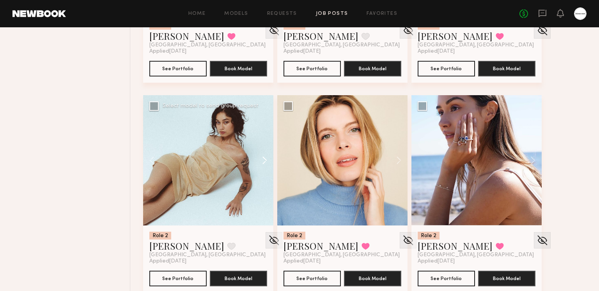
click at [261, 161] on button at bounding box center [260, 160] width 25 height 130
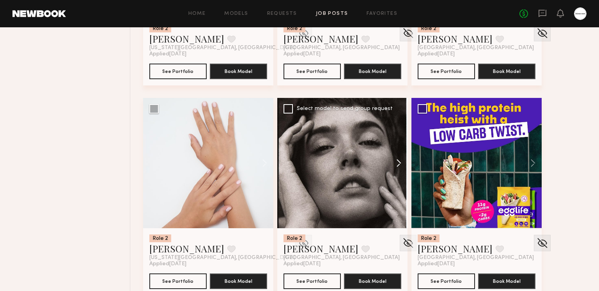
scroll to position [7382, 0]
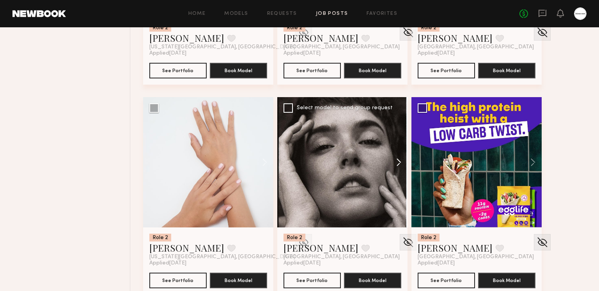
click at [394, 164] on button at bounding box center [394, 162] width 25 height 130
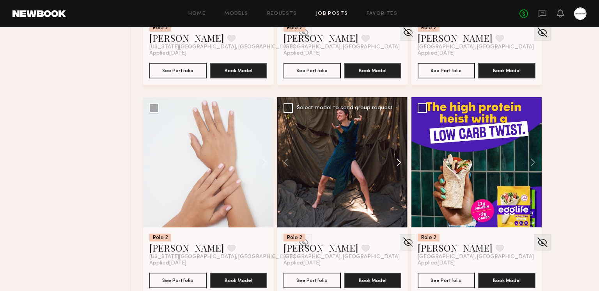
click at [396, 161] on button at bounding box center [394, 162] width 25 height 130
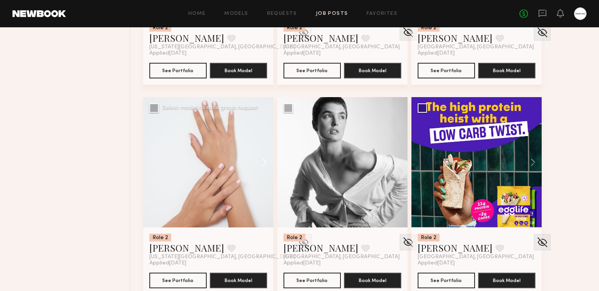
click at [263, 164] on button at bounding box center [260, 162] width 25 height 130
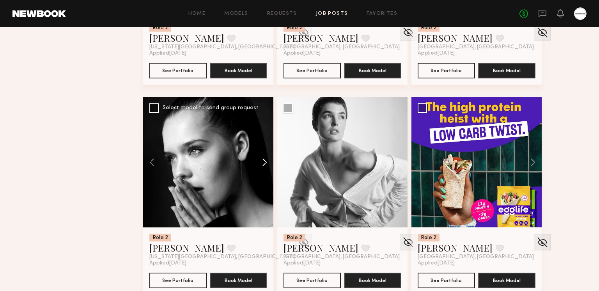
click at [264, 163] on button at bounding box center [260, 162] width 25 height 130
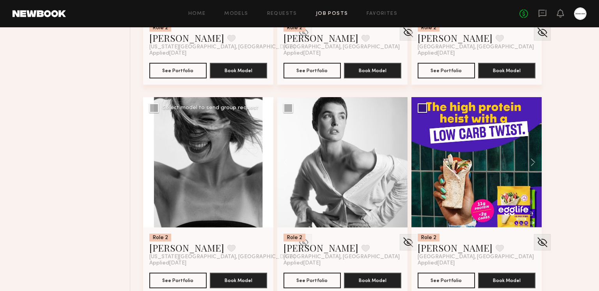
click at [263, 162] on button at bounding box center [260, 162] width 25 height 130
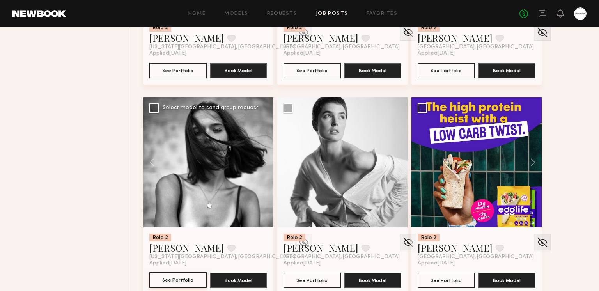
click at [175, 279] on button "See Portfolio" at bounding box center [177, 280] width 57 height 16
click at [227, 247] on button at bounding box center [231, 247] width 8 height 7
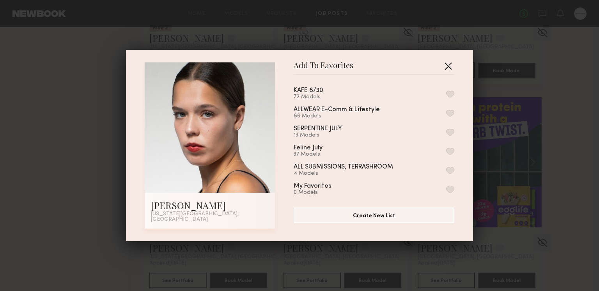
click at [450, 70] on button "button" at bounding box center [448, 66] width 12 height 12
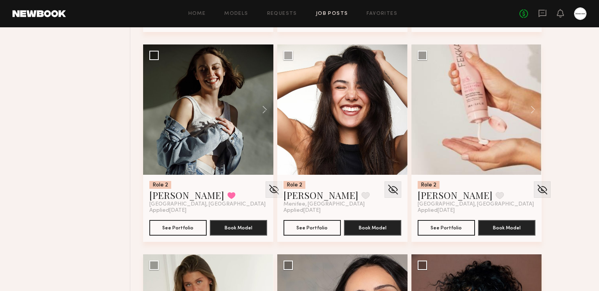
scroll to position [7637, 0]
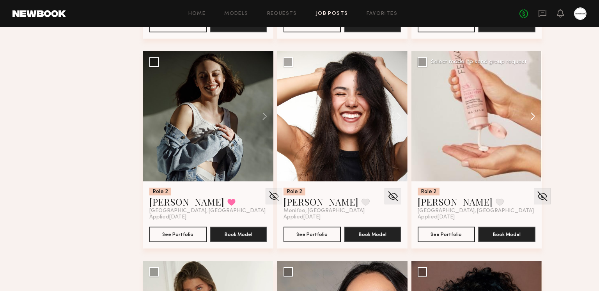
click at [533, 114] on button at bounding box center [528, 116] width 25 height 130
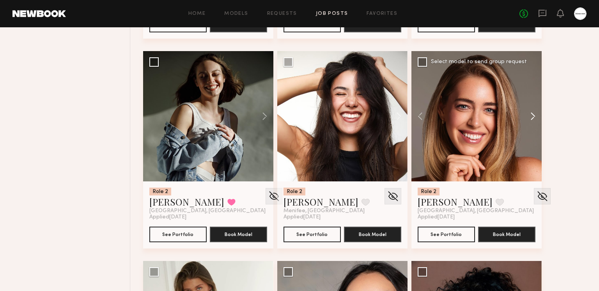
click at [533, 114] on button at bounding box center [528, 116] width 25 height 130
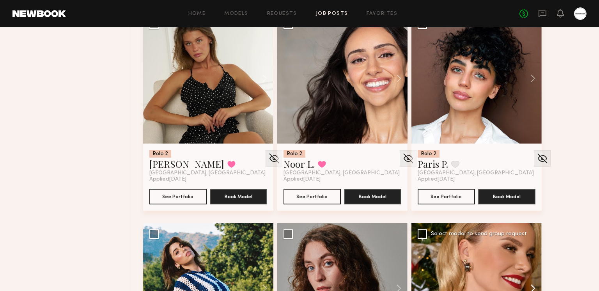
scroll to position [7809, 0]
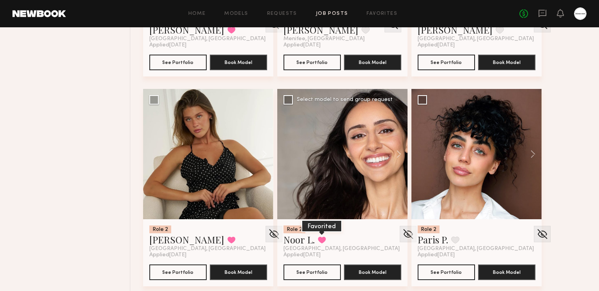
click at [325, 236] on button at bounding box center [322, 239] width 8 height 7
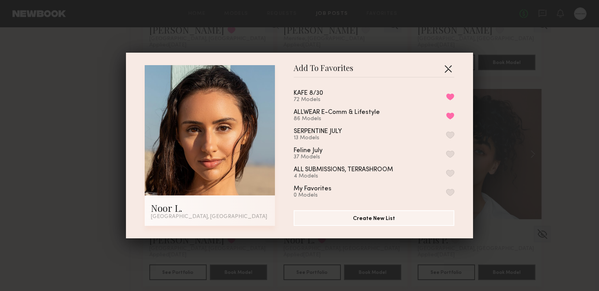
click at [451, 65] on button "button" at bounding box center [448, 68] width 12 height 12
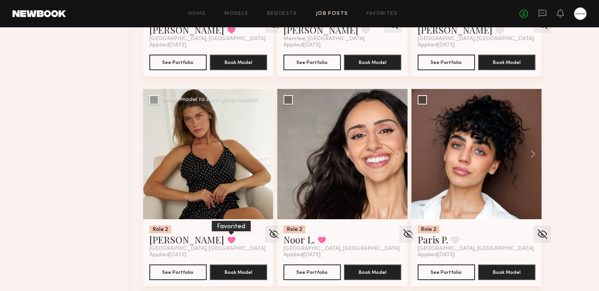
click at [227, 240] on button at bounding box center [231, 239] width 8 height 7
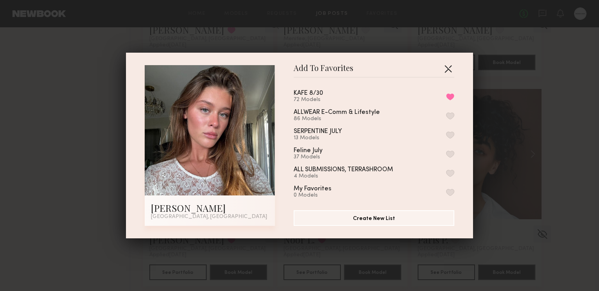
click at [452, 69] on button "button" at bounding box center [448, 68] width 12 height 12
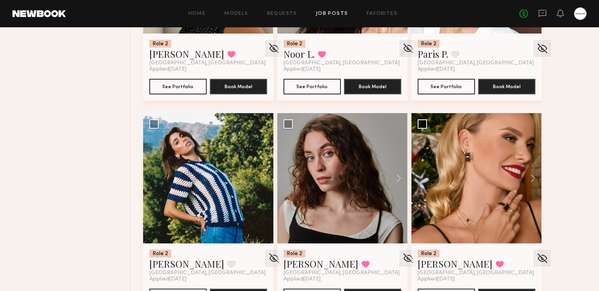
scroll to position [8038, 0]
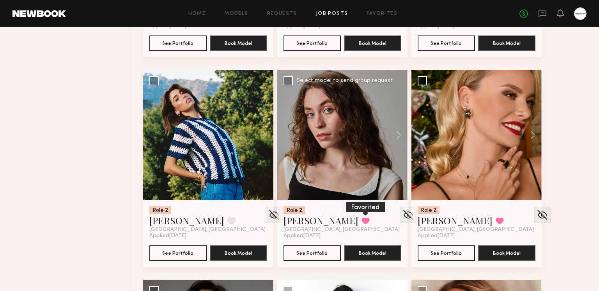
click at [361, 223] on button at bounding box center [365, 220] width 8 height 7
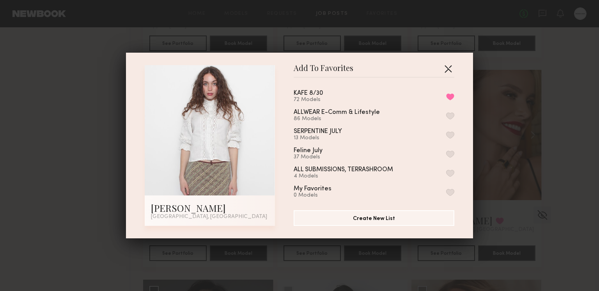
click at [450, 71] on button "button" at bounding box center [448, 68] width 12 height 12
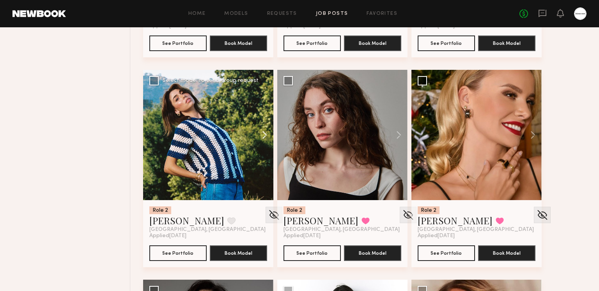
click at [266, 135] on button at bounding box center [260, 135] width 25 height 130
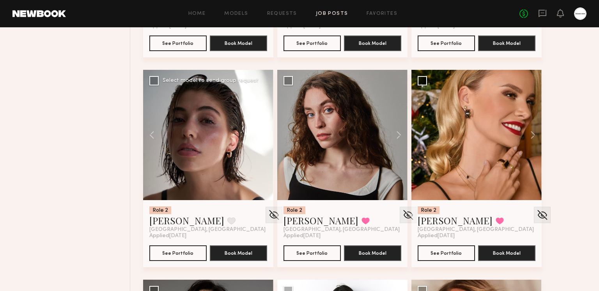
click at [263, 134] on button at bounding box center [260, 135] width 25 height 130
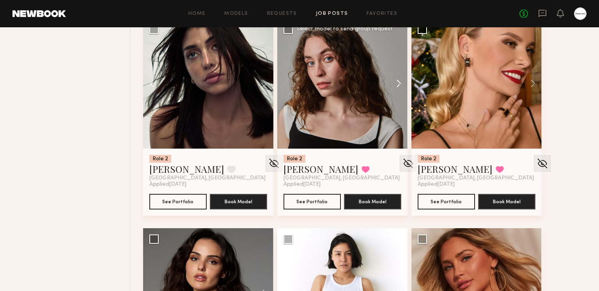
scroll to position [8127, 0]
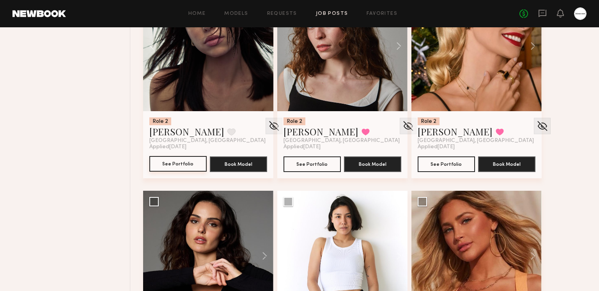
click at [167, 157] on button "See Portfolio" at bounding box center [177, 164] width 57 height 16
click at [227, 130] on button at bounding box center [231, 131] width 8 height 7
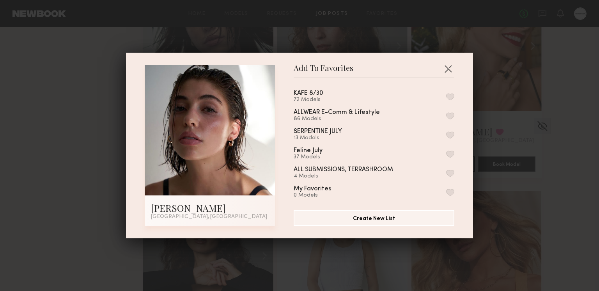
click at [451, 94] on button "button" at bounding box center [450, 96] width 8 height 7
click at [449, 68] on button "button" at bounding box center [448, 68] width 12 height 12
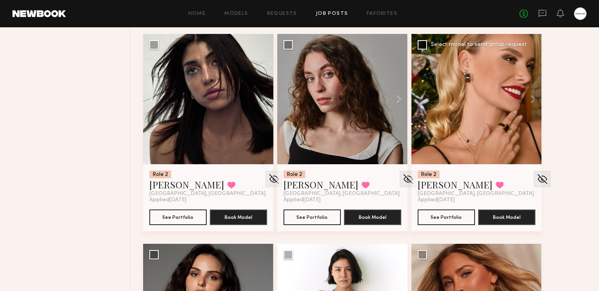
scroll to position [8018, 0]
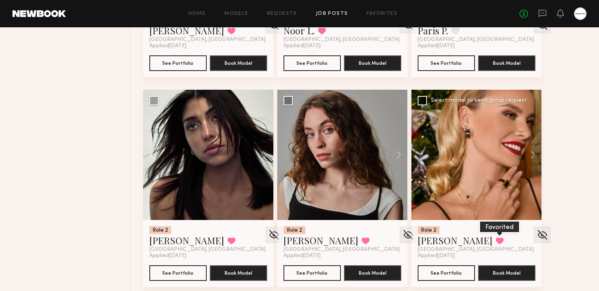
click at [495, 239] on button at bounding box center [499, 240] width 8 height 7
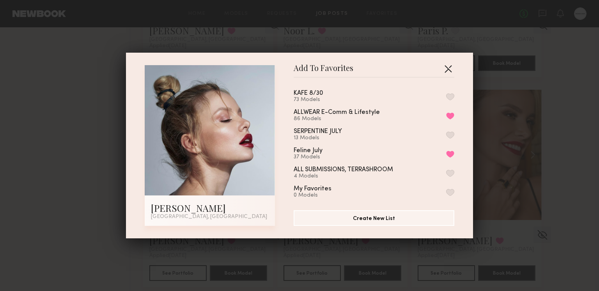
click at [448, 71] on button "button" at bounding box center [448, 68] width 12 height 12
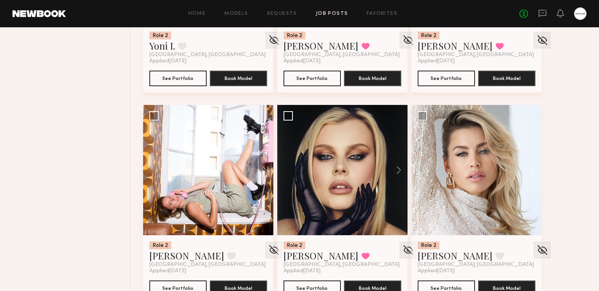
scroll to position [8651, 0]
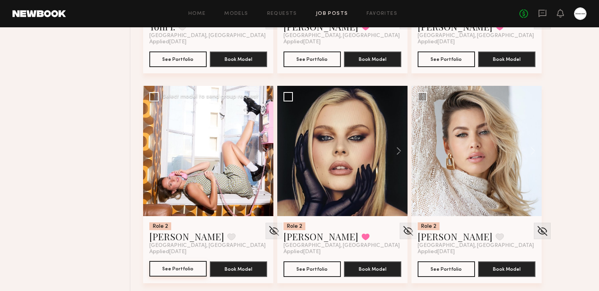
click at [195, 272] on button "See Portfolio" at bounding box center [177, 269] width 57 height 16
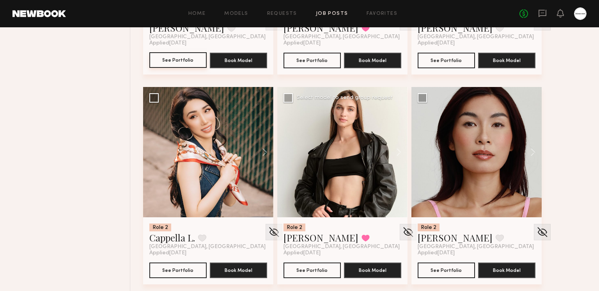
scroll to position [8861, 0]
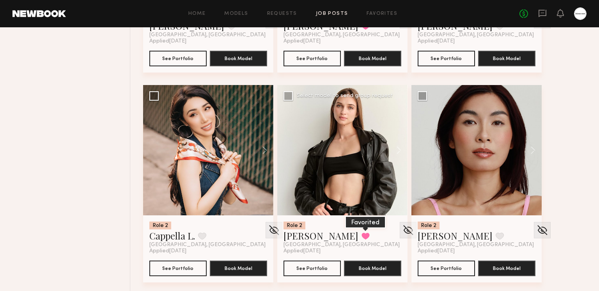
click at [361, 235] on button at bounding box center [365, 235] width 8 height 7
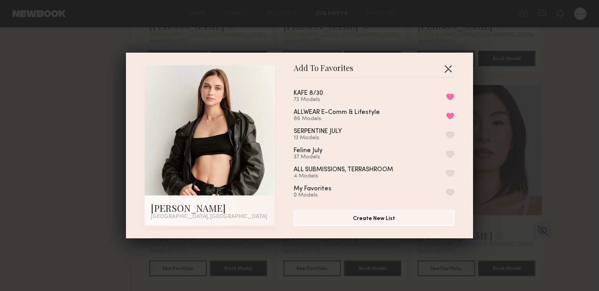
click at [449, 67] on button "button" at bounding box center [448, 68] width 12 height 12
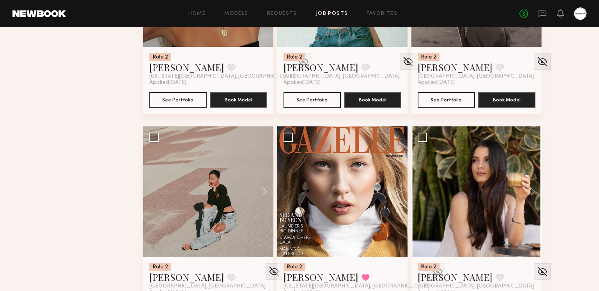
scroll to position [9322, 0]
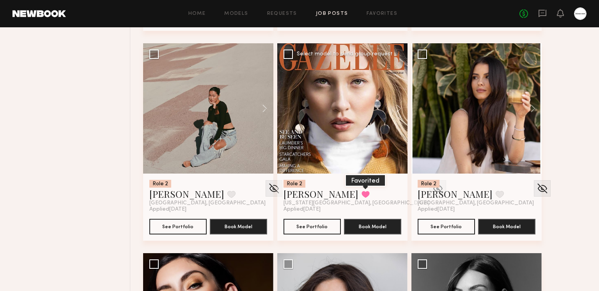
click at [361, 193] on button at bounding box center [365, 194] width 8 height 7
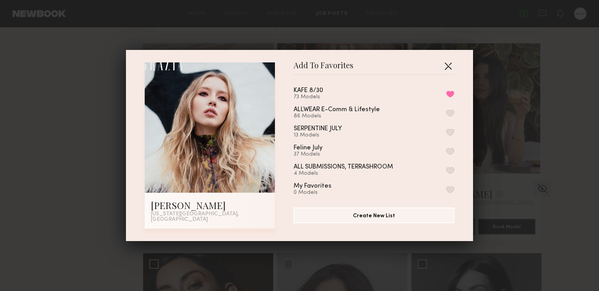
click at [450, 65] on button "button" at bounding box center [448, 66] width 12 height 12
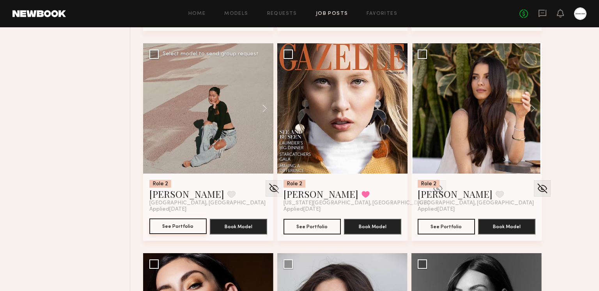
click at [191, 229] on button "See Portfolio" at bounding box center [177, 226] width 57 height 16
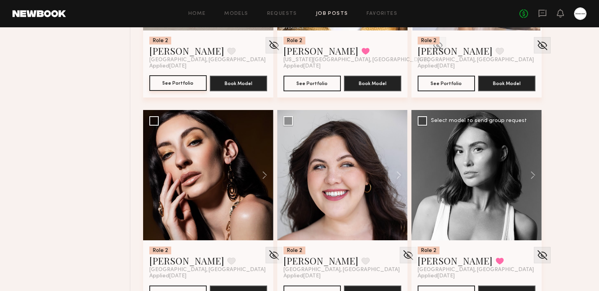
scroll to position [9575, 0]
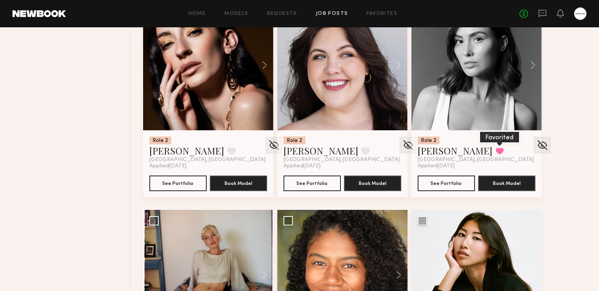
click at [495, 147] on button at bounding box center [499, 150] width 8 height 7
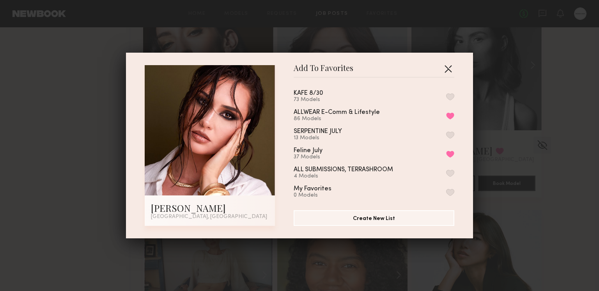
click at [450, 67] on button "button" at bounding box center [448, 68] width 12 height 12
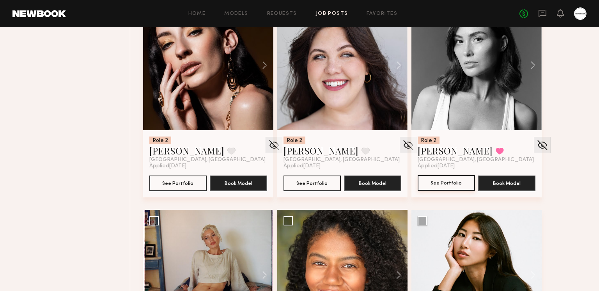
click at [454, 178] on button "See Portfolio" at bounding box center [445, 183] width 57 height 16
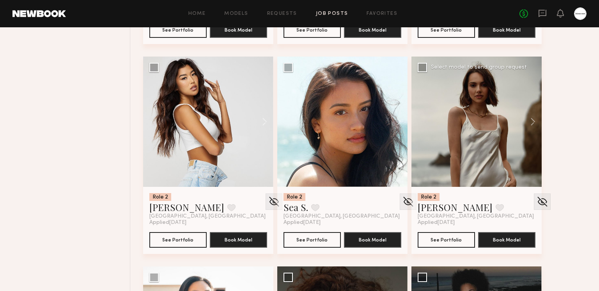
scroll to position [9941, 0]
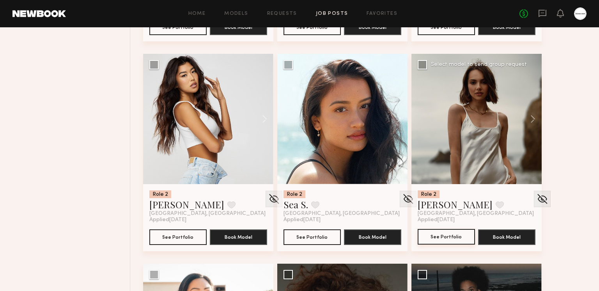
click at [451, 233] on button "See Portfolio" at bounding box center [445, 237] width 57 height 16
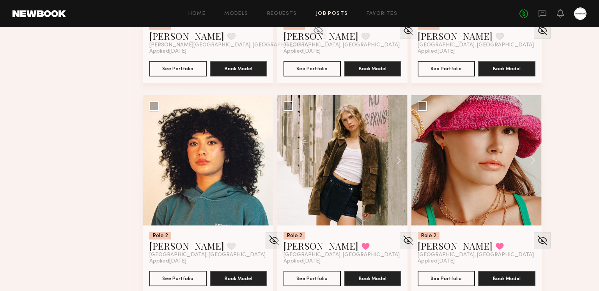
scroll to position [10753, 0]
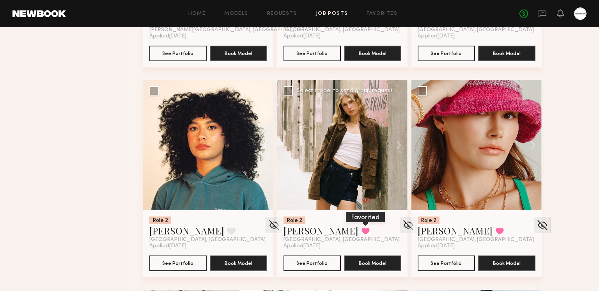
click at [361, 232] on button at bounding box center [365, 230] width 8 height 7
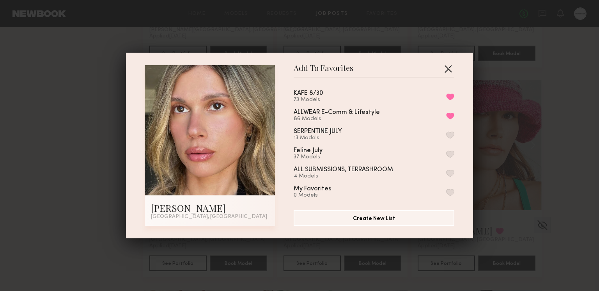
click at [451, 67] on button "button" at bounding box center [448, 68] width 12 height 12
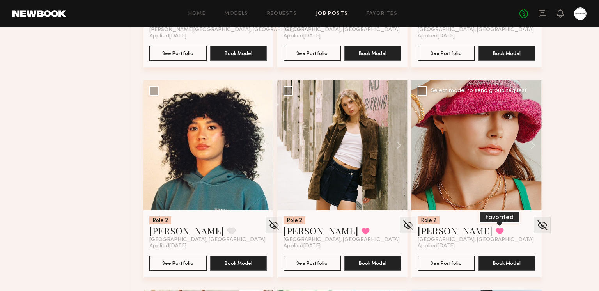
click at [495, 228] on button at bounding box center [499, 230] width 8 height 7
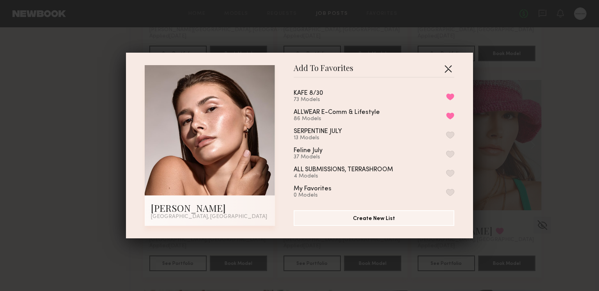
click at [444, 71] on button "button" at bounding box center [448, 68] width 12 height 12
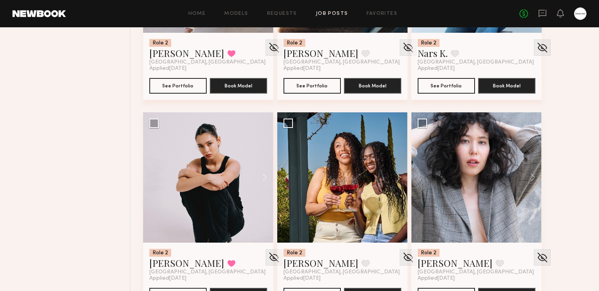
scroll to position [11156, 0]
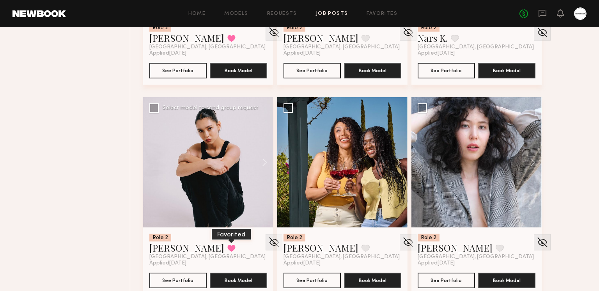
click at [227, 244] on button at bounding box center [231, 247] width 8 height 7
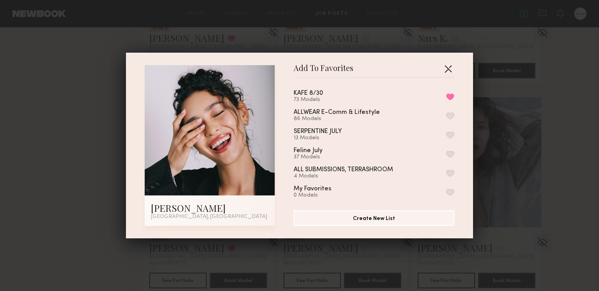
click at [449, 69] on button "button" at bounding box center [448, 68] width 12 height 12
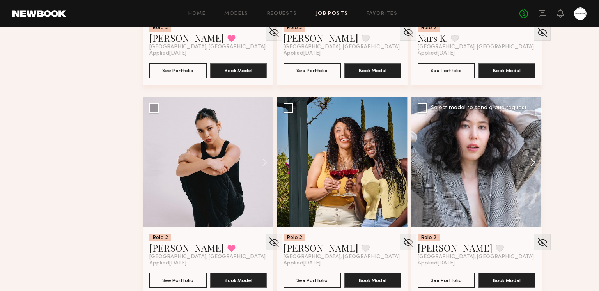
click at [526, 156] on button at bounding box center [528, 162] width 25 height 130
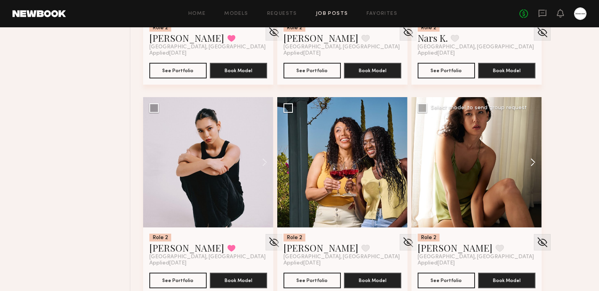
click at [532, 157] on button at bounding box center [528, 162] width 25 height 130
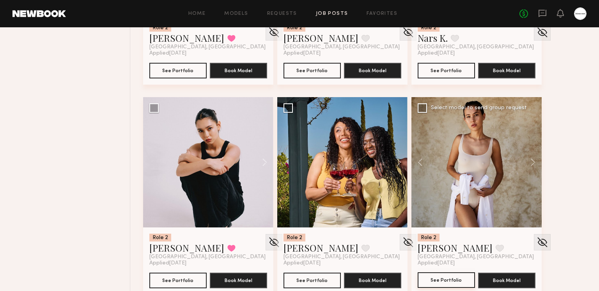
click at [452, 281] on button "See Portfolio" at bounding box center [445, 280] width 57 height 16
click at [495, 245] on button at bounding box center [499, 247] width 8 height 7
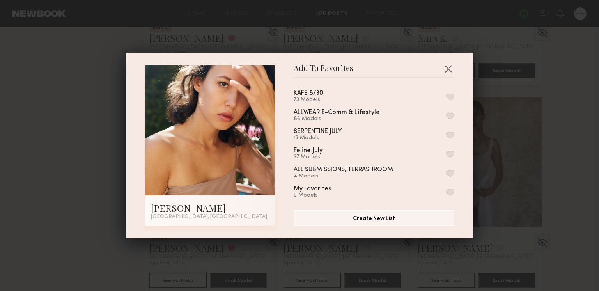
click at [449, 96] on button "button" at bounding box center [450, 96] width 8 height 7
click at [449, 66] on button "button" at bounding box center [448, 68] width 12 height 12
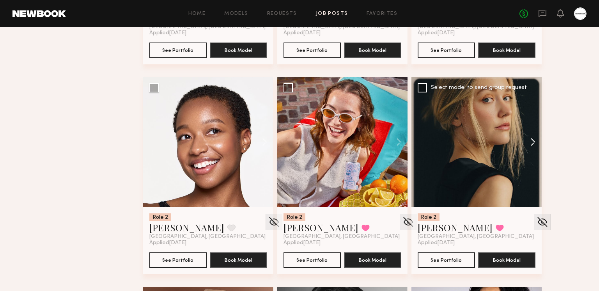
scroll to position [11627, 0]
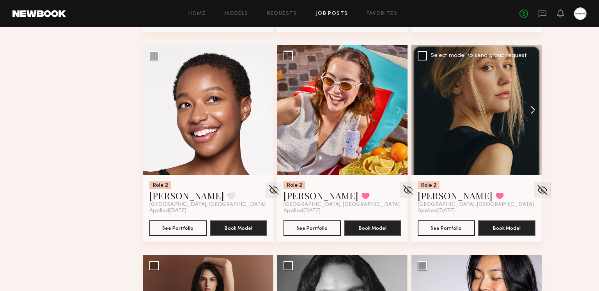
click at [536, 113] on button at bounding box center [528, 110] width 25 height 130
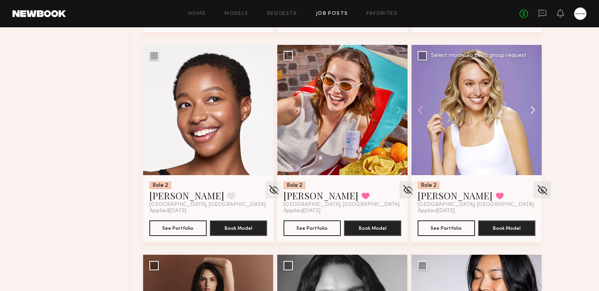
click at [533, 111] on button at bounding box center [528, 110] width 25 height 130
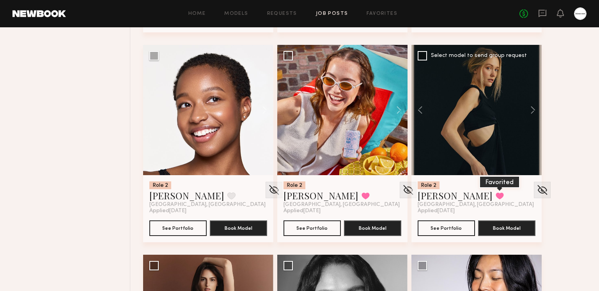
click at [495, 195] on button at bounding box center [499, 195] width 8 height 7
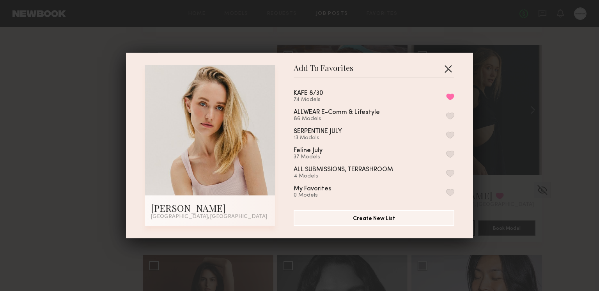
click at [446, 73] on button "button" at bounding box center [448, 68] width 12 height 12
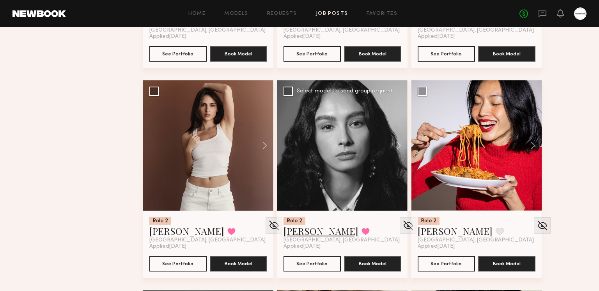
scroll to position [11804, 0]
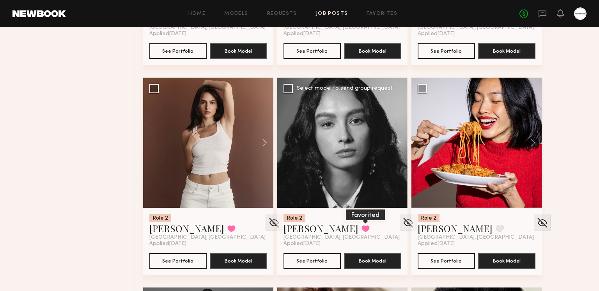
click at [361, 229] on button at bounding box center [365, 228] width 8 height 7
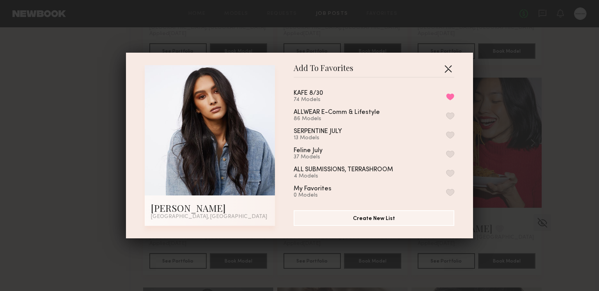
click at [452, 71] on button "button" at bounding box center [448, 68] width 12 height 12
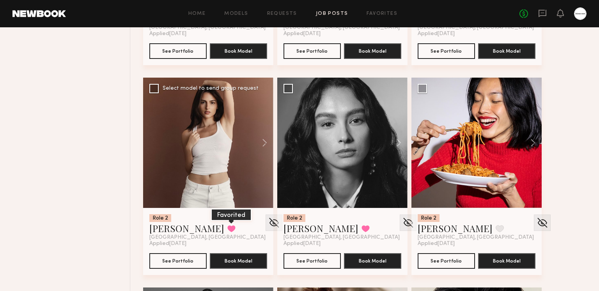
click at [227, 225] on button at bounding box center [231, 228] width 8 height 7
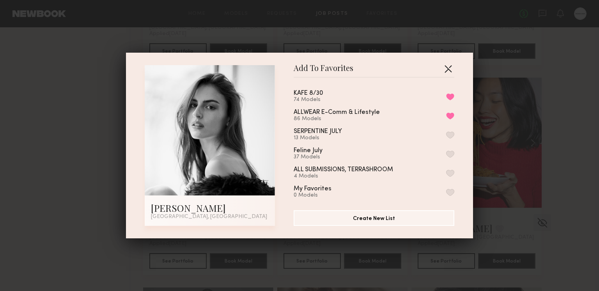
click at [450, 69] on button "button" at bounding box center [448, 68] width 12 height 12
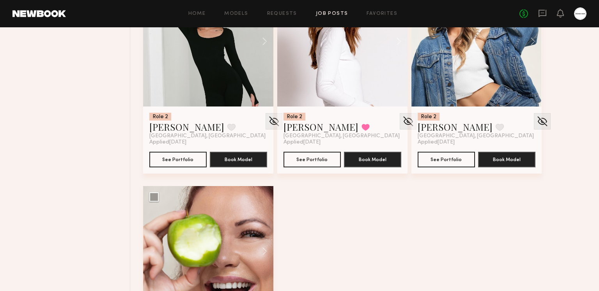
scroll to position [13058, 0]
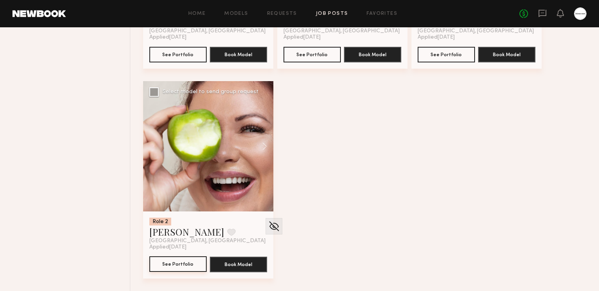
click at [170, 261] on button "See Portfolio" at bounding box center [177, 264] width 57 height 16
click at [160, 262] on button "See Portfolio" at bounding box center [177, 264] width 57 height 16
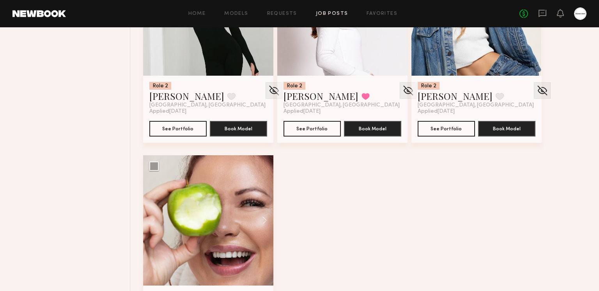
scroll to position [12913, 0]
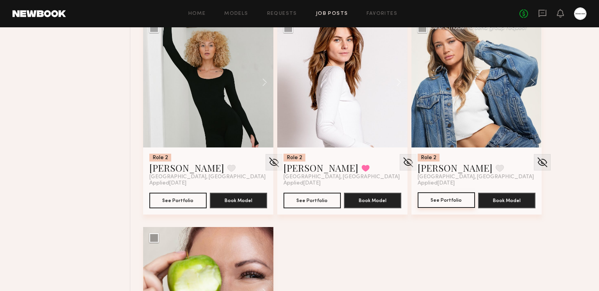
click at [452, 197] on button "See Portfolio" at bounding box center [445, 200] width 57 height 16
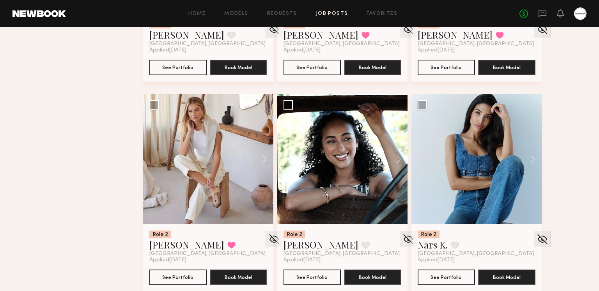
scroll to position [10111, 0]
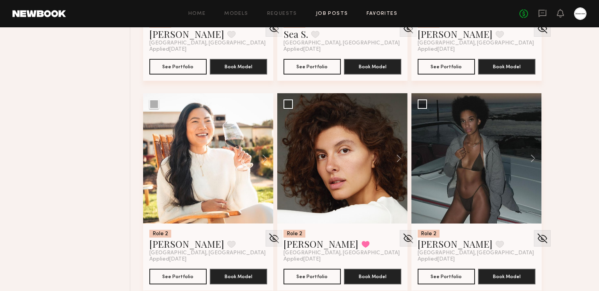
click at [382, 12] on link "Favorites" at bounding box center [381, 13] width 31 height 5
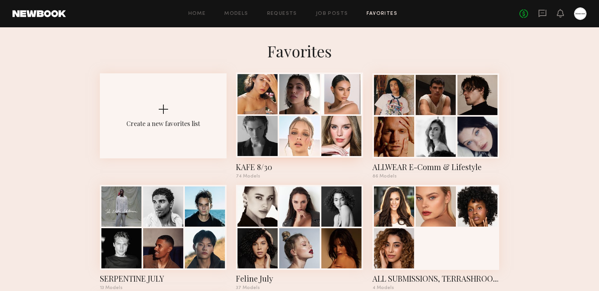
click at [327, 107] on div at bounding box center [341, 94] width 40 height 40
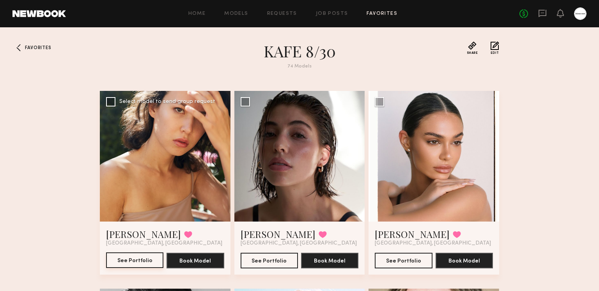
click at [133, 259] on button "See Portfolio" at bounding box center [134, 260] width 57 height 16
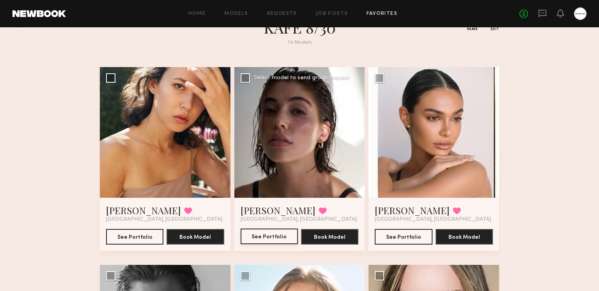
click at [285, 237] on button "See Portfolio" at bounding box center [268, 236] width 57 height 16
click at [404, 240] on button "See Portfolio" at bounding box center [402, 236] width 57 height 16
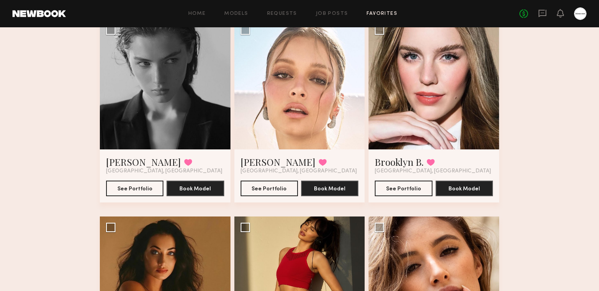
scroll to position [270, 0]
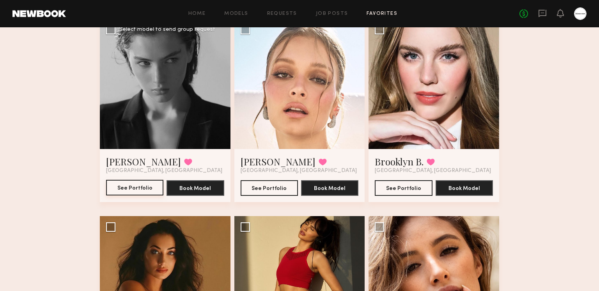
click at [120, 190] on button "See Portfolio" at bounding box center [134, 188] width 57 height 16
click at [277, 191] on button "See Portfolio" at bounding box center [268, 188] width 57 height 16
click at [419, 188] on button "See Portfolio" at bounding box center [402, 188] width 57 height 16
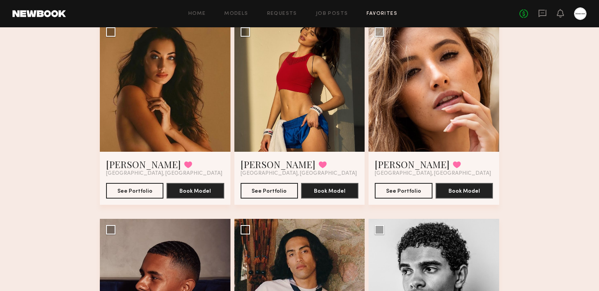
scroll to position [472, 0]
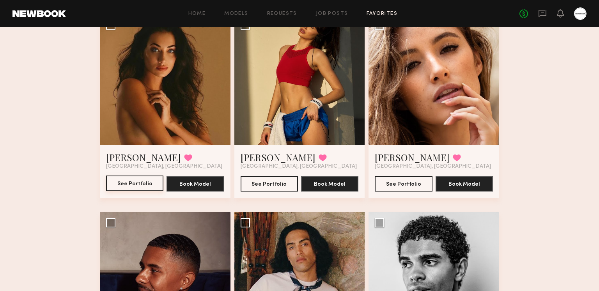
click at [142, 187] on button "See Portfolio" at bounding box center [134, 183] width 57 height 16
click at [260, 184] on button "See Portfolio" at bounding box center [268, 183] width 57 height 16
click at [395, 184] on button "See Portfolio" at bounding box center [402, 183] width 57 height 16
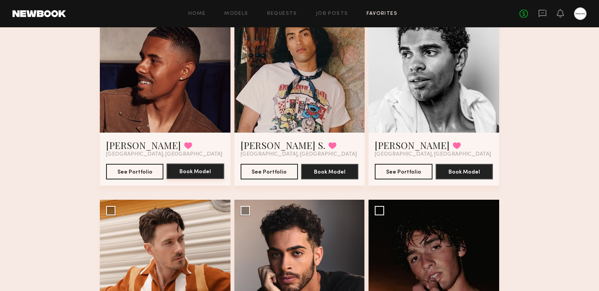
scroll to position [703, 0]
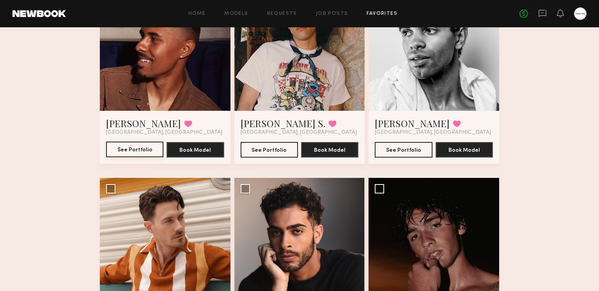
click at [123, 147] on button "See Portfolio" at bounding box center [134, 149] width 57 height 16
click at [267, 151] on button "See Portfolio" at bounding box center [268, 149] width 57 height 16
click at [412, 147] on button "See Portfolio" at bounding box center [402, 149] width 57 height 16
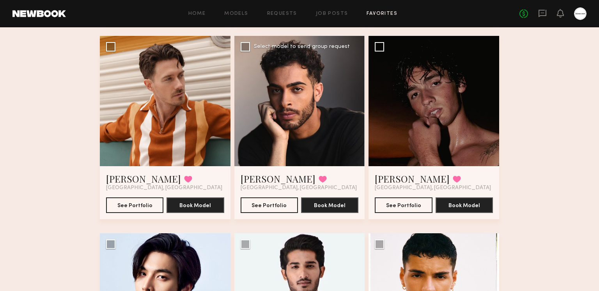
scroll to position [851, 0]
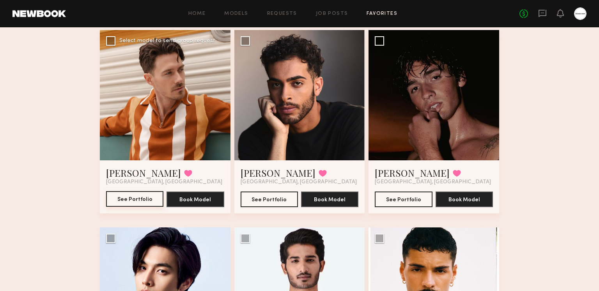
click at [122, 198] on button "See Portfolio" at bounding box center [134, 199] width 57 height 16
click at [260, 194] on button "See Portfolio" at bounding box center [268, 199] width 57 height 16
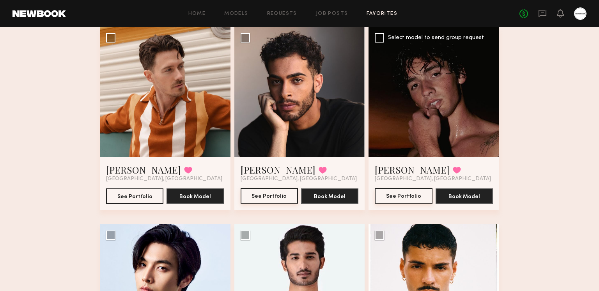
scroll to position [855, 0]
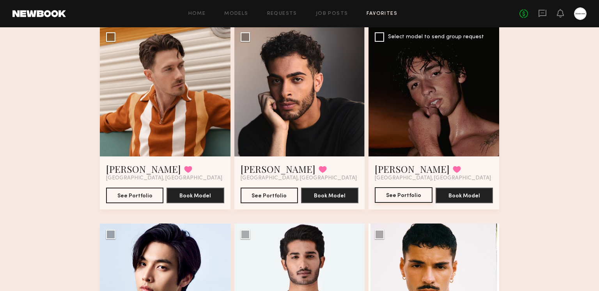
click at [399, 193] on button "See Portfolio" at bounding box center [402, 195] width 57 height 16
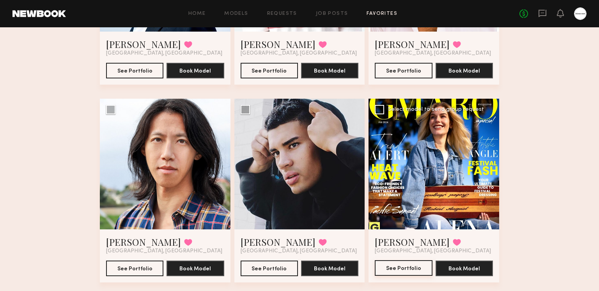
scroll to position [1205, 0]
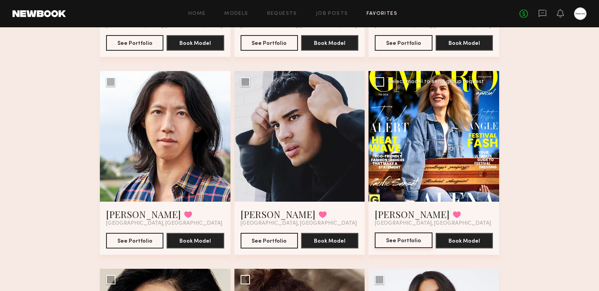
click at [404, 241] on button "See Portfolio" at bounding box center [402, 240] width 57 height 16
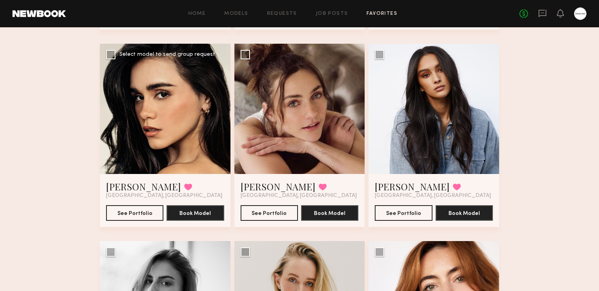
scroll to position [1472, 0]
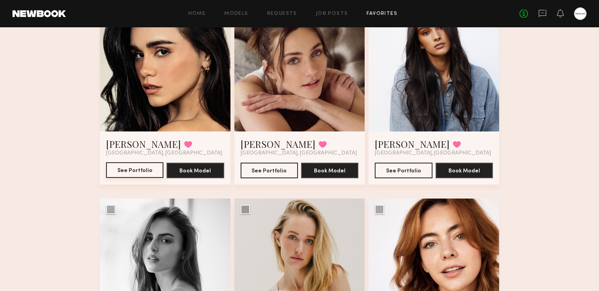
click at [129, 172] on button "See Portfolio" at bounding box center [134, 170] width 57 height 16
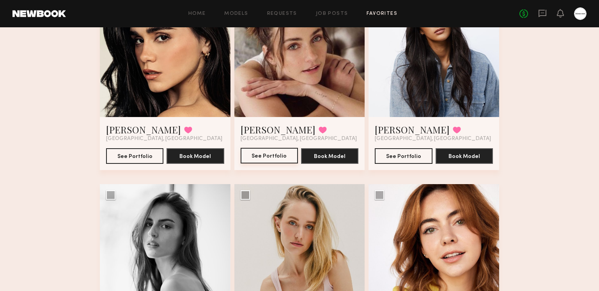
click at [276, 155] on button "See Portfolio" at bounding box center [268, 156] width 57 height 16
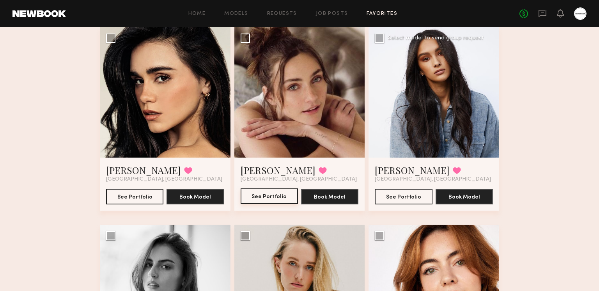
scroll to position [1429, 0]
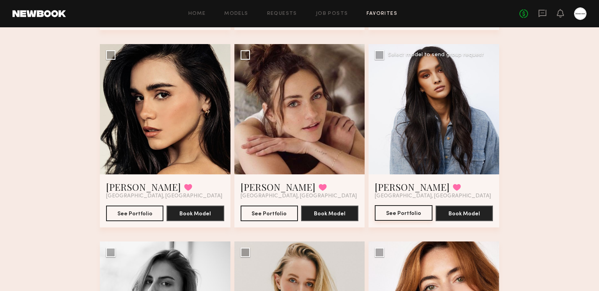
click at [408, 210] on button "See Portfolio" at bounding box center [402, 213] width 57 height 16
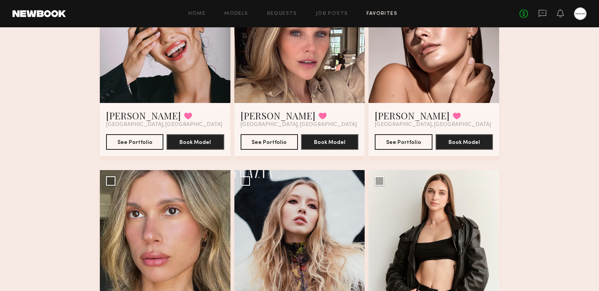
scroll to position [1902, 0]
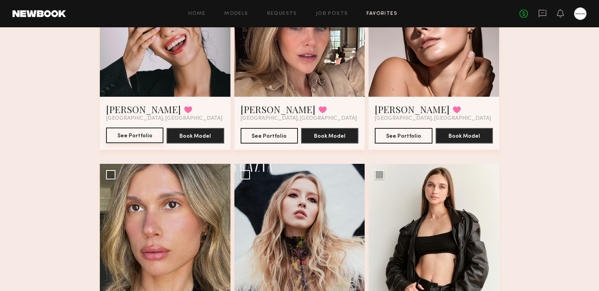
click at [134, 129] on button "See Portfolio" at bounding box center [134, 135] width 57 height 16
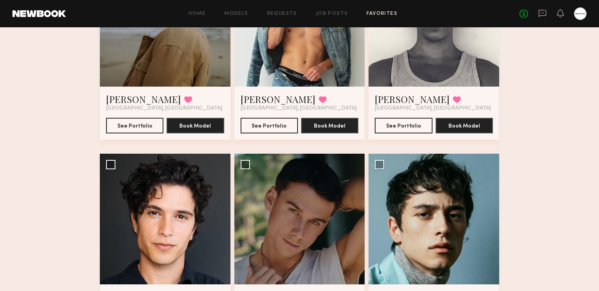
scroll to position [4390, 0]
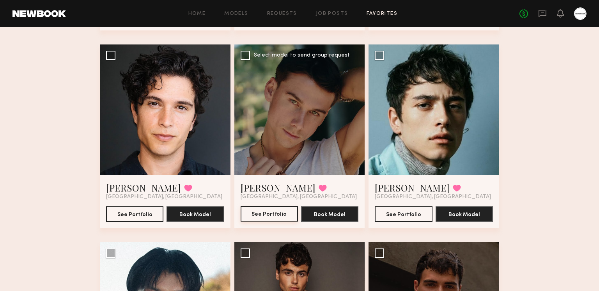
click at [283, 214] on button "See Portfolio" at bounding box center [268, 214] width 57 height 16
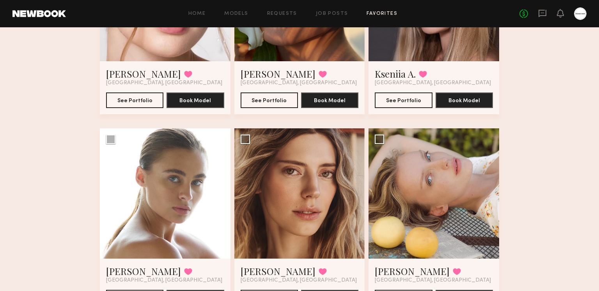
scroll to position [2950, 0]
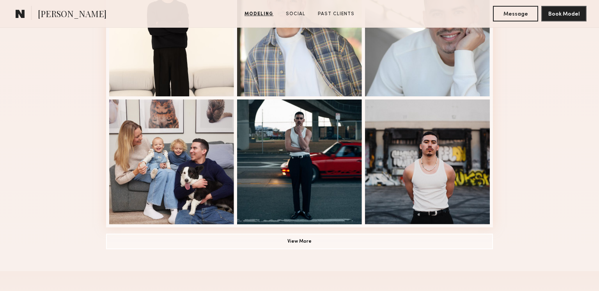
scroll to position [598, 0]
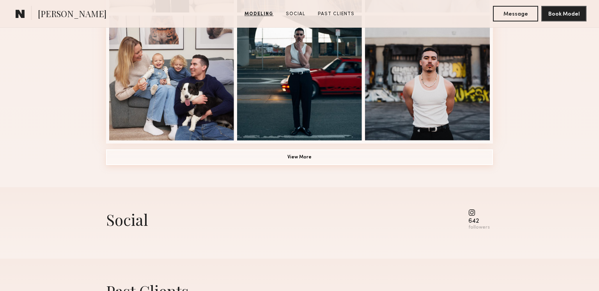
click at [290, 161] on button "View More" at bounding box center [299, 157] width 387 height 16
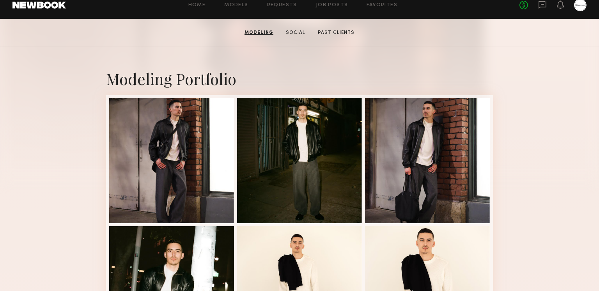
scroll to position [0, 0]
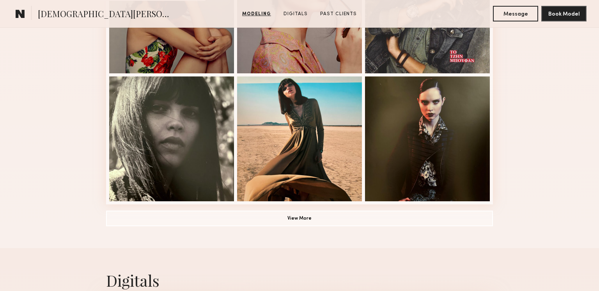
scroll to position [584, 0]
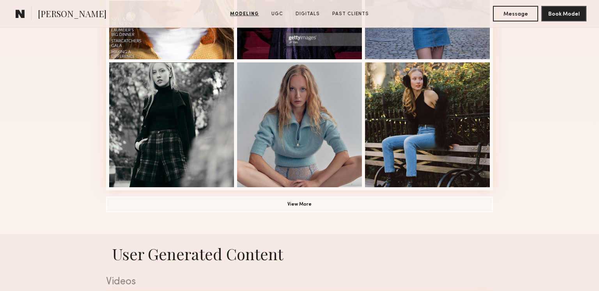
scroll to position [568, 0]
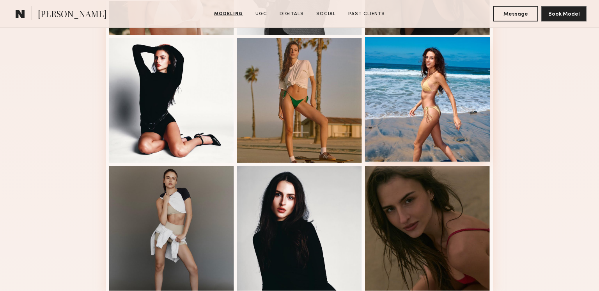
scroll to position [648, 0]
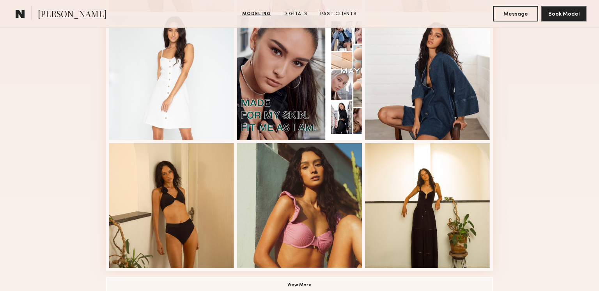
scroll to position [542, 0]
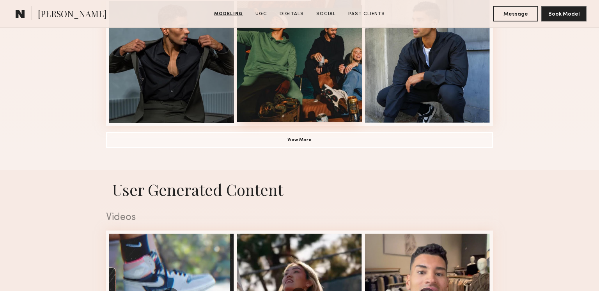
scroll to position [600, 0]
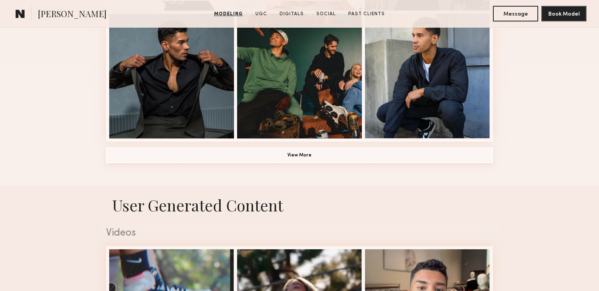
click at [323, 154] on button "View More" at bounding box center [299, 155] width 387 height 16
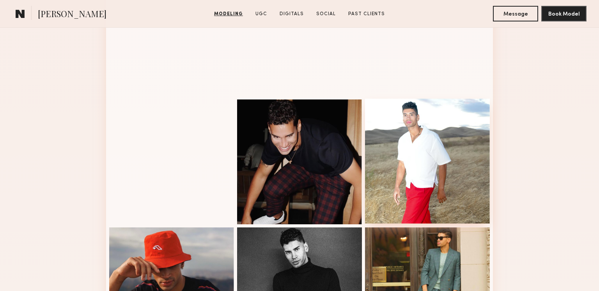
scroll to position [901, 0]
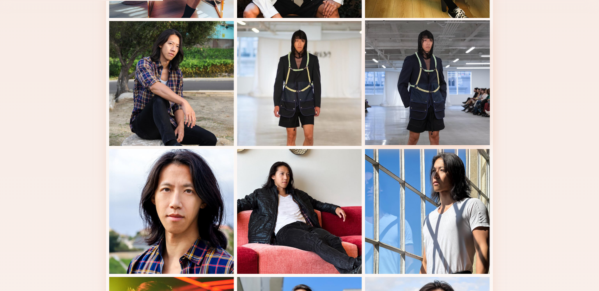
scroll to position [510, 0]
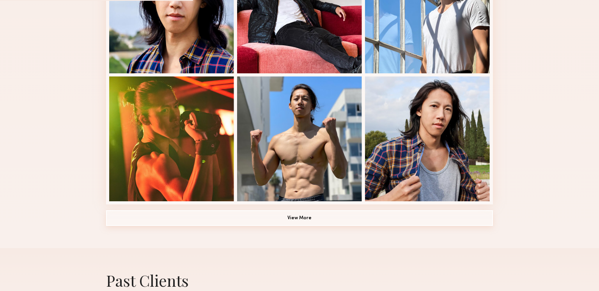
click at [316, 222] on button "View More" at bounding box center [299, 218] width 387 height 16
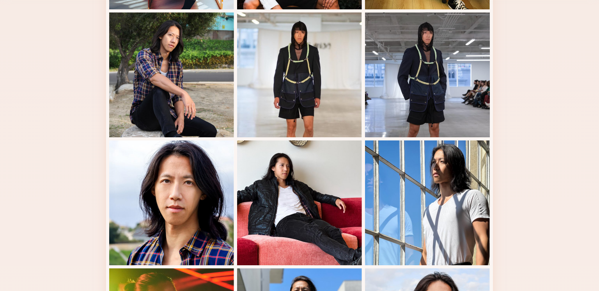
scroll to position [321, 0]
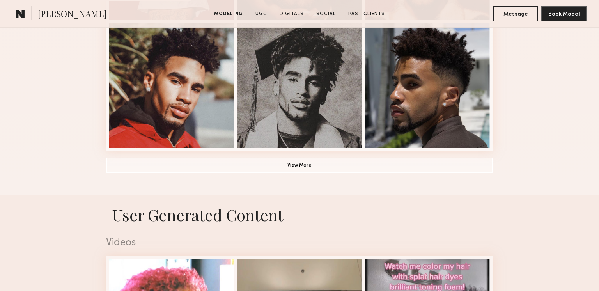
scroll to position [676, 0]
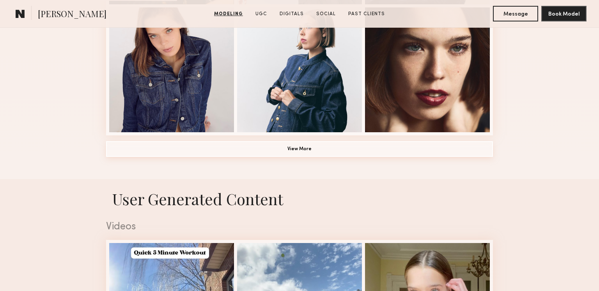
scroll to position [600, 0]
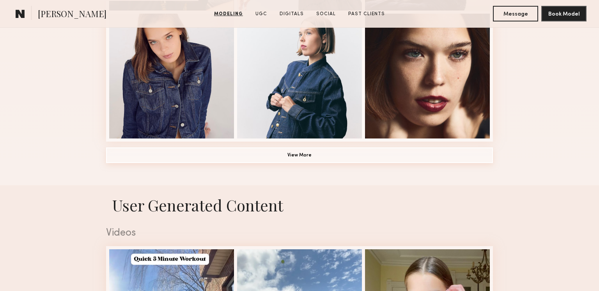
click at [316, 161] on button "View More" at bounding box center [299, 155] width 387 height 16
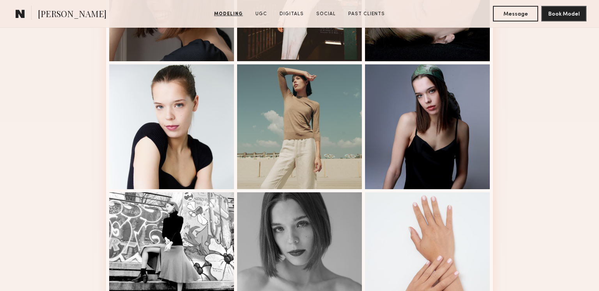
scroll to position [1095, 0]
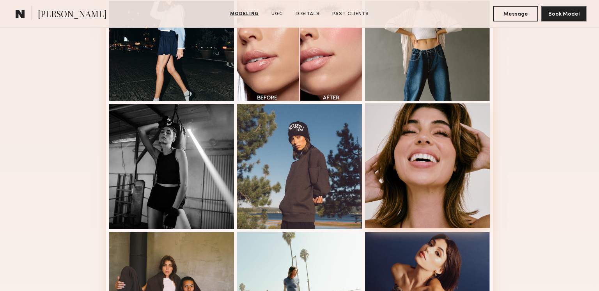
scroll to position [572, 0]
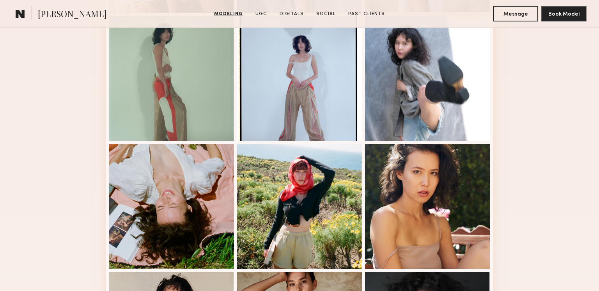
scroll to position [517, 0]
